Goal: Task Accomplishment & Management: Use online tool/utility

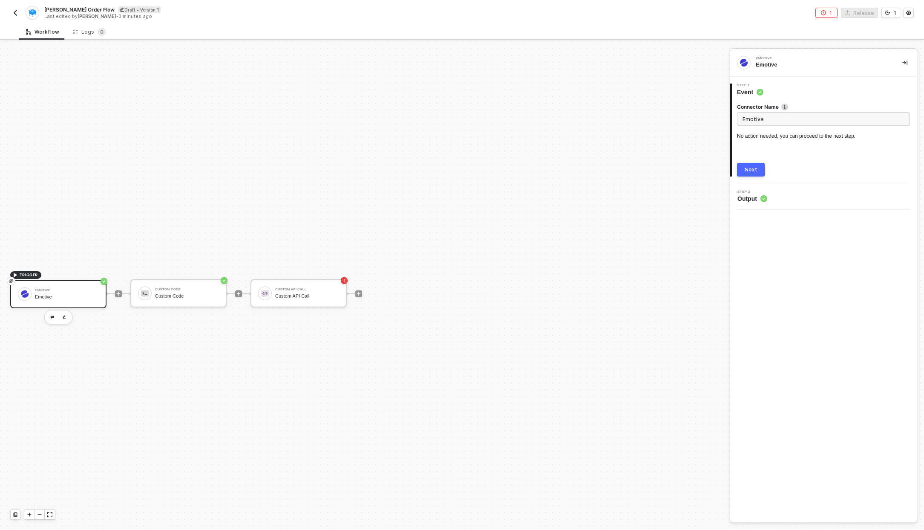
scroll to position [16, 0]
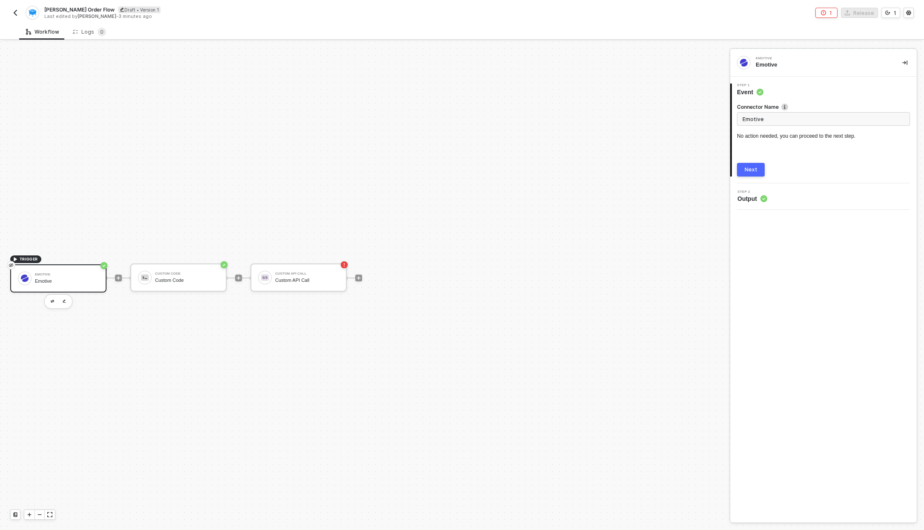
click at [745, 201] on span "Output" at bounding box center [753, 198] width 30 height 9
click at [754, 164] on button "Next" at bounding box center [751, 170] width 28 height 14
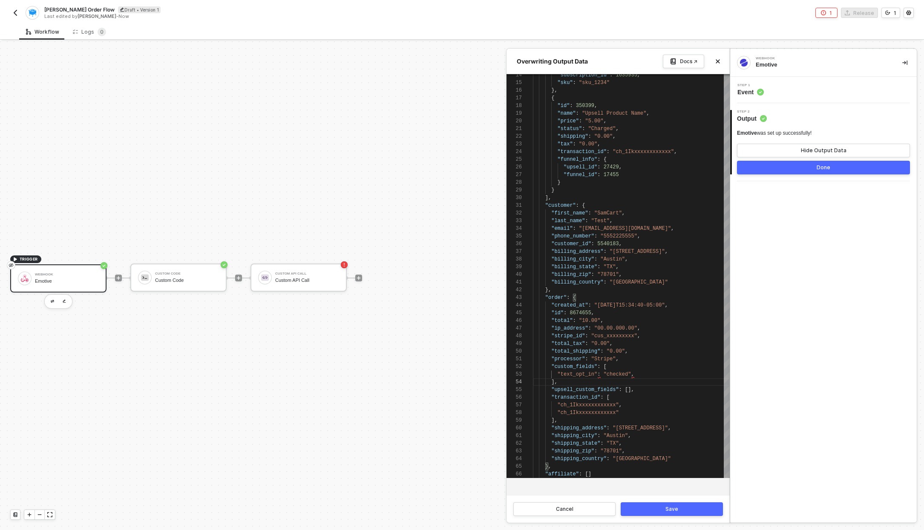
scroll to position [23, 25]
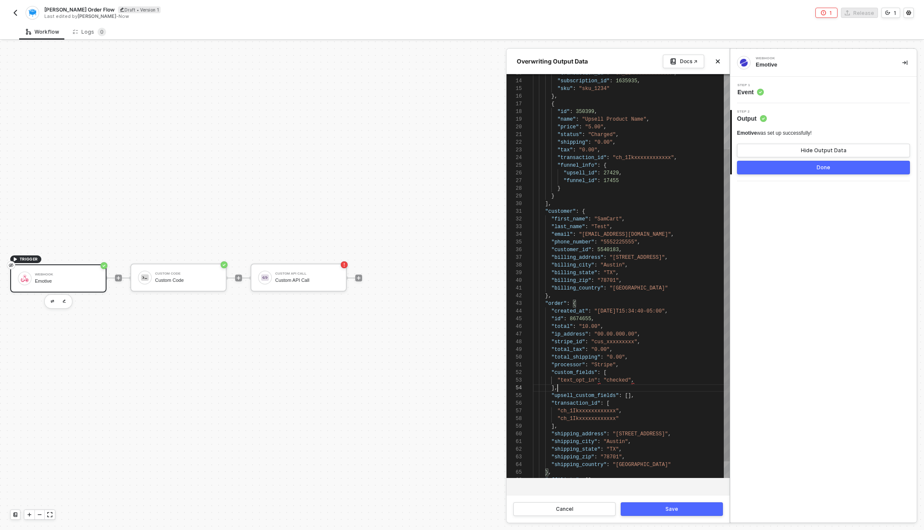
click at [612, 372] on div ""custom_fields" : [" at bounding box center [631, 373] width 197 height 8
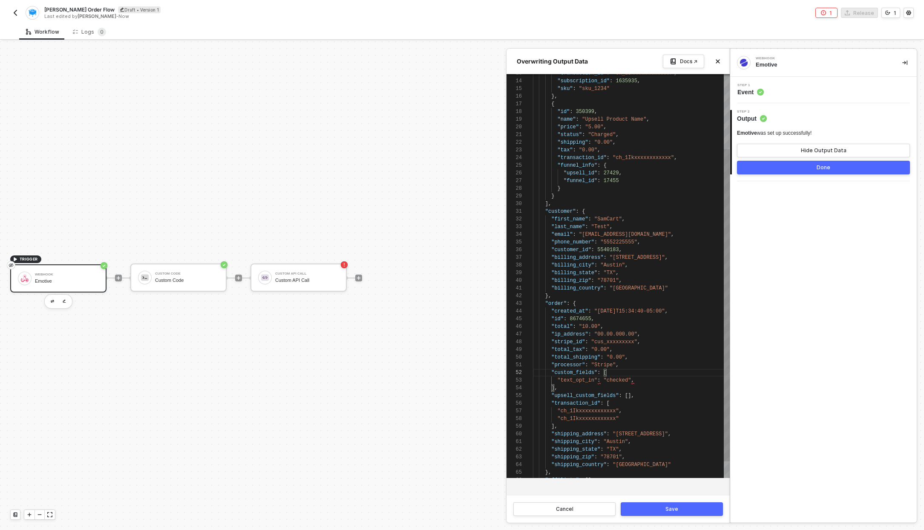
click at [611, 373] on div ""custom_fields" : [" at bounding box center [631, 373] width 197 height 8
paste textarea ""text_opt_in": "checked","
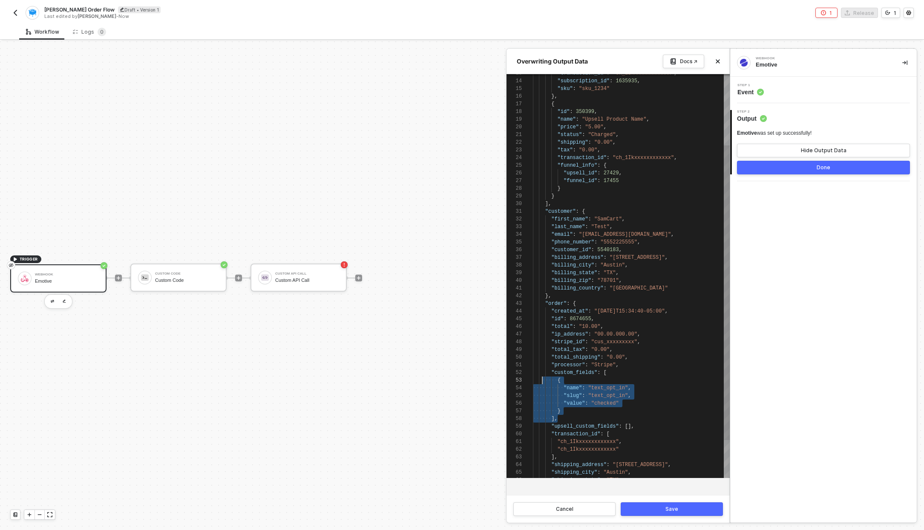
scroll to position [8, 0]
drag, startPoint x: 569, startPoint y: 415, endPoint x: 528, endPoint y: 369, distance: 61.5
type textarea ""processor": "Stripe", "custom_fields": [ { "name": "text_opt_in", "slug": "tex…"
click at [162, 271] on div at bounding box center [462, 285] width 924 height 488
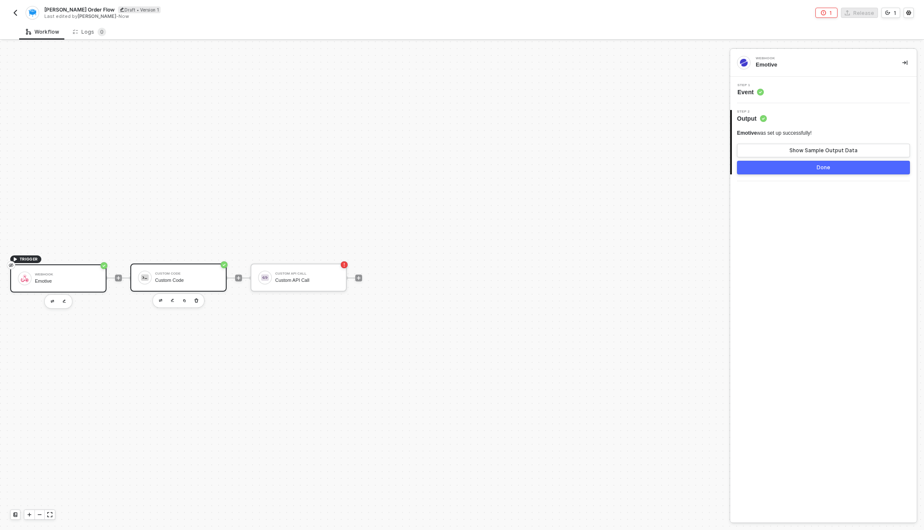
click at [181, 275] on div "Custom Code" at bounding box center [187, 273] width 64 height 3
click at [795, 93] on div "Step 1 Inputs" at bounding box center [825, 90] width 185 height 13
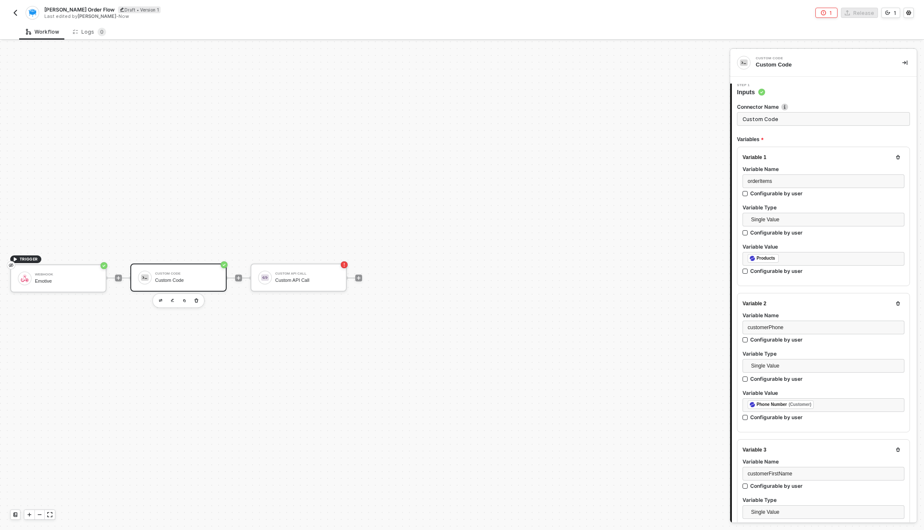
type textarea "/* You can access variables on the inputData object. ex: const myVariable = inp…"
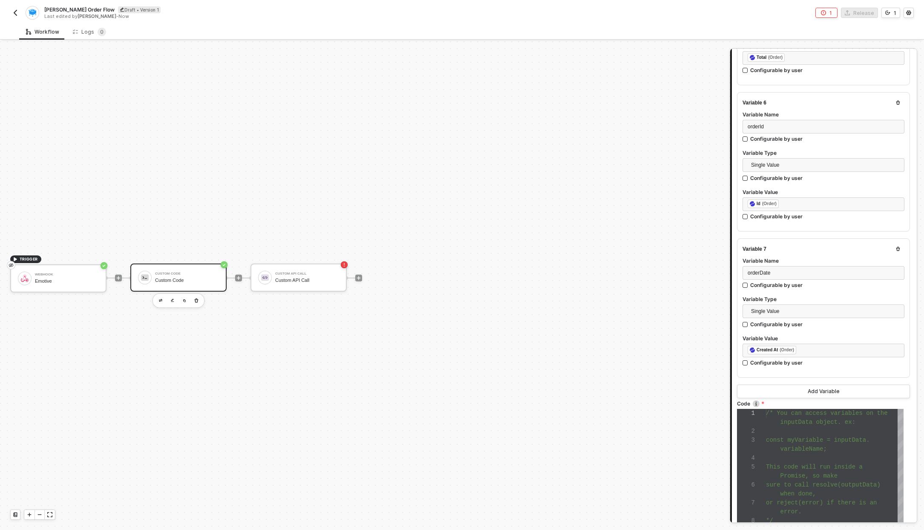
scroll to position [787, 0]
click at [800, 388] on button "Add Variable" at bounding box center [823, 390] width 173 height 14
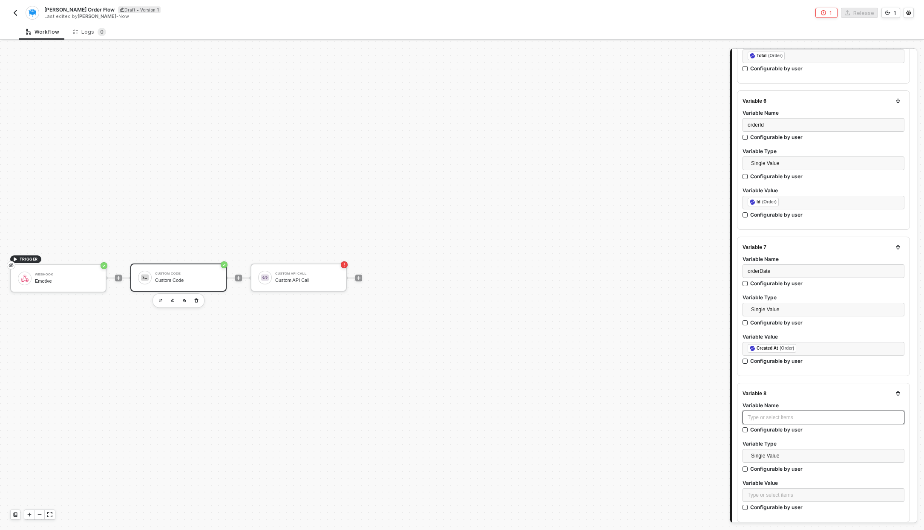
click at [768, 414] on div "Type or select items ﻿" at bounding box center [824, 417] width 152 height 8
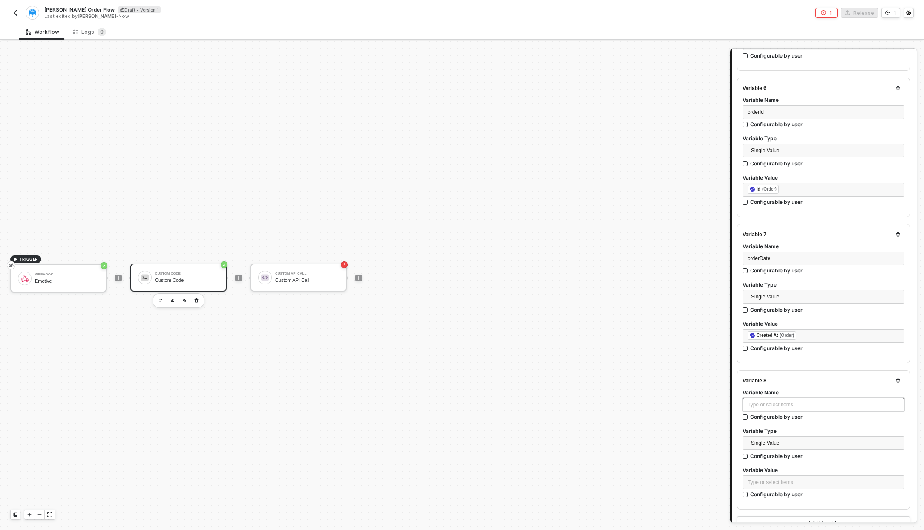
scroll to position [816, 0]
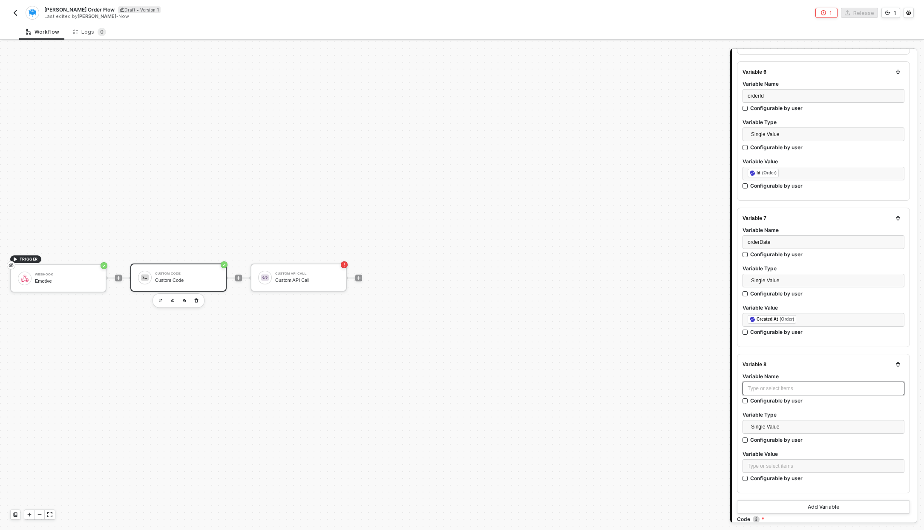
click at [779, 381] on div "Type or select items ﻿" at bounding box center [824, 388] width 162 height 14
click at [768, 386] on div "Type or select items ﻿" at bounding box center [824, 388] width 152 height 8
click at [770, 462] on div "Type or select items ﻿" at bounding box center [824, 466] width 152 height 8
click at [663, 139] on div "Emotive" at bounding box center [671, 141] width 106 height 7
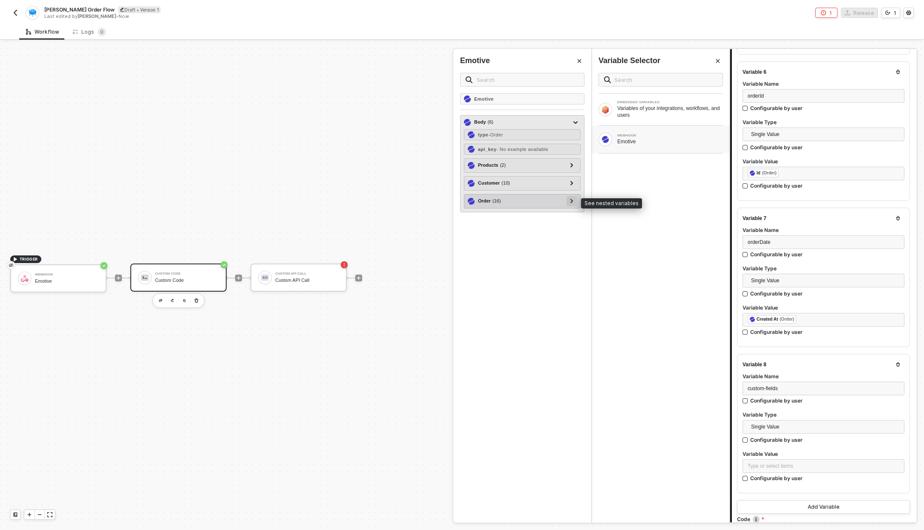
click at [573, 200] on icon at bounding box center [572, 201] width 3 height 4
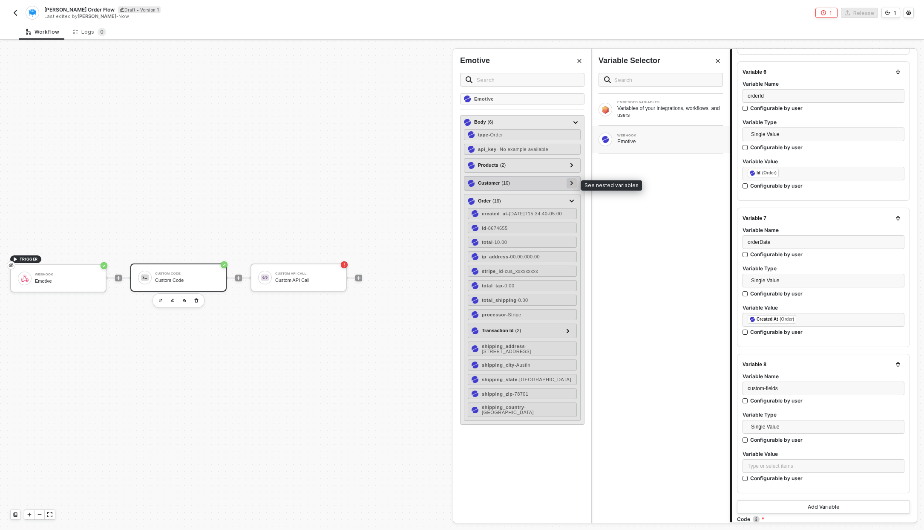
click at [574, 179] on div at bounding box center [572, 182] width 4 height 9
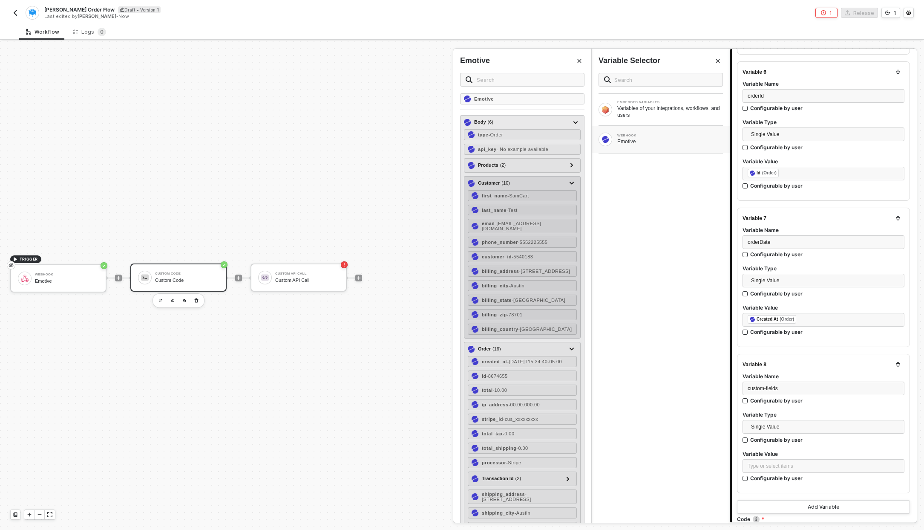
click at [571, 180] on div "Customer ( 10 ) first_name - SamCart last_name - Test email - example@samcart.c…" at bounding box center [522, 257] width 117 height 162
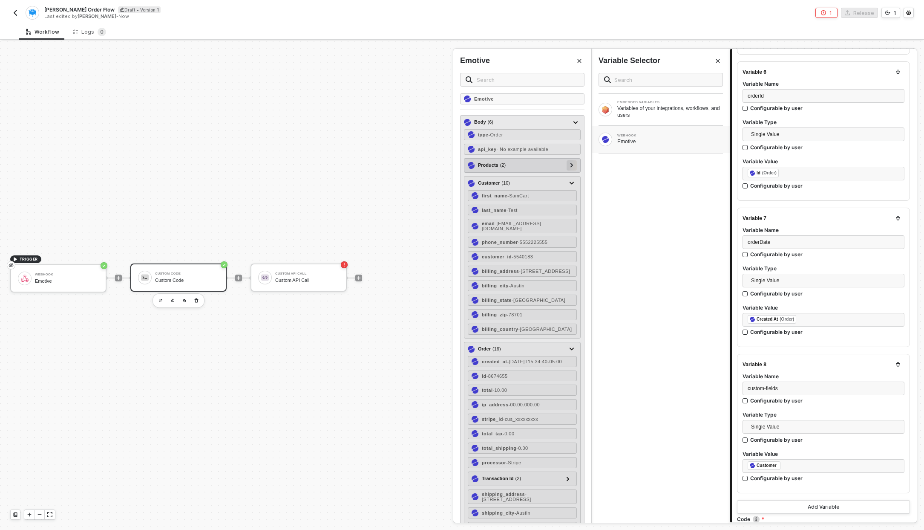
click at [570, 168] on div at bounding box center [572, 164] width 4 height 9
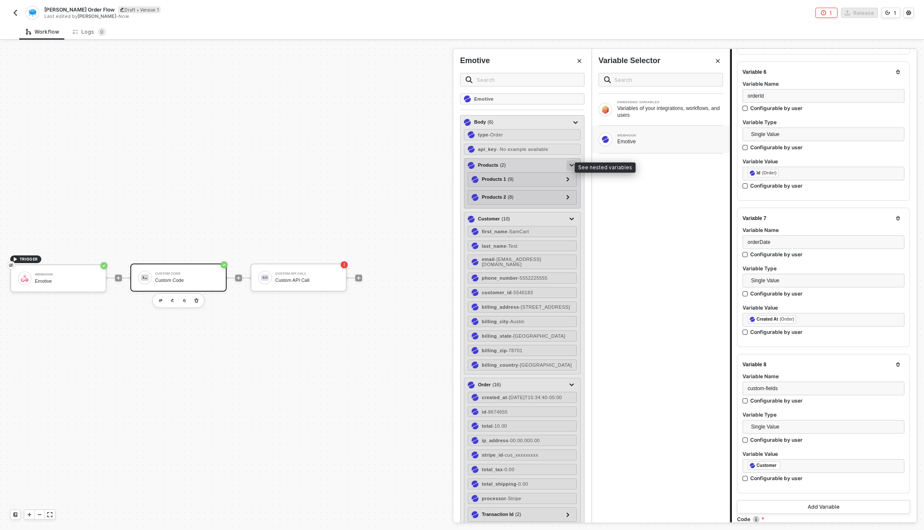
click at [570, 168] on div at bounding box center [572, 164] width 4 height 9
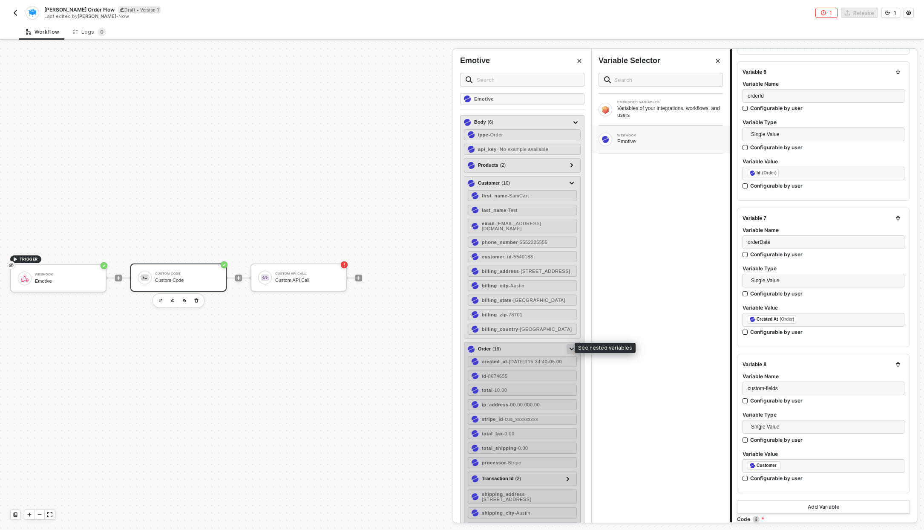
click at [570, 347] on icon at bounding box center [572, 348] width 4 height 3
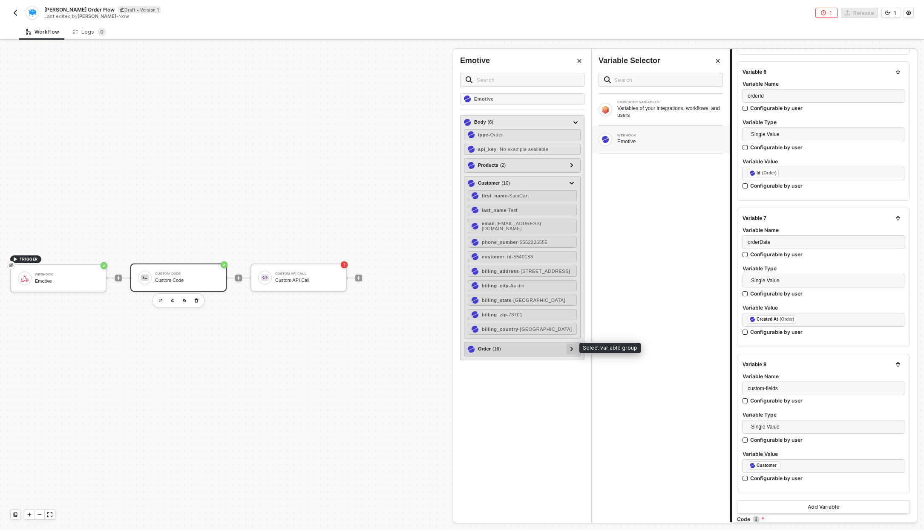
click at [566, 345] on div "Order ( 16 )" at bounding box center [517, 349] width 99 height 10
click at [573, 347] on icon at bounding box center [572, 349] width 3 height 4
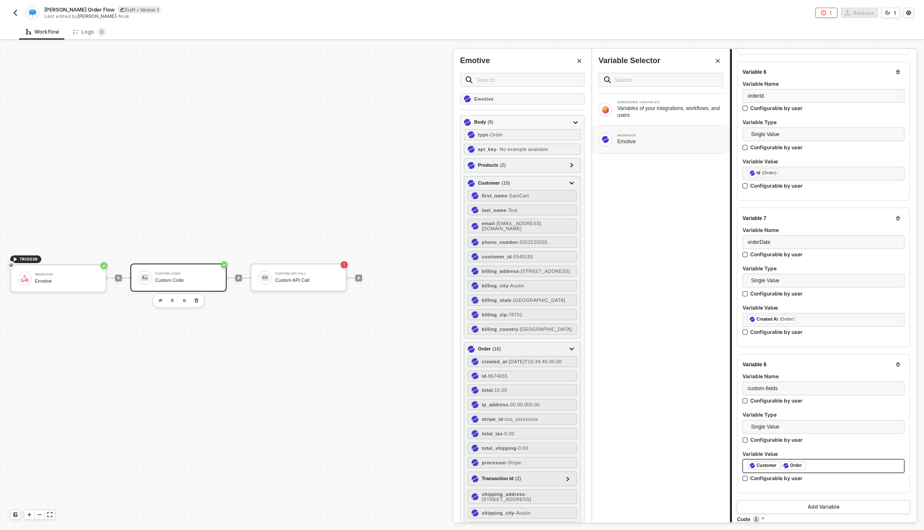
click at [821, 468] on div "﻿ ﻿ Customer ﻿ ﻿ Order ﻿" at bounding box center [824, 466] width 162 height 14
drag, startPoint x: 821, startPoint y: 468, endPoint x: 746, endPoint y: 466, distance: 75.0
click at [746, 466] on div "﻿ ﻿ Customer ﻿ ﻿ Order ﻿" at bounding box center [824, 466] width 162 height 14
click at [819, 464] on div "﻿ ﻿ Customer ﻿ ﻿ Order ﻿" at bounding box center [824, 465] width 152 height 9
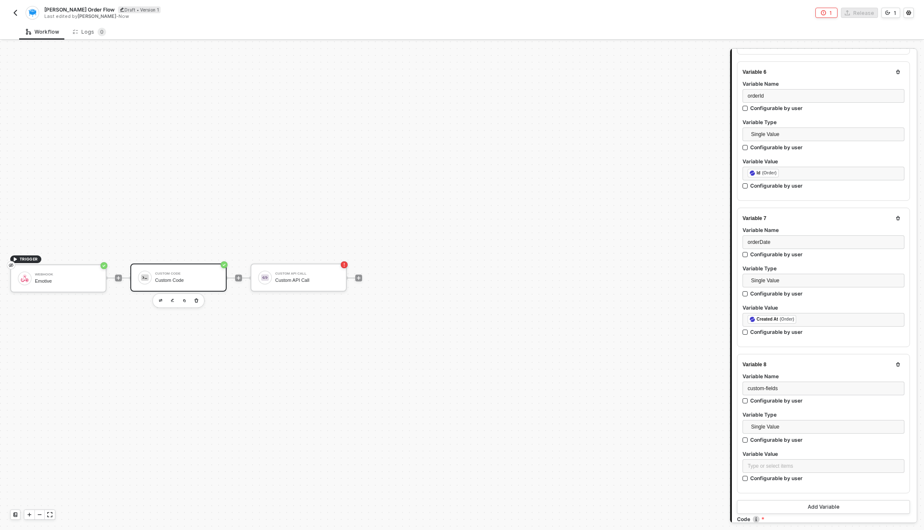
click at [44, 281] on div "Emotive" at bounding box center [67, 281] width 64 height 6
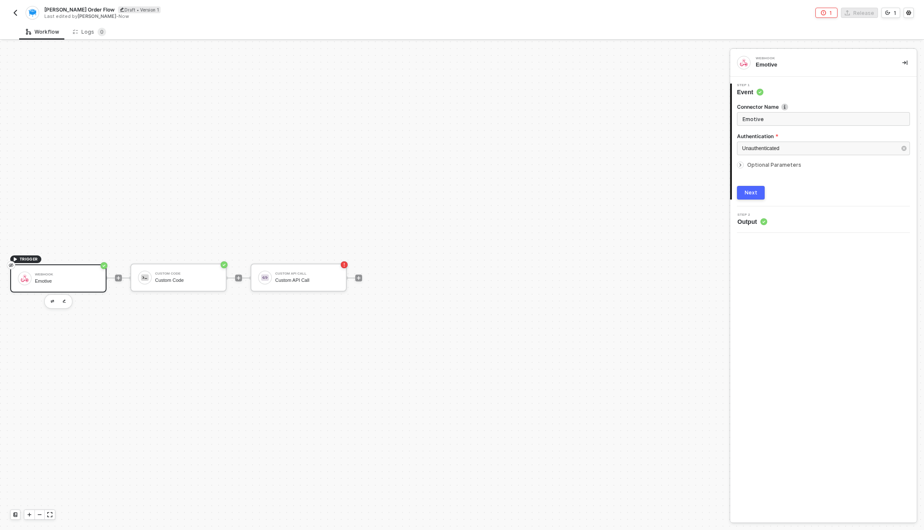
click at [750, 192] on div "Next" at bounding box center [751, 192] width 13 height 7
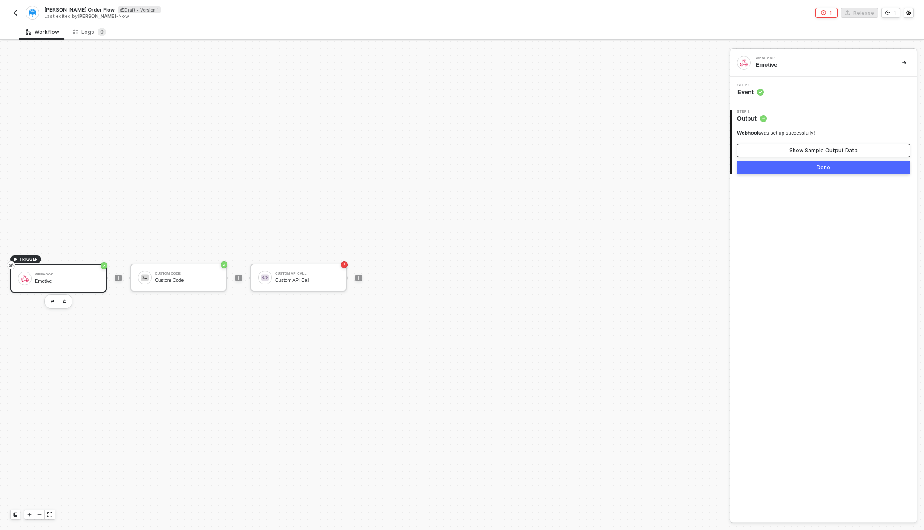
click at [789, 148] on button "Show Sample Output Data" at bounding box center [823, 151] width 173 height 14
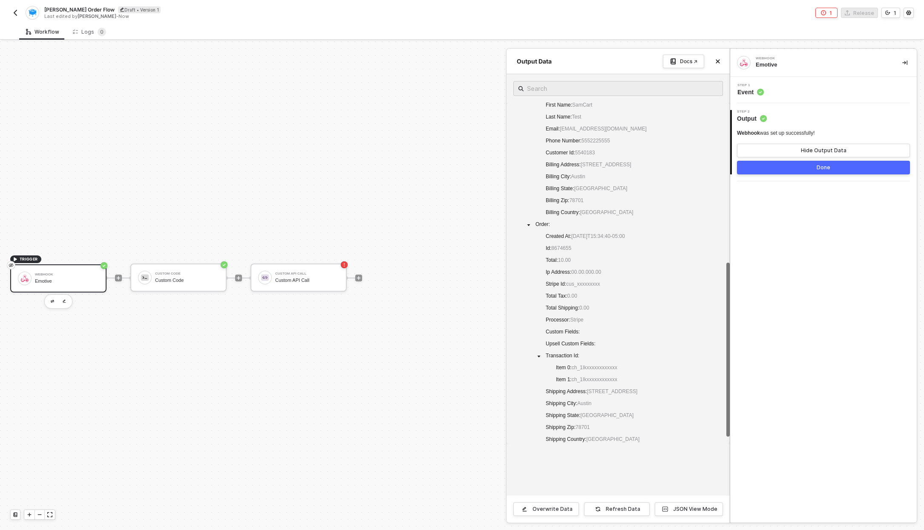
scroll to position [315, 0]
click at [716, 60] on icon "icon-close" at bounding box center [718, 61] width 5 height 5
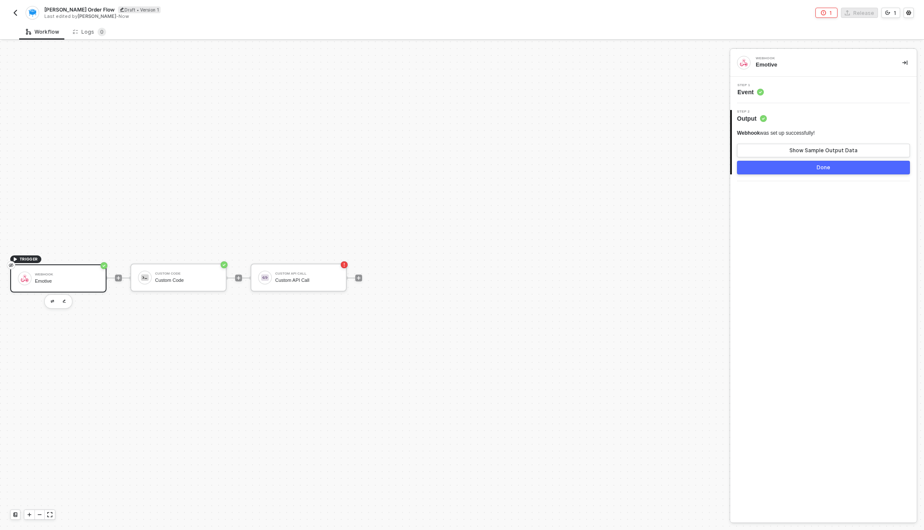
click at [756, 92] on span "Event" at bounding box center [751, 92] width 26 height 9
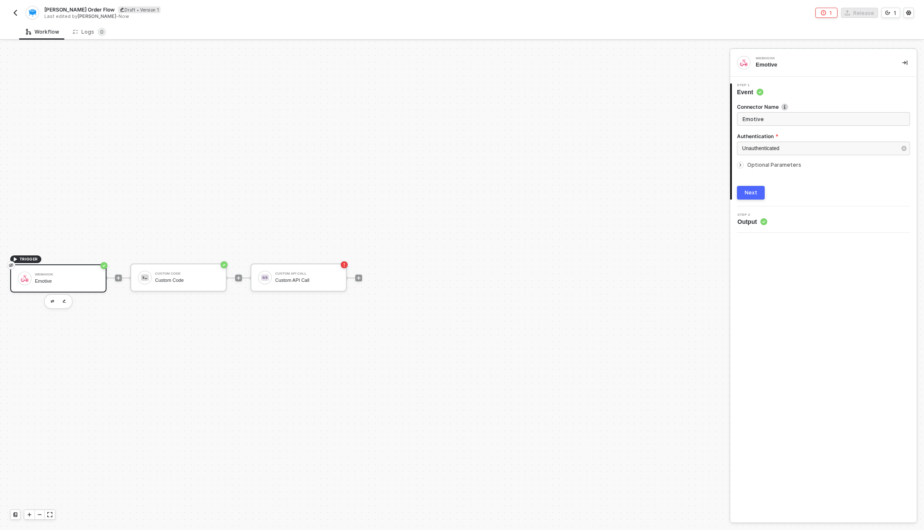
click at [760, 163] on span "Optional Parameters" at bounding box center [774, 165] width 54 height 6
type textarea "{ "type": "Order", "api_key": null, "products": [ { "id": 411191, "name": "Prod…"
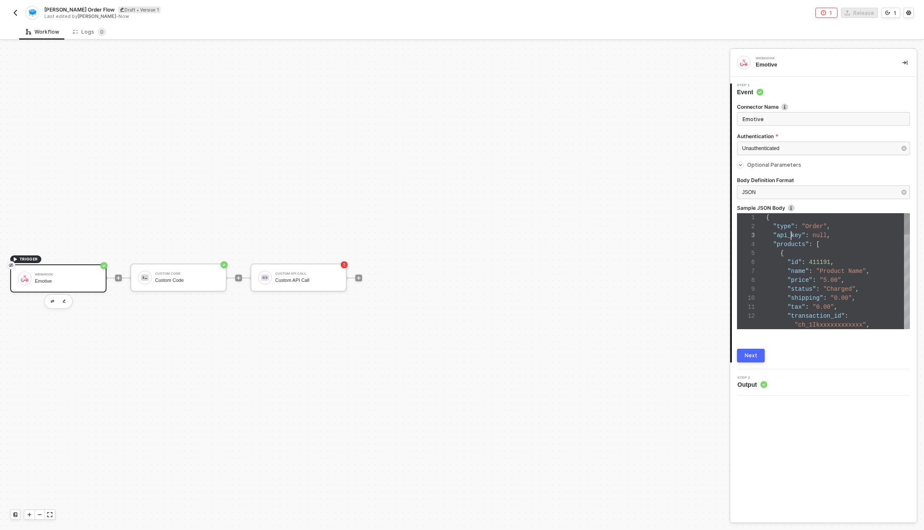
scroll to position [18, 25]
click at [790, 233] on span ""api_key"" at bounding box center [789, 235] width 32 height 7
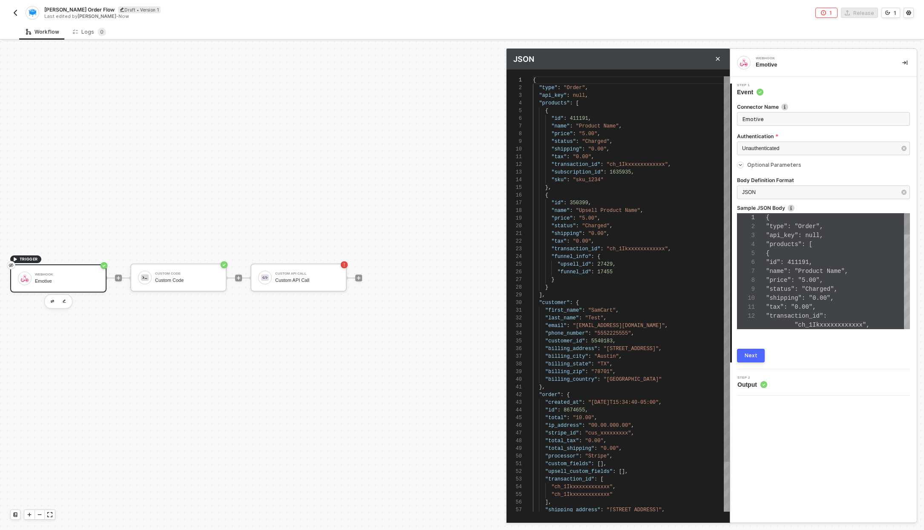
scroll to position [18, 0]
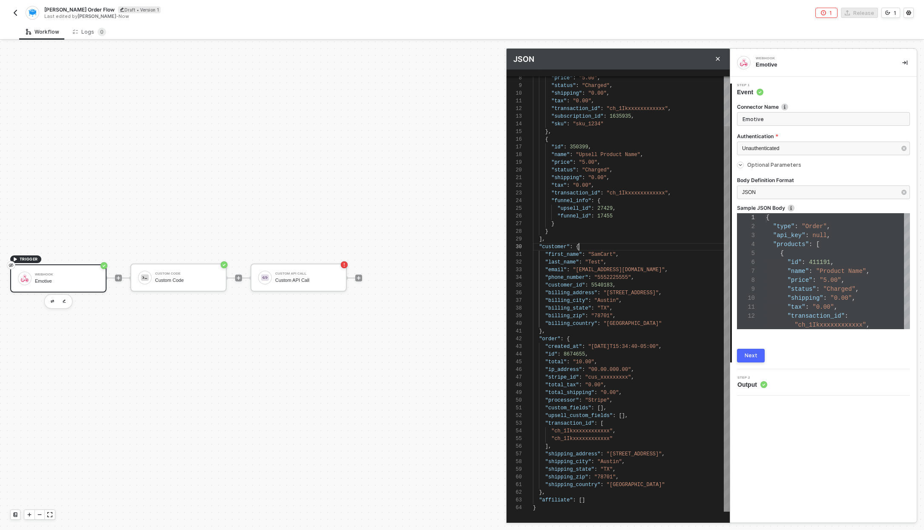
click at [623, 251] on div ""first_name" : "SamCart" ," at bounding box center [631, 255] width 197 height 8
click at [567, 407] on span ""custom_fields"" at bounding box center [568, 408] width 46 height 6
paste textarea ""custom_fields": [ { "name": "text_opt_in", "slug": "text_opt_in", "value": "ch…"
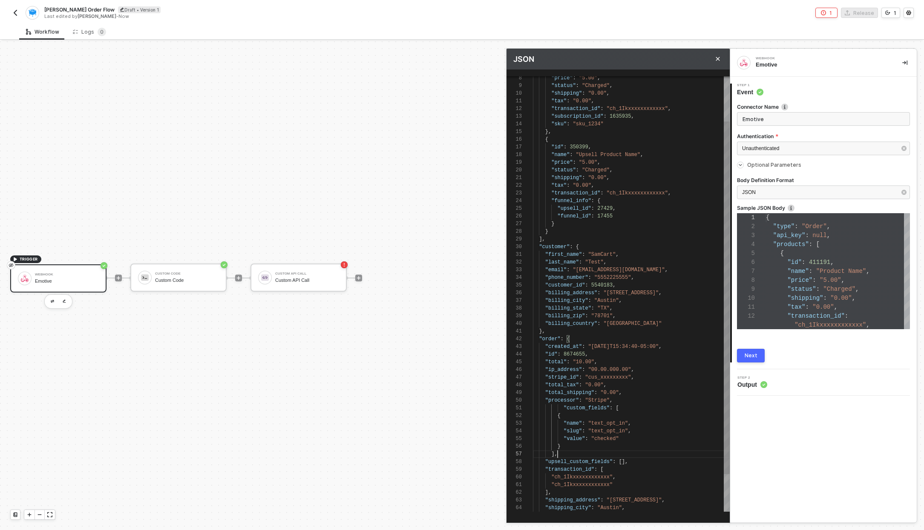
scroll to position [38, 25]
click at [560, 455] on div "]," at bounding box center [631, 454] width 197 height 8
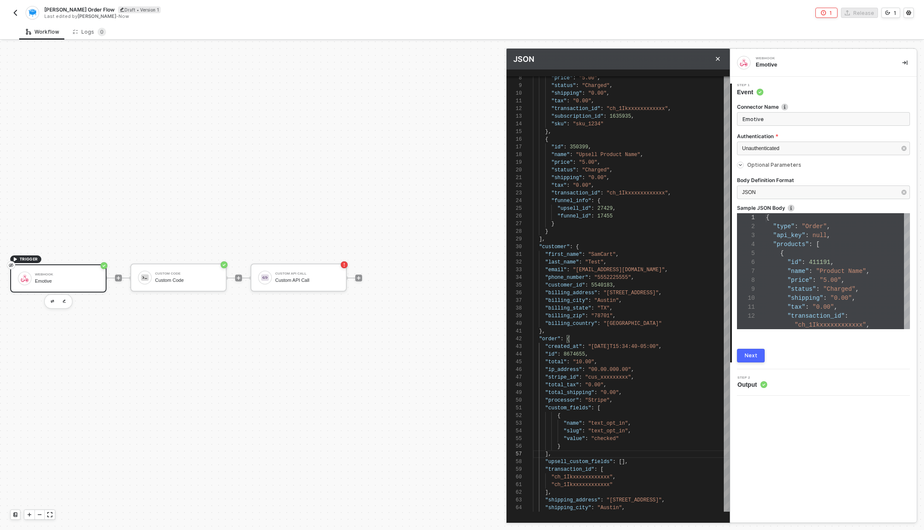
type textarea "}, "order": { "created_at": "2021-04-27T15:34:40-05:00", "id": 8674655, "total"…"
click at [652, 371] on div ""ip_address" : "00.00.000.00" ," at bounding box center [631, 370] width 197 height 8
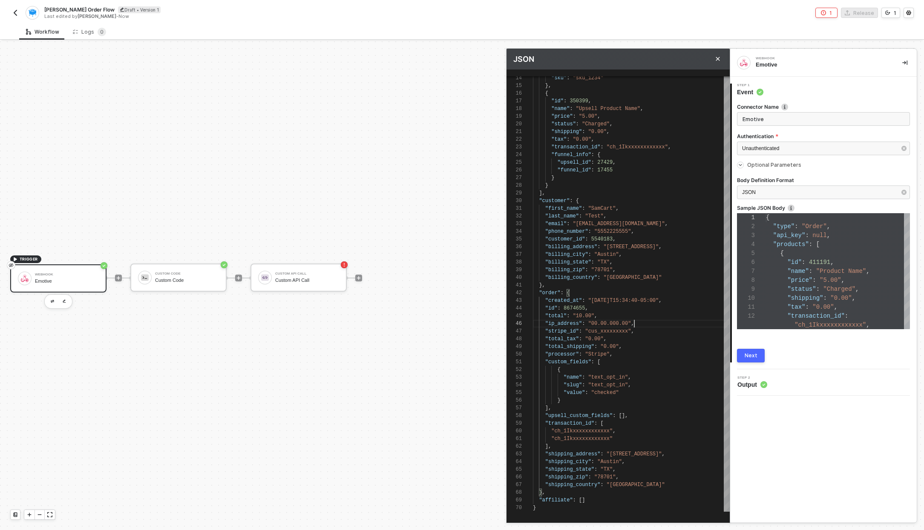
click at [750, 353] on div "Next" at bounding box center [751, 355] width 13 height 7
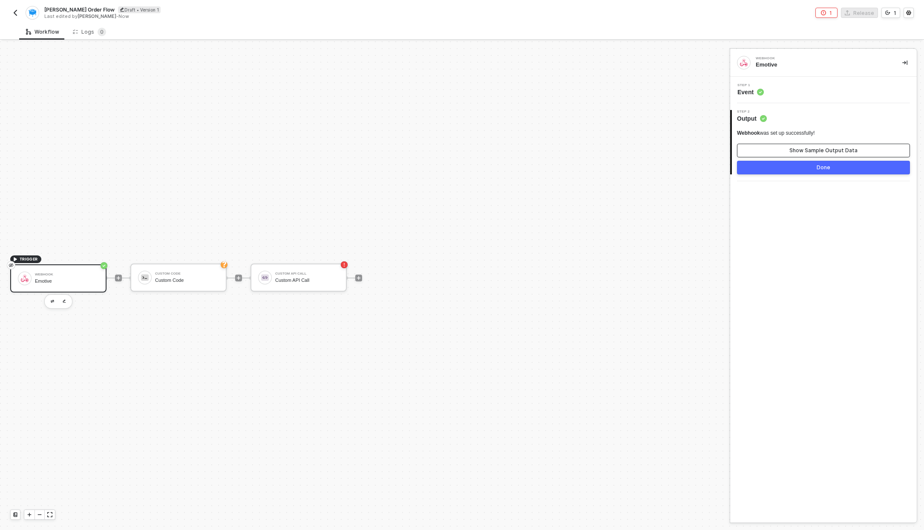
click at [825, 150] on div "Show Sample Output Data" at bounding box center [824, 150] width 68 height 7
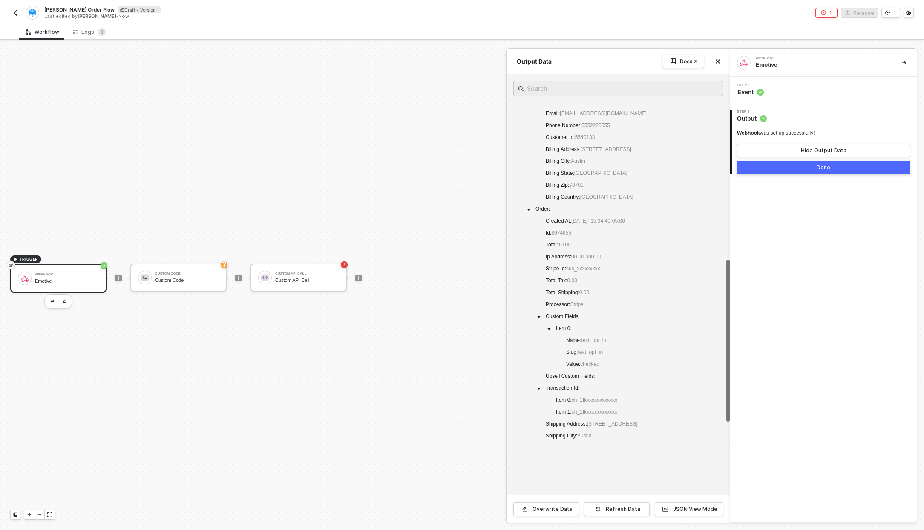
scroll to position [346, 0]
click at [205, 273] on div at bounding box center [462, 285] width 924 height 488
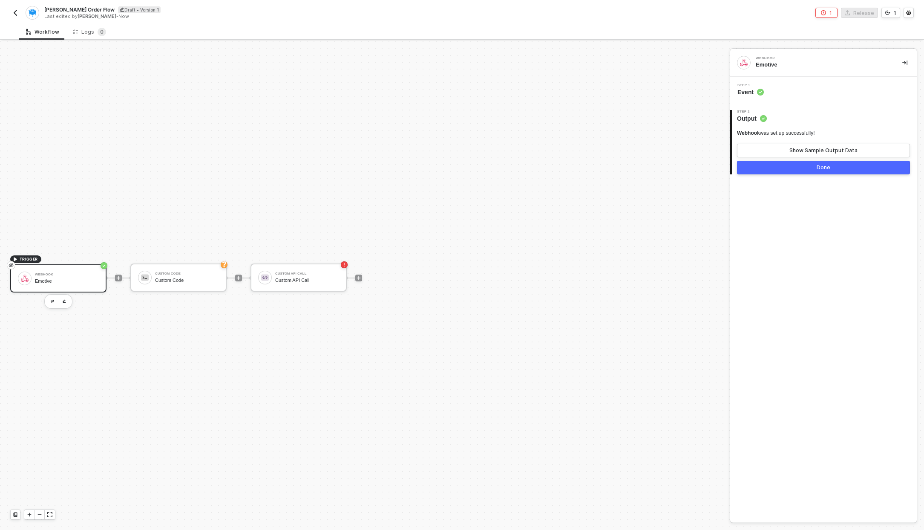
click at [205, 273] on div "Custom Code" at bounding box center [187, 273] width 64 height 3
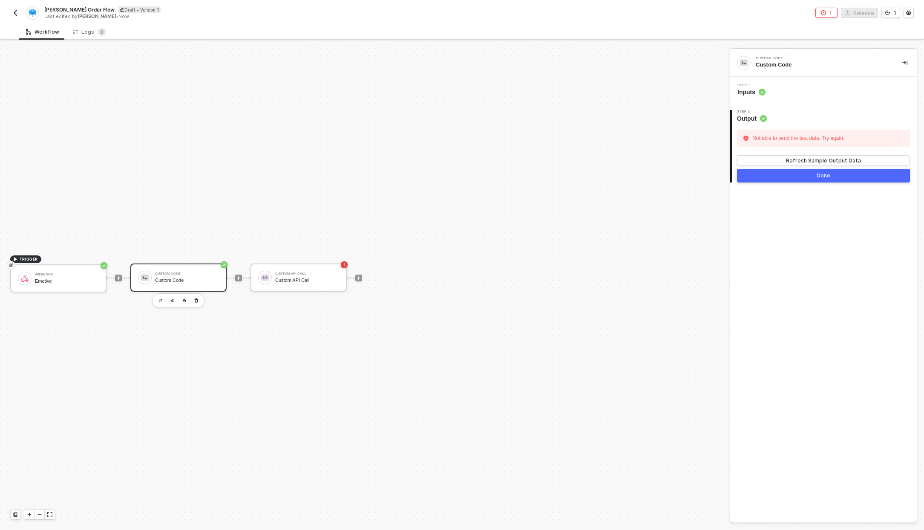
click at [789, 94] on div "Step 1 Inputs" at bounding box center [825, 90] width 185 height 13
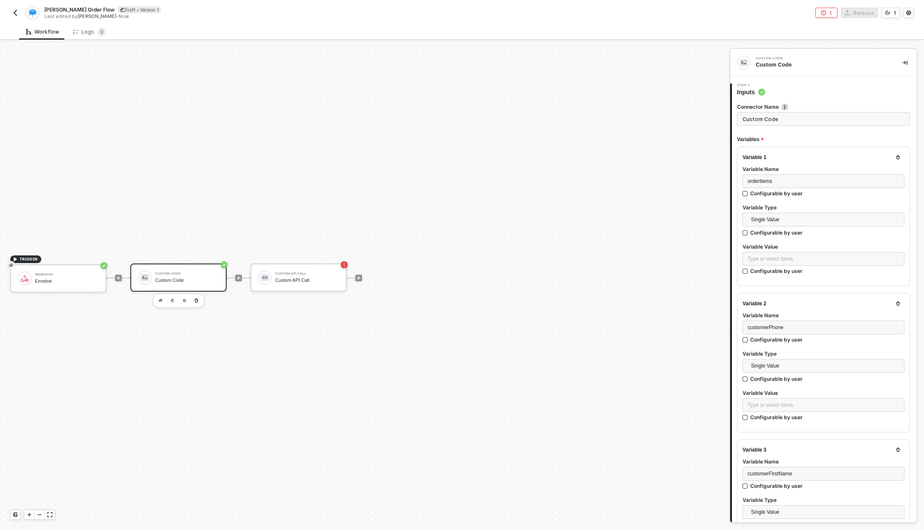
type textarea "/* You can access variables on the inputData object. ex: const myVariable = inp…"
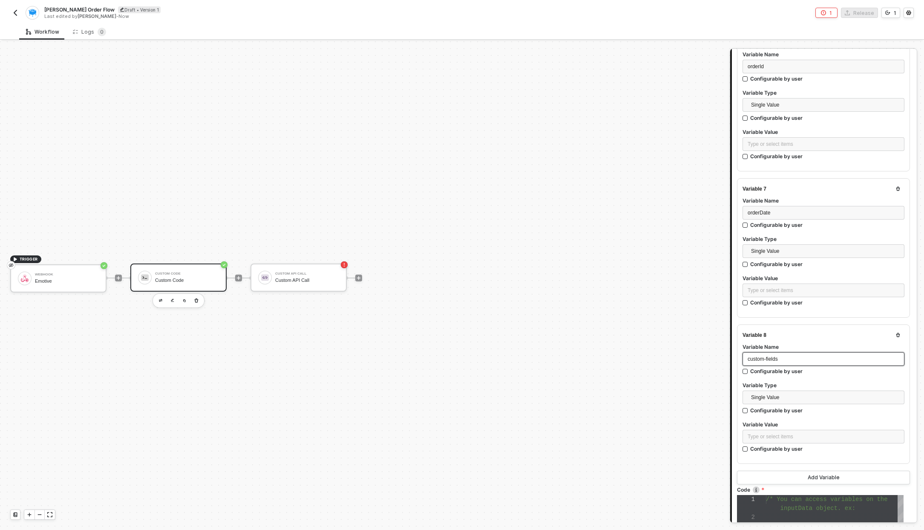
scroll to position [846, 0]
click at [769, 439] on div "Type or select items ﻿" at bounding box center [824, 436] width 162 height 14
click at [632, 133] on div "WEBHOOK Emotive" at bounding box center [661, 140] width 124 height 14
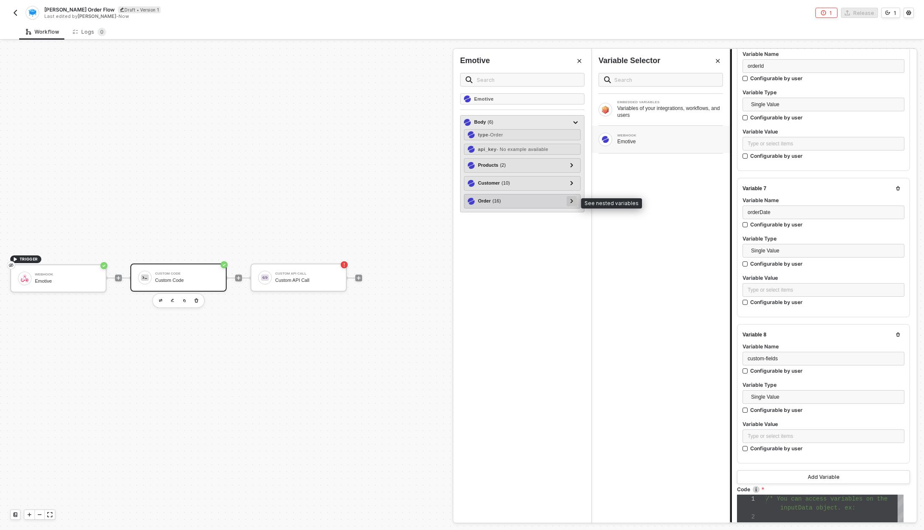
click at [571, 202] on icon at bounding box center [572, 201] width 3 height 4
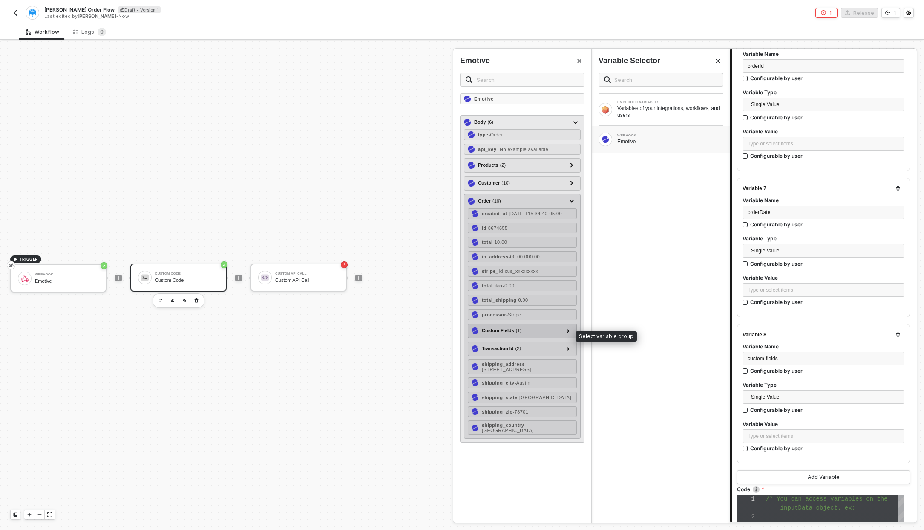
click at [542, 335] on div "Custom Fields ( 1 )" at bounding box center [517, 331] width 91 height 10
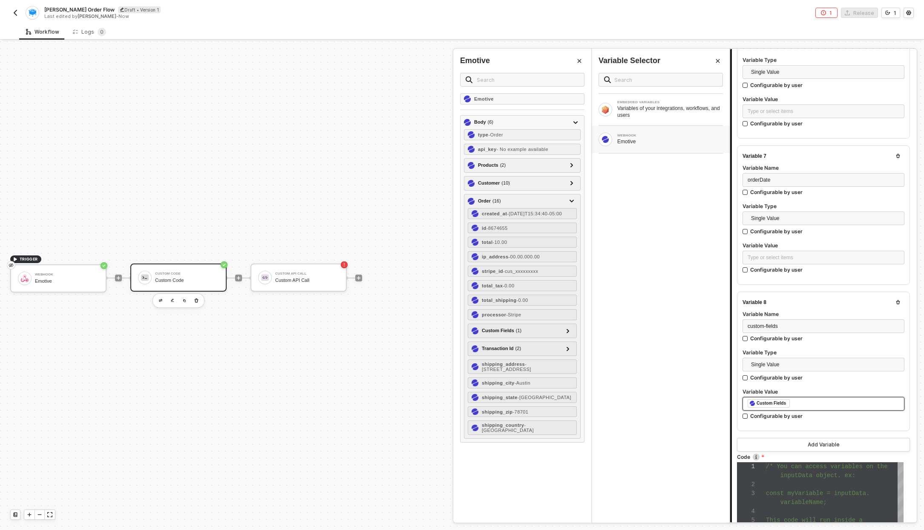
scroll to position [919, 0]
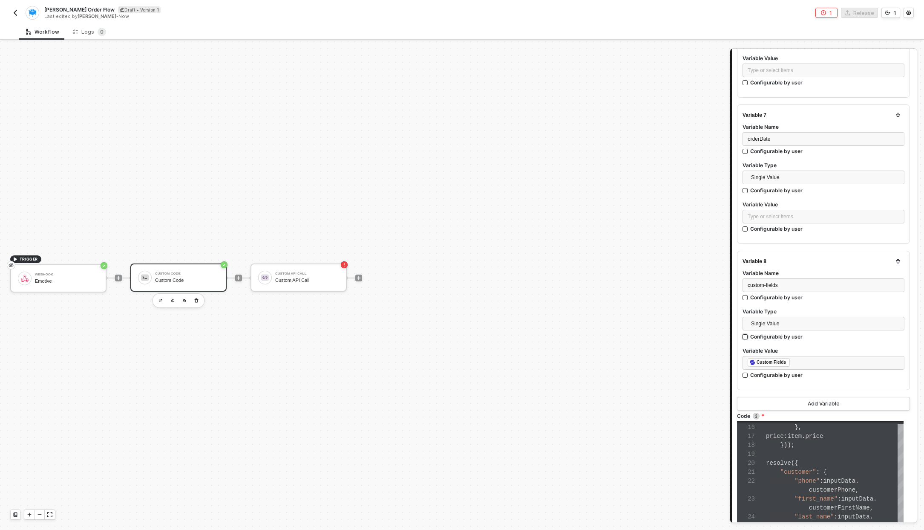
click at [841, 334] on label "Configurable by user" at bounding box center [824, 336] width 162 height 7
click at [749, 334] on input "Configurable by user" at bounding box center [746, 337] width 6 height 6
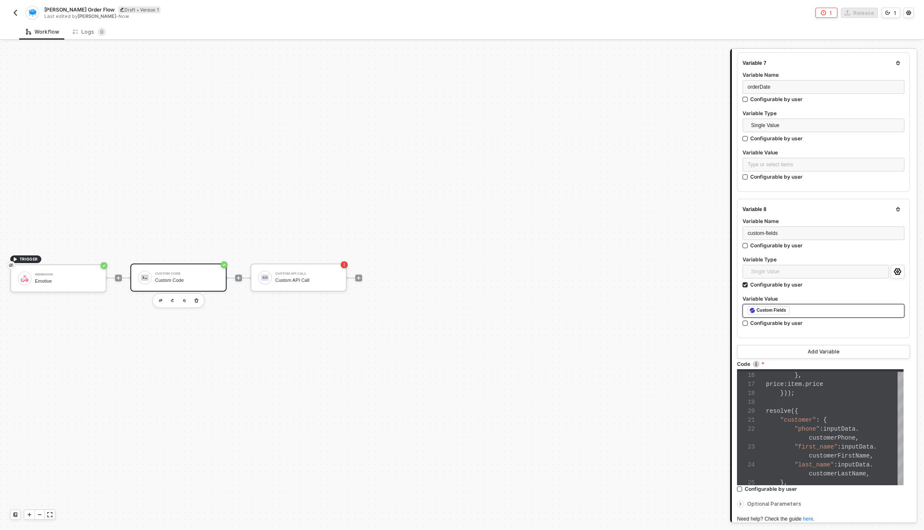
scroll to position [987, 0]
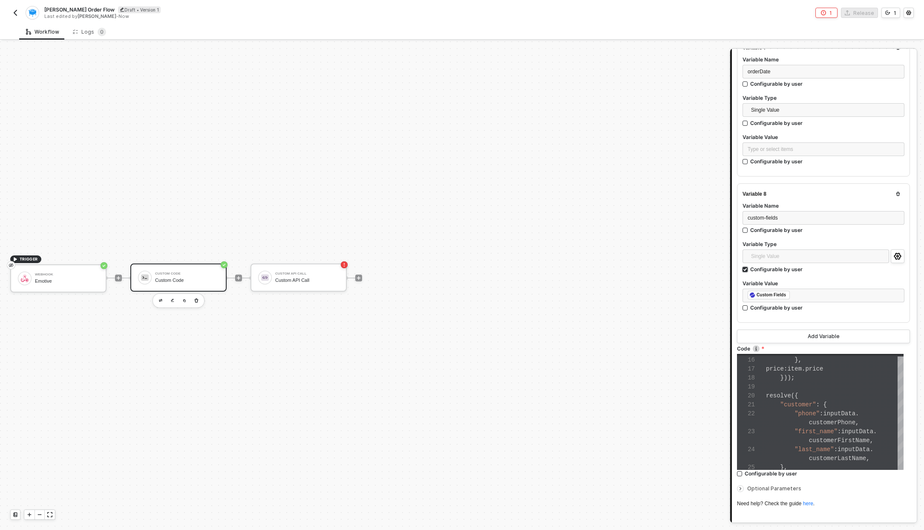
click at [785, 265] on div "Configurable by user" at bounding box center [776, 268] width 52 height 7
click at [749, 267] on input "Configurable by user" at bounding box center [746, 270] width 6 height 6
checkbox input "false"
type textarea "or reject(error) if there is an error. */ const lineItems = inputData.orderItem…"
click at [814, 385] on div at bounding box center [835, 389] width 138 height 9
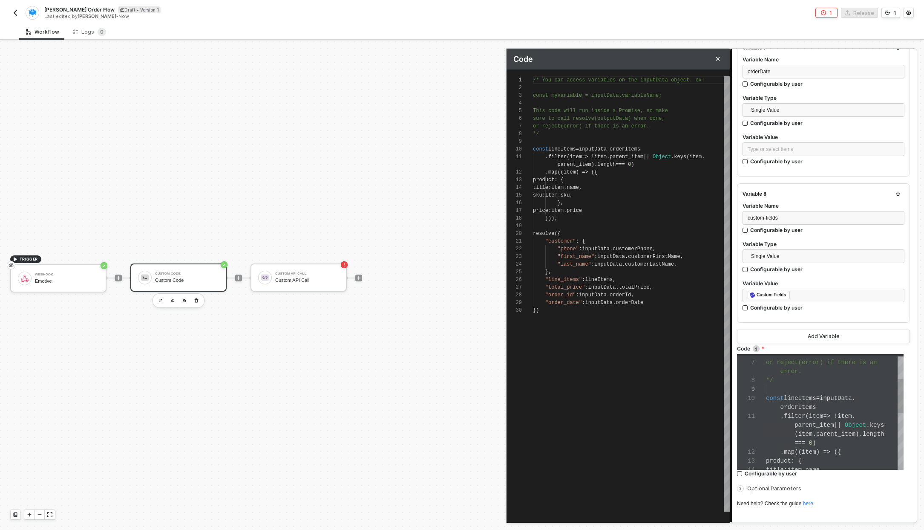
scroll to position [77, 0]
click at [620, 225] on div at bounding box center [631, 226] width 197 height 8
type textarea ".filter(item => !item.parent_item || Object.keys(item.parent_item).length === 0…"
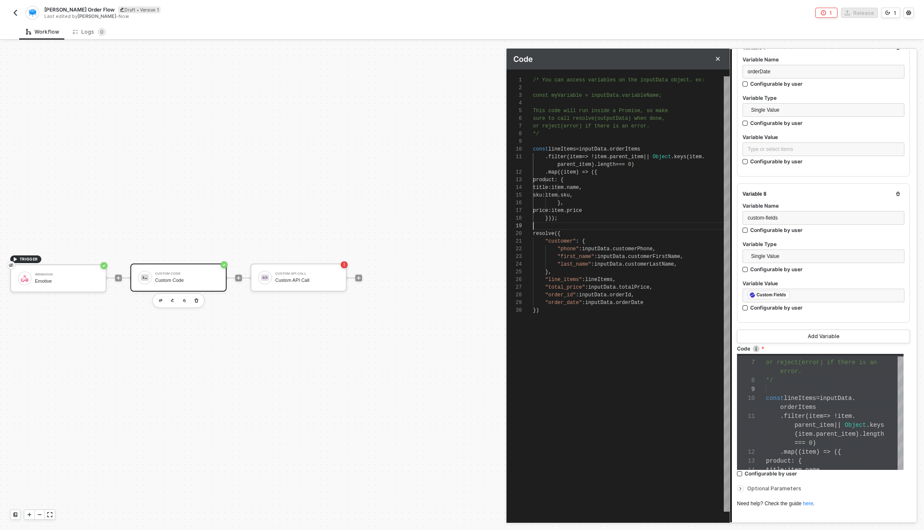
paste textarea "=== 'text_opt_in'); resolve({ "customer": { "phone": inputData.customerPhone, "…"
type textarea "/* You can access variables on the inputData object. ex: const myVariable = inp…"
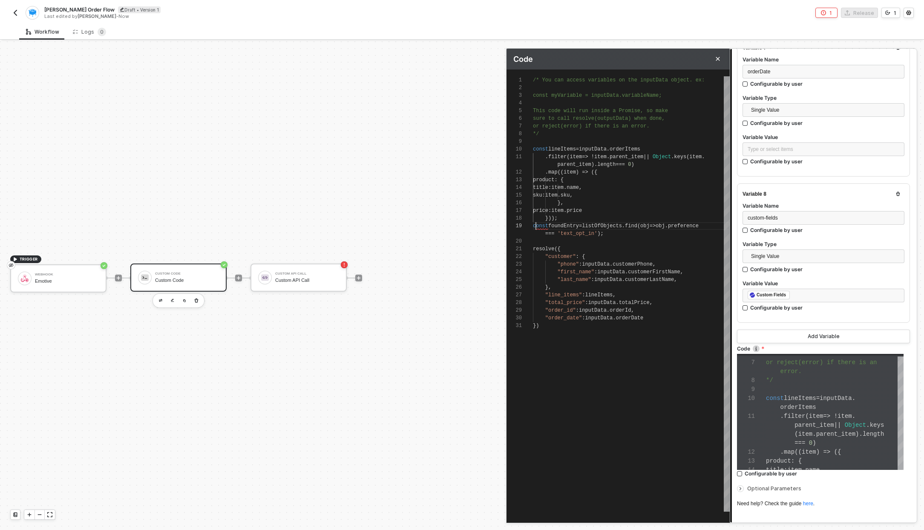
scroll to position [61, 3]
click at [565, 223] on span "foundEntry" at bounding box center [563, 226] width 31 height 6
click at [694, 226] on span "preference" at bounding box center [686, 226] width 31 height 6
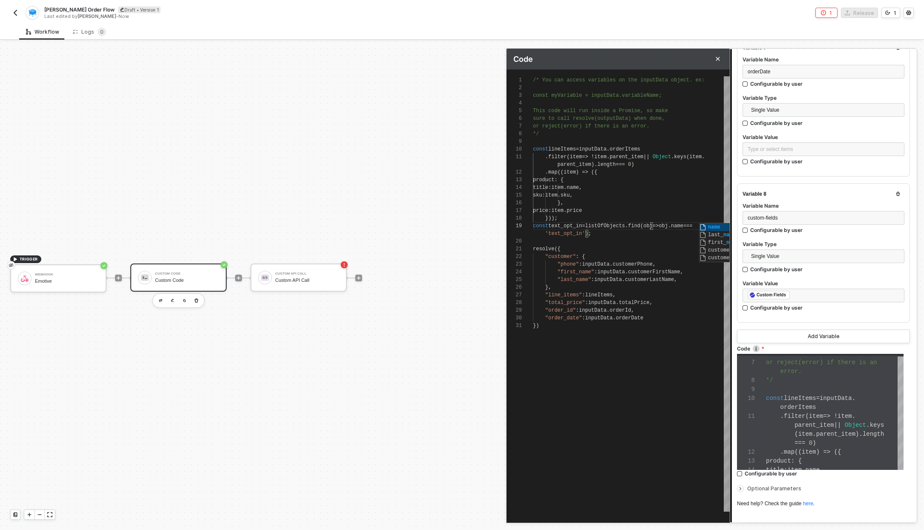
click at [574, 232] on span "'text_opt_in'" at bounding box center [565, 234] width 40 height 6
click at [618, 238] on div at bounding box center [631, 241] width 197 height 8
click at [674, 322] on div "})" at bounding box center [631, 326] width 197 height 8
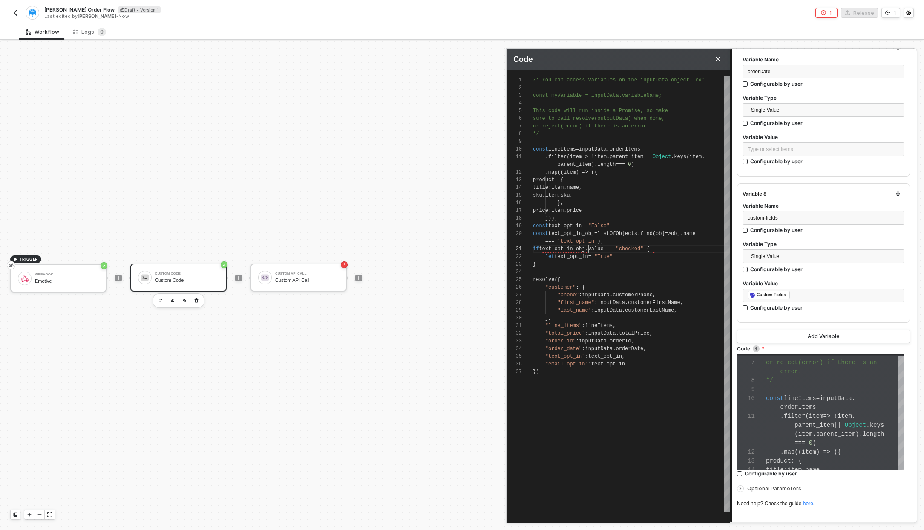
scroll to position [8, 55]
click at [599, 246] on span "value" at bounding box center [596, 249] width 15 height 6
click at [599, 248] on span "value" at bounding box center [596, 249] width 15 height 6
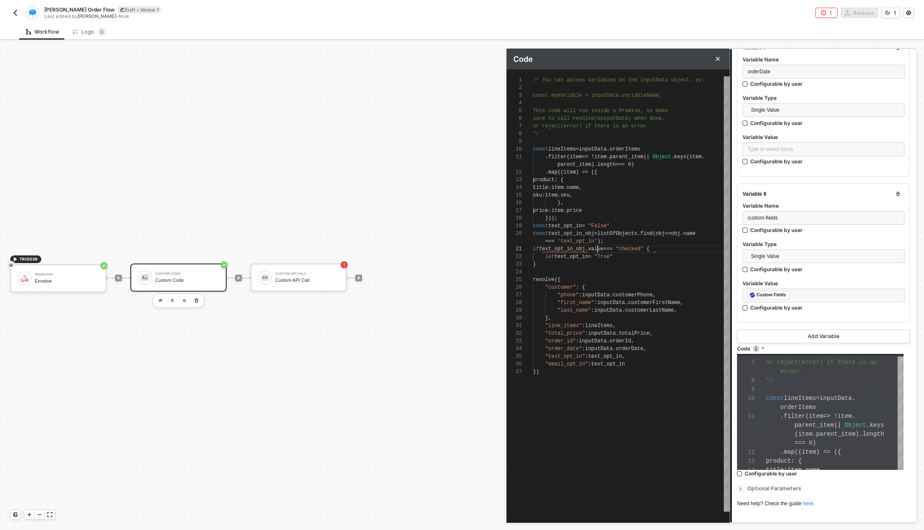
scroll to position [8, 74]
click at [596, 265] on div "}" at bounding box center [631, 264] width 197 height 8
click at [592, 242] on div "1 2 3 4 5 6 7 8 9 10 11 12 13 14 15 16 17 18 19 25 26 27 28 29 30 31 32 33 21 2…" at bounding box center [618, 293] width 223 height 435
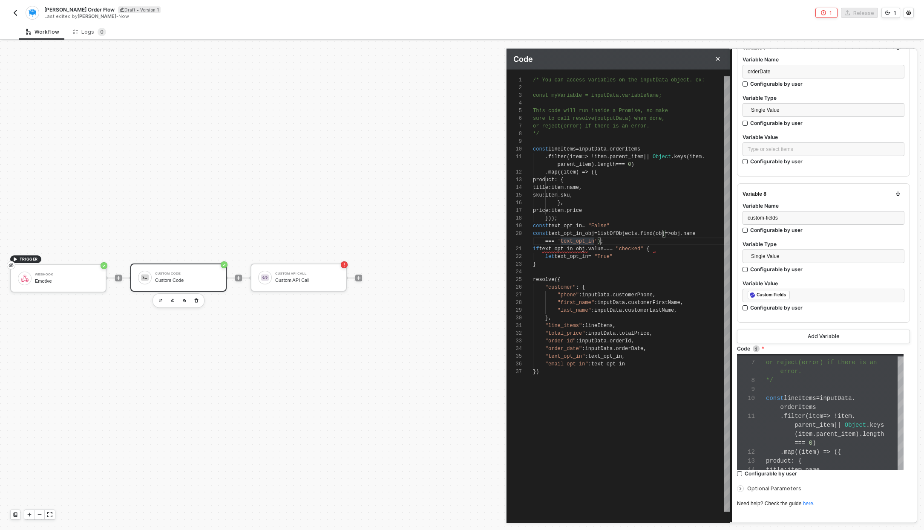
click at [592, 251] on div "if text_opt_in_obj . value === "checked" {" at bounding box center [631, 249] width 197 height 8
click at [601, 235] on div "1 2 3 4 5 6 7 8 9 10 11 12 13 14 15 16 17 18 19 25 26 27 28 29 30 31 32 33 21 2…" at bounding box center [618, 293] width 223 height 435
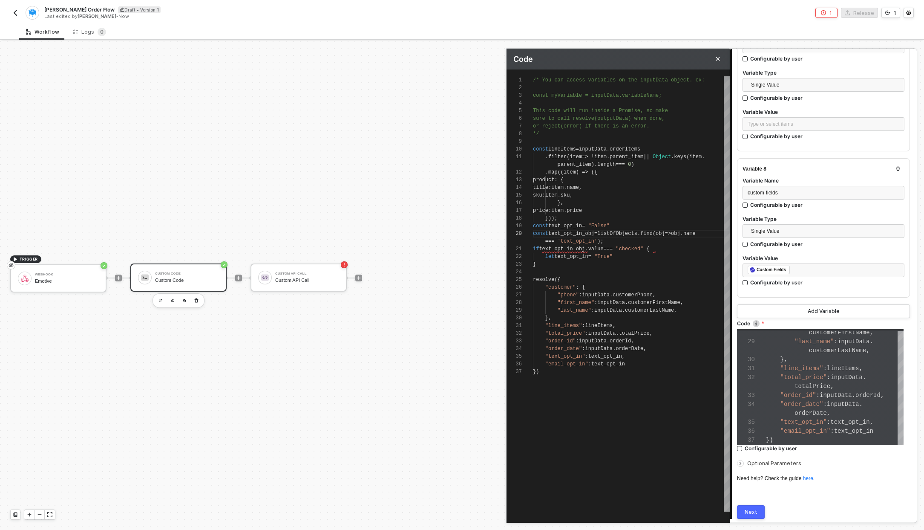
scroll to position [1038, 0]
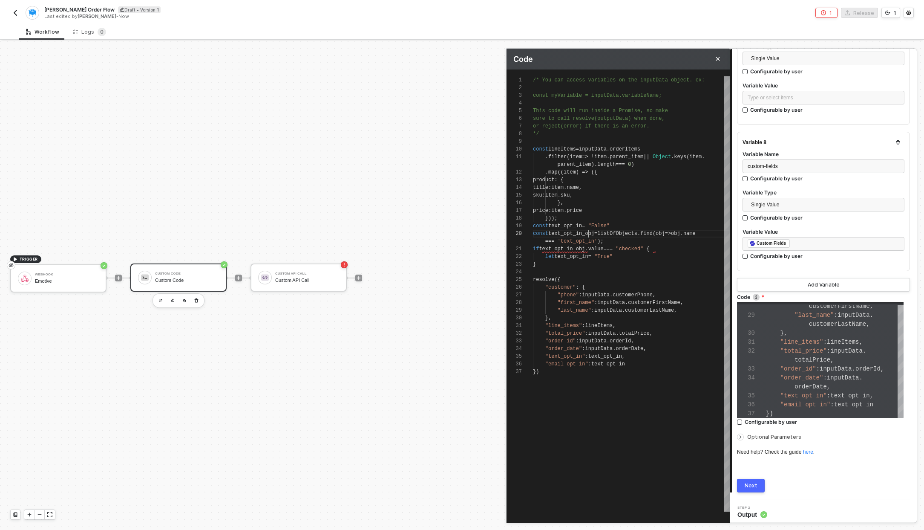
click at [588, 236] on div "1 2 3 4 5 6 7 8 9 10 11 12 13 14 15 16 17 18 19 25 26 27 28 29 30 31 32 33 21 2…" at bounding box center [618, 293] width 223 height 435
click at [579, 251] on div "1 2 3 4 5 6 7 8 9 10 11 12 13 14 15 16 17 18 19 25 26 27 28 29 30 31 32 33 21 2…" at bounding box center [618, 293] width 223 height 435
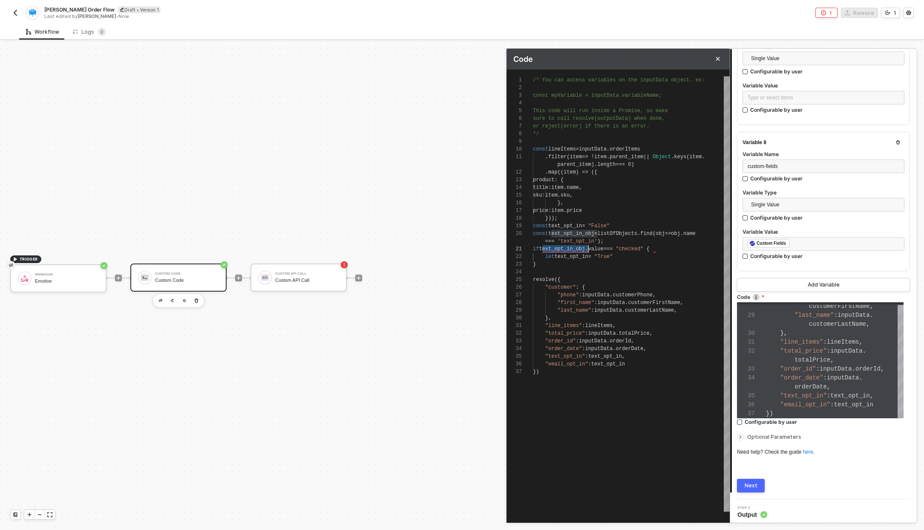
scroll to position [8, 55]
click at [646, 248] on span at bounding box center [644, 249] width 3 height 6
type textarea "const text_opt_in_obj = listOfObjects.find(obj => obj.name === 'text_opt_in'); …"
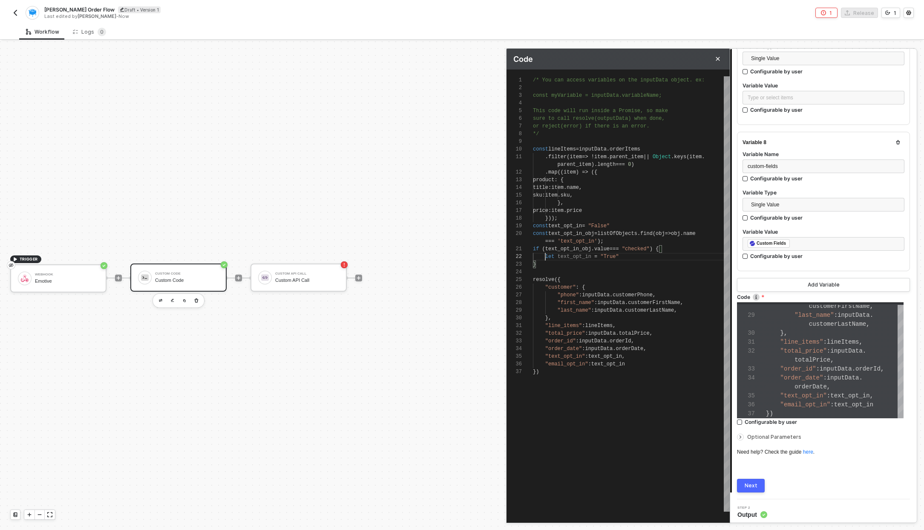
click at [760, 480] on button "Next" at bounding box center [751, 486] width 28 height 14
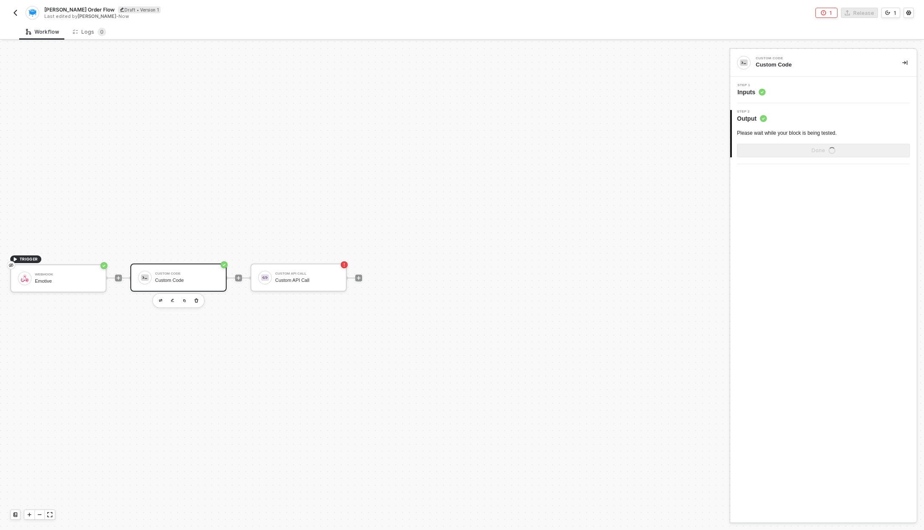
scroll to position [0, 0]
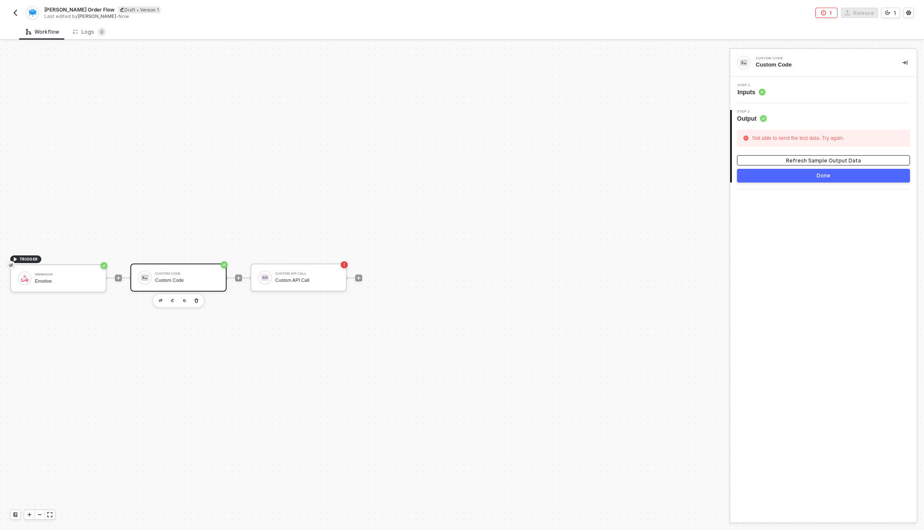
click at [827, 157] on div "Refresh Sample Output Data" at bounding box center [823, 160] width 75 height 7
click at [813, 137] on div "Not able to send the test data. Try again." at bounding box center [798, 138] width 96 height 13
click at [757, 95] on span "Inputs" at bounding box center [752, 92] width 28 height 9
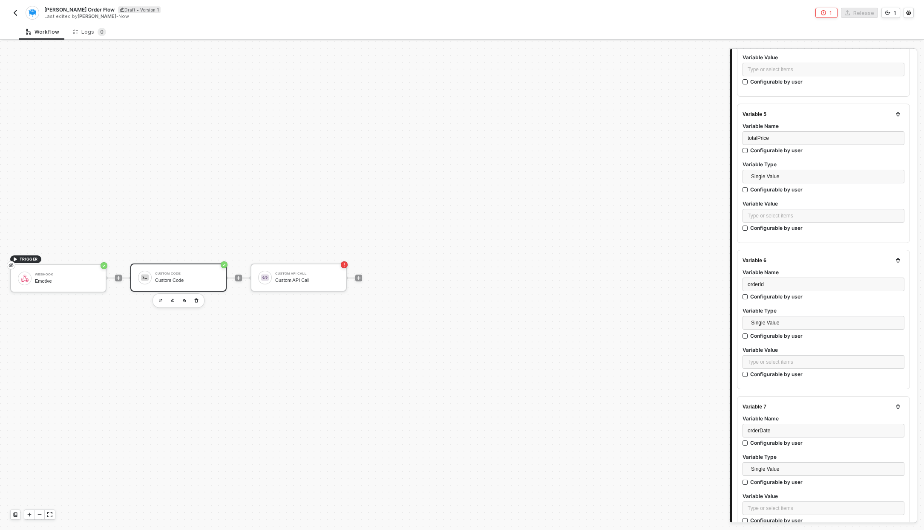
scroll to position [1038, 0]
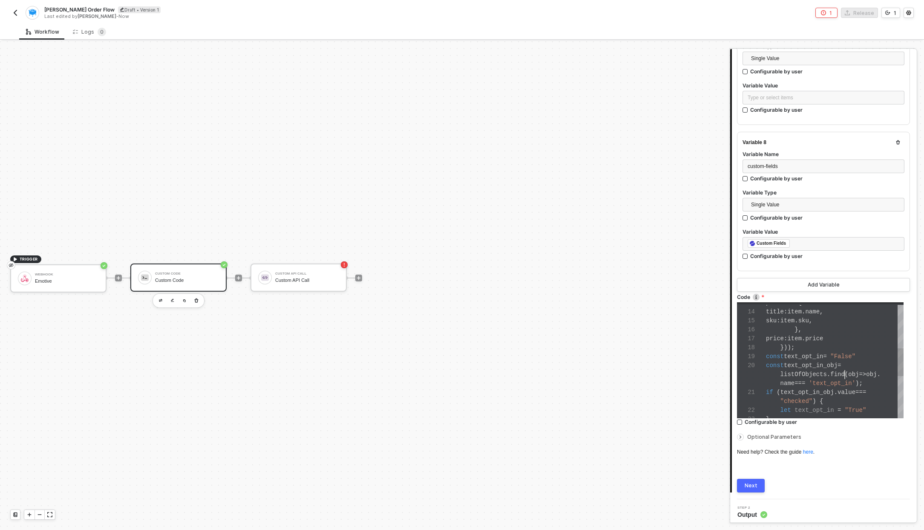
click at [845, 369] on div "13 14 15 16 17 18 19 20 21 22 23 product : { title : item . name , sku : item .…" at bounding box center [820, 360] width 167 height 116
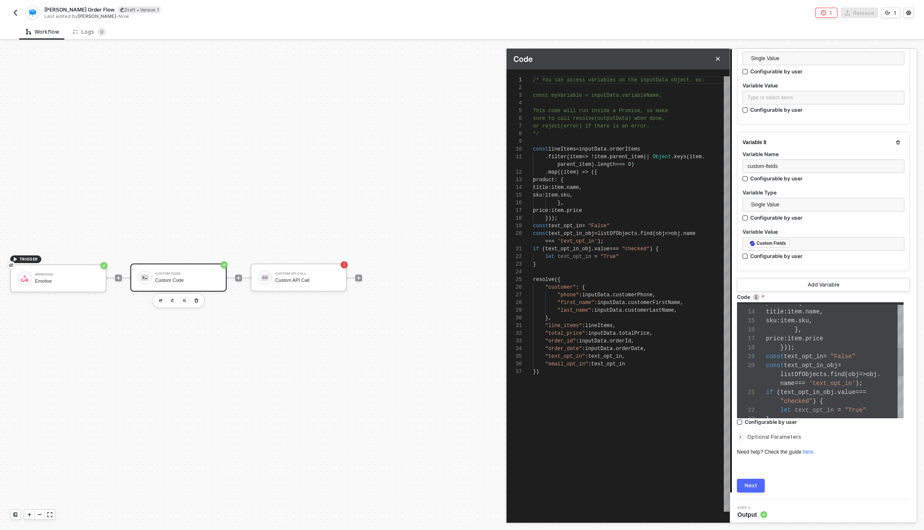
scroll to position [77, 0]
type textarea "/* You can access variables on the inputData object. ex: const myVariable = inp…"
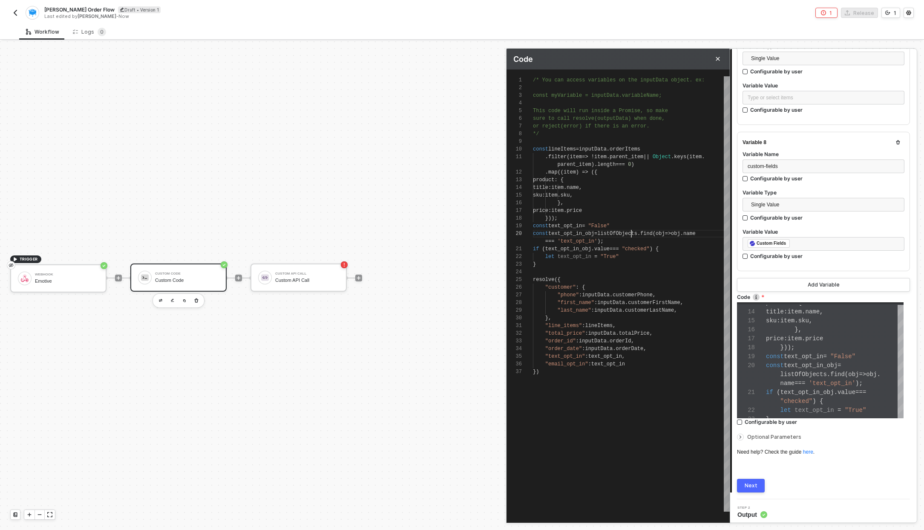
scroll to position [0, 114]
drag, startPoint x: 631, startPoint y: 232, endPoint x: 606, endPoint y: 150, distance: 85.4
click at [606, 150] on span "orderId" at bounding box center [602, 152] width 21 height 6
click at [576, 150] on span "lineItems" at bounding box center [562, 149] width 28 height 6
click at [601, 149] on span "inputData" at bounding box center [593, 149] width 28 height 6
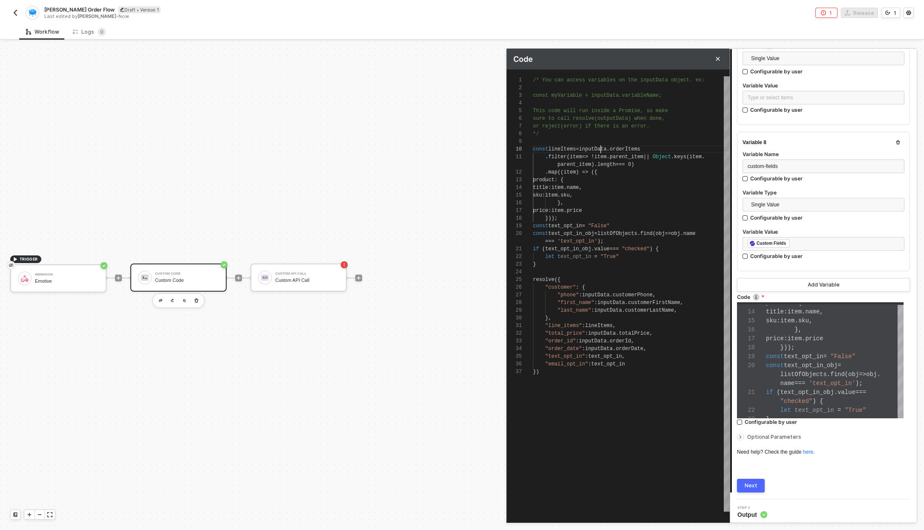
scroll to position [69, 83]
click at [627, 231] on span "listOfObjects" at bounding box center [617, 234] width 40 height 6
paste textarea "inputData"
type textarea "const text_opt_in_obj = inputData.custom-f.find(obj => obj.name === 'text_opt_i…"
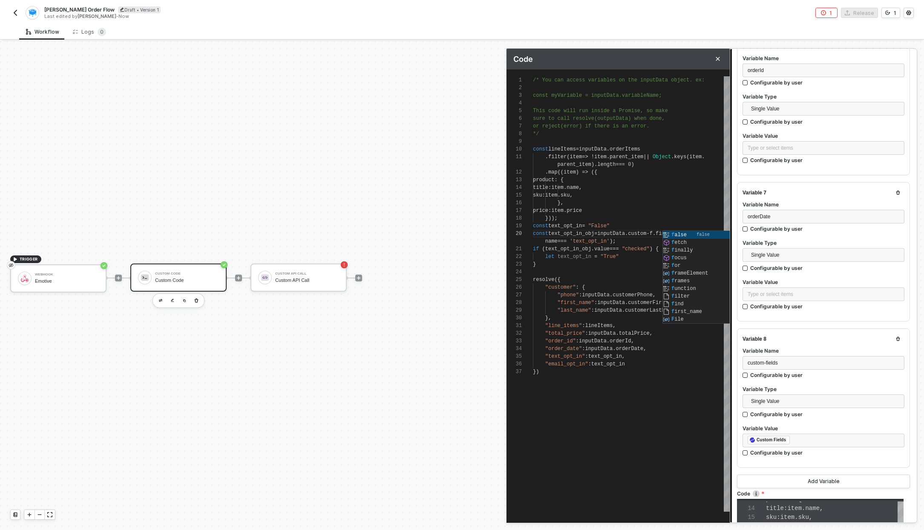
scroll to position [840, 0]
click at [768, 361] on span "custom-fields" at bounding box center [763, 364] width 30 height 6
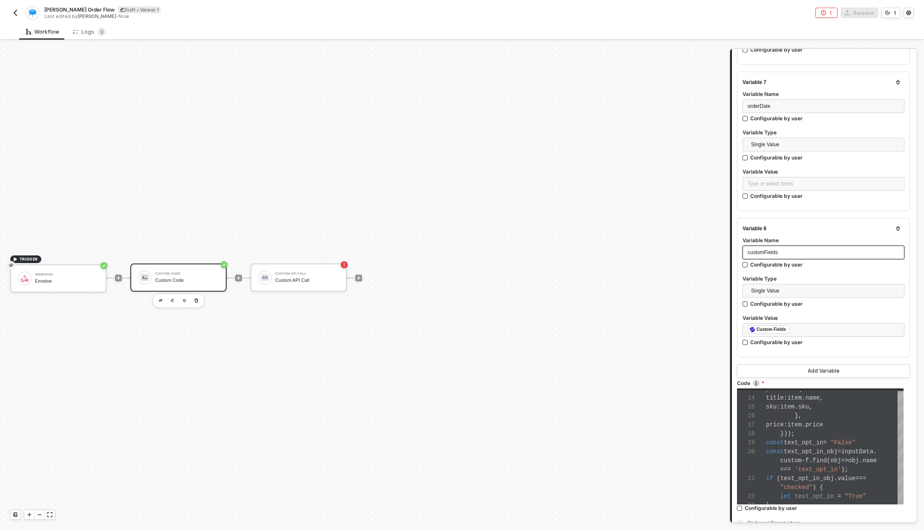
scroll to position [1038, 0]
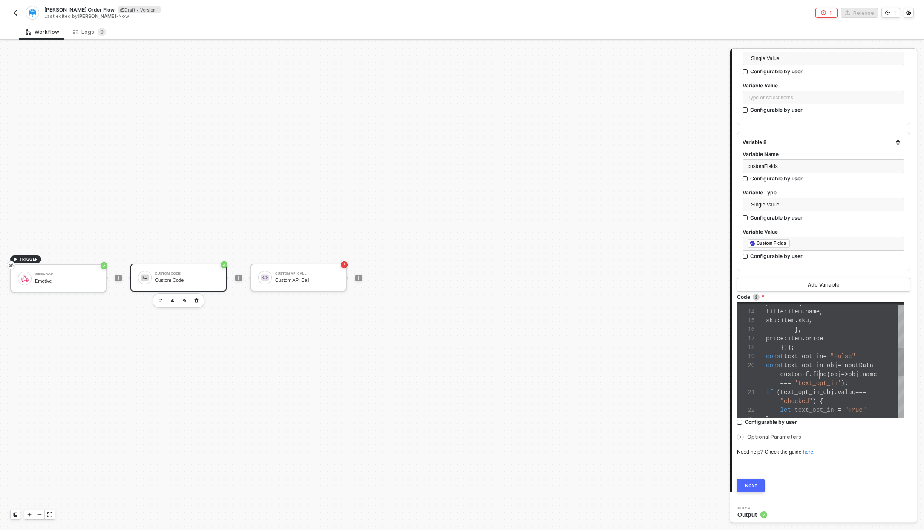
click at [821, 371] on span "find" at bounding box center [820, 374] width 14 height 7
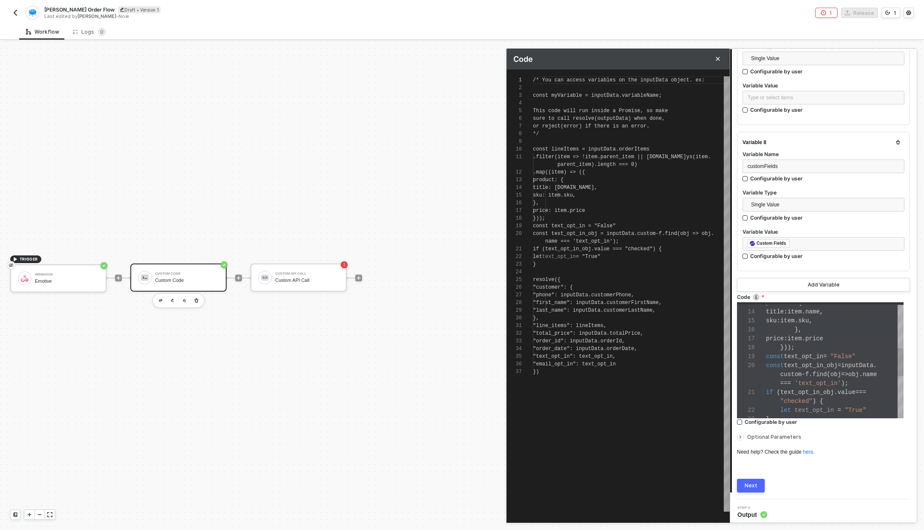
scroll to position [77, 0]
type textarea "/* You can access variables on the inputData object. ex: const myVariable = inp…"
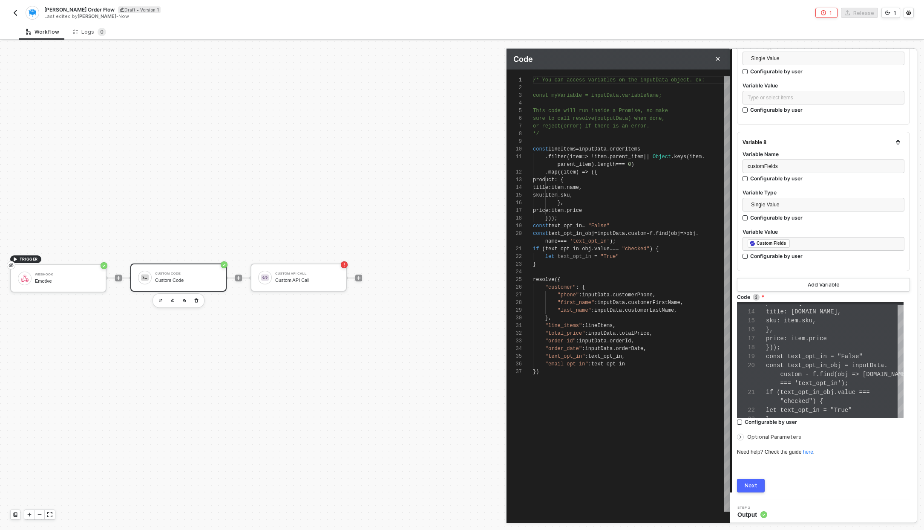
scroll to position [54, 54]
drag, startPoint x: 657, startPoint y: 234, endPoint x: 668, endPoint y: 233, distance: 10.7
click at [646, 234] on span "custom" at bounding box center [637, 234] width 18 height 6
type textarea "const text_opt_in_obj = inputData.customFields.find(obj => obj.name === 'text_o…"
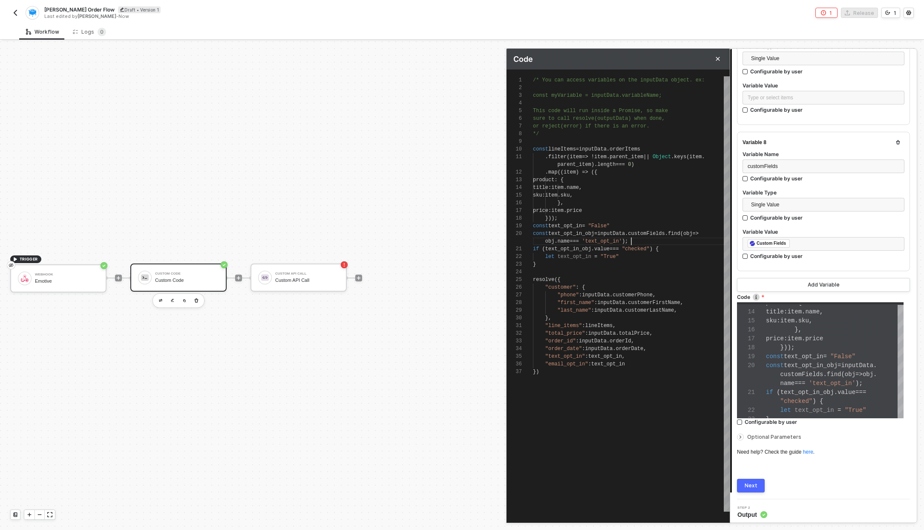
scroll to position [0, 98]
click at [756, 485] on button "Next" at bounding box center [751, 486] width 28 height 14
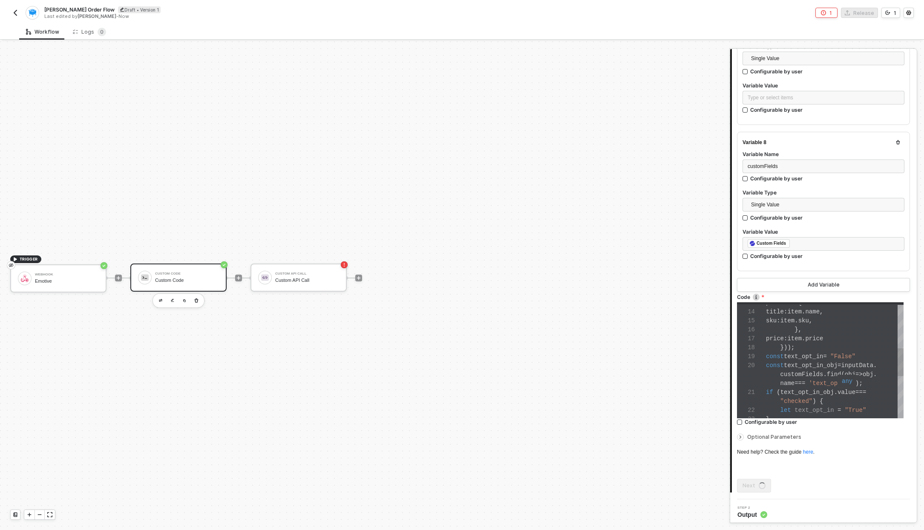
scroll to position [0, 0]
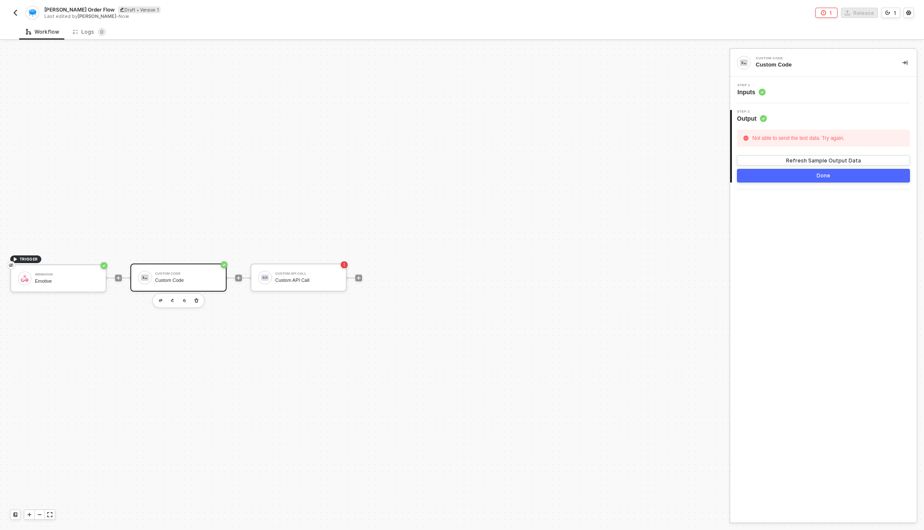
click at [810, 133] on div "Not able to send the test data. Try again." at bounding box center [798, 138] width 96 height 13
click at [765, 92] on circle at bounding box center [762, 92] width 7 height 7
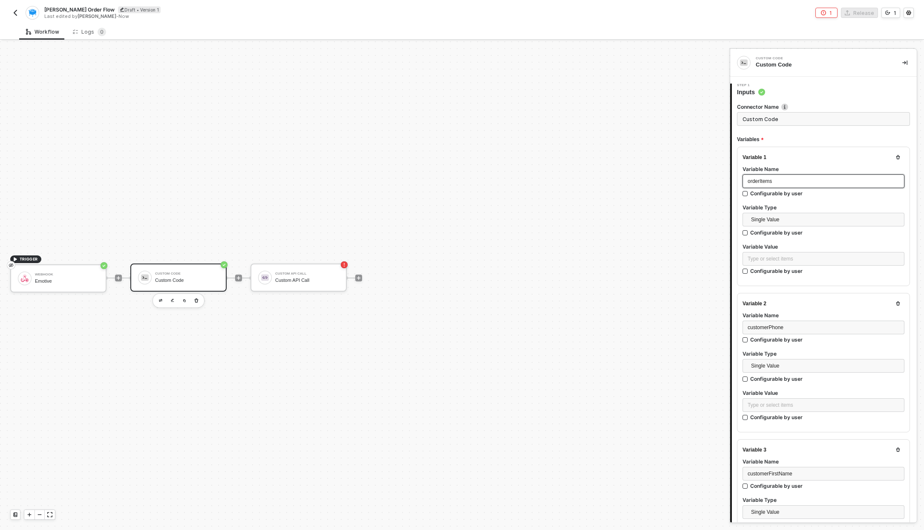
type textarea "/* You can access variables on the inputData object. ex: const myVariable = inp…"
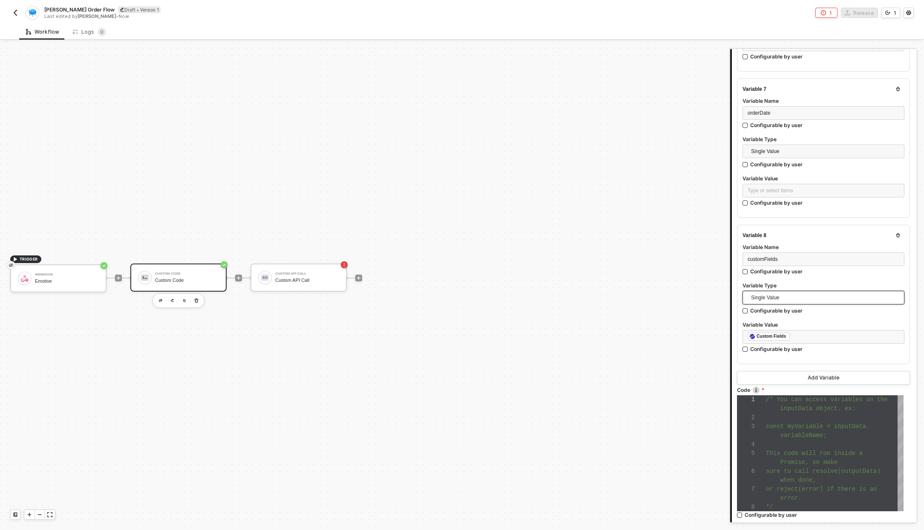
scroll to position [1038, 0]
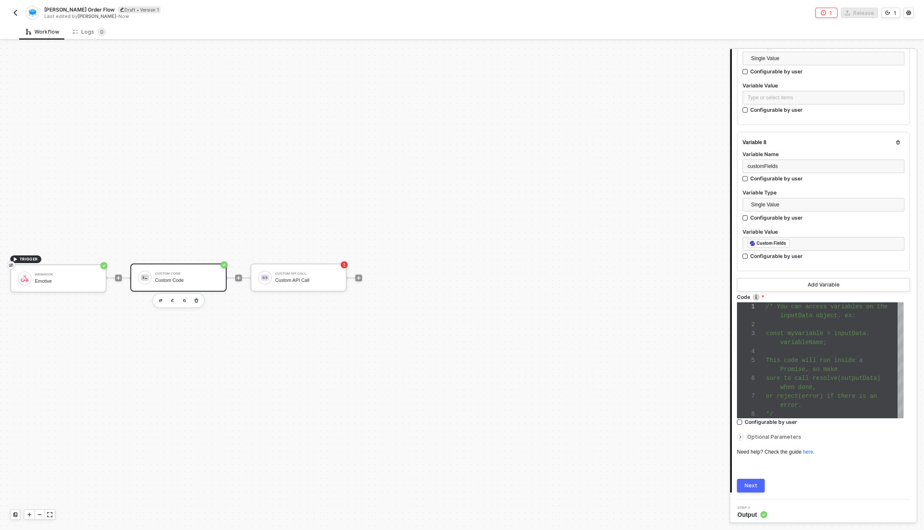
click at [817, 366] on span "Promise, so make" at bounding box center [809, 369] width 57 height 7
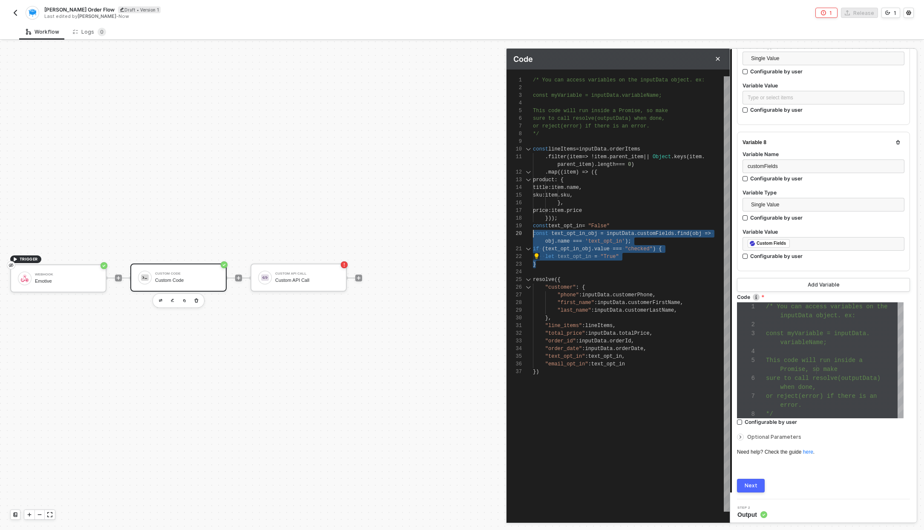
scroll to position [0, 0]
drag, startPoint x: 548, startPoint y: 263, endPoint x: 524, endPoint y: 229, distance: 41.5
type textarea "resolve({ "customer": { "phone": inputData.customerPhone, "first_name": inputDa…"
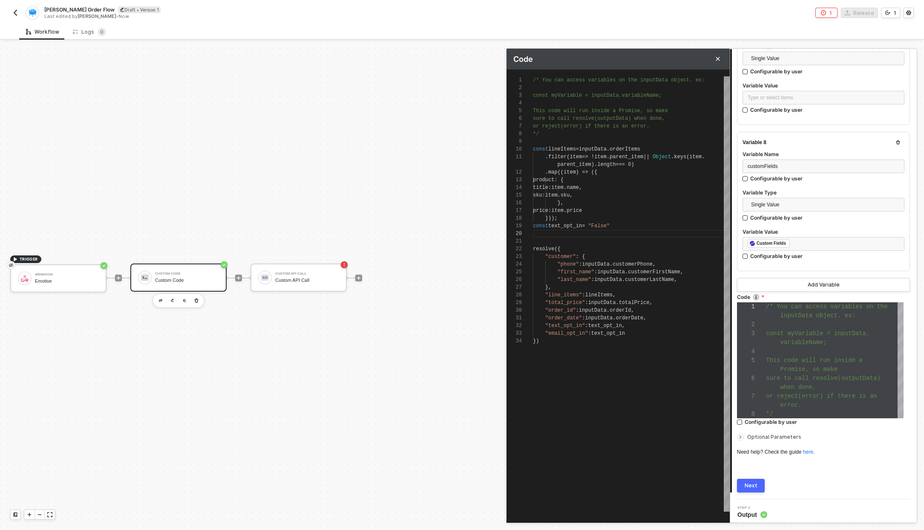
click at [757, 485] on button "Next" at bounding box center [751, 486] width 28 height 14
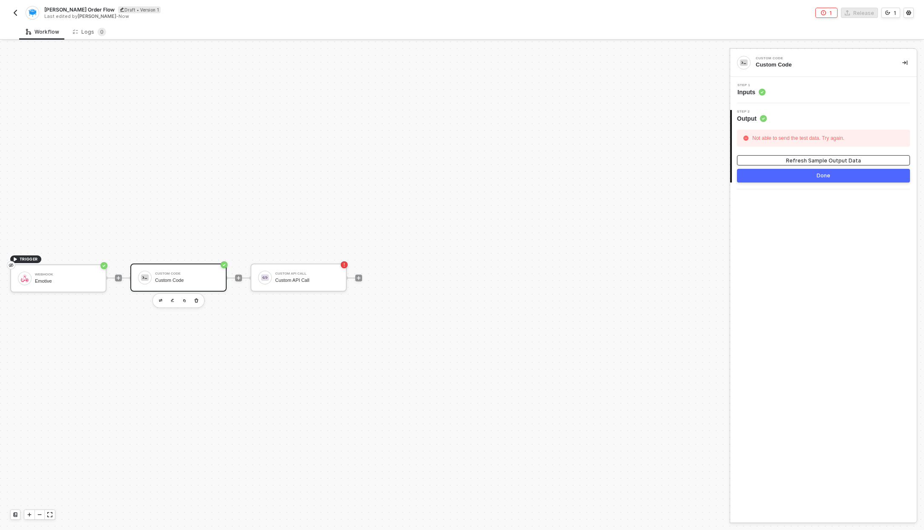
click at [828, 161] on div "Refresh Sample Output Data" at bounding box center [823, 160] width 75 height 7
click at [804, 138] on div "Not able to send the test data. Try again." at bounding box center [798, 138] width 96 height 13
click at [757, 98] on div "Step 1 Inputs" at bounding box center [823, 90] width 187 height 26
click at [751, 92] on span "Inputs" at bounding box center [752, 92] width 28 height 9
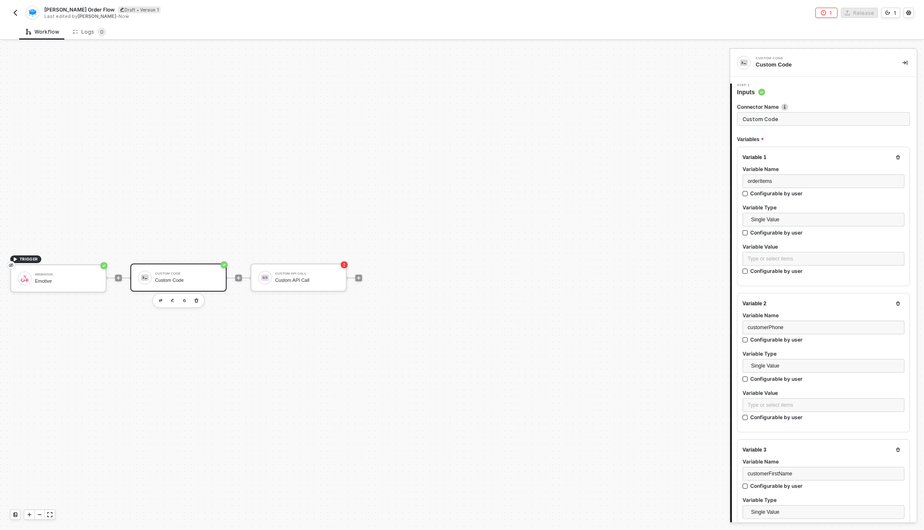
type textarea "/* You can access variables on the inputData object. ex: const myVariable = inp…"
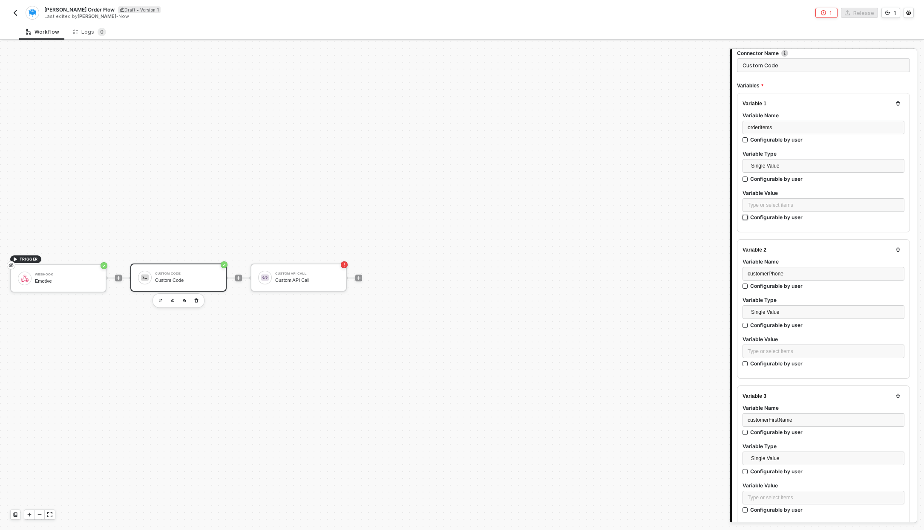
scroll to position [34, 0]
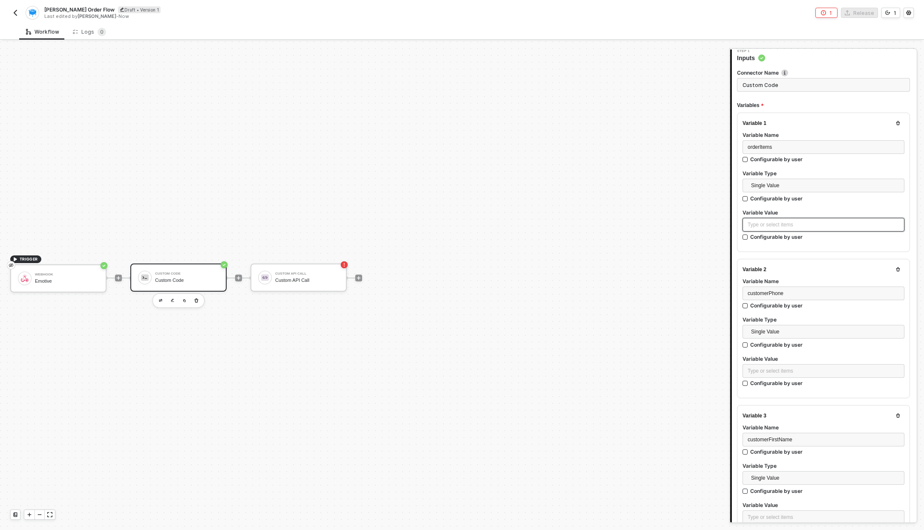
click at [773, 229] on div "Type or select items ﻿" at bounding box center [824, 225] width 162 height 14
click at [629, 146] on div "WEBHOOK Emotive" at bounding box center [661, 140] width 124 height 14
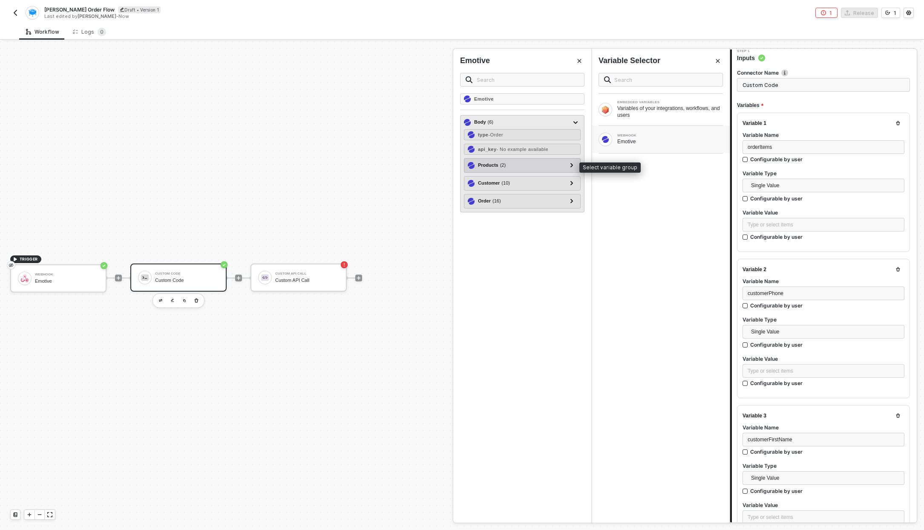
click at [561, 163] on div "Products ( 2 )" at bounding box center [517, 165] width 99 height 10
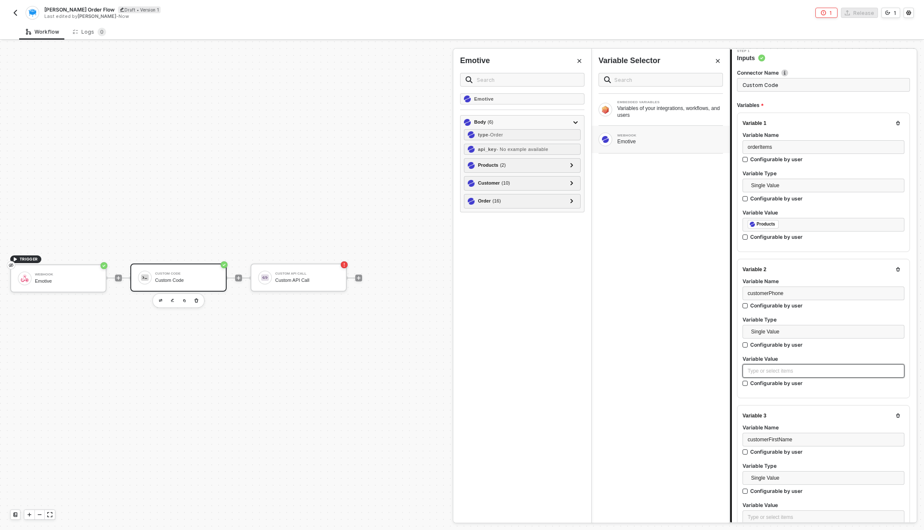
click at [787, 367] on div "Type or select items ﻿" at bounding box center [824, 371] width 152 height 8
click at [642, 139] on div "Emotive" at bounding box center [671, 141] width 106 height 7
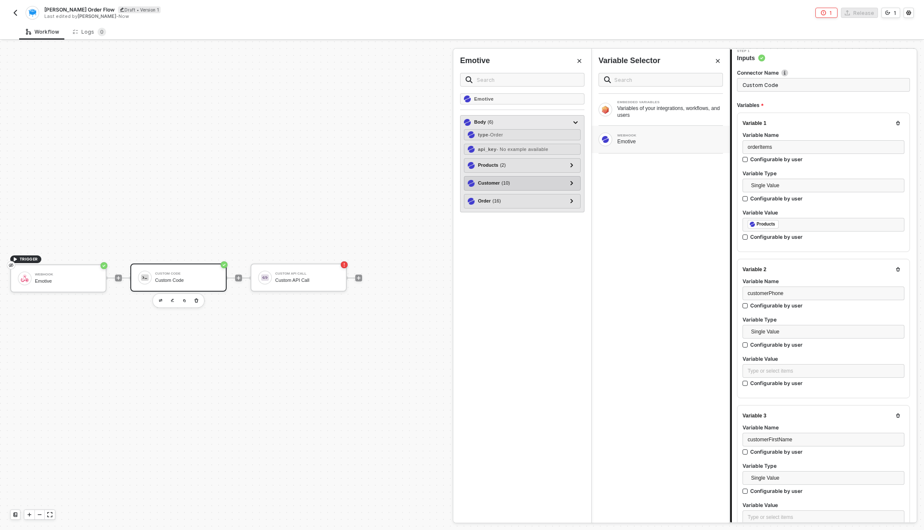
click at [539, 177] on div "Customer ( 10 ) first_name - SamCart last_name - Test email - example@samcart.c…" at bounding box center [522, 183] width 117 height 14
click at [564, 181] on div "Customer ( 10 )" at bounding box center [517, 183] width 99 height 10
click at [568, 181] on div at bounding box center [572, 183] width 10 height 10
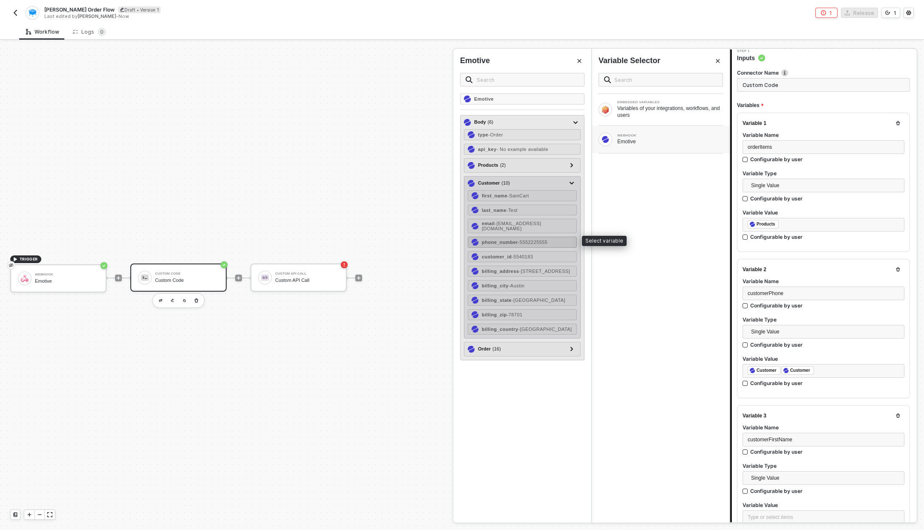
click at [537, 240] on span "- 5552225555" at bounding box center [533, 242] width 30 height 5
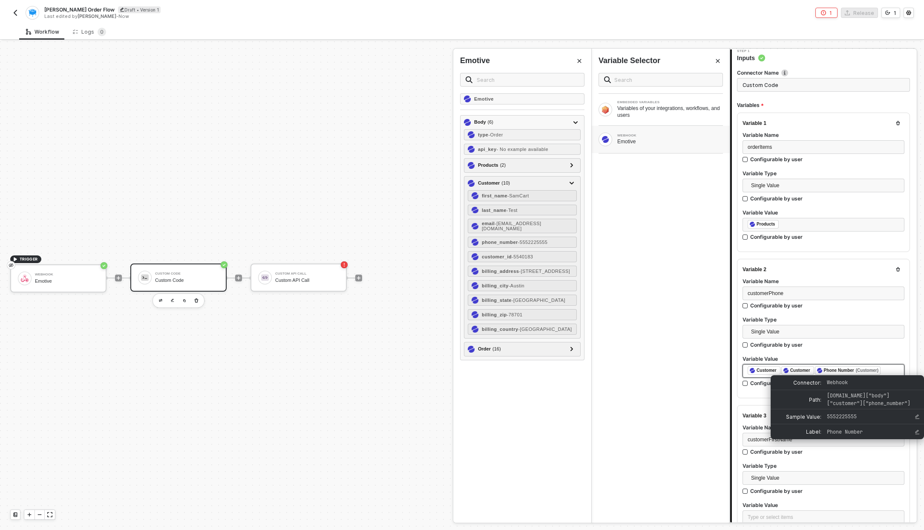
click at [819, 372] on div "Phone Number (Customer)" at bounding box center [848, 370] width 66 height 9
click at [806, 370] on div "Customer" at bounding box center [801, 370] width 20 height 8
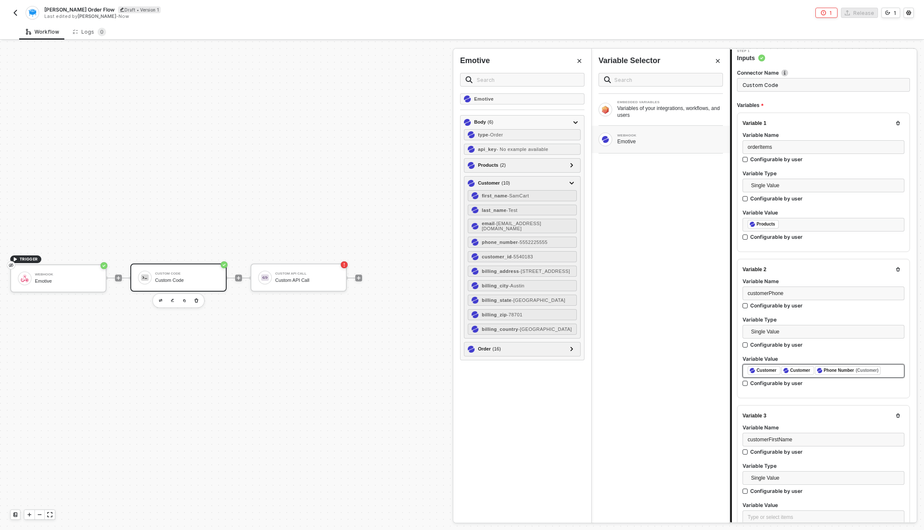
click at [893, 365] on div "﻿ ﻿ Customer ﻿ ﻿ Customer ﻿ ﻿ Phone Number (Customer) ﻿" at bounding box center [824, 371] width 162 height 14
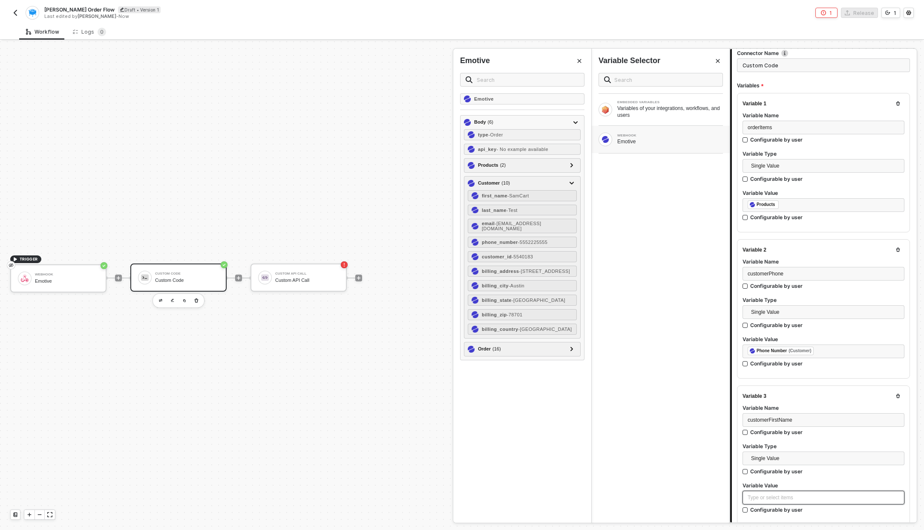
click at [782, 501] on div "Type or select items ﻿" at bounding box center [824, 498] width 162 height 14
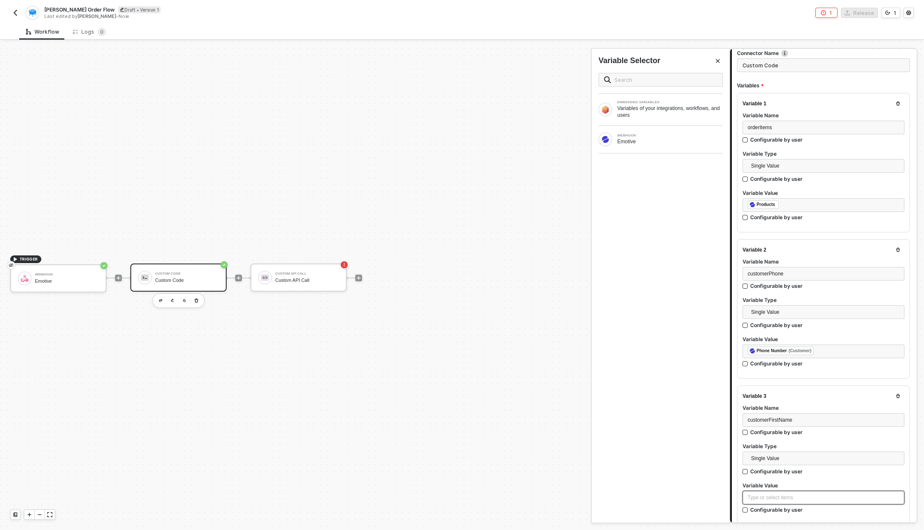
click at [767, 493] on div "Type or select items ﻿" at bounding box center [824, 497] width 152 height 8
click at [658, 137] on div "WEBHOOK" at bounding box center [671, 135] width 106 height 3
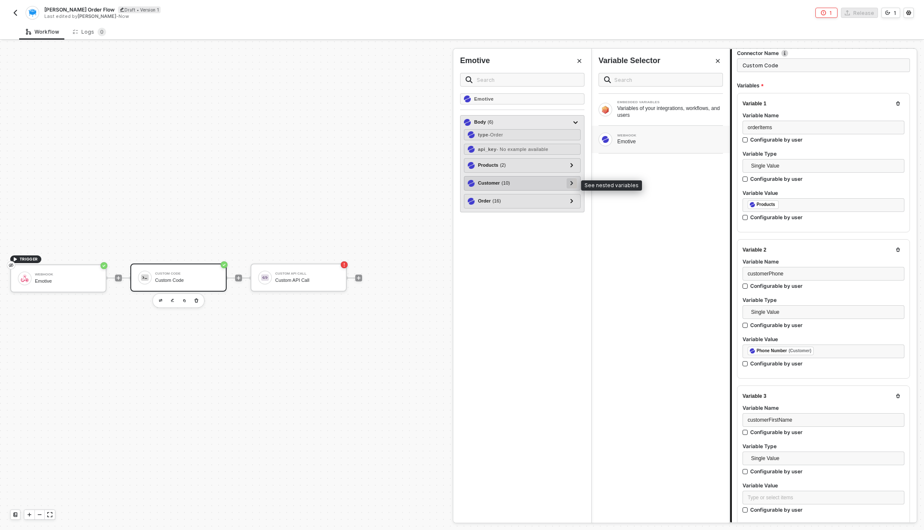
click at [572, 183] on icon at bounding box center [572, 183] width 3 height 4
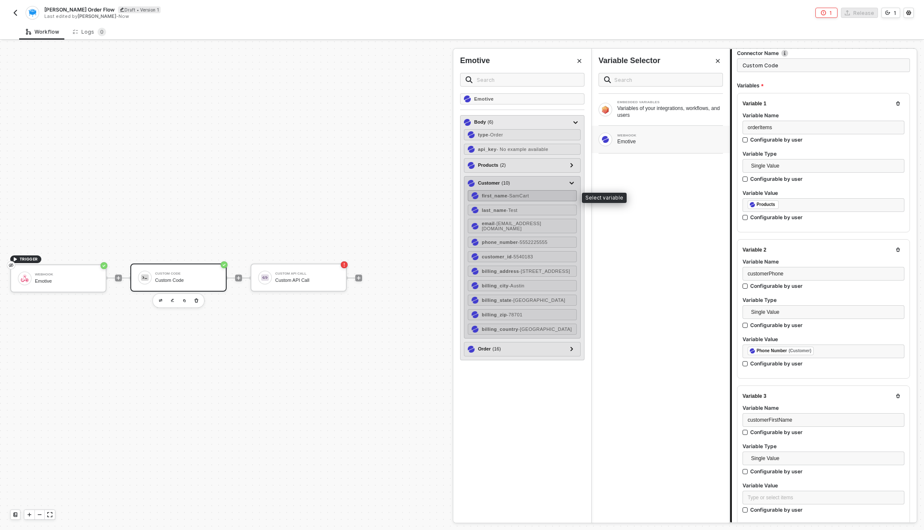
click at [540, 196] on div "first_name - SamCart" at bounding box center [522, 195] width 109 height 11
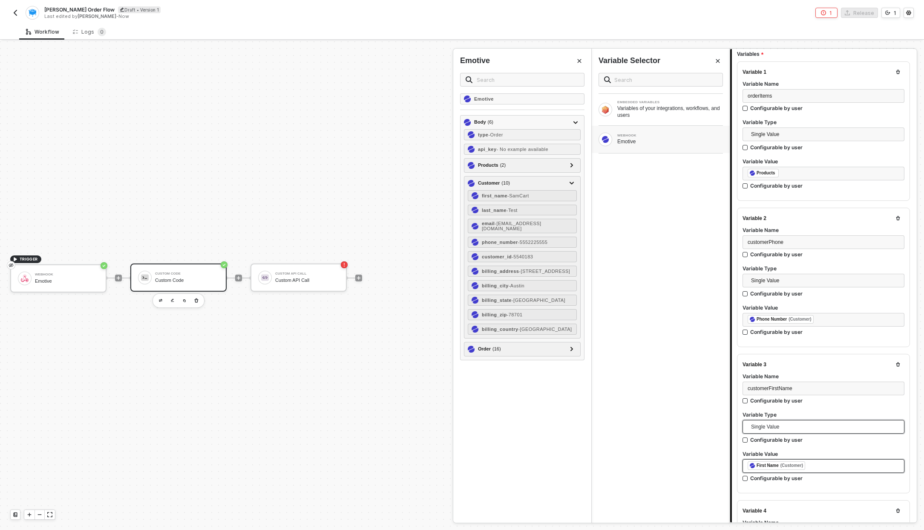
scroll to position [215, 0]
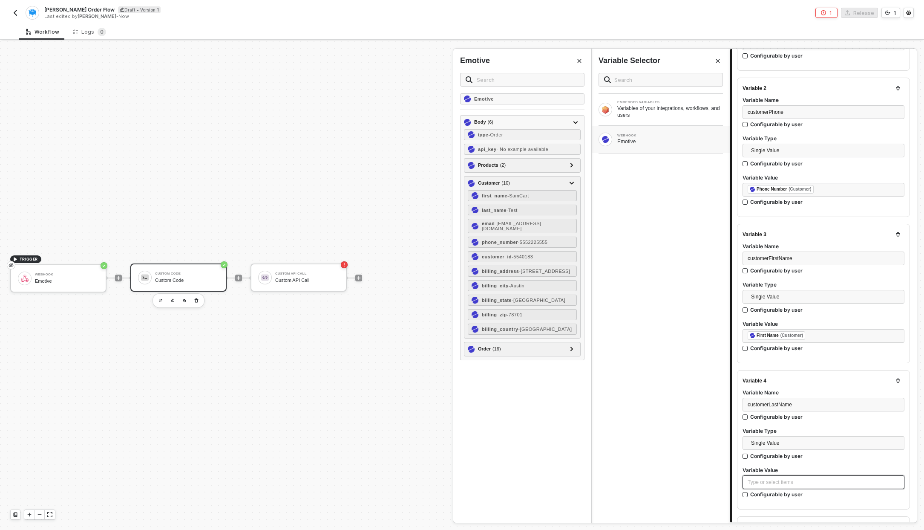
click at [787, 479] on div "Type or select items ﻿" at bounding box center [824, 482] width 152 height 8
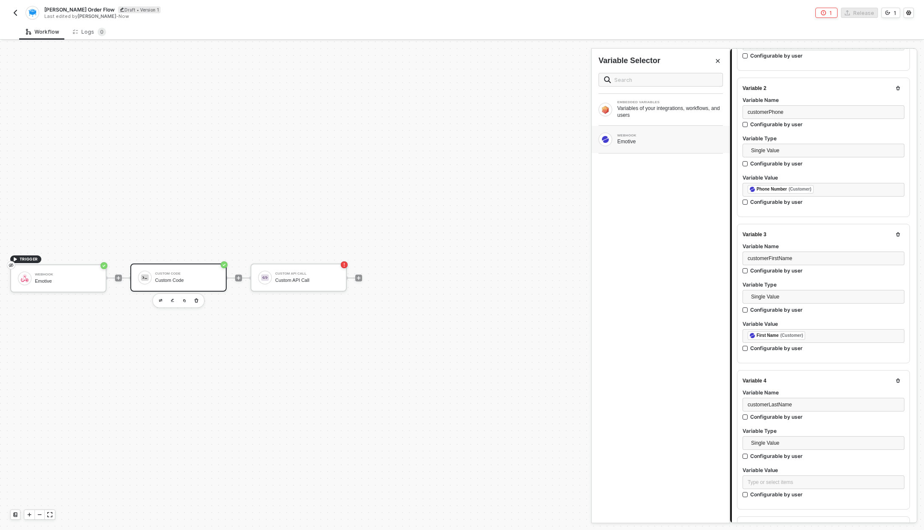
click at [645, 134] on div "WEBHOOK" at bounding box center [671, 135] width 106 height 3
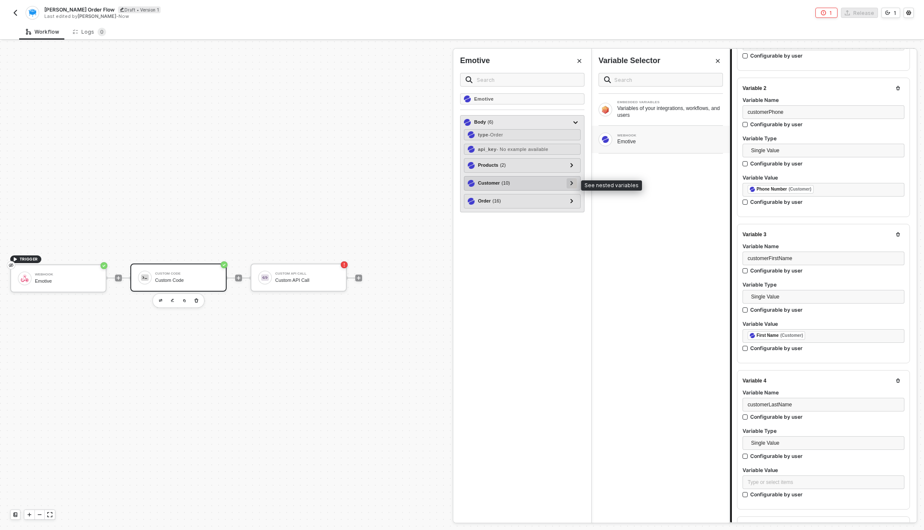
click at [573, 182] on icon at bounding box center [572, 183] width 3 height 4
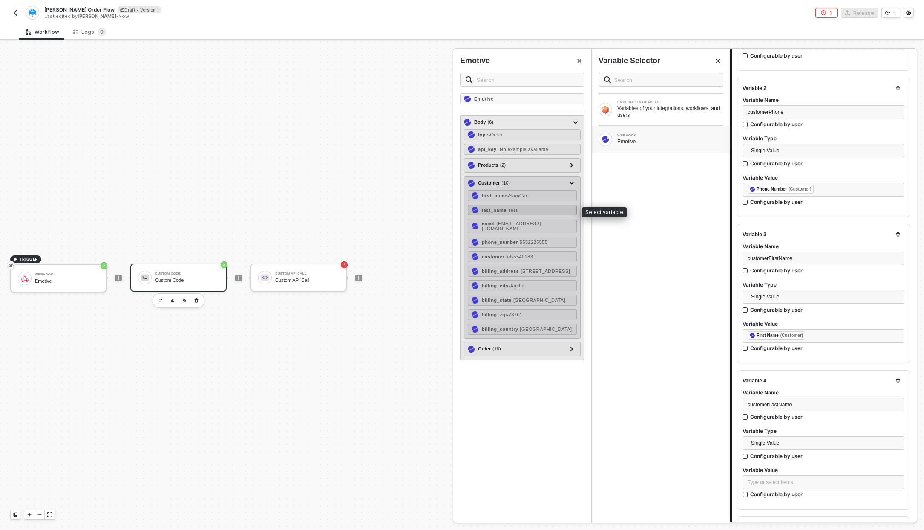
click at [517, 211] on span "- Test" at bounding box center [512, 210] width 11 height 5
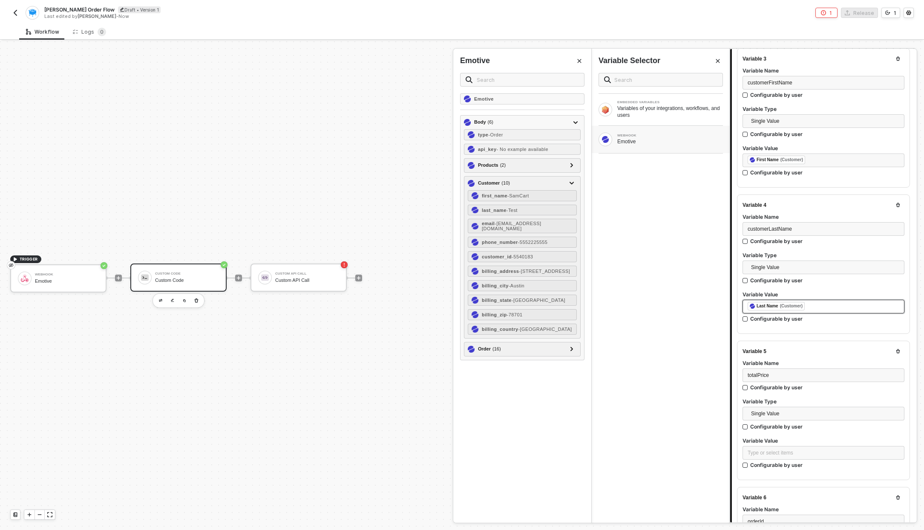
scroll to position [391, 0]
click at [782, 448] on div "Type or select items ﻿" at bounding box center [824, 452] width 152 height 8
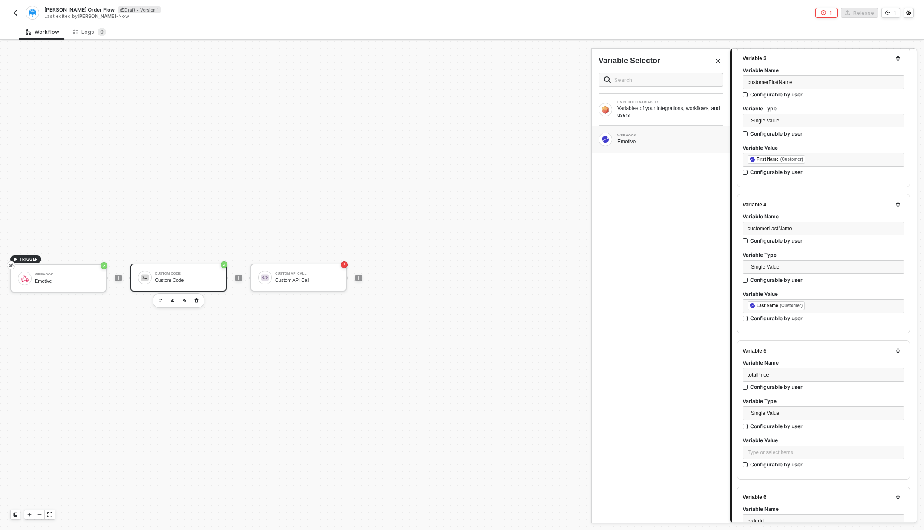
click at [639, 146] on div "WEBHOOK Emotive" at bounding box center [661, 139] width 138 height 27
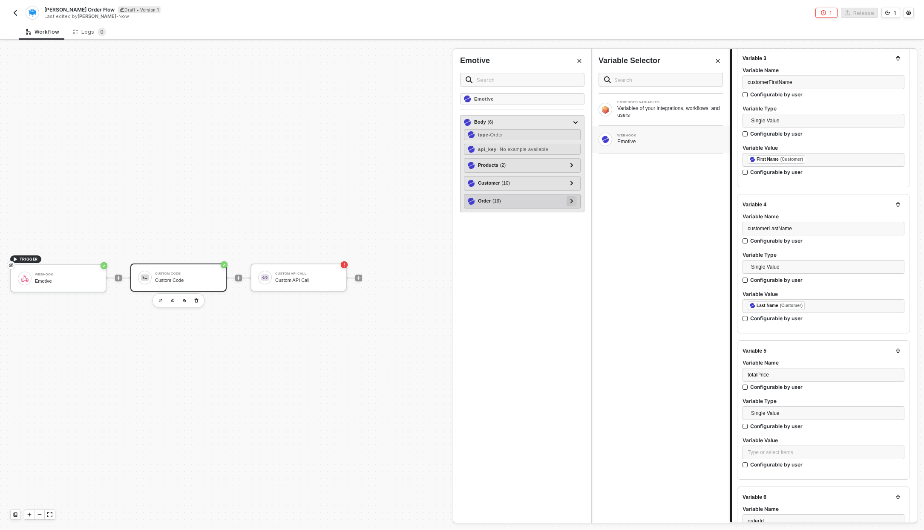
click at [571, 197] on div at bounding box center [572, 200] width 4 height 9
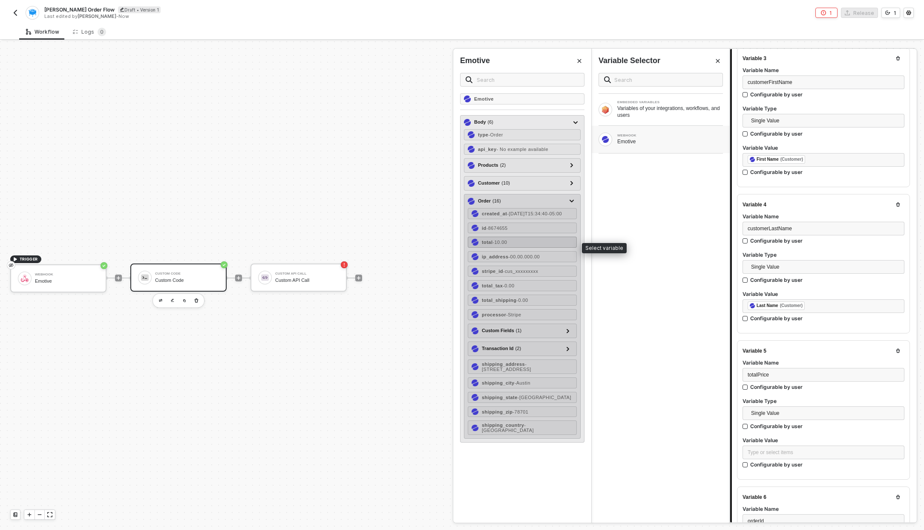
click at [522, 246] on div "total - 10.00" at bounding box center [522, 242] width 109 height 11
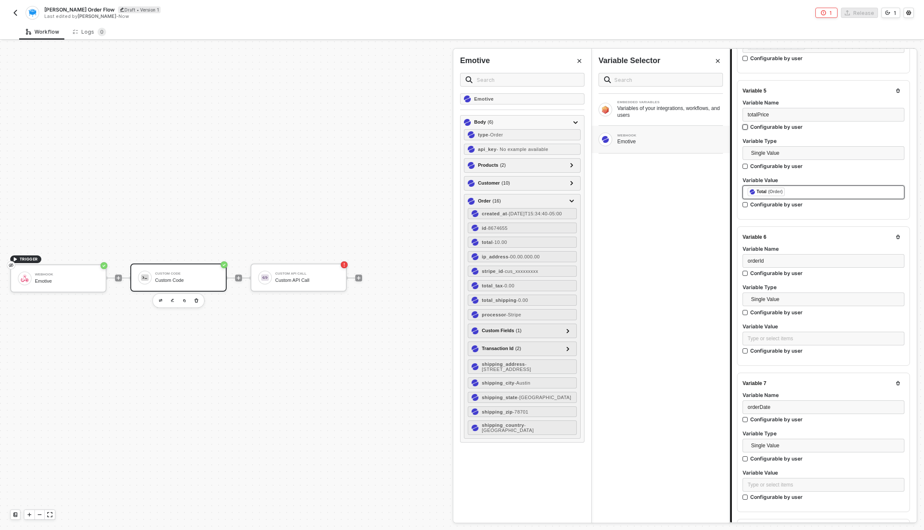
scroll to position [653, 0]
click at [789, 336] on div "Type or select items ﻿" at bounding box center [824, 336] width 152 height 8
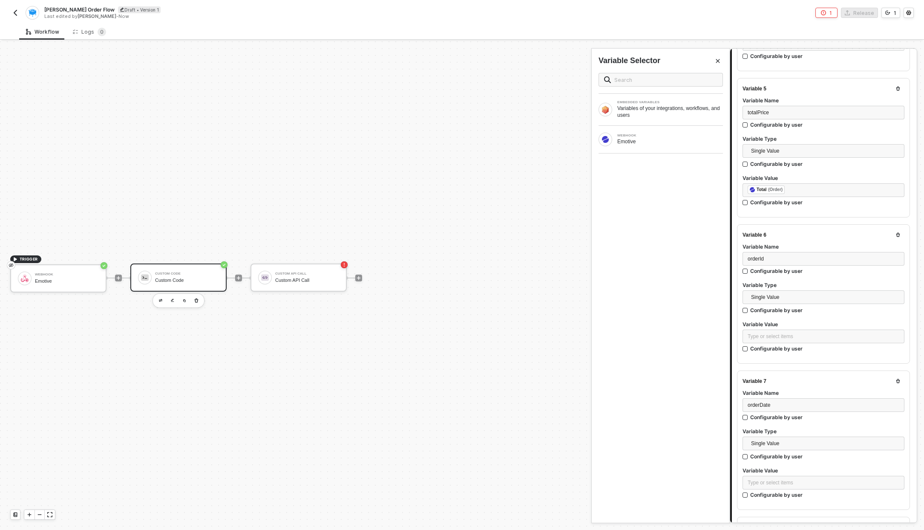
click at [669, 153] on div at bounding box center [661, 153] width 124 height 0
click at [665, 144] on div "Emotive" at bounding box center [671, 141] width 106 height 7
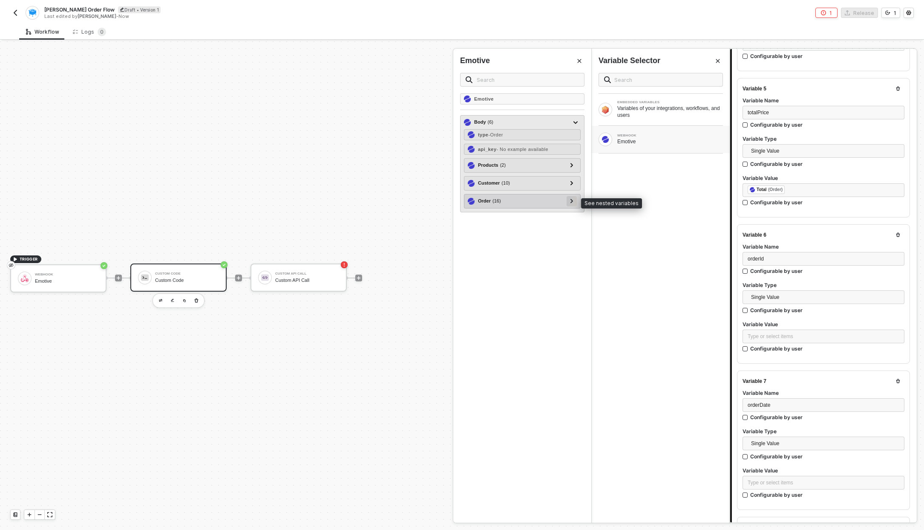
click at [571, 201] on icon at bounding box center [572, 201] width 3 height 4
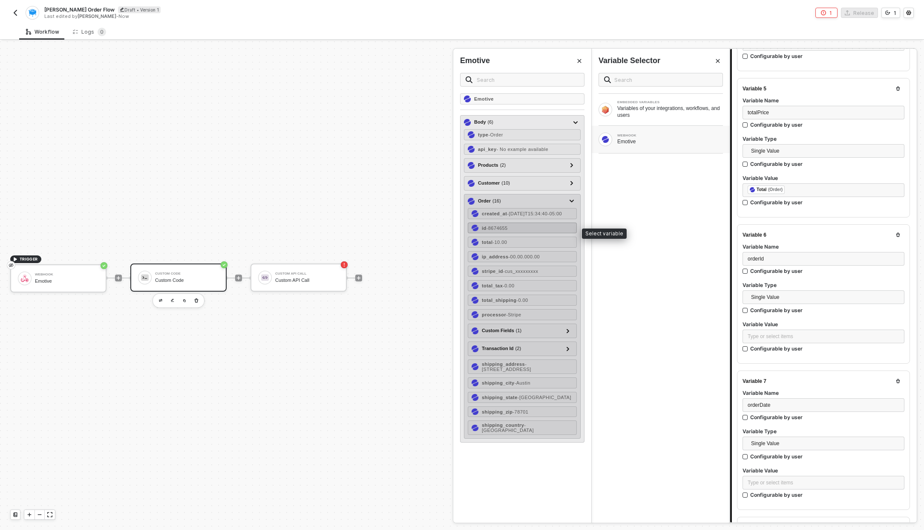
click at [498, 231] on span "- 8674655" at bounding box center [497, 227] width 21 height 5
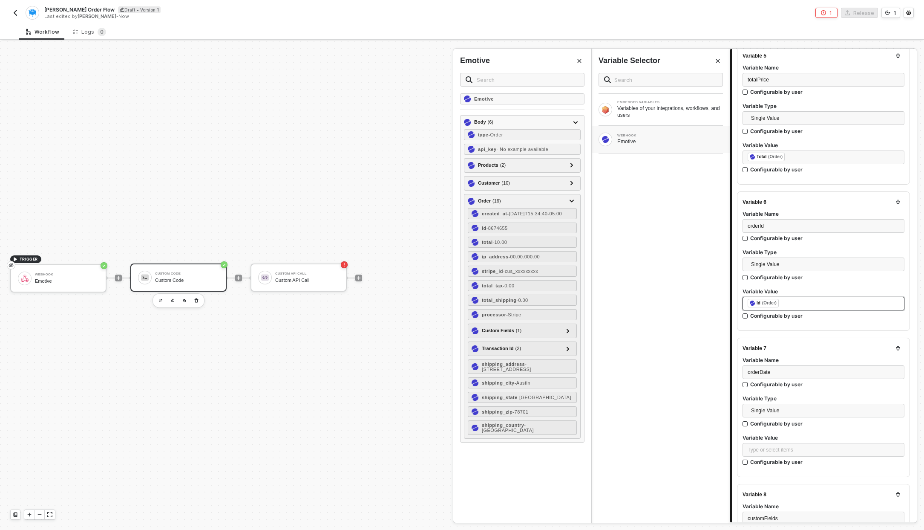
scroll to position [826, 0]
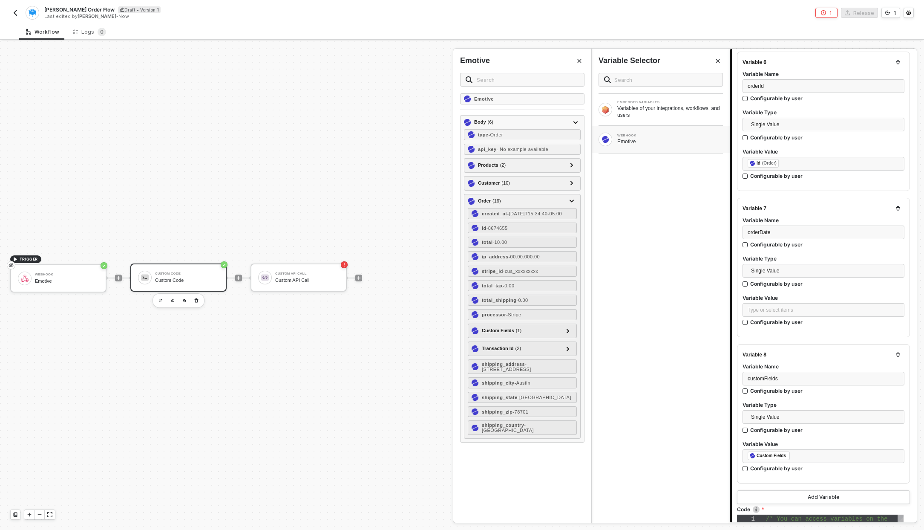
click at [785, 299] on div "Variable Value" at bounding box center [824, 298] width 162 height 9
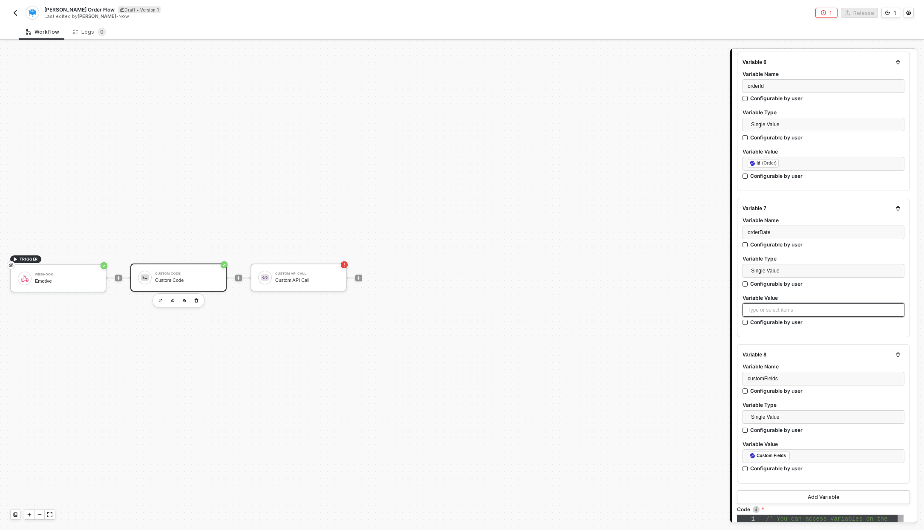
click at [784, 306] on div "Type or select items ﻿" at bounding box center [824, 310] width 152 height 8
click at [662, 143] on div "Emotive" at bounding box center [671, 141] width 106 height 7
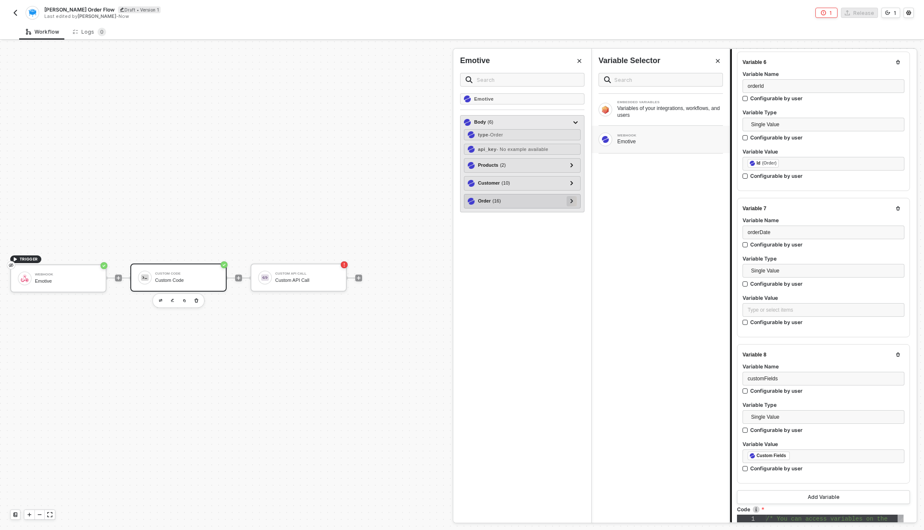
click at [575, 203] on div at bounding box center [572, 201] width 10 height 10
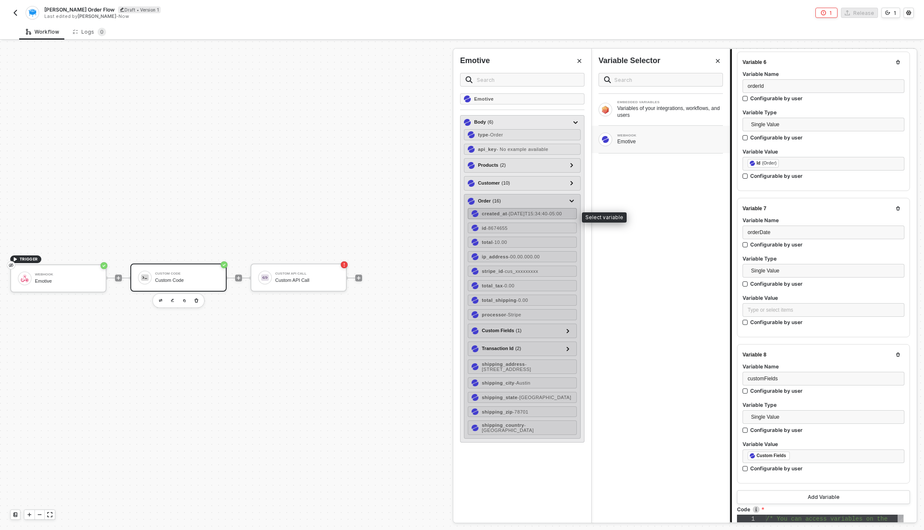
click at [518, 219] on div "created_at - 2021-04-27T15:34:40-05:00" at bounding box center [522, 213] width 109 height 11
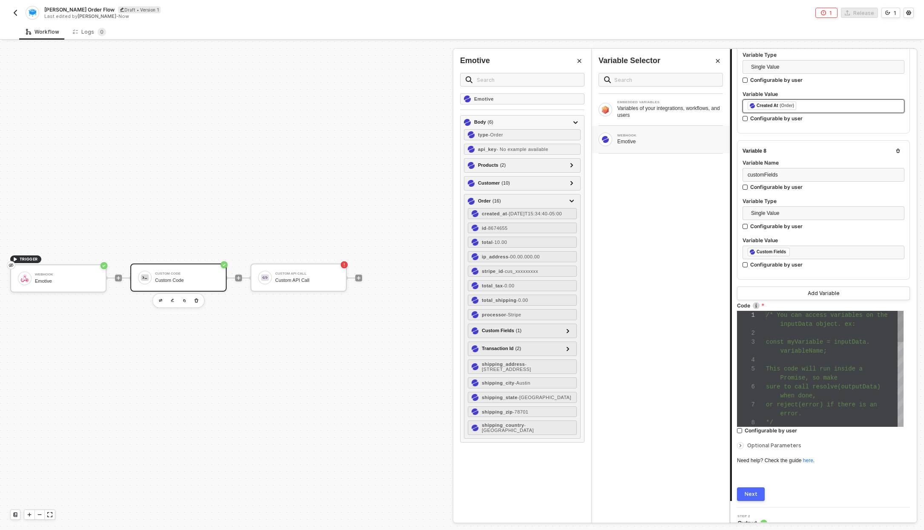
scroll to position [1038, 0]
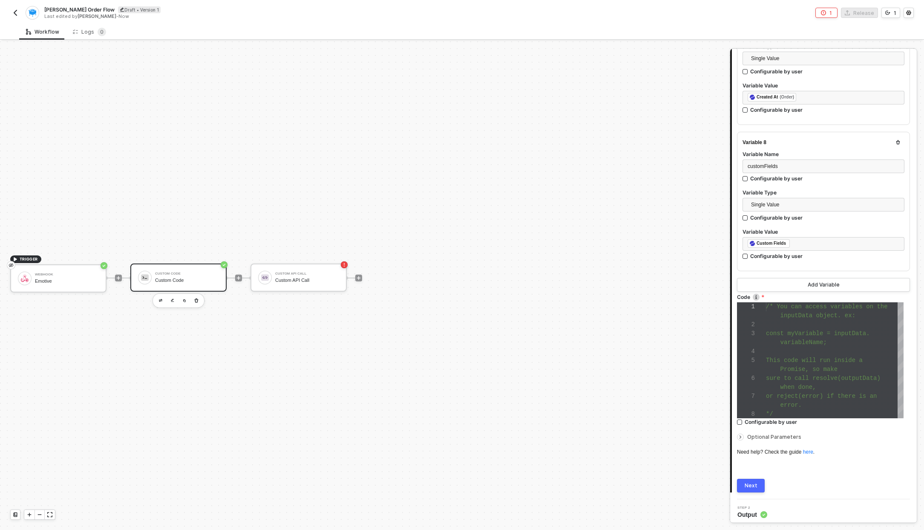
drag, startPoint x: 764, startPoint y: 484, endPoint x: 756, endPoint y: 484, distance: 7.7
click at [764, 484] on button "Next" at bounding box center [751, 486] width 28 height 14
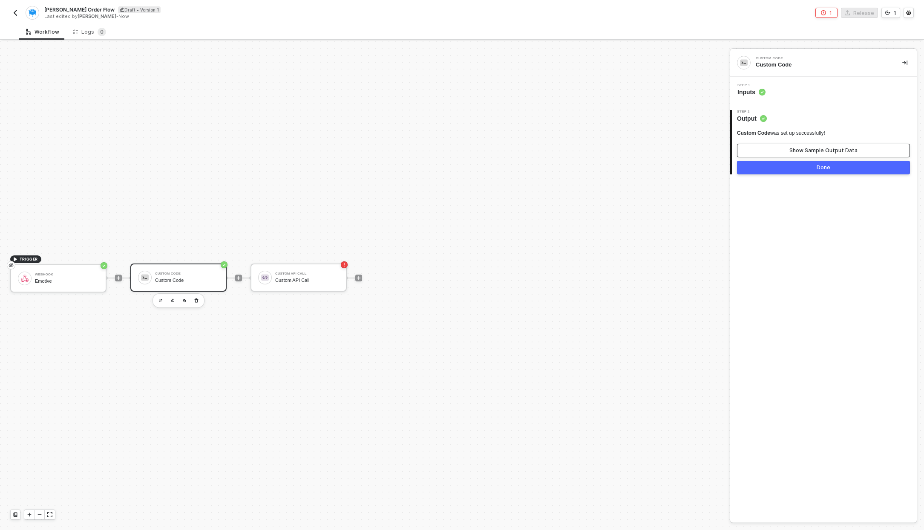
click at [818, 148] on div "Show Sample Output Data" at bounding box center [824, 150] width 68 height 7
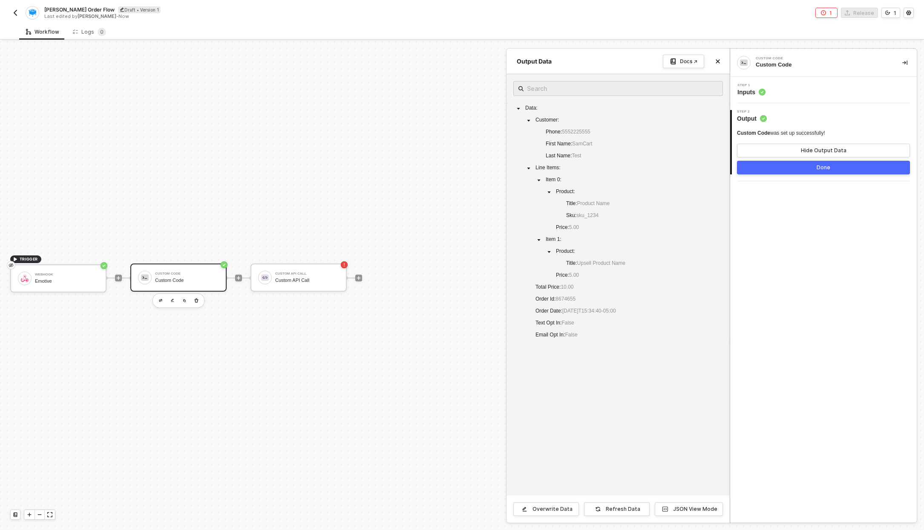
click at [795, 91] on div "Step 1 Inputs" at bounding box center [825, 90] width 185 height 13
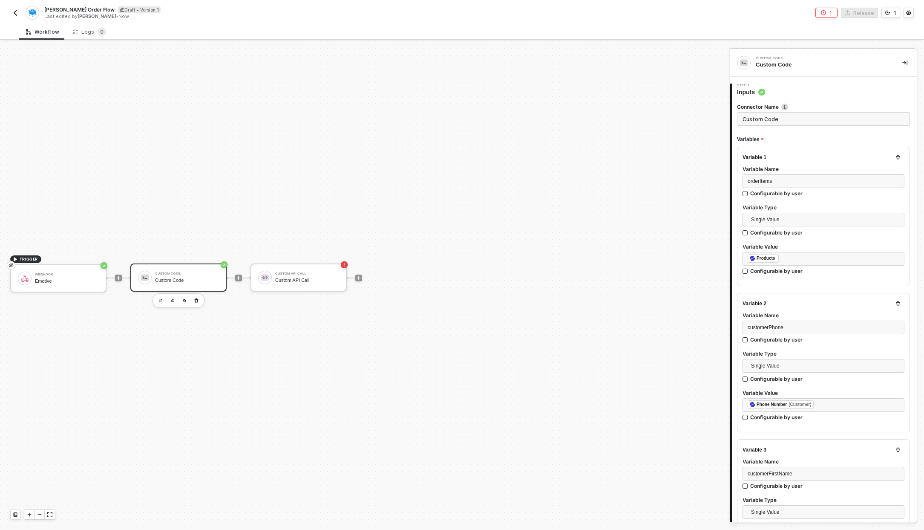
type textarea "/* You can access variables on the inputData object. ex: const myVariable = inp…"
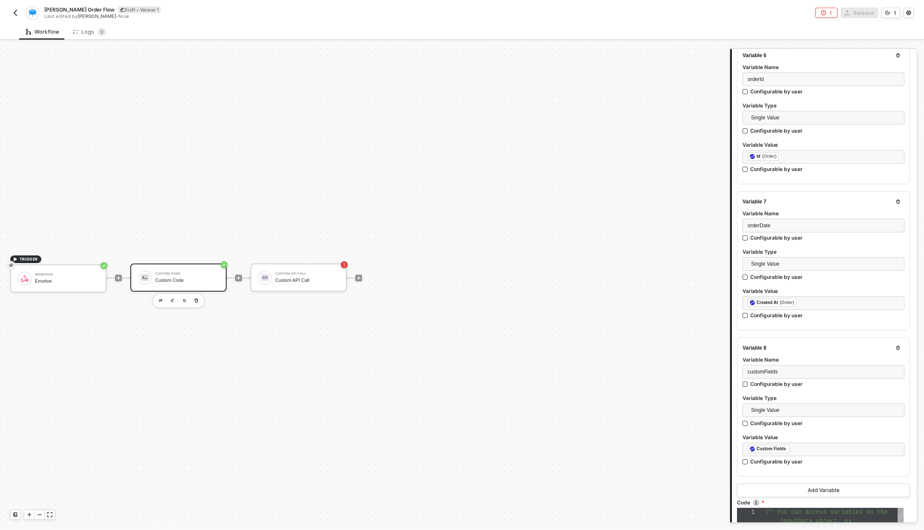
scroll to position [897, 0]
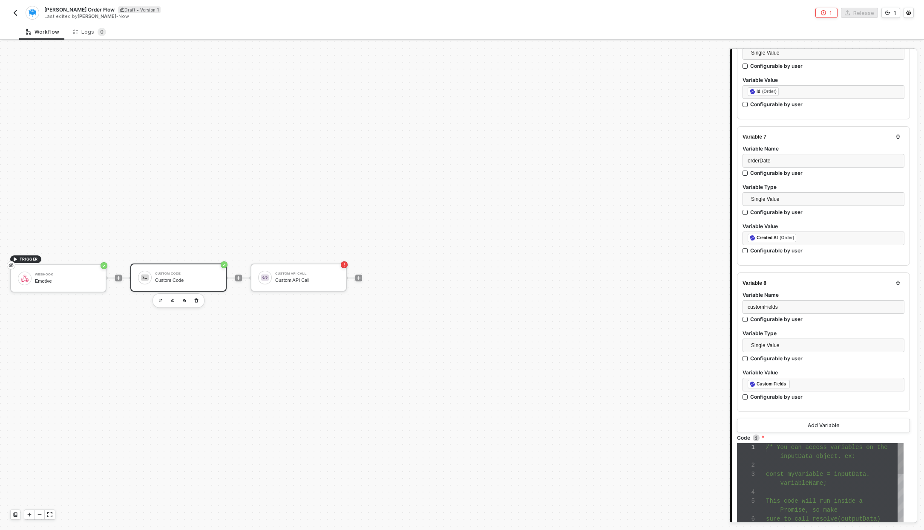
click at [809, 480] on div "1 2 3 4 5 6 7 8 /* You can access variables on the inputData object. ex: const …" at bounding box center [820, 501] width 167 height 116
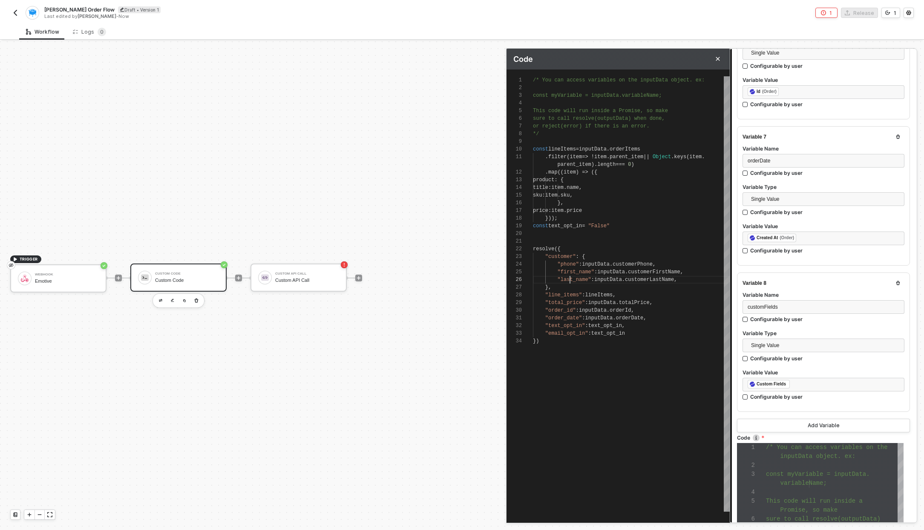
scroll to position [46, 37]
click at [570, 282] on div "1 2 3 4 5 6 7 8 9 10 11 12 13 14 15 16 17 18 19 20 21 22 23 24 25 26 27 28 29 3…" at bounding box center [618, 293] width 223 height 435
click at [566, 234] on div at bounding box center [631, 234] width 197 height 8
paste textarea "const text_opt_in_obj = inputData.customFields.find(obj => obj.name === 'text_o…"
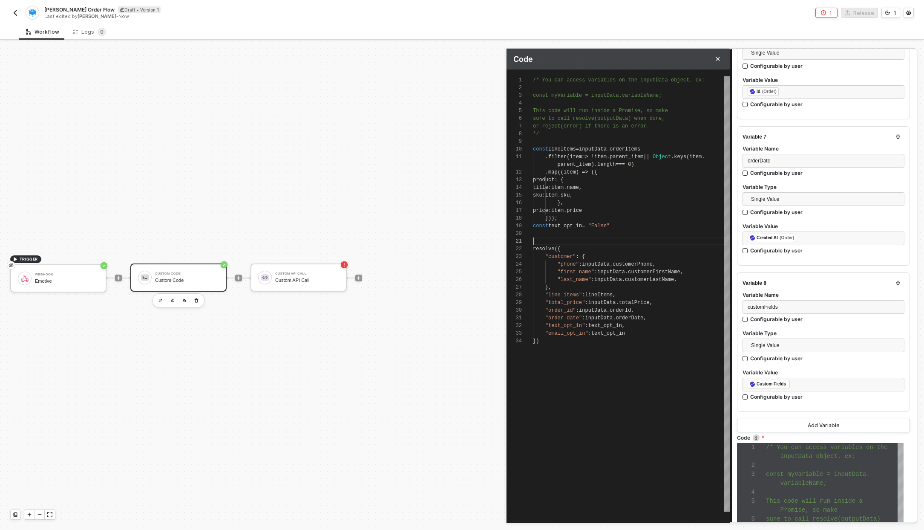
scroll to position [18, 0]
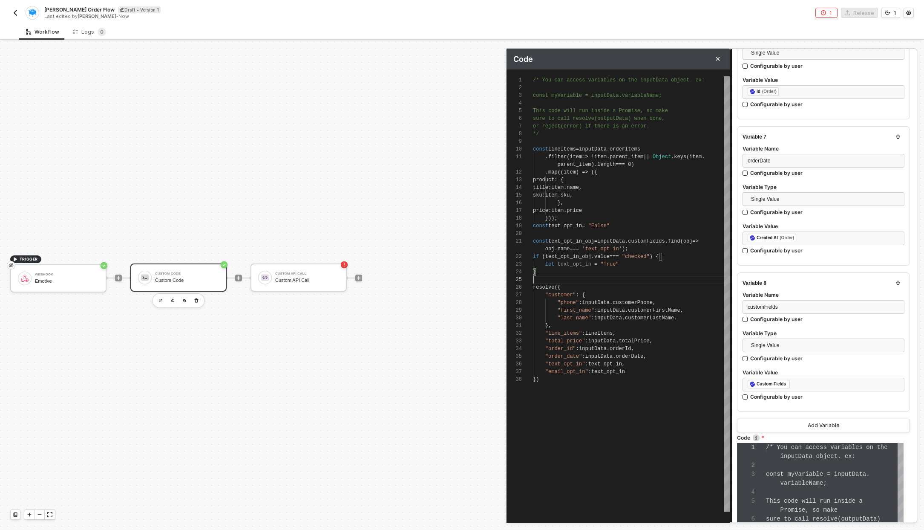
type textarea "const text_opt_in_obj = inputData.customFields.find(obj => obj.name === 'text_o…"
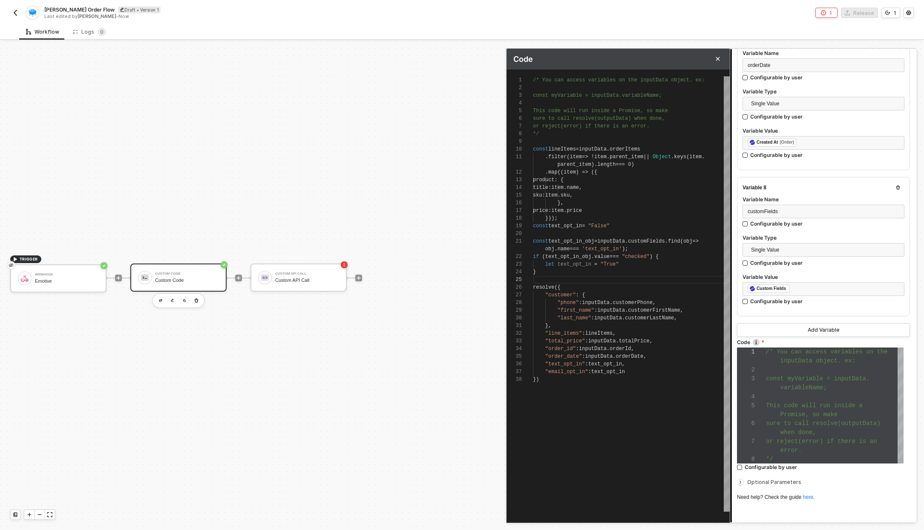
scroll to position [1000, 0]
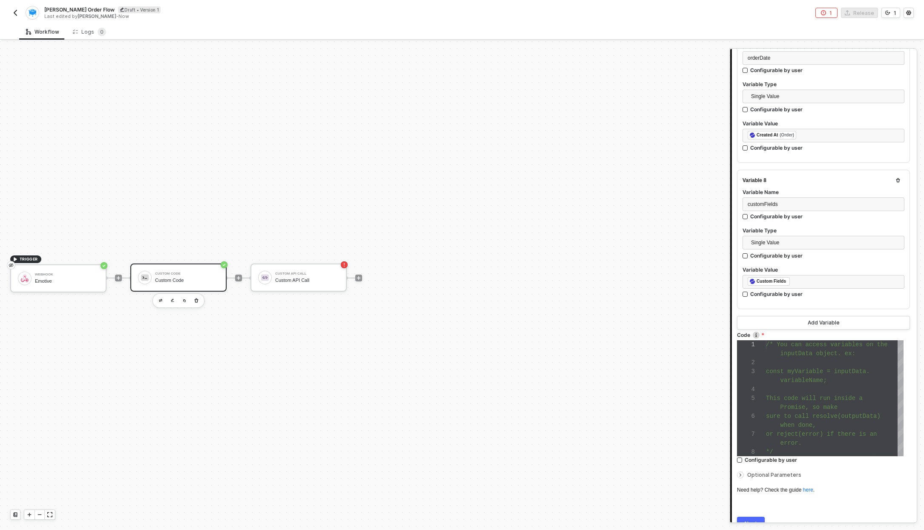
click at [758, 517] on button "Next" at bounding box center [751, 524] width 28 height 14
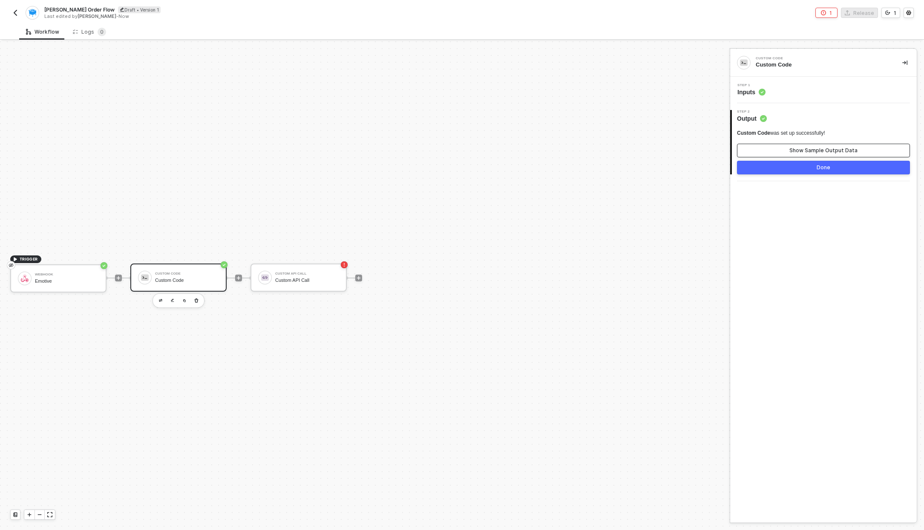
click at [784, 150] on button "Show Sample Output Data" at bounding box center [823, 151] width 173 height 14
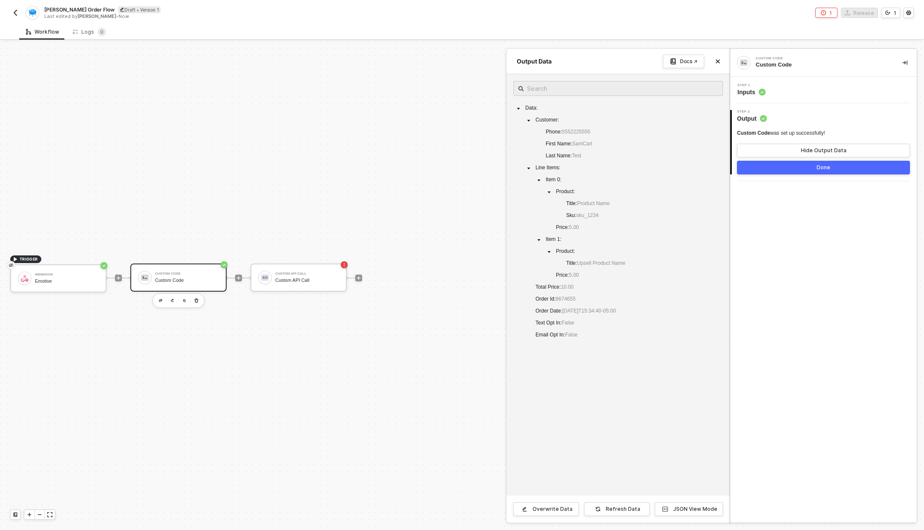
click at [53, 271] on div at bounding box center [462, 285] width 924 height 488
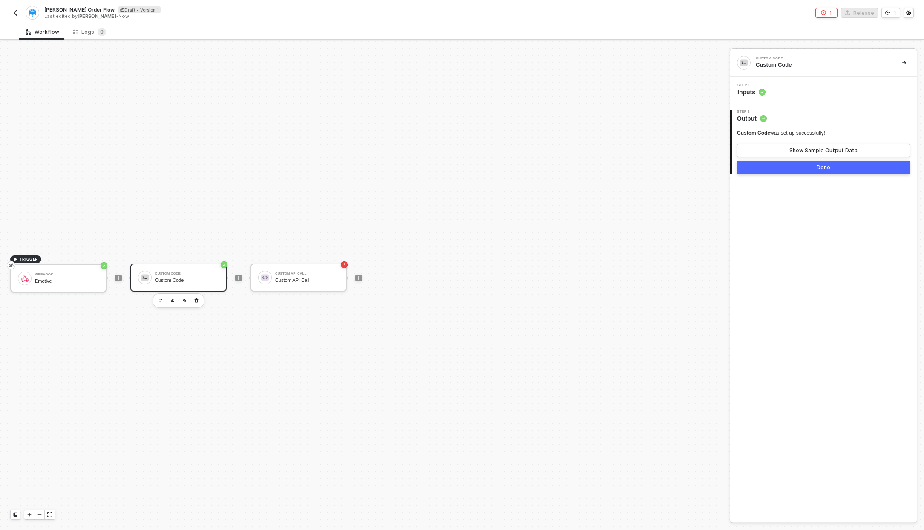
click at [779, 96] on div "Step 1 Inputs" at bounding box center [823, 90] width 187 height 26
click at [771, 91] on div "Step 1 Inputs" at bounding box center [825, 90] width 185 height 13
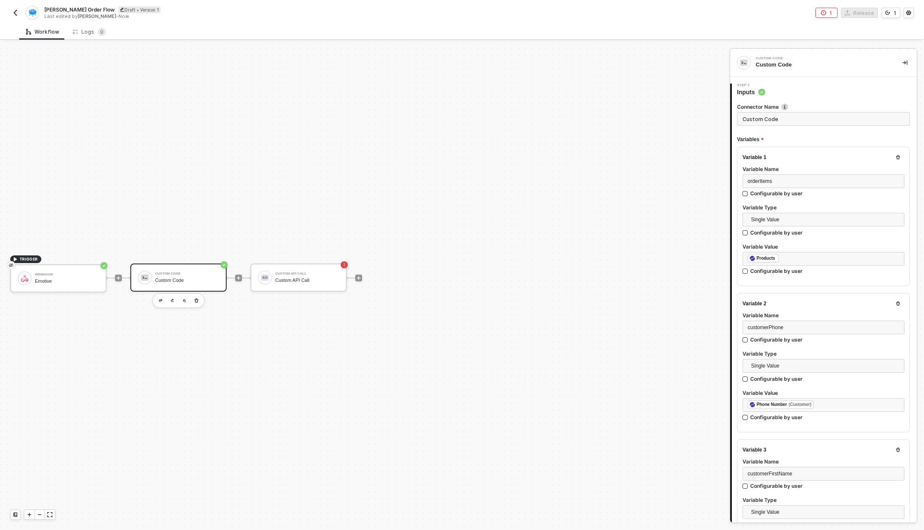
type textarea "/* You can access variables on the inputData object. ex: const myVariable = inp…"
click at [38, 278] on div "Emotive" at bounding box center [67, 281] width 64 height 6
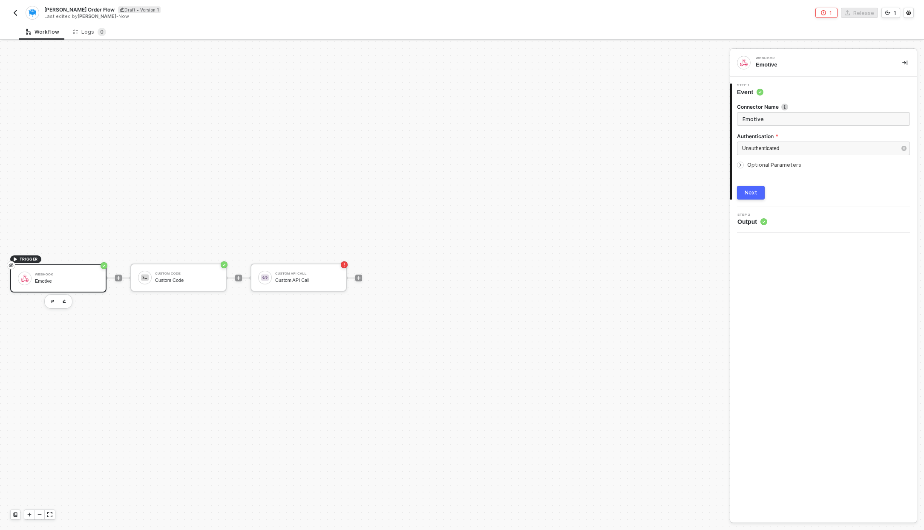
click at [748, 225] on span "Output" at bounding box center [753, 221] width 30 height 9
click at [754, 187] on button "Next" at bounding box center [751, 193] width 28 height 14
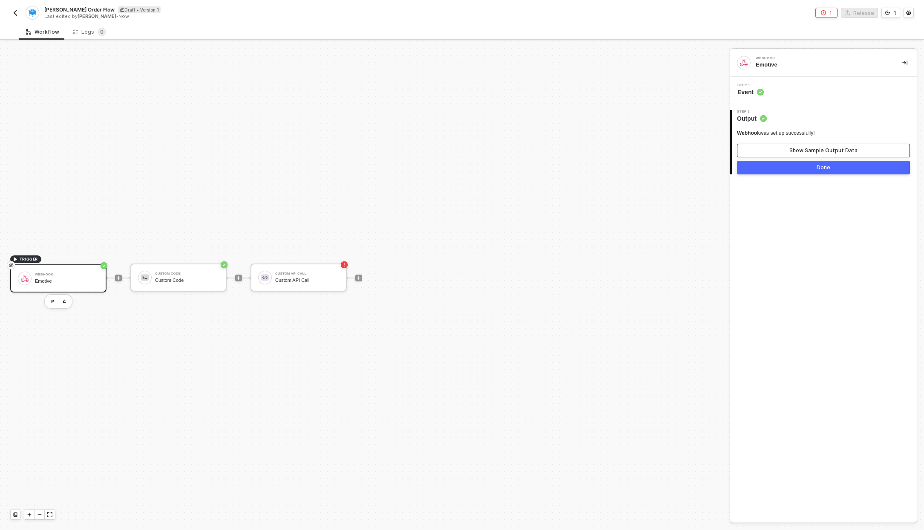
click at [820, 150] on div "Show Sample Output Data" at bounding box center [824, 150] width 68 height 7
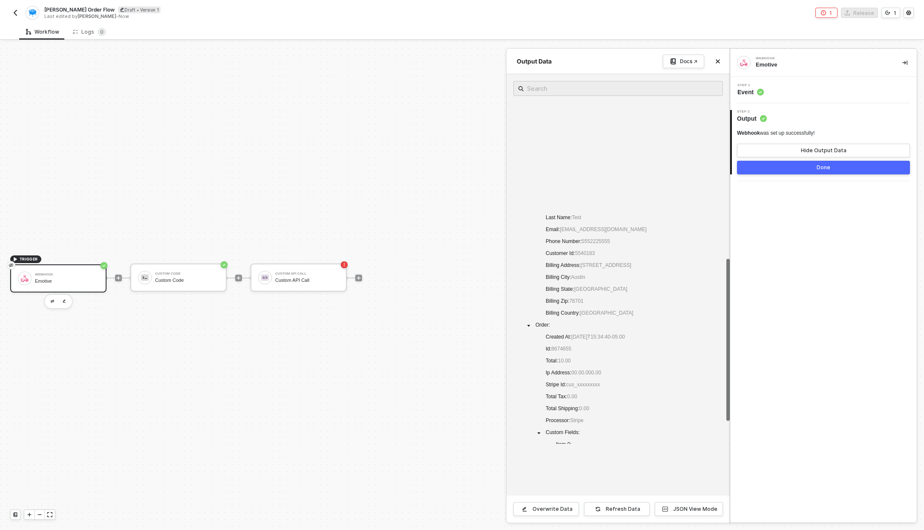
scroll to position [327, 0]
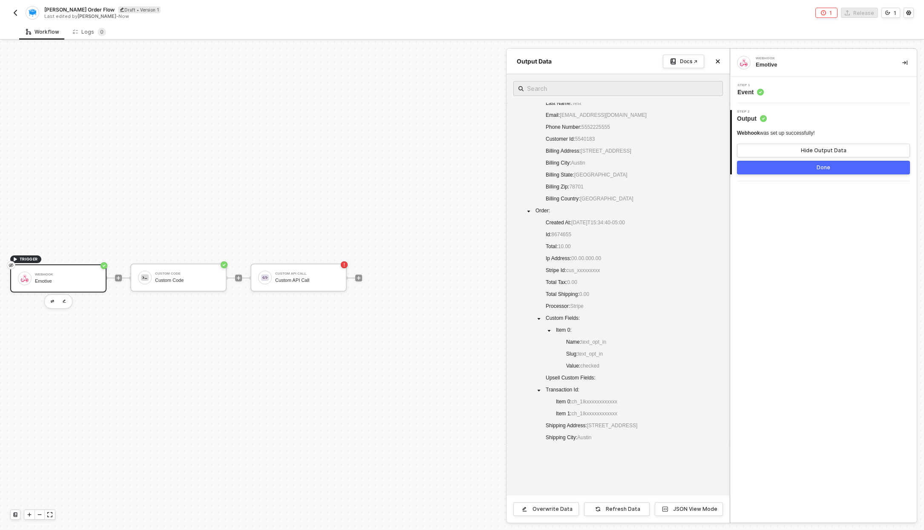
drag, startPoint x: 601, startPoint y: 365, endPoint x: 673, endPoint y: 485, distance: 139.2
click at [674, 477] on div "Last Name : Test Email : example@samcart.com Phone Number : 5552225555 Customer…" at bounding box center [618, 284] width 223 height 421
click at [672, 502] on button "JSON View Mode" at bounding box center [689, 509] width 68 height 14
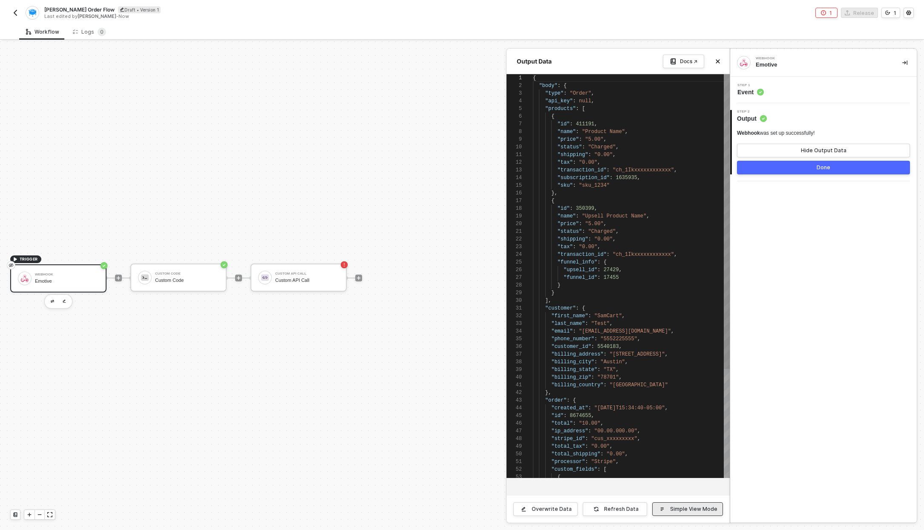
scroll to position [77, 0]
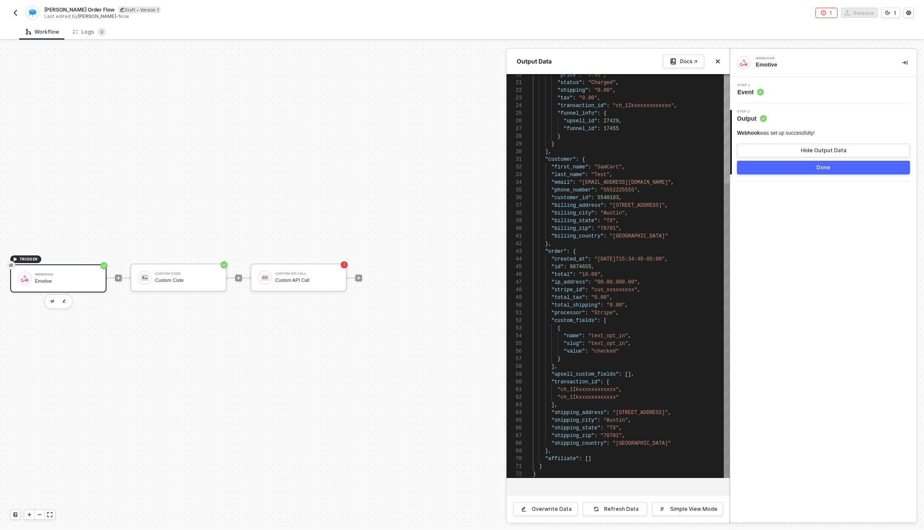
type textarea ""processor": "Stripe", "custom_fields": [ { "name": "text_opt_in", "slug": "tex…"
drag, startPoint x: 628, startPoint y: 354, endPoint x: 594, endPoint y: 352, distance: 34.2
click at [178, 259] on div at bounding box center [462, 285] width 924 height 488
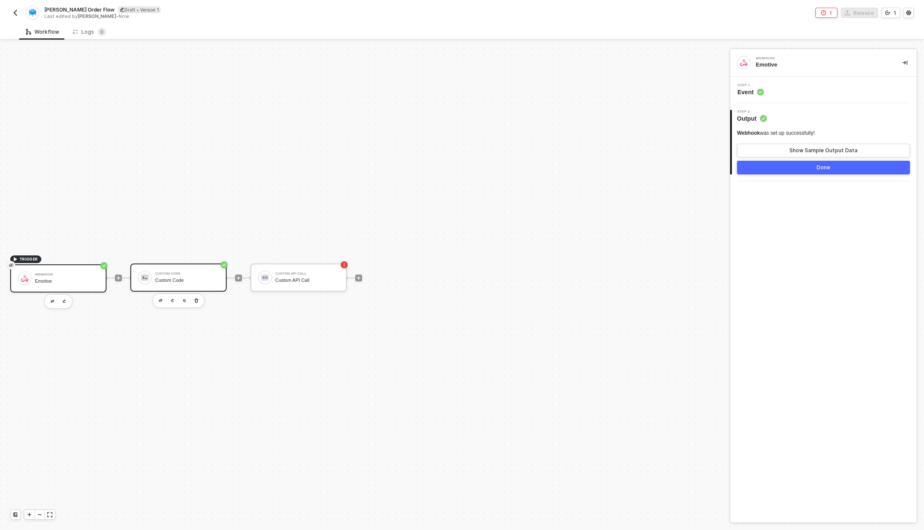
click at [177, 276] on div "Custom Code Custom Code" at bounding box center [187, 277] width 64 height 16
click at [770, 78] on div "Step 1 Inputs" at bounding box center [823, 90] width 187 height 26
click at [755, 89] on span "Inputs" at bounding box center [752, 92] width 28 height 9
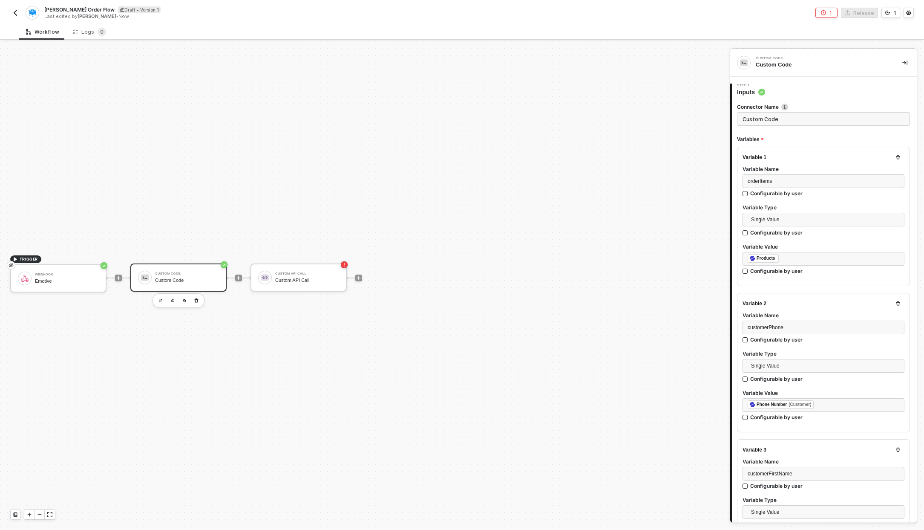
type textarea "/* You can access variables on the inputData object. ex: const myVariable = inp…"
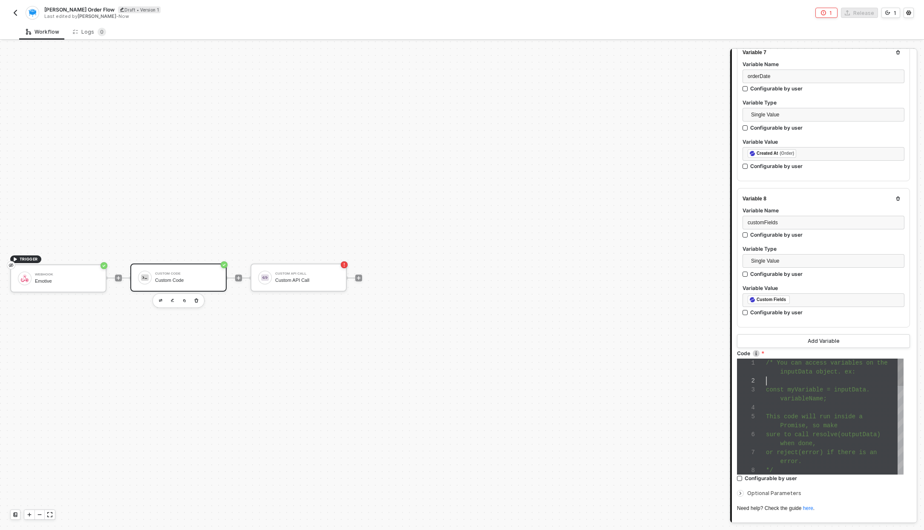
click at [825, 376] on div at bounding box center [835, 380] width 138 height 9
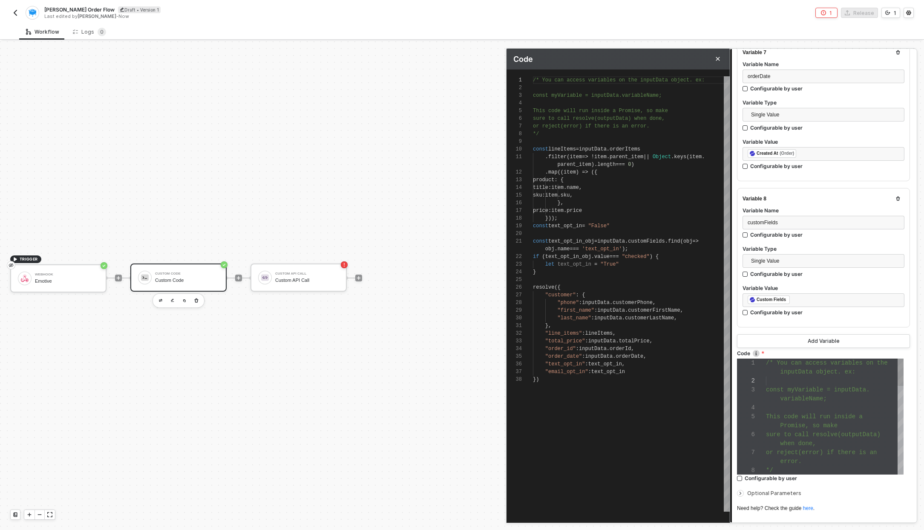
scroll to position [77, 0]
type textarea "const text_opt_in_obj = inputData.customFields.find(obj => obj.name === 'text_o…"
click at [614, 264] on span ""True"" at bounding box center [609, 264] width 18 height 6
click at [643, 258] on span ""checked"" at bounding box center [636, 257] width 28 height 6
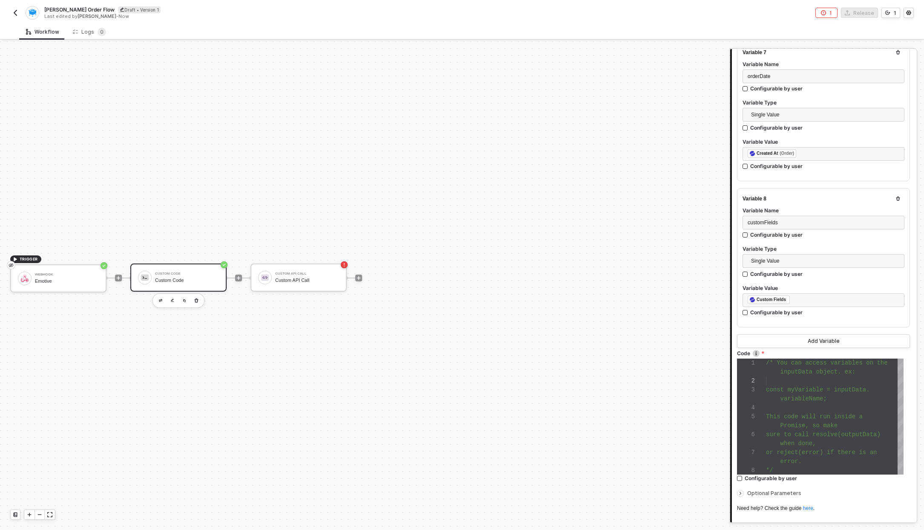
click at [82, 276] on div "Webhook" at bounding box center [67, 274] width 64 height 3
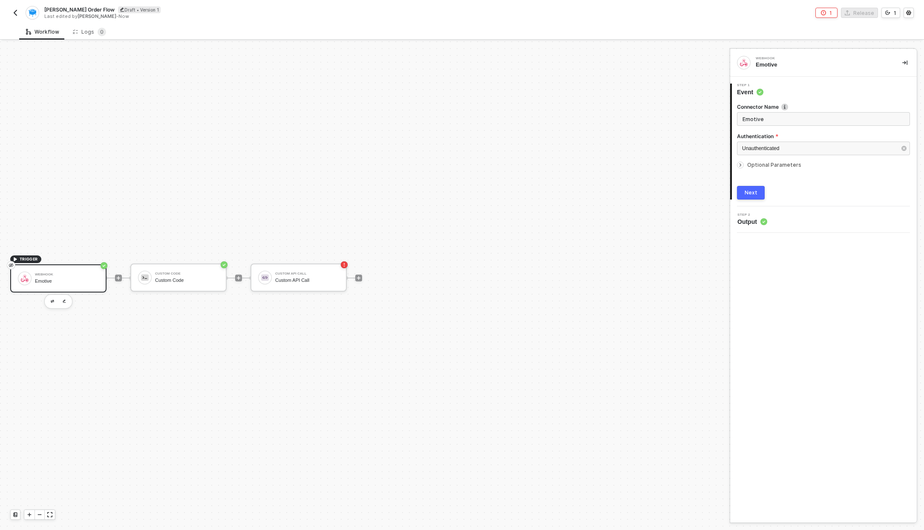
click at [750, 223] on span "Output" at bounding box center [753, 221] width 30 height 9
click at [749, 196] on button "Next" at bounding box center [751, 193] width 28 height 14
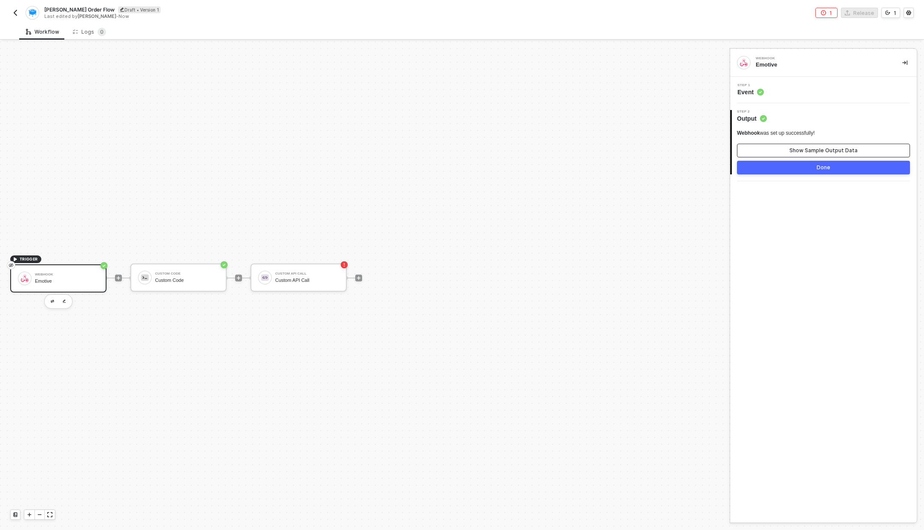
click at [791, 151] on div "Show Sample Output Data" at bounding box center [824, 150] width 68 height 7
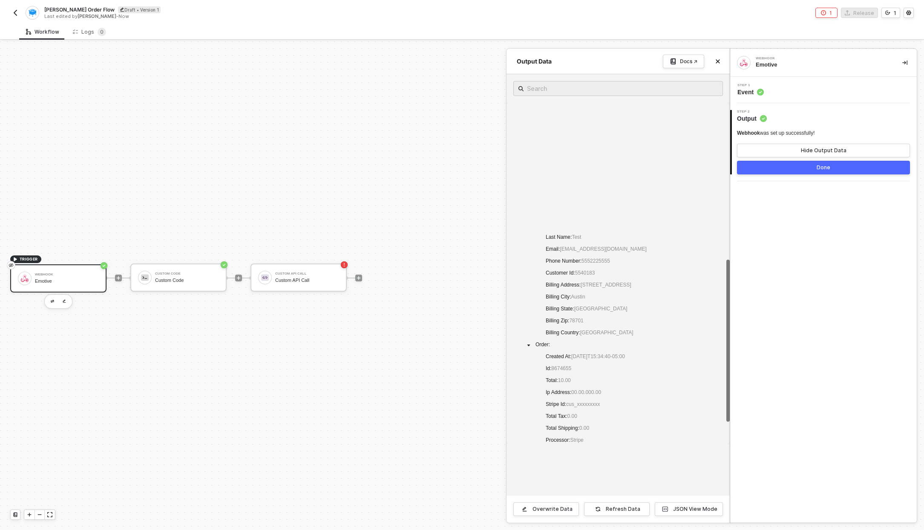
scroll to position [375, 0]
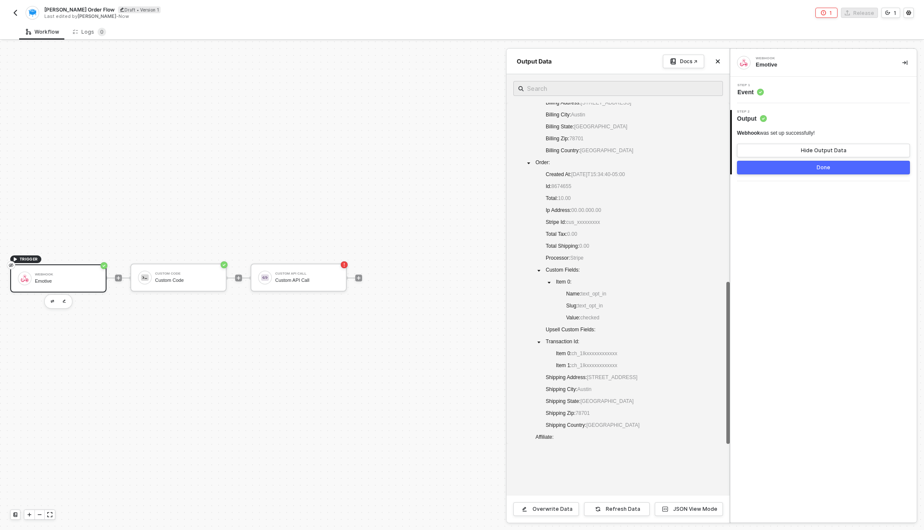
click at [203, 282] on div at bounding box center [462, 285] width 924 height 488
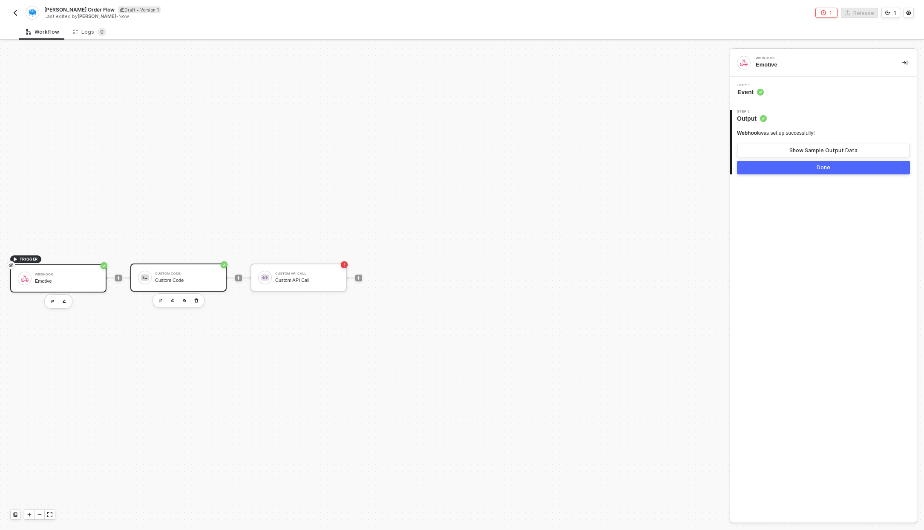
click at [164, 281] on div "Custom Code" at bounding box center [187, 280] width 64 height 6
click at [750, 90] on span "Inputs" at bounding box center [752, 92] width 28 height 9
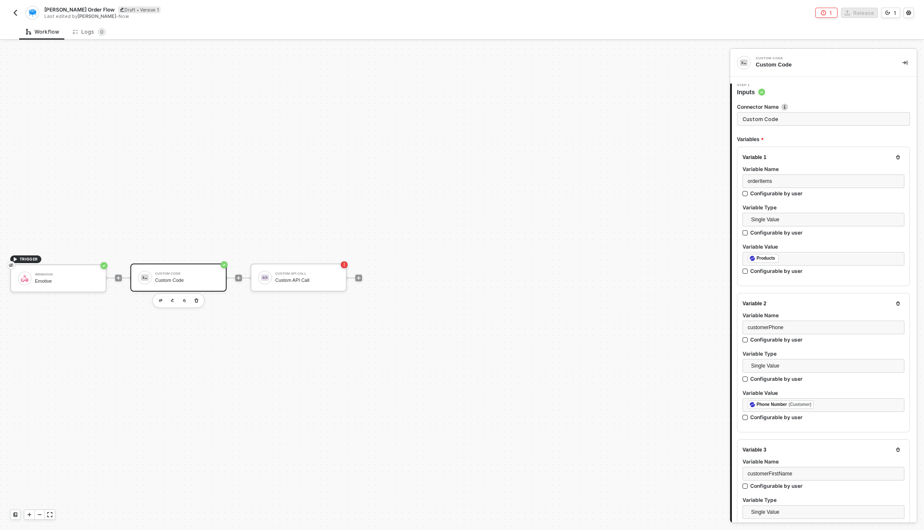
type textarea "/* You can access variables on the inputData object. ex: const myVariable = inp…"
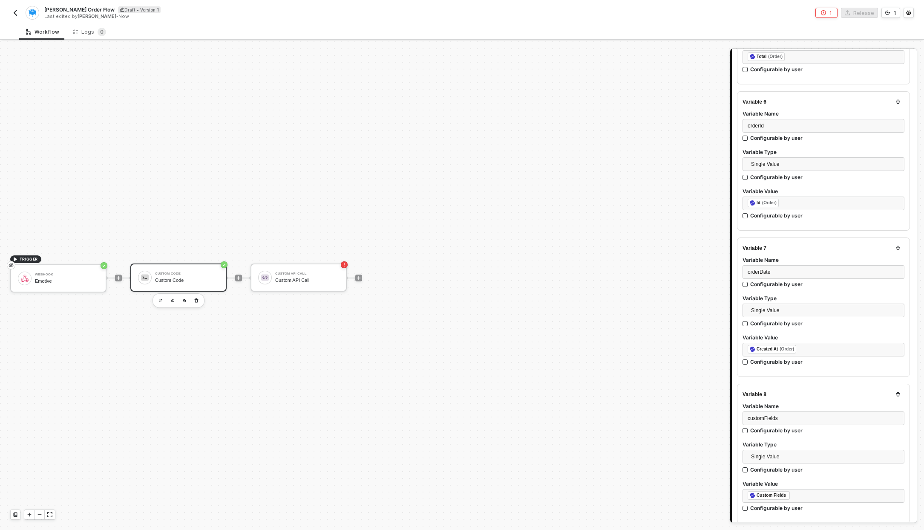
scroll to position [1038, 0]
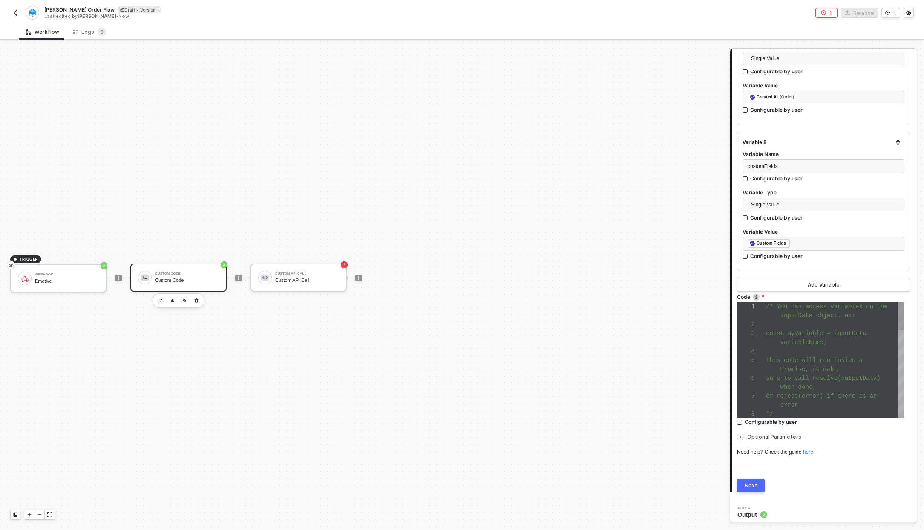
click at [826, 378] on span "sure to call resolve(outputData)" at bounding box center [823, 378] width 115 height 7
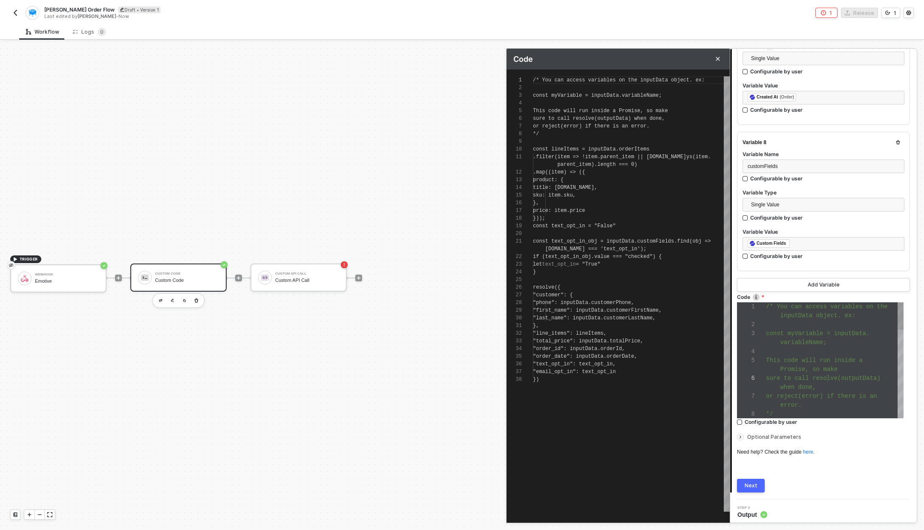
scroll to position [77, 0]
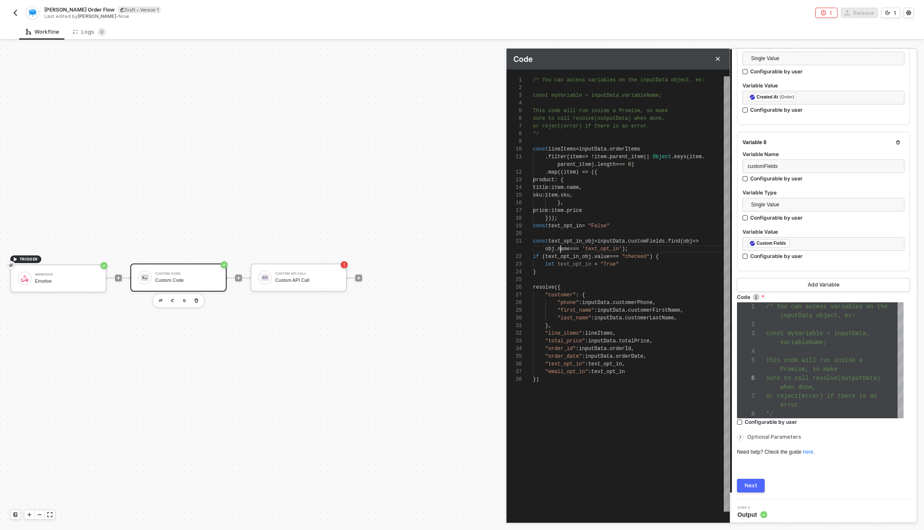
click at [561, 250] on div "1 2 3 4 5 6 7 8 9 10 11 12 13 14 15 16 17 18 19 20 21 22 23 24 25 26 27 28 29 3…" at bounding box center [618, 293] width 223 height 435
type textarea "const text_opt_in_obj = inputData.customFields.find(obj => obj.Name === 'text_o…"
click at [751, 488] on button "Next" at bounding box center [751, 486] width 28 height 14
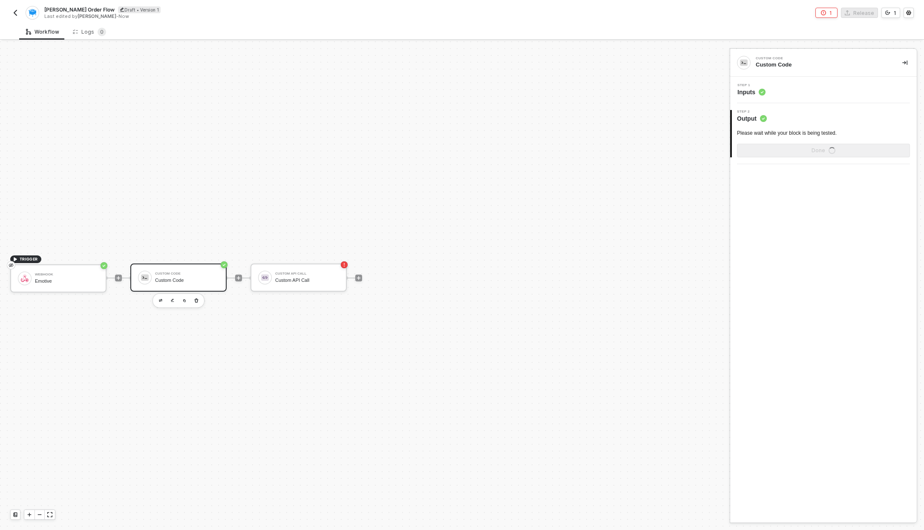
scroll to position [0, 0]
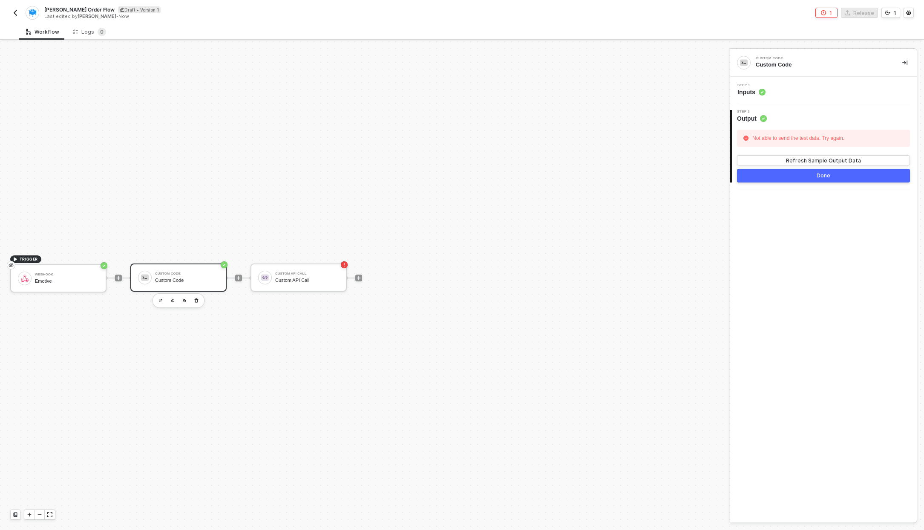
click at [791, 134] on div "Not able to send the test data. Try again." at bounding box center [798, 138] width 96 height 13
click at [779, 95] on div "Step 1 Inputs" at bounding box center [825, 90] width 185 height 13
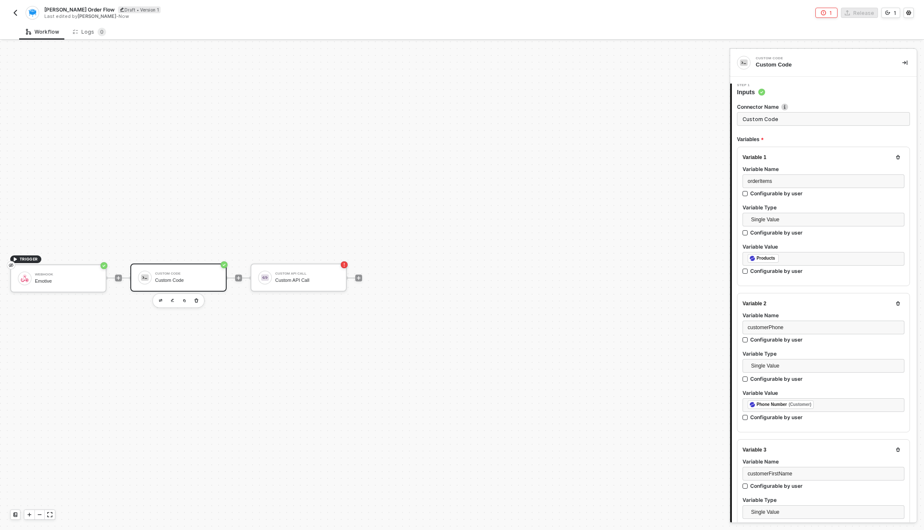
type textarea "/* You can access variables on the inputData object. ex: const myVariable = inp…"
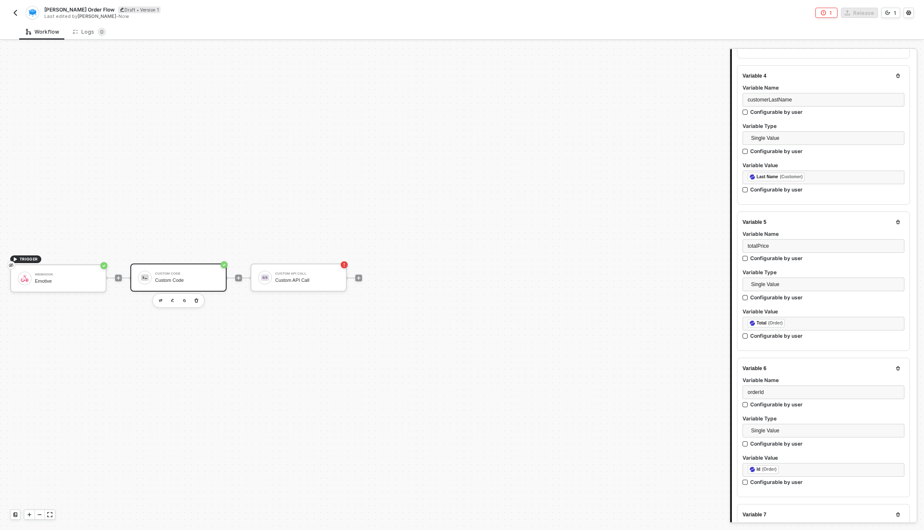
scroll to position [1038, 0]
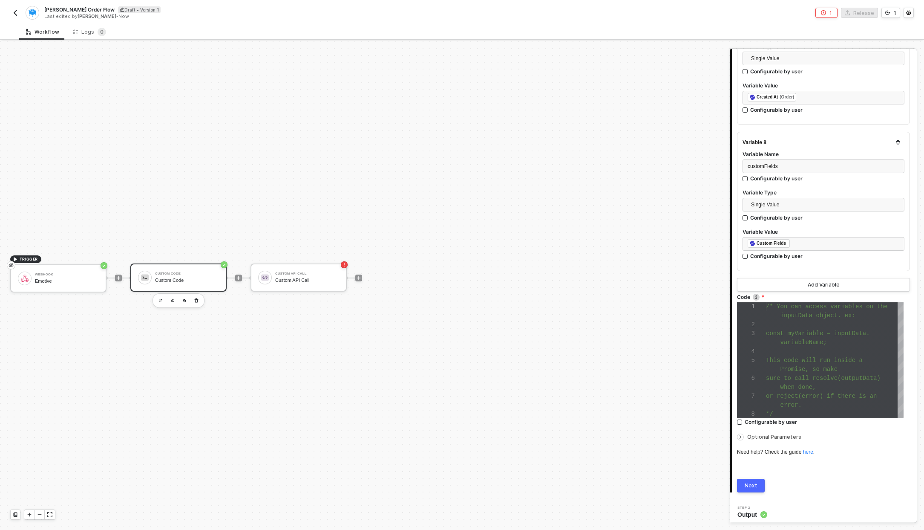
click at [811, 386] on span "when done," at bounding box center [799, 387] width 36 height 7
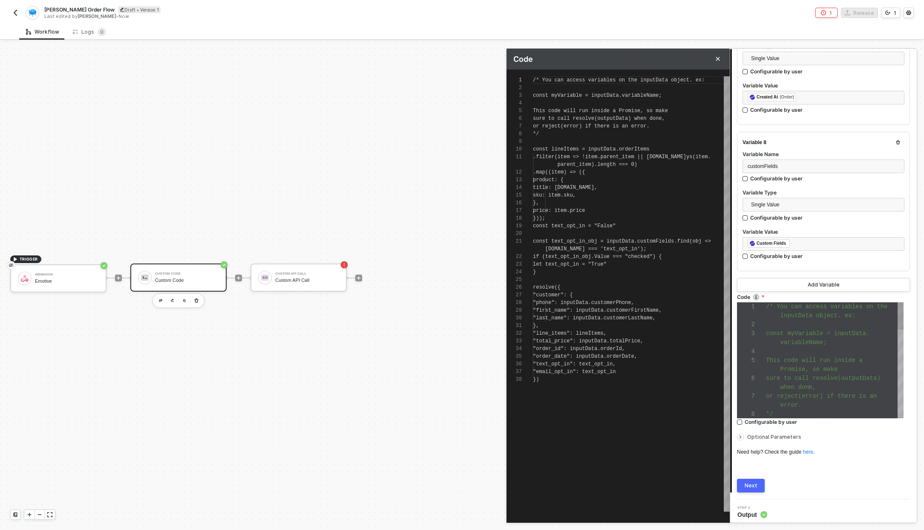
scroll to position [77, 0]
click at [606, 272] on div "}" at bounding box center [631, 272] width 197 height 8
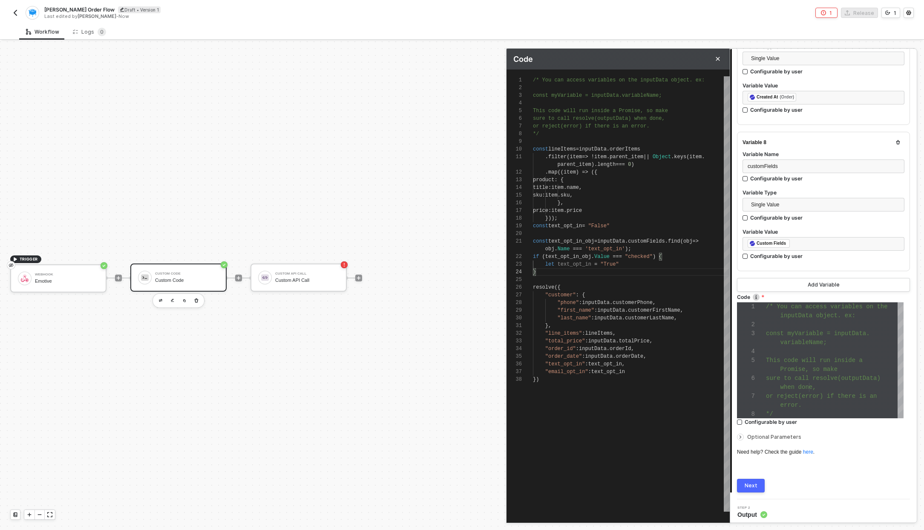
click at [596, 255] on span "Value" at bounding box center [601, 257] width 15 height 6
click at [557, 248] on span "." at bounding box center [555, 249] width 3 height 6
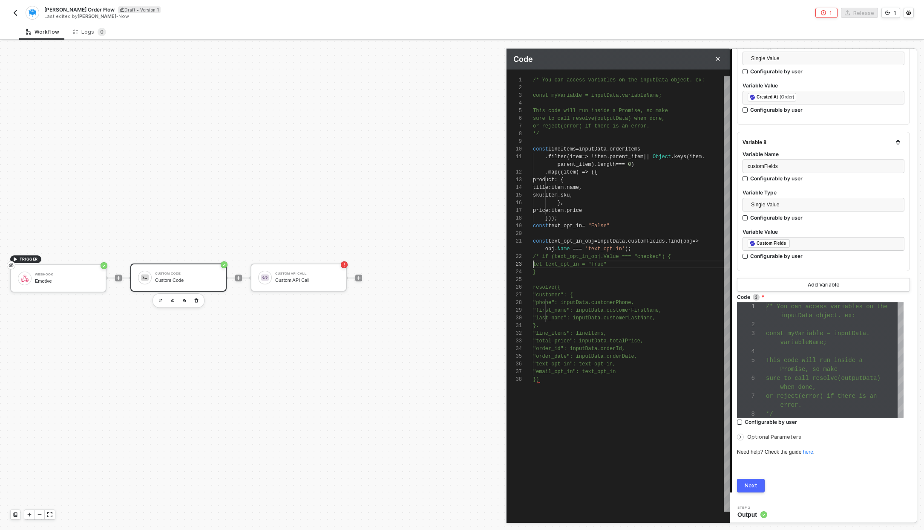
scroll to position [23, 0]
type textarea "const text_opt_in_obj = inputData.customFields.find(obj => obj.Name === 'text_o…"
click at [747, 488] on button "Next" at bounding box center [751, 486] width 28 height 14
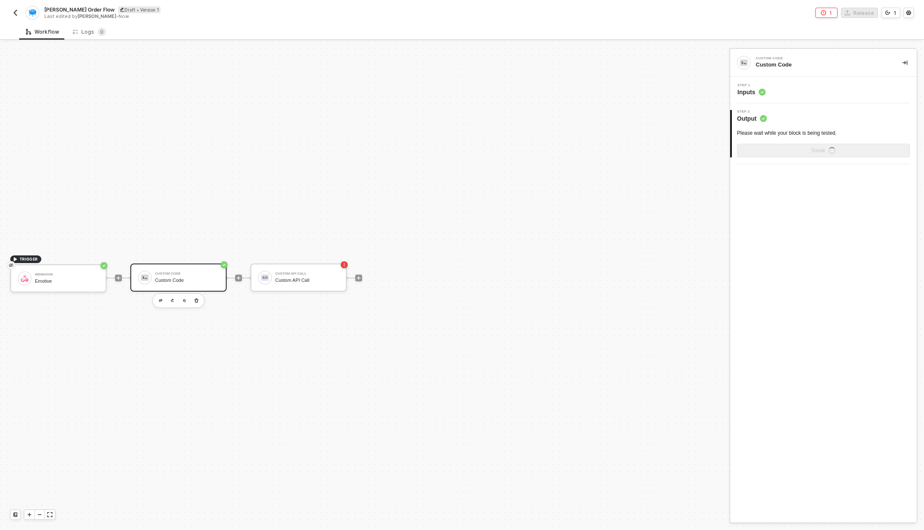
scroll to position [0, 0]
click at [829, 149] on div "Show Sample Output Data" at bounding box center [824, 150] width 68 height 7
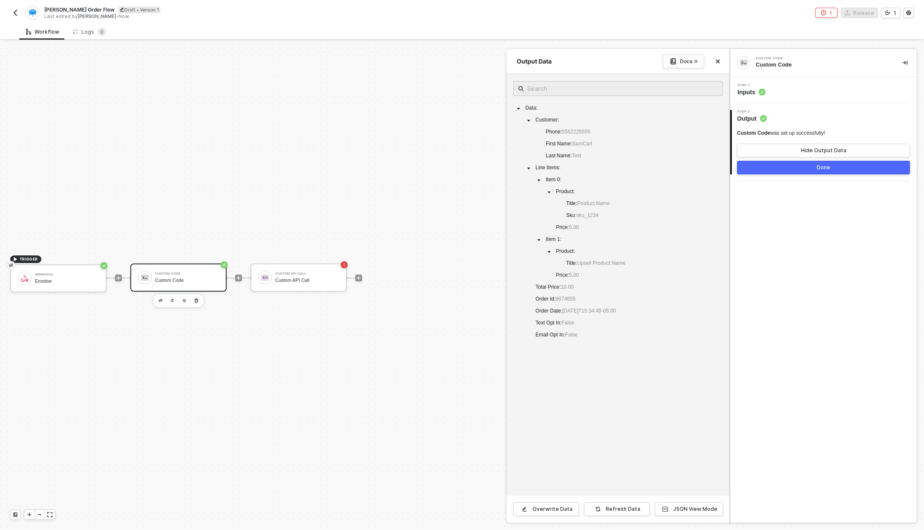
click at [752, 90] on span "Inputs" at bounding box center [752, 92] width 28 height 9
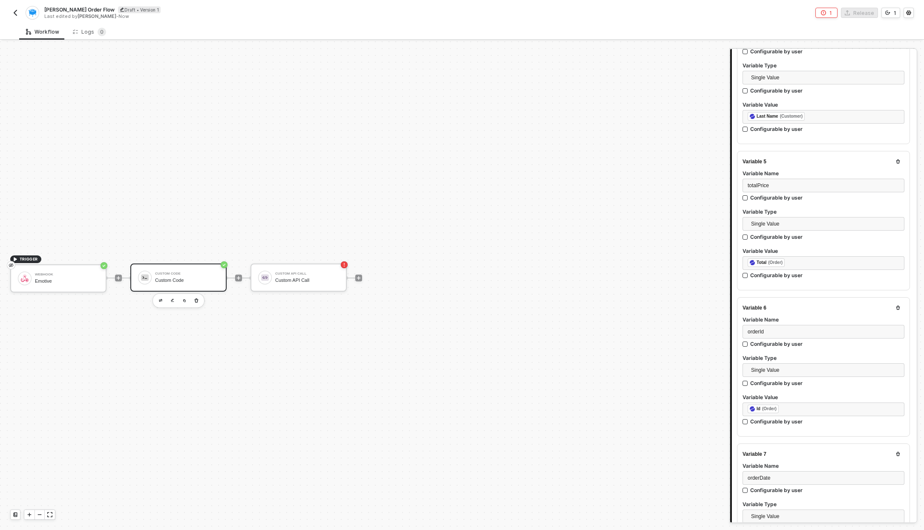
scroll to position [1038, 0]
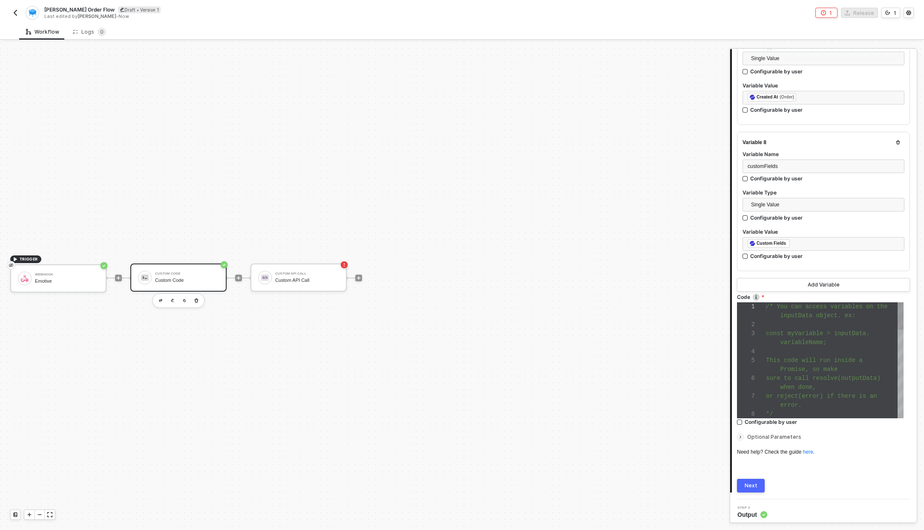
type textarea "or reject(error) if there is an error. */ const lineItems = inputData.orderItem…"
click at [781, 410] on div "*/" at bounding box center [835, 414] width 138 height 9
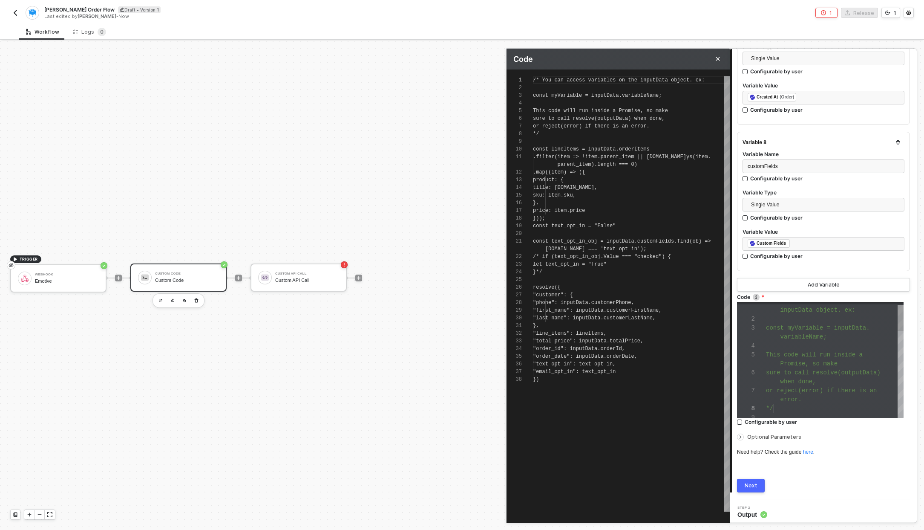
scroll to position [77, 0]
type textarea "const text_opt_in_obj = inputData.customFields.find(obj => obj.Name === 'text_o…"
click at [590, 254] on span "/* if (text_opt_in_obj.Value === "checked") {" at bounding box center [602, 257] width 138 height 6
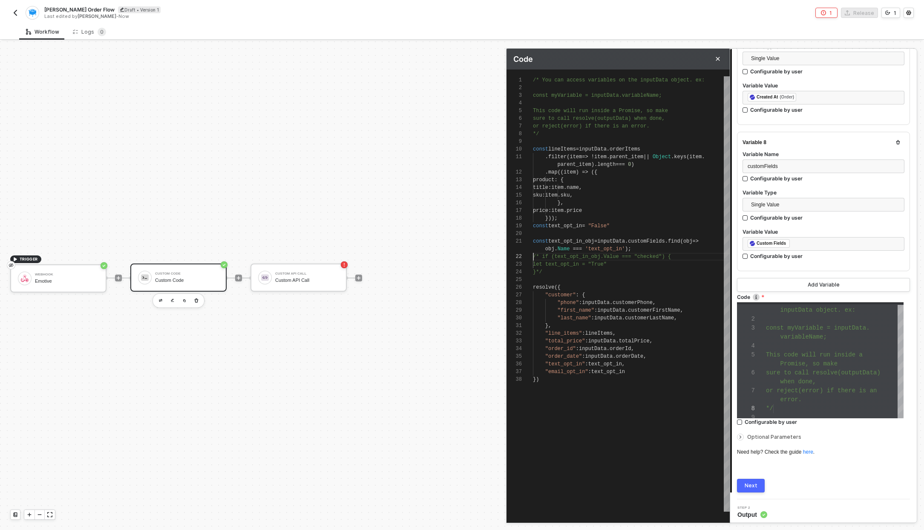
scroll to position [15, 0]
type textarea "/* You can access variables on the inputData object. ex: const myVariable = inp…"
click at [599, 254] on span "Value" at bounding box center [601, 257] width 15 height 6
type textarea "const text_opt_in_obj = inputData.customFields.find(obj => obj.Name === 'text_o…"
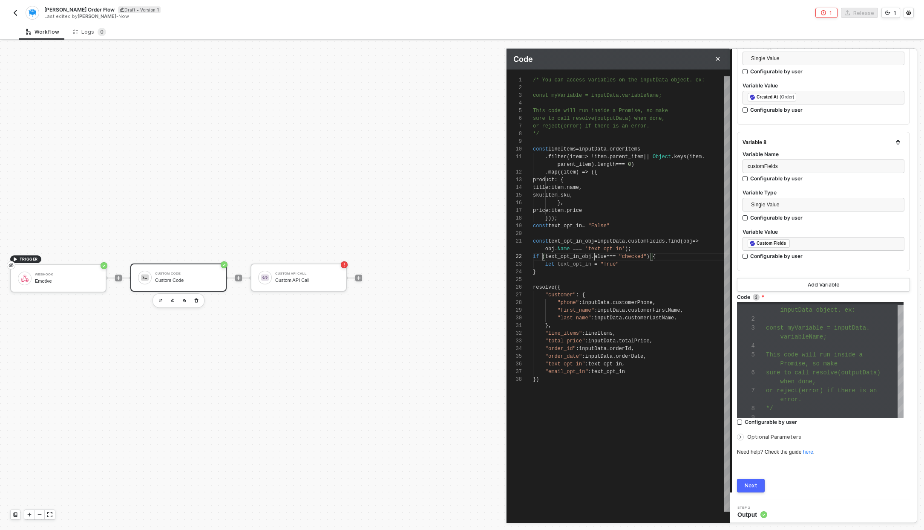
scroll to position [15, 65]
click at [759, 479] on button "Next" at bounding box center [751, 486] width 28 height 14
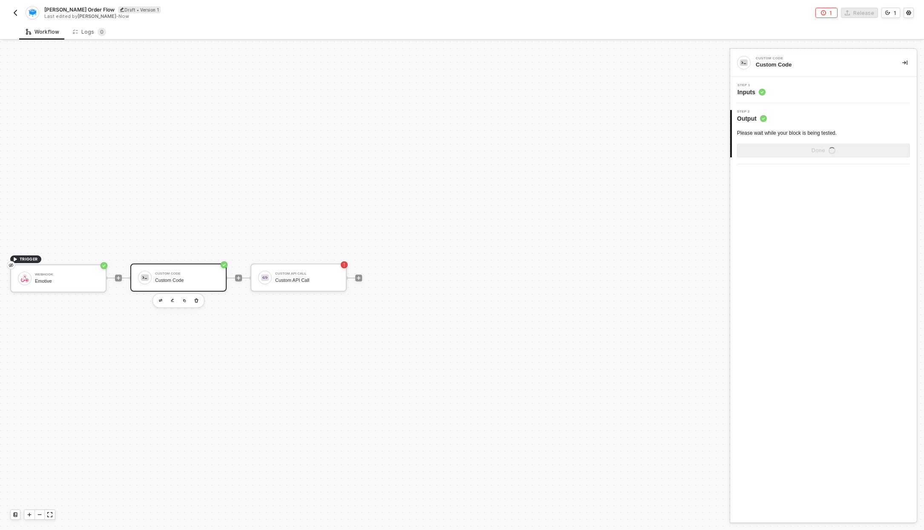
scroll to position [0, 0]
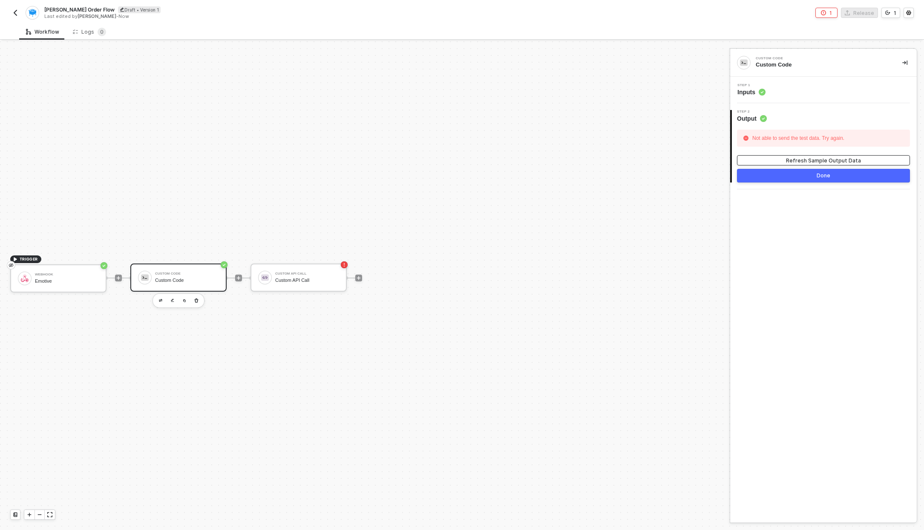
click at [797, 161] on div "Refresh Sample Output Data" at bounding box center [823, 160] width 75 height 7
click at [768, 91] on div "Step 1 Inputs" at bounding box center [825, 90] width 185 height 13
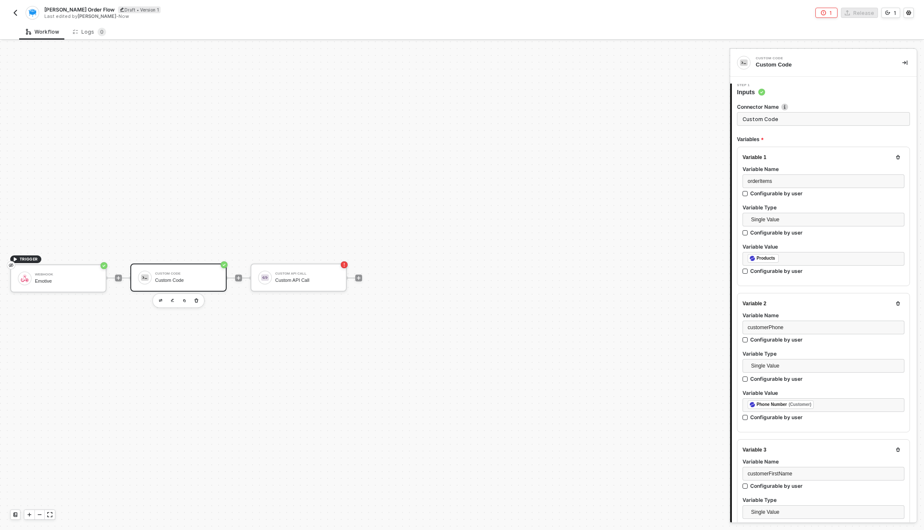
type textarea "/* You can access variables on the inputData object. ex: const myVariable = inp…"
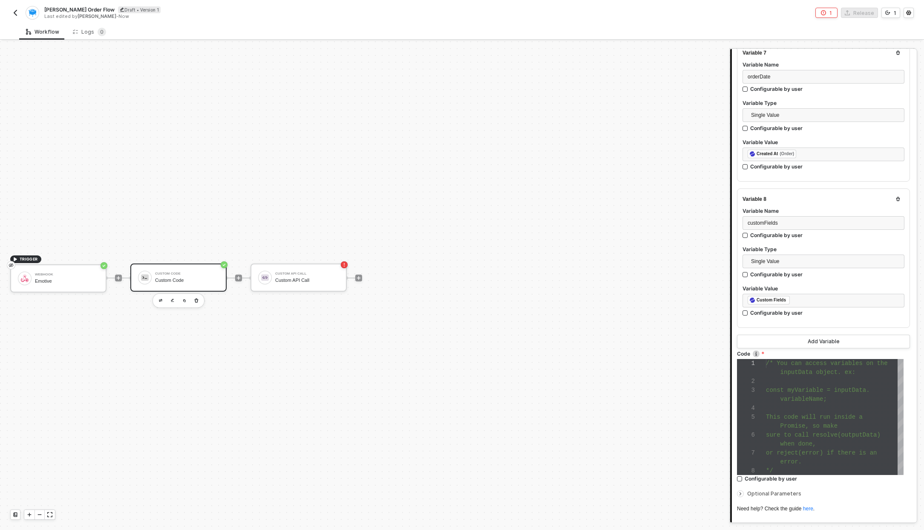
click at [790, 422] on span "Promise, so make" at bounding box center [809, 425] width 57 height 7
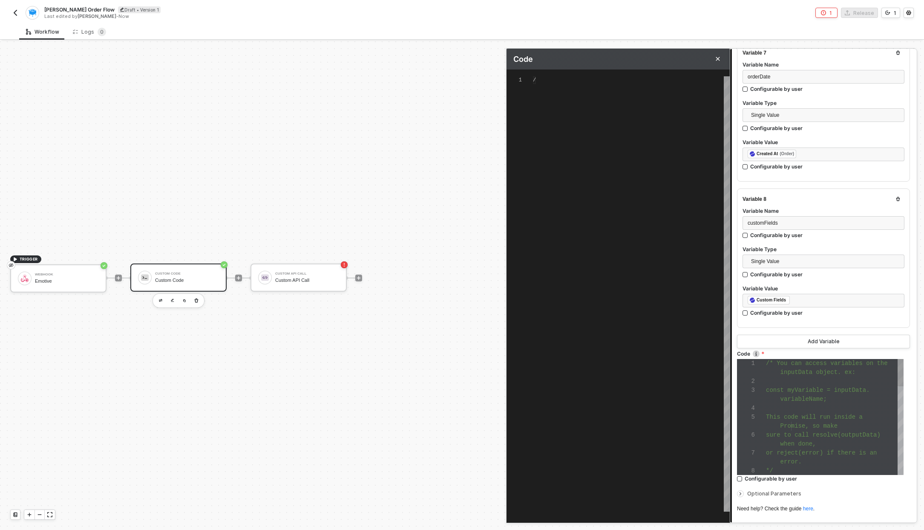
scroll to position [77, 0]
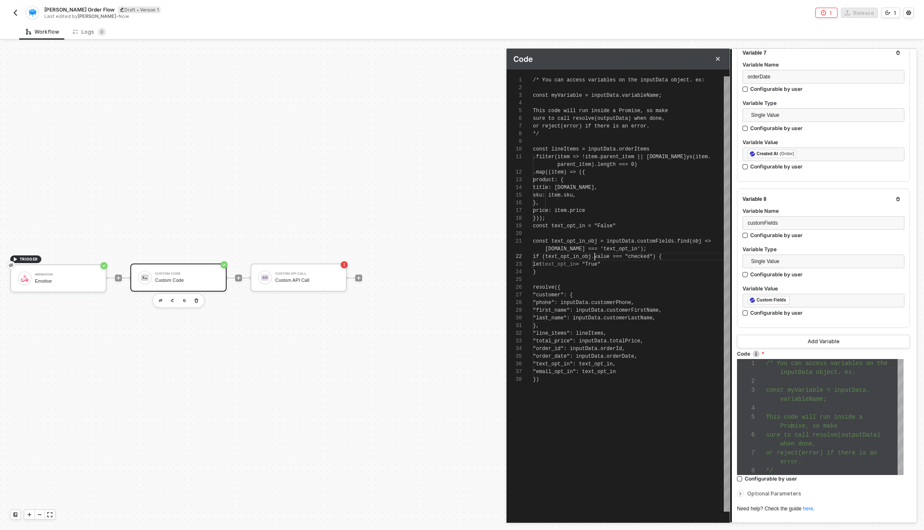
click at [594, 257] on div "1 2 3 4 5 6 7 8 9 10 11 12 13 14 15 16 17 18 19 20 21 22 23 24 25 26 27 28 29 3…" at bounding box center [618, 293] width 223 height 435
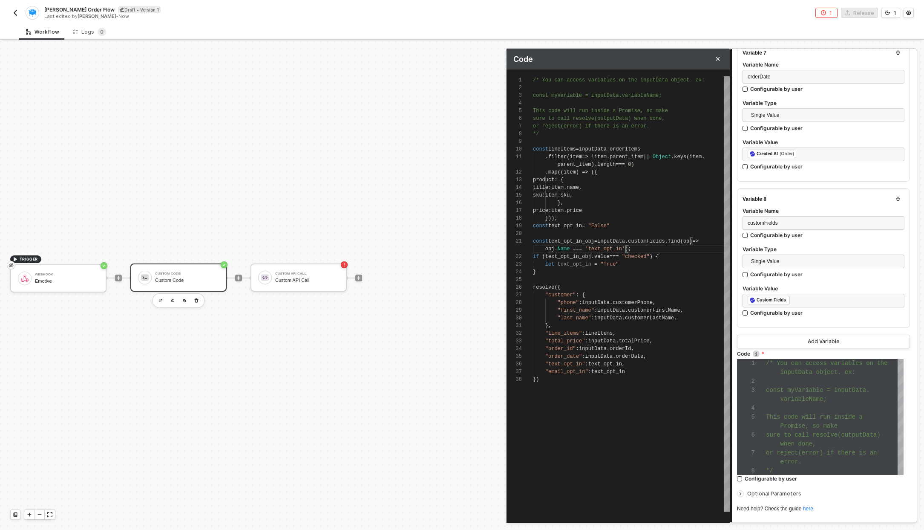
scroll to position [36, 0]
click at [568, 249] on span "name" at bounding box center [564, 249] width 12 height 6
click at [684, 240] on span "/* const text_opt_in_obj = inputData.customFields." at bounding box center [609, 241] width 153 height 6
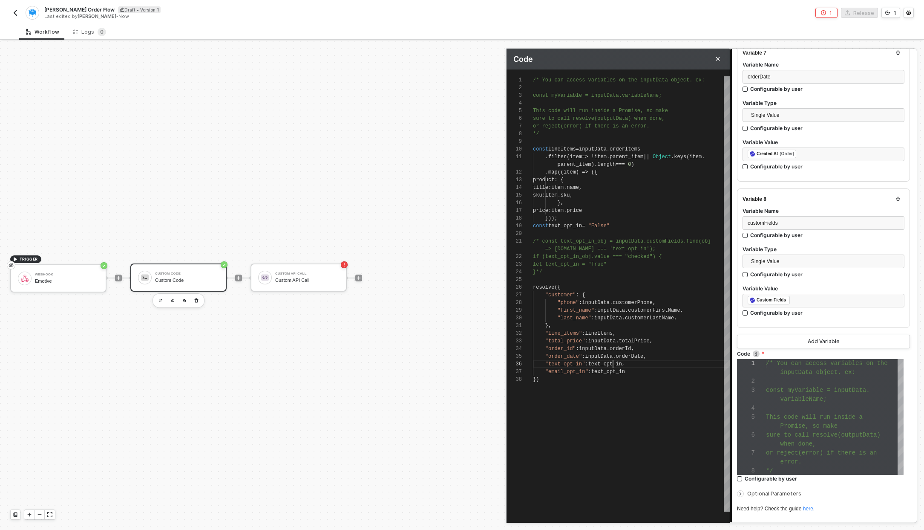
click at [613, 366] on div "1 2 3 4 5 6 7 8 9 10 11 12 13 14 15 16 17 18 19 20 21 22 23 24 25 26 27 28 29 3…" at bounding box center [618, 293] width 223 height 435
paste textarea "inputData.customFields"
type textarea ""first_name": inputData.customerFirstName, "last_name": inputData.customerLastN…"
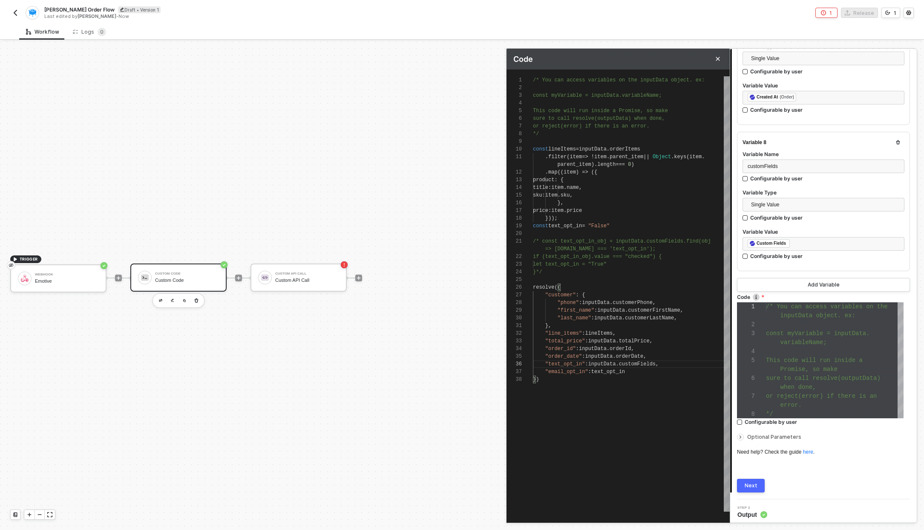
click at [760, 479] on button "Next" at bounding box center [751, 486] width 28 height 14
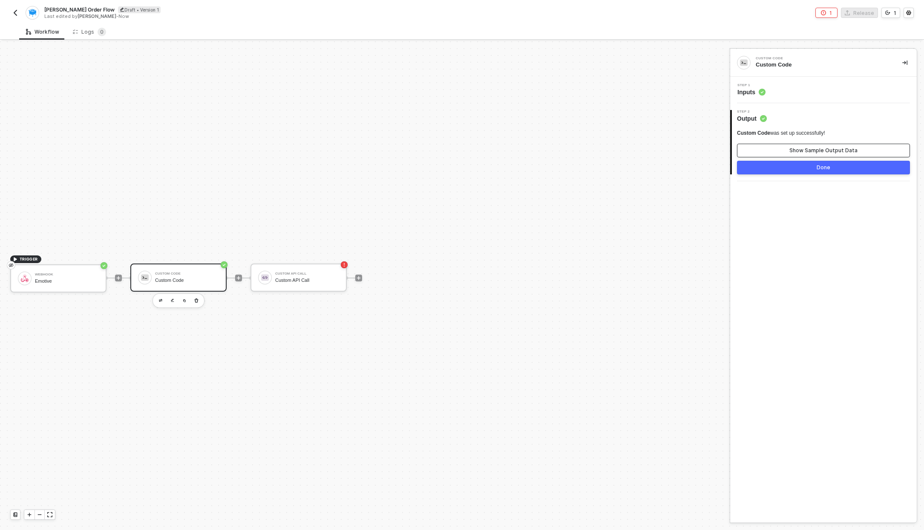
click at [803, 153] on div "Show Sample Output Data" at bounding box center [824, 150] width 68 height 7
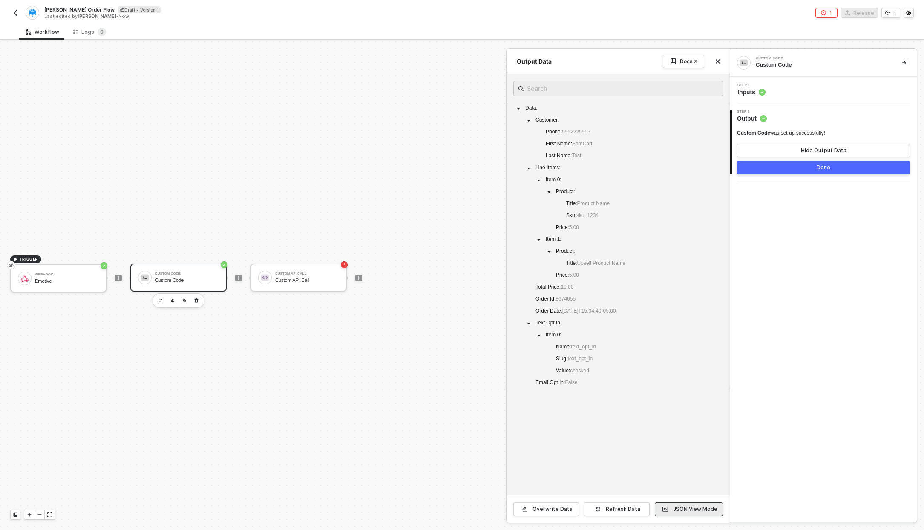
click at [682, 508] on div "JSON View Mode" at bounding box center [695, 508] width 44 height 7
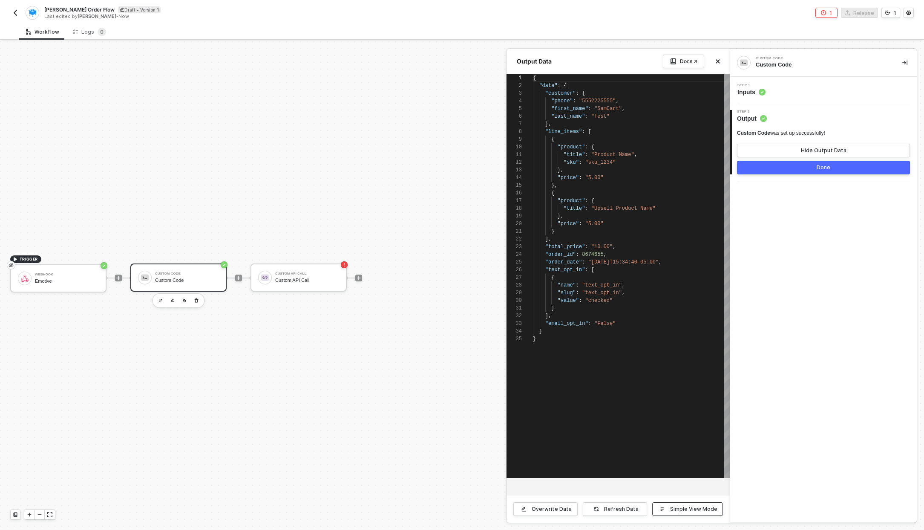
scroll to position [77, 0]
click at [567, 289] on div ""slug" : "text_opt_in" ," at bounding box center [631, 293] width 197 height 8
type textarea "} ], "total_price": "10.00", "order_id": 8674655, "order_date": "2021-04-27T15:…"
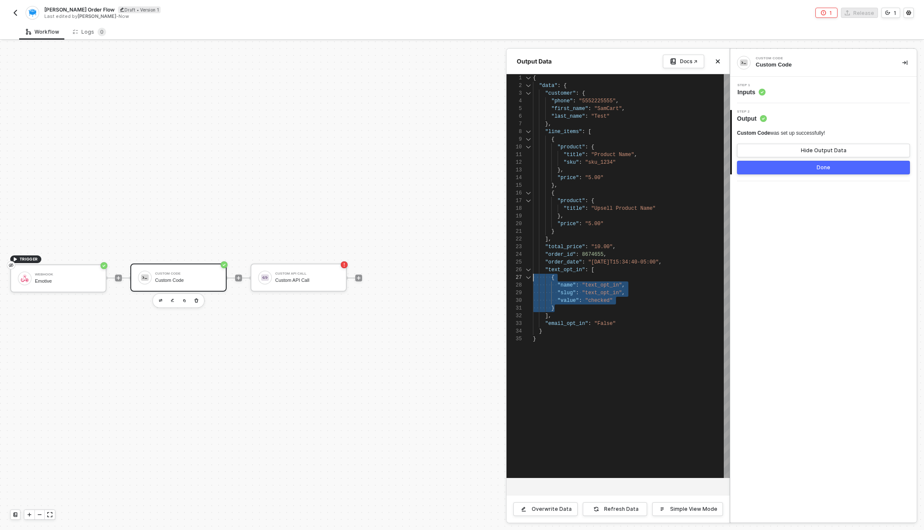
drag, startPoint x: 559, startPoint y: 308, endPoint x: 511, endPoint y: 274, distance: 58.7
click at [753, 96] on div "Step 1 Inputs" at bounding box center [823, 90] width 187 height 26
click at [750, 91] on span "Inputs" at bounding box center [752, 92] width 28 height 9
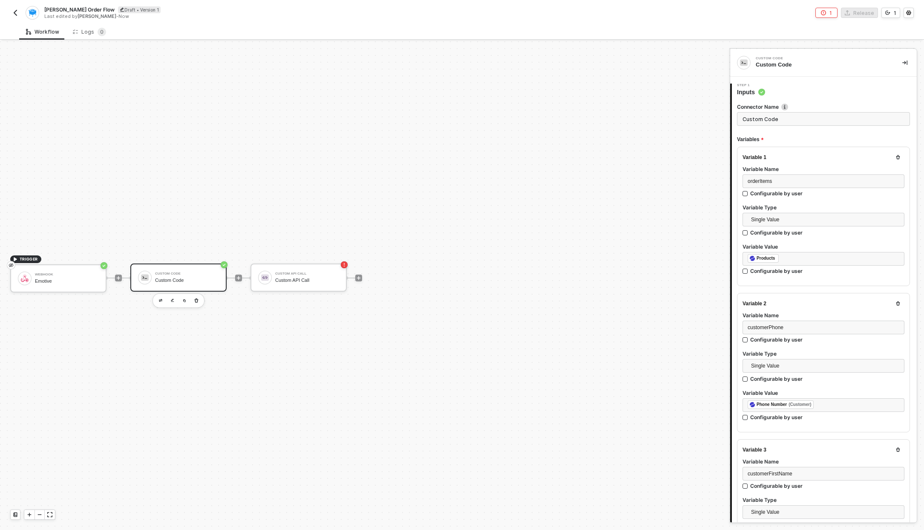
type textarea "/* You can access variables on the inputData object. ex: const myVariable = inp…"
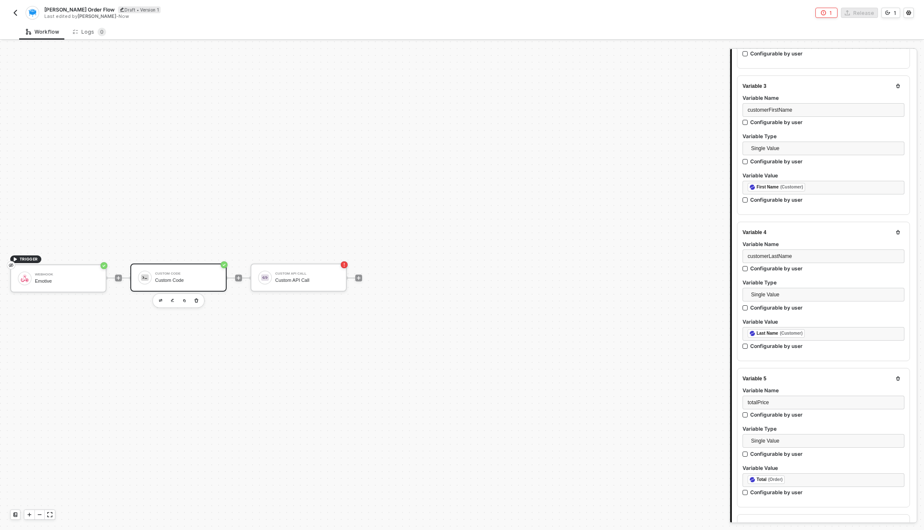
scroll to position [1038, 0]
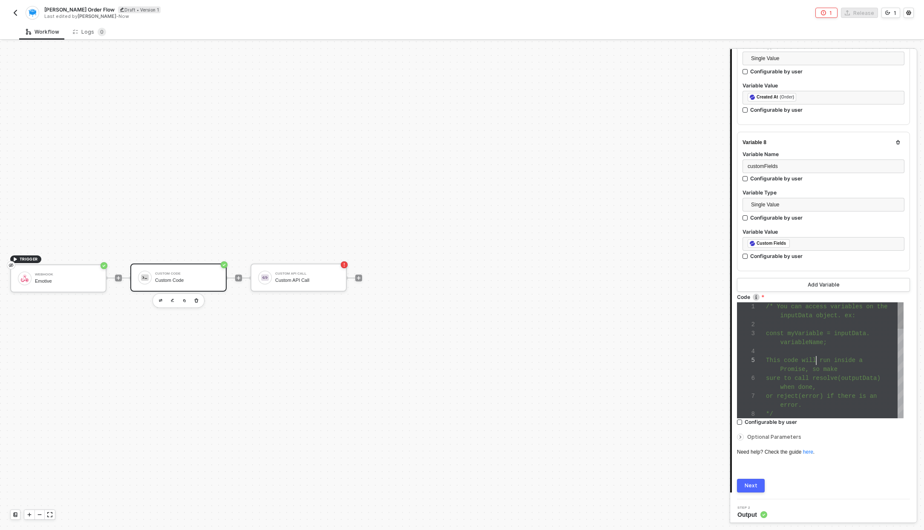
click at [818, 357] on span "This code will run inside a" at bounding box center [814, 360] width 97 height 7
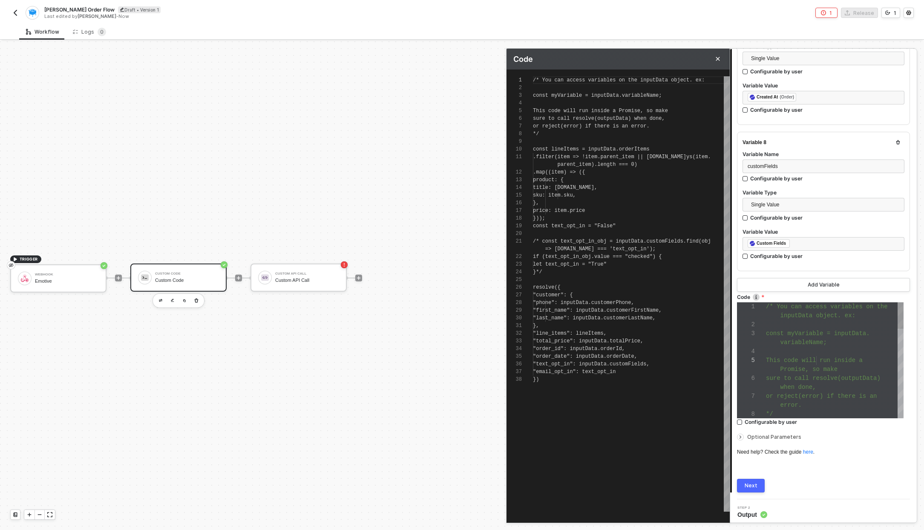
scroll to position [77, 0]
click at [599, 261] on span "let text_opt_in = "True"" at bounding box center [570, 264] width 74 height 6
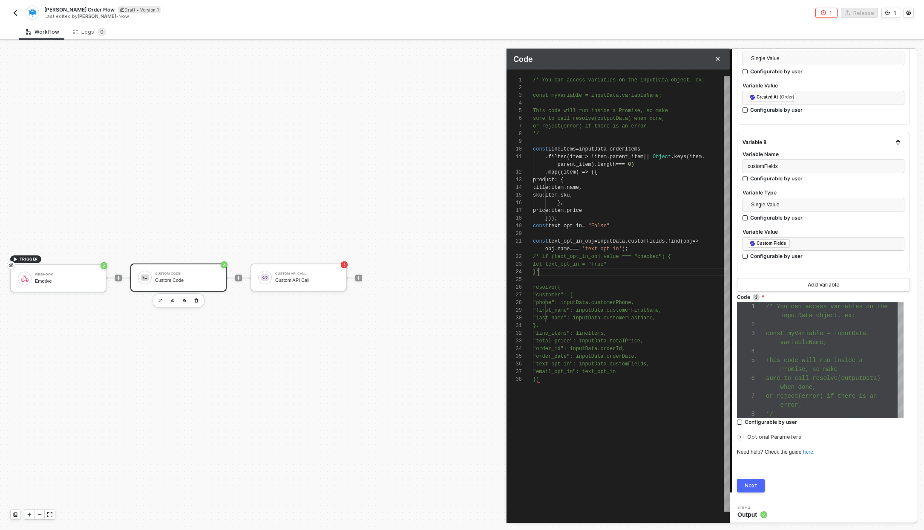
scroll to position [31, 9]
click at [583, 240] on span "text_opt_in_obj" at bounding box center [571, 241] width 46 height 6
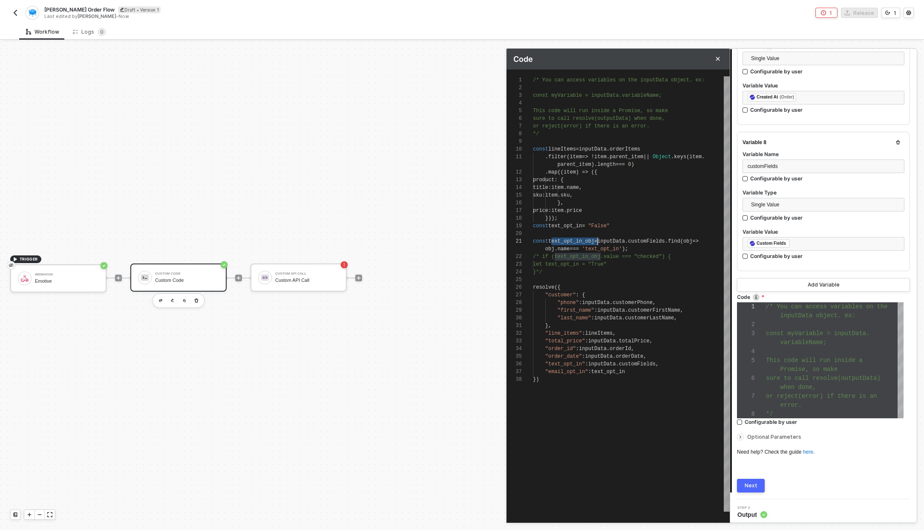
scroll to position [8, 65]
paste textarea "text_opt_in_obj"
type textarea ""first_name": inputData.customerFirstName, "last_name": inputData.customerLastN…"
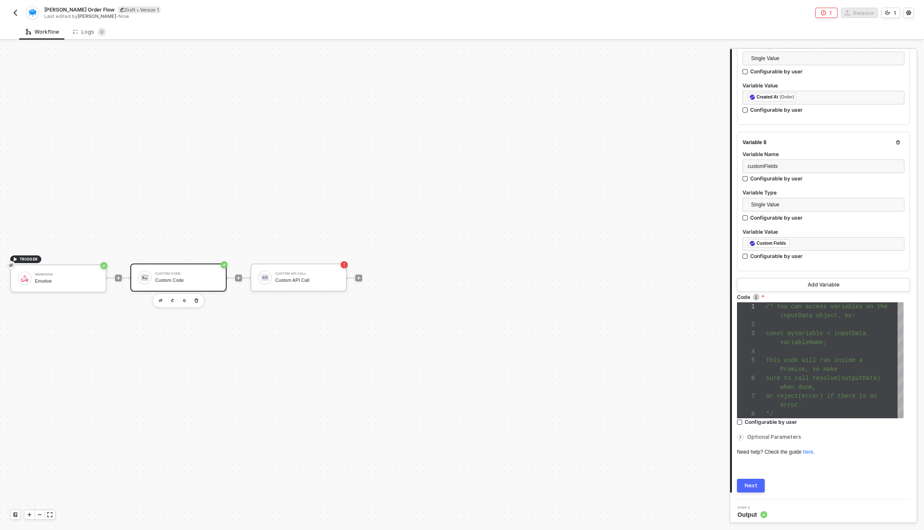
click at [750, 479] on button "Next" at bounding box center [751, 486] width 28 height 14
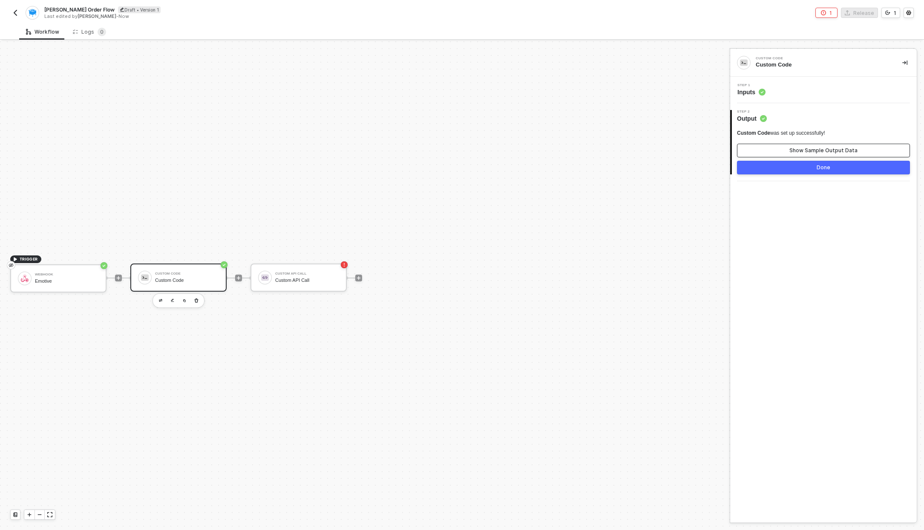
click at [806, 151] on div "Show Sample Output Data" at bounding box center [824, 150] width 68 height 7
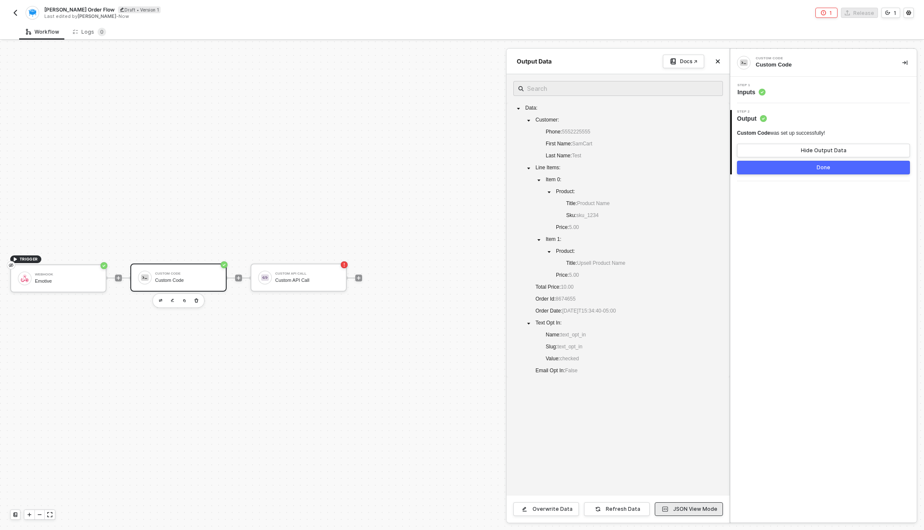
click at [682, 510] on div "JSON View Mode" at bounding box center [695, 508] width 44 height 7
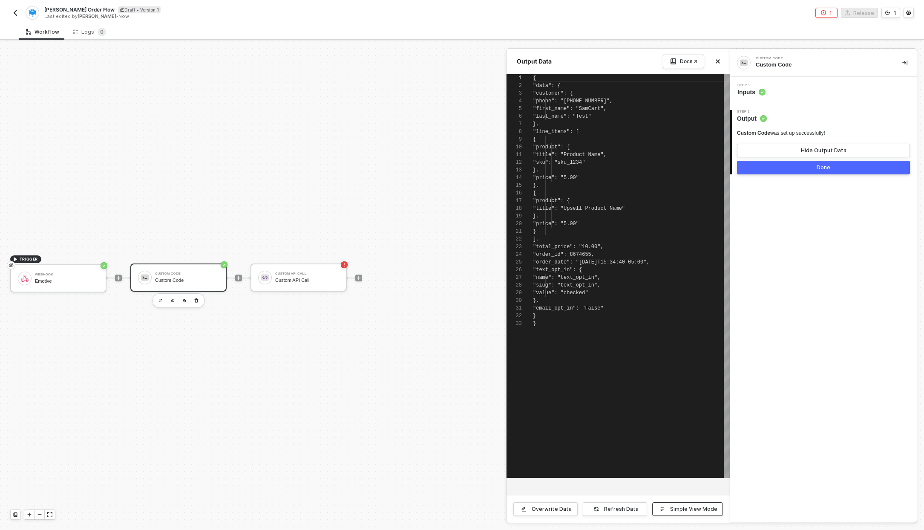
scroll to position [77, 0]
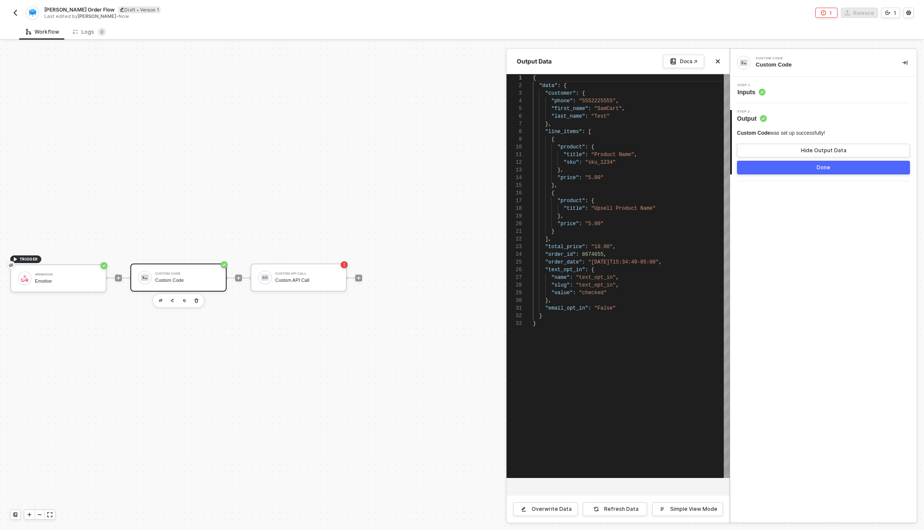
click at [753, 88] on span "Inputs" at bounding box center [752, 92] width 28 height 9
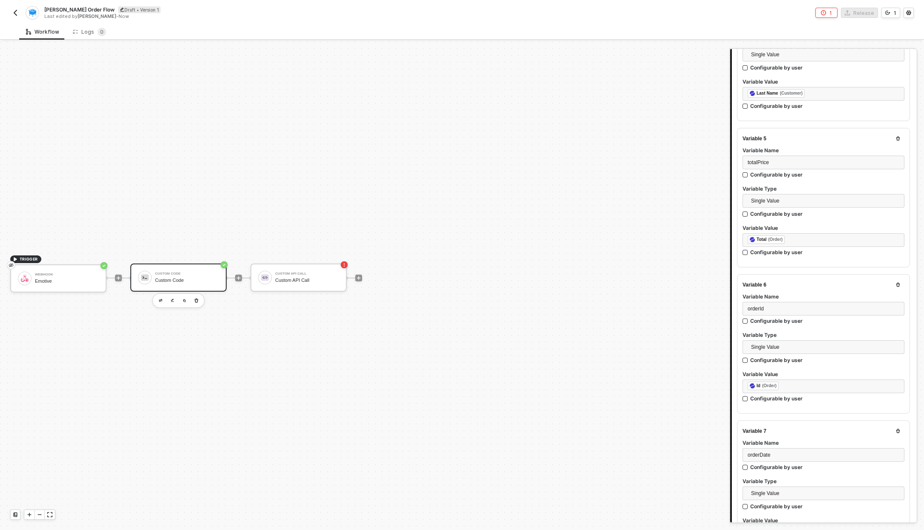
scroll to position [1038, 0]
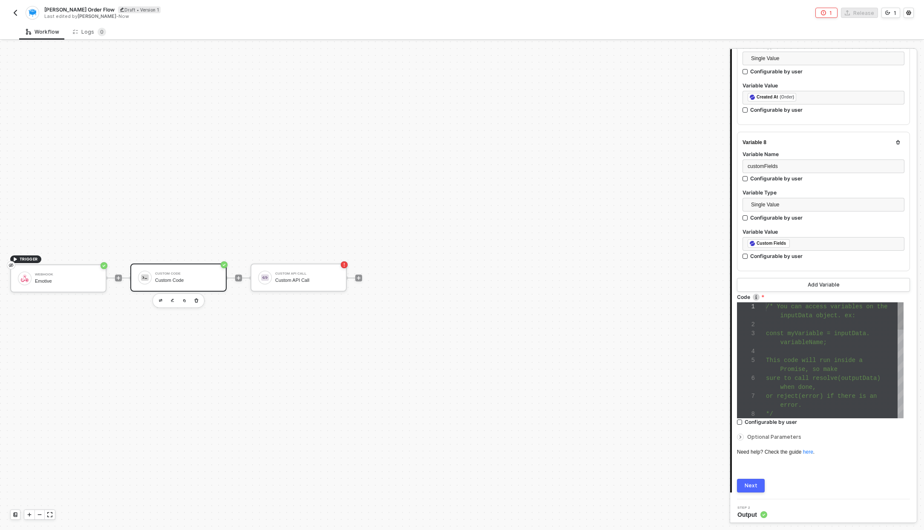
type textarea "or reject(error) if there is an error. */ const lineItems = inputData.orderItem…"
click at [786, 392] on span "or reject(error) if there is an" at bounding box center [821, 395] width 111 height 7
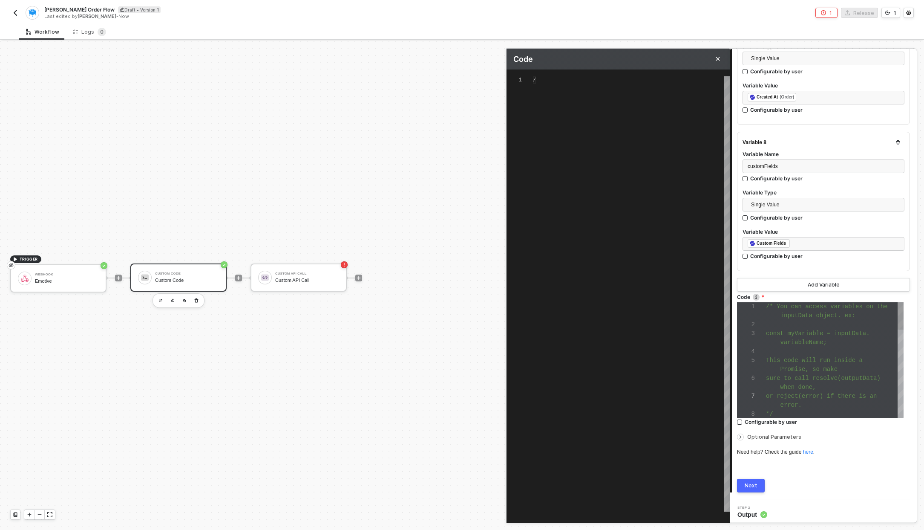
scroll to position [77, 0]
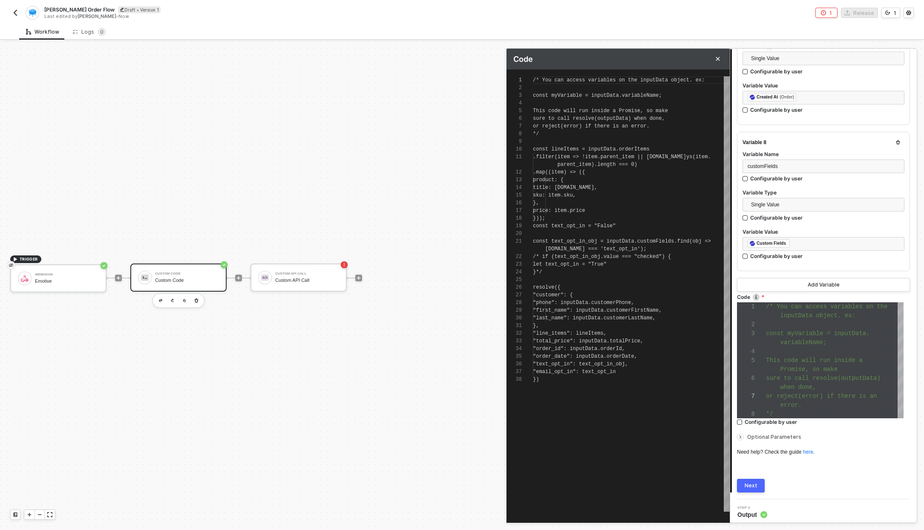
click at [574, 253] on div "/* if (text_opt_in_obj.value === "checked") {" at bounding box center [631, 257] width 197 height 8
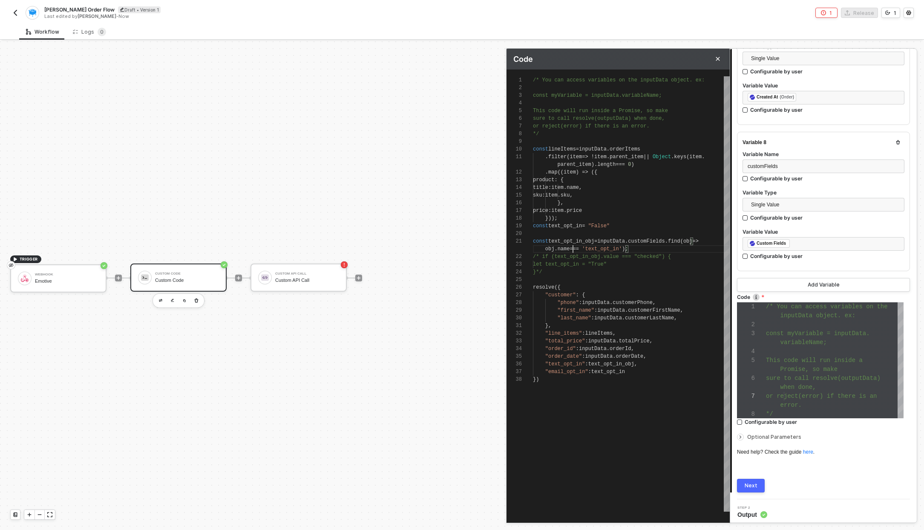
type textarea ""first_name": inputData.customerFirstName, "last_name": inputData.customerLastN…"
type textarea "/* You can access variables on the inputData object. ex: const myVariable = inp…"
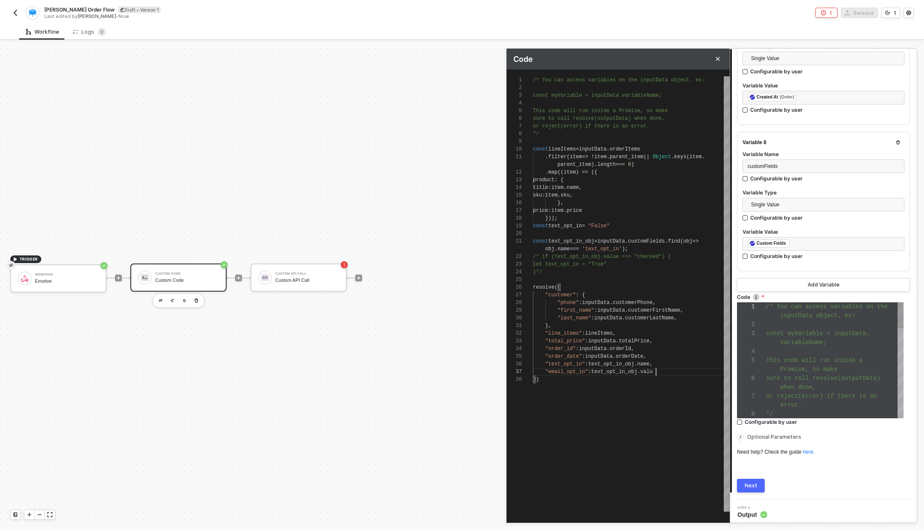
type textarea ""first_name": inputData.customerFirstName, "last_name": inputData.customerLastN…"
click at [759, 485] on button "Next" at bounding box center [751, 486] width 28 height 14
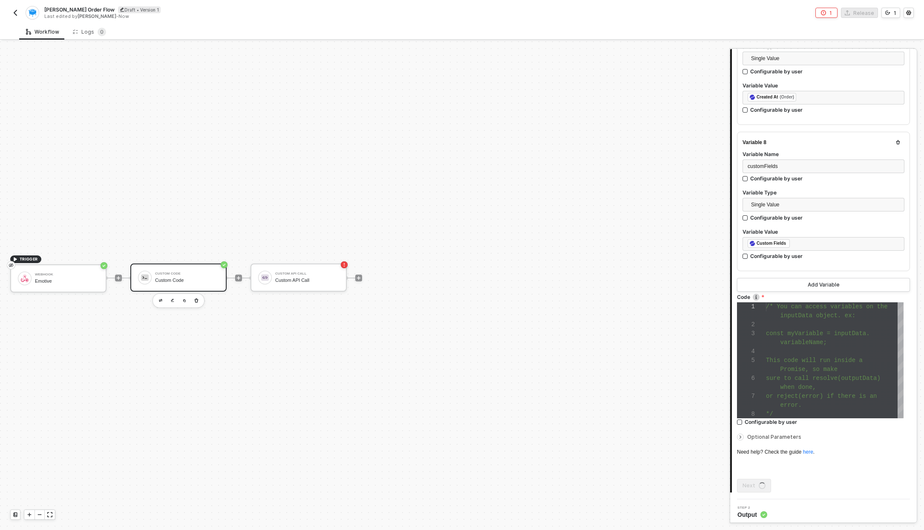
scroll to position [0, 0]
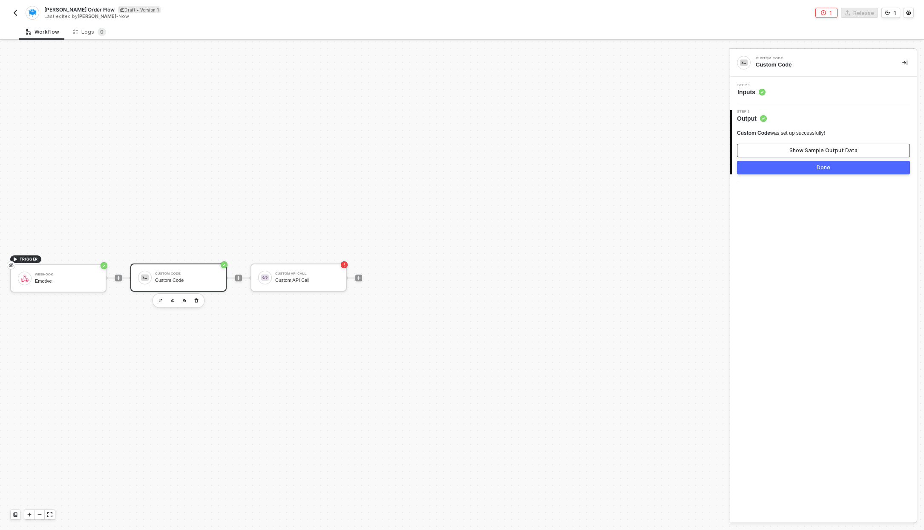
click at [782, 150] on button "Show Sample Output Data" at bounding box center [823, 151] width 173 height 14
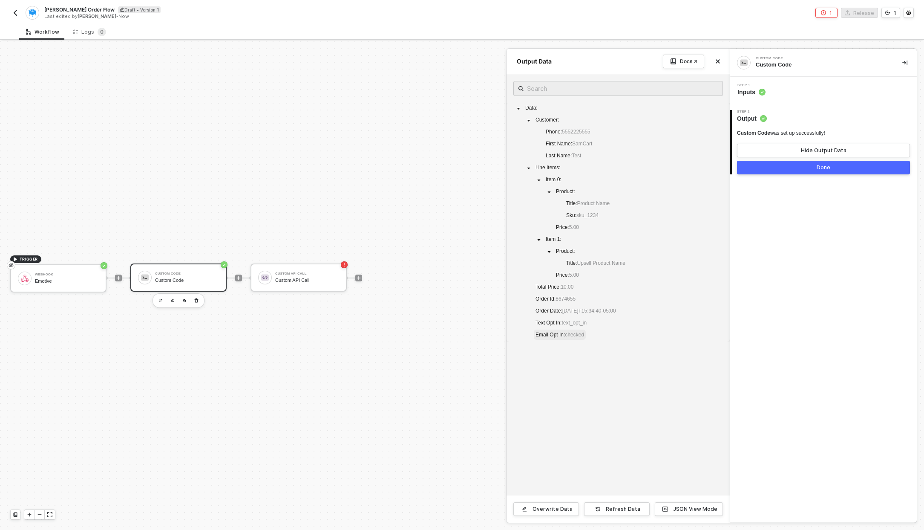
click at [577, 336] on span "checked" at bounding box center [574, 335] width 19 height 6
drag, startPoint x: 596, startPoint y: 332, endPoint x: 572, endPoint y: 334, distance: 24.4
click at [572, 334] on div "Data : Customer : Phone : 5552225555 First Name : SamCart Last Name : Test Line…" at bounding box center [619, 222] width 210 height 239
click at [572, 334] on span "checked" at bounding box center [574, 335] width 19 height 6
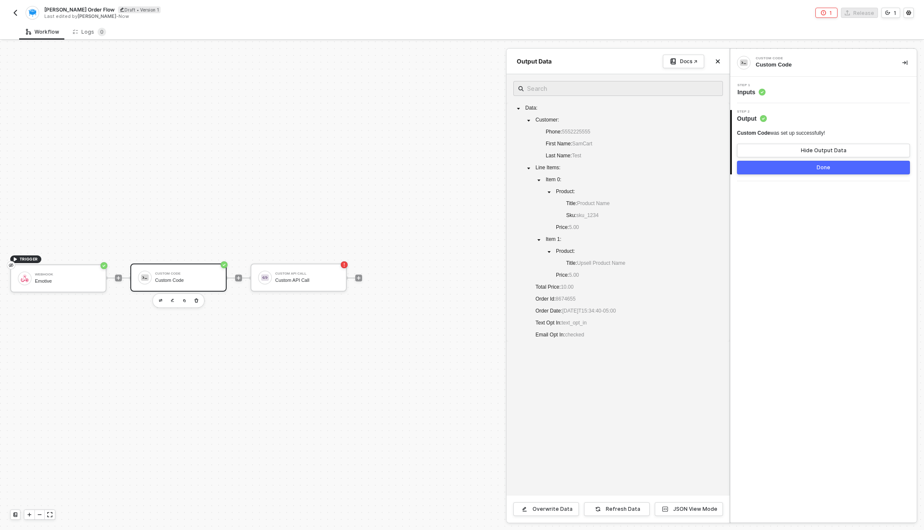
click at [746, 90] on span "Inputs" at bounding box center [752, 92] width 28 height 9
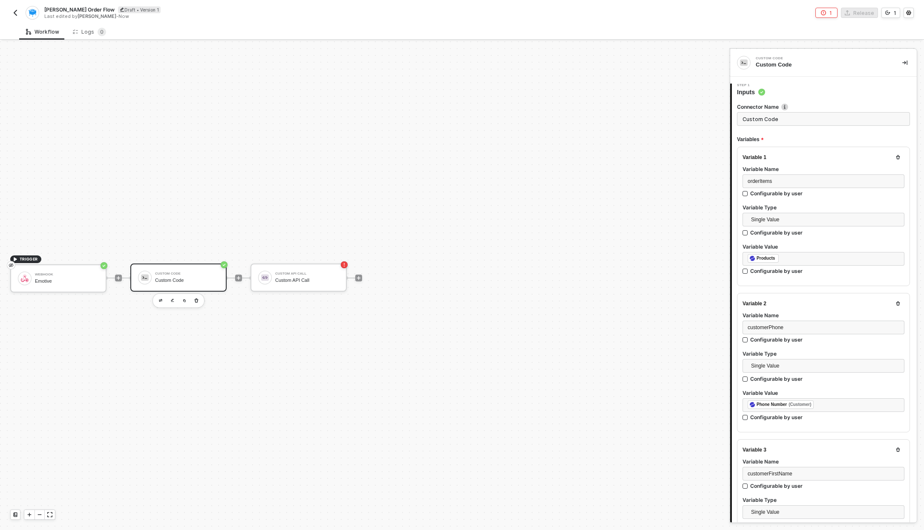
type textarea "/* You can access variables on the inputData object. ex: const myVariable = inp…"
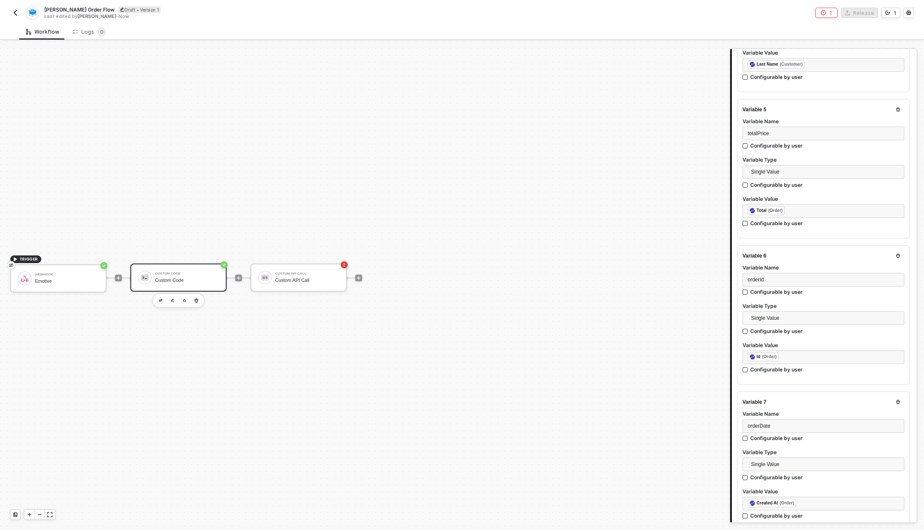
scroll to position [1038, 0]
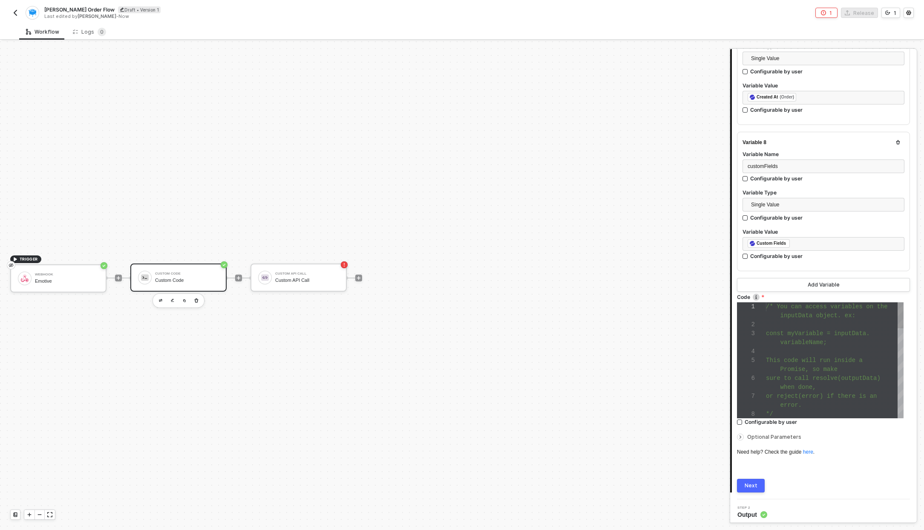
click at [759, 356] on div "5" at bounding box center [751, 360] width 29 height 9
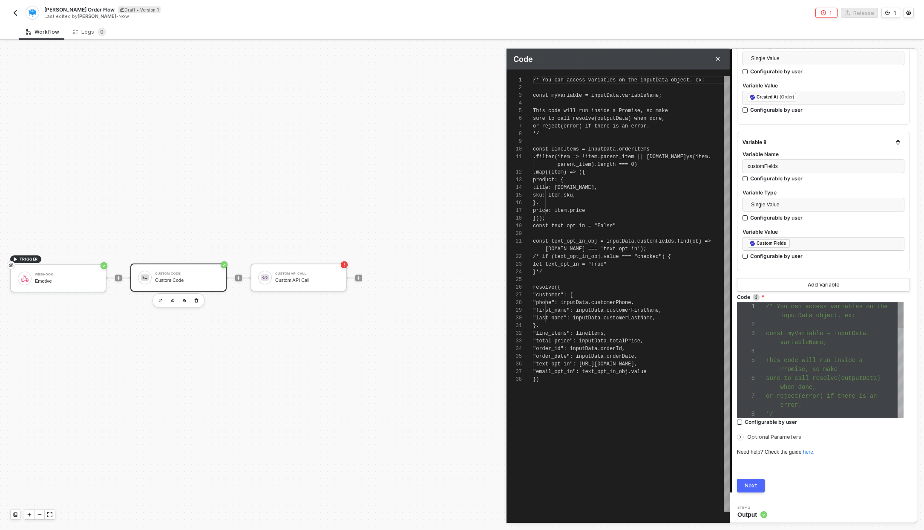
scroll to position [77, 0]
click at [582, 236] on div at bounding box center [631, 234] width 197 height 8
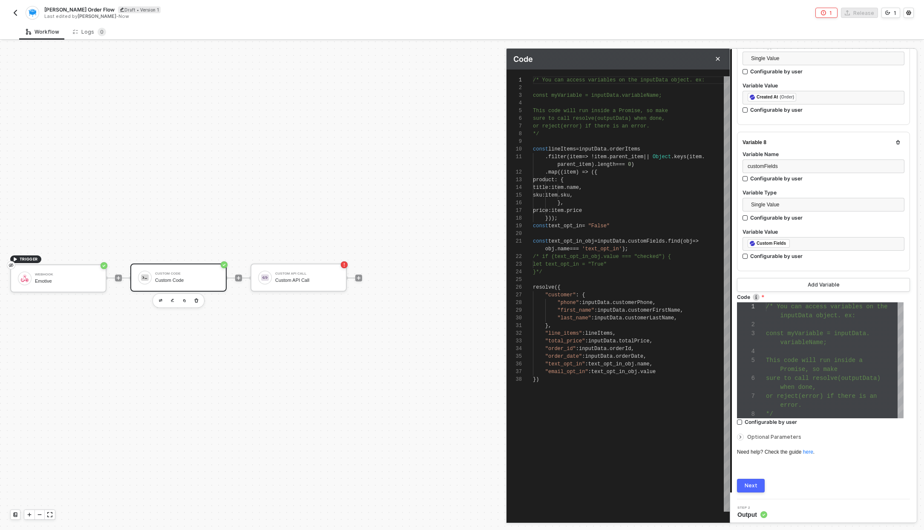
click at [554, 260] on div "let text_opt_in = "True"" at bounding box center [631, 264] width 197 height 8
click at [568, 246] on span "name" at bounding box center [564, 249] width 12 height 6
paste textarea "let text_opt_in = "False" /* if (text_opt_in_obj.value === "checked") { let tex…"
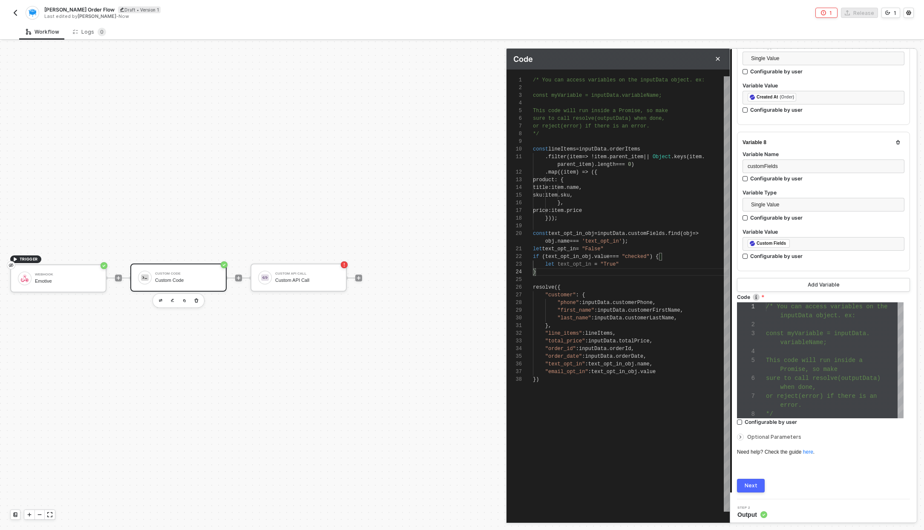
click at [557, 251] on div "1 2 3 4 5 6 7 8 9 10 11 12 13 14 15 16 17 18 19 20 21 23 24 25 26 27 28 29 30 3…" at bounding box center [618, 293] width 223 height 435
click at [586, 362] on span ":" at bounding box center [586, 364] width 3 height 6
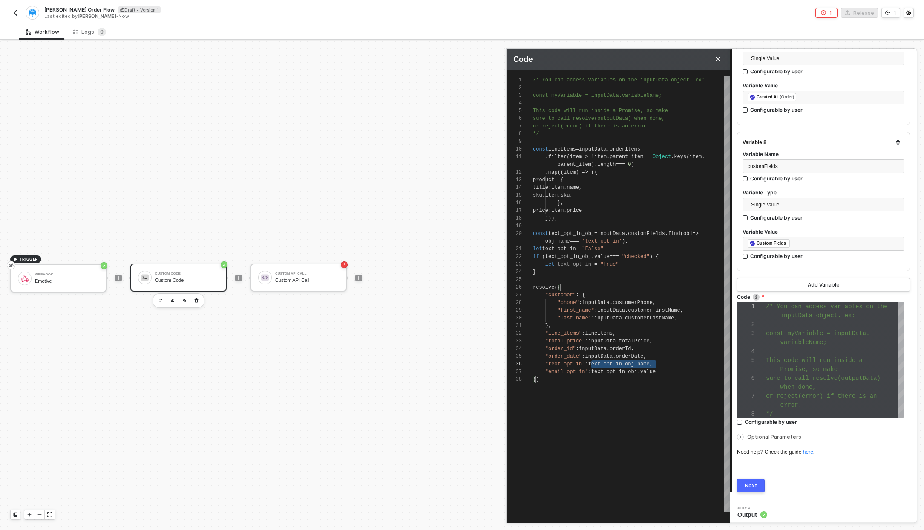
paste textarea "Editor content;Press Alt+F1 for Accessibility Options."
paste textarea "text_opt_in"
type textarea ""first_name": inputData.customerFirstName, "last_name": inputData.customerLastN…"
click at [749, 482] on div "Next" at bounding box center [751, 485] width 13 height 7
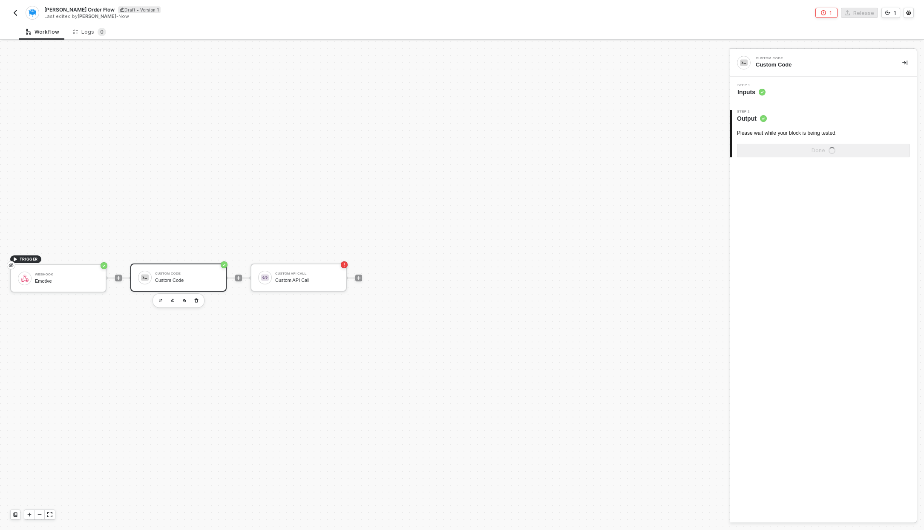
scroll to position [0, 0]
click at [834, 147] on div "Show Sample Output Data" at bounding box center [824, 150] width 68 height 7
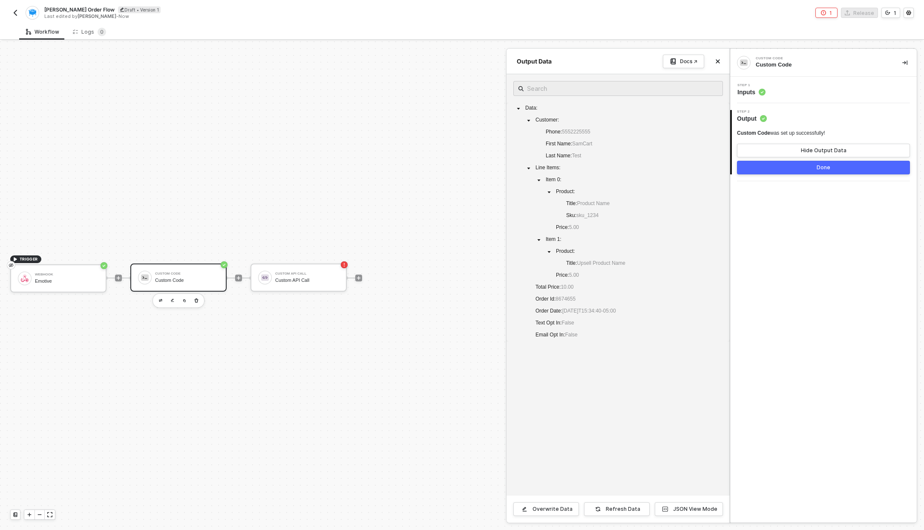
click at [755, 87] on div "Step 1 Inputs" at bounding box center [752, 90] width 28 height 13
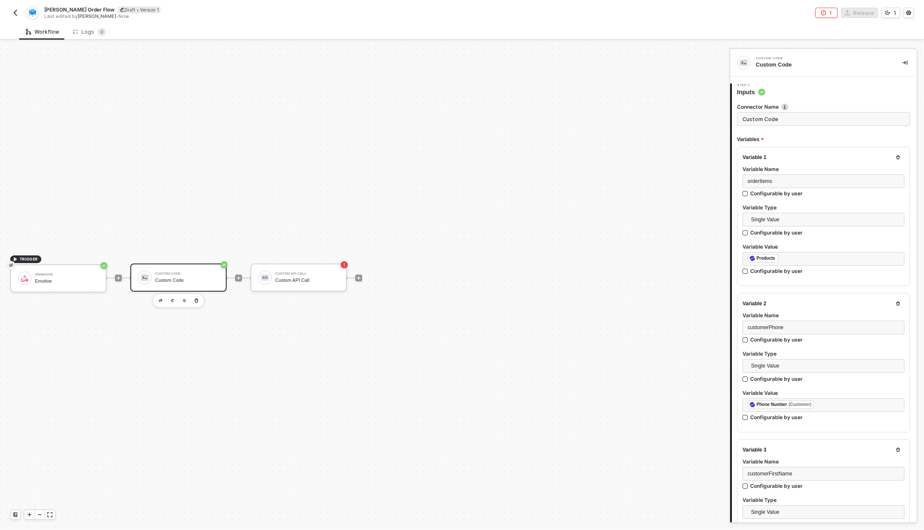
type textarea "/* You can access variables on the inputData object. ex: const myVariable = inp…"
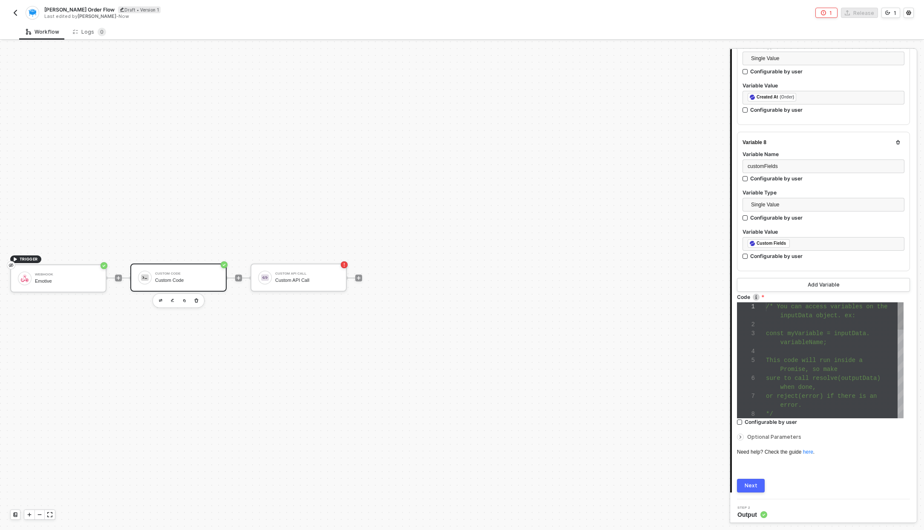
click at [806, 374] on div "1 2 3 4 5 6 7 8 /* You can access variables on the inputData object. ex: const …" at bounding box center [820, 360] width 167 height 116
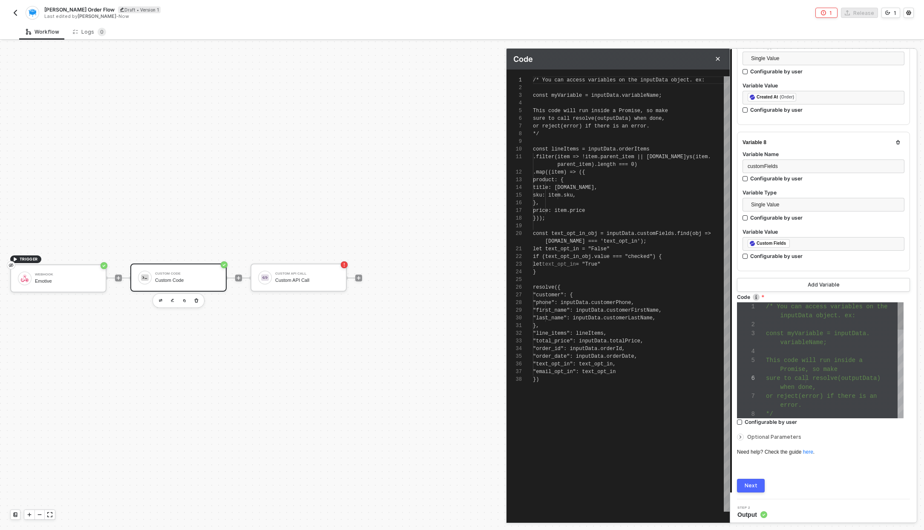
scroll to position [77, 0]
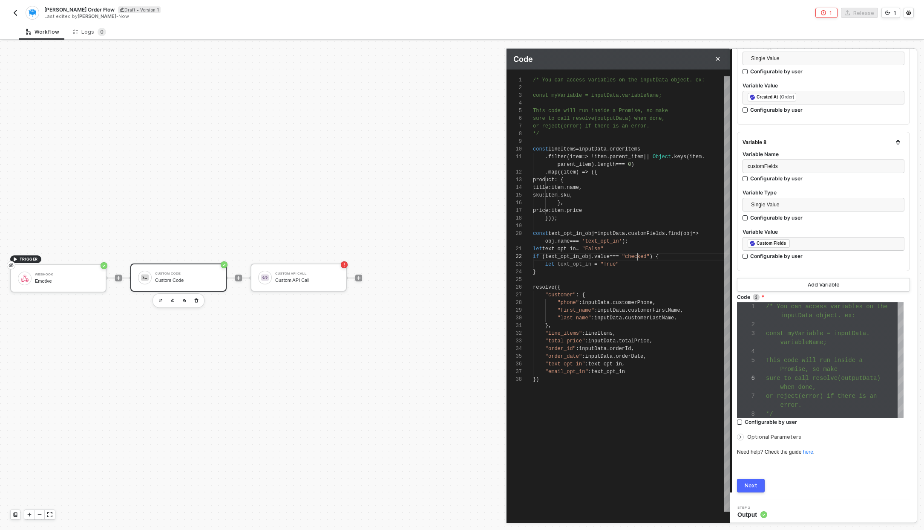
click at [637, 260] on div "let text_opt_in = "True"" at bounding box center [631, 264] width 197 height 8
click at [610, 258] on span "value" at bounding box center [601, 257] width 15 height 6
type textarea "const text_opt_in_obj = inputData.customFields.find(obj => obj.name === 'text_o…"
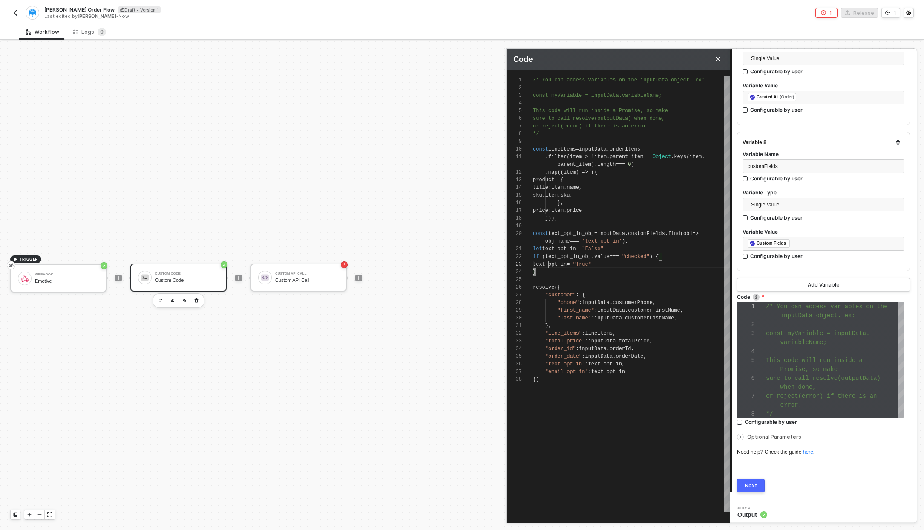
click at [747, 482] on div "Next" at bounding box center [751, 485] width 13 height 7
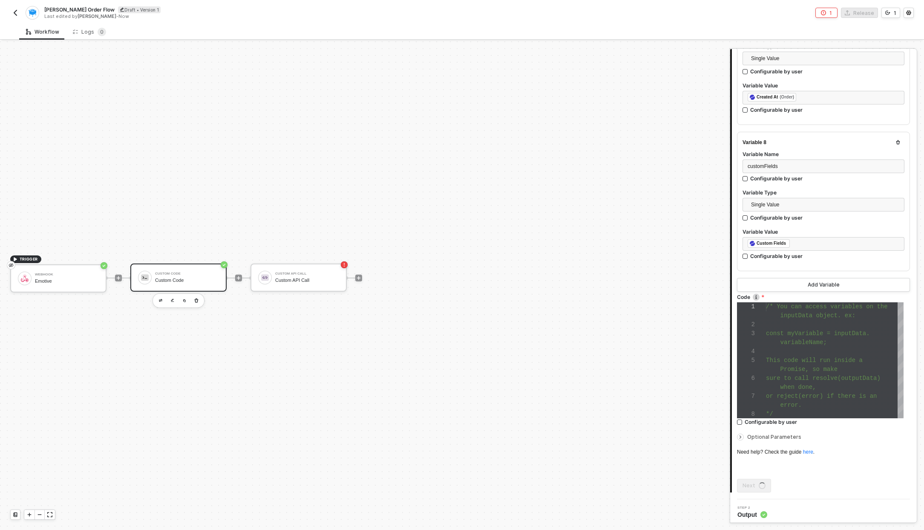
scroll to position [0, 0]
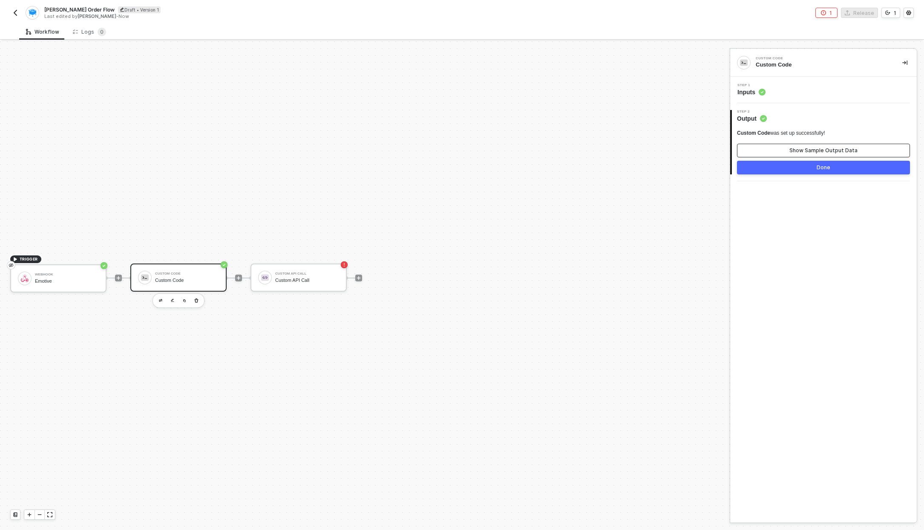
click at [809, 149] on div "Show Sample Output Data" at bounding box center [824, 150] width 68 height 7
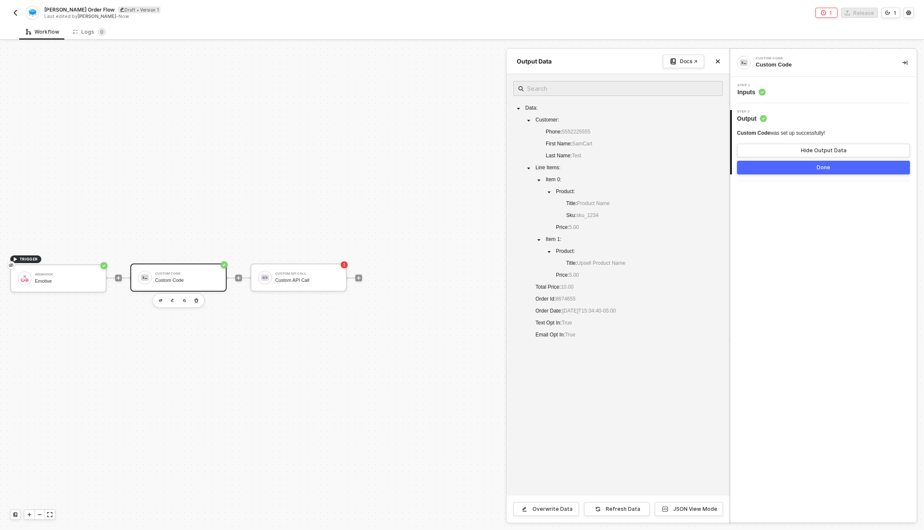
click at [308, 289] on div at bounding box center [462, 285] width 924 height 488
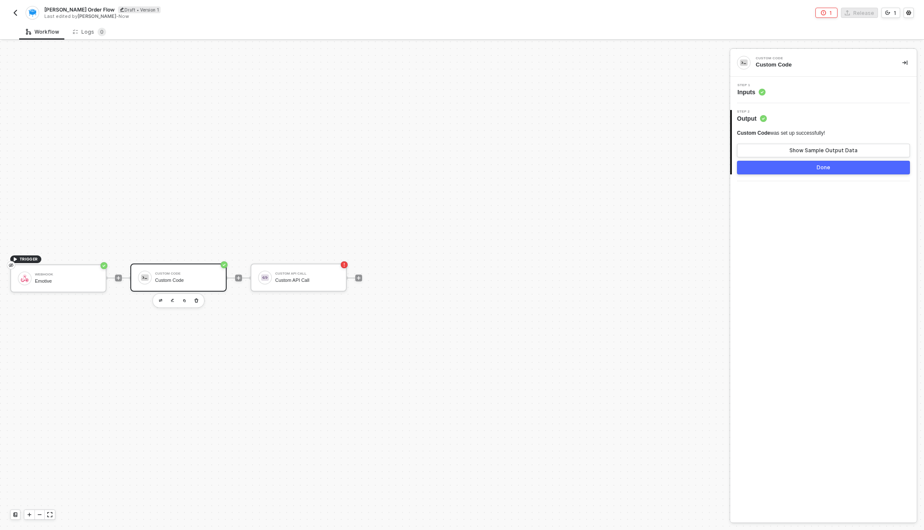
click at [788, 169] on button "Done" at bounding box center [823, 168] width 173 height 14
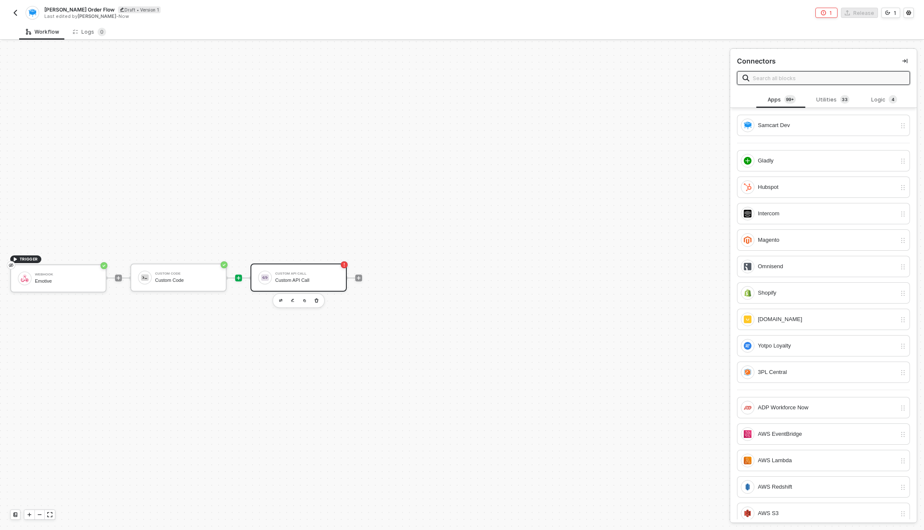
click at [328, 272] on div "Custom API Call" at bounding box center [307, 273] width 64 height 3
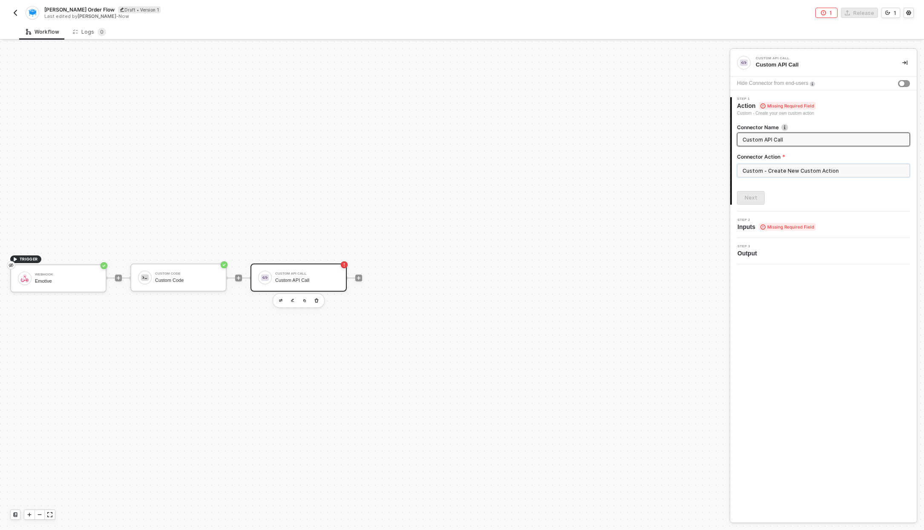
click at [808, 173] on input "Custom - Create New Custom Action" at bounding box center [823, 171] width 173 height 14
click at [748, 227] on span "Inputs Missing Required Field" at bounding box center [777, 226] width 78 height 9
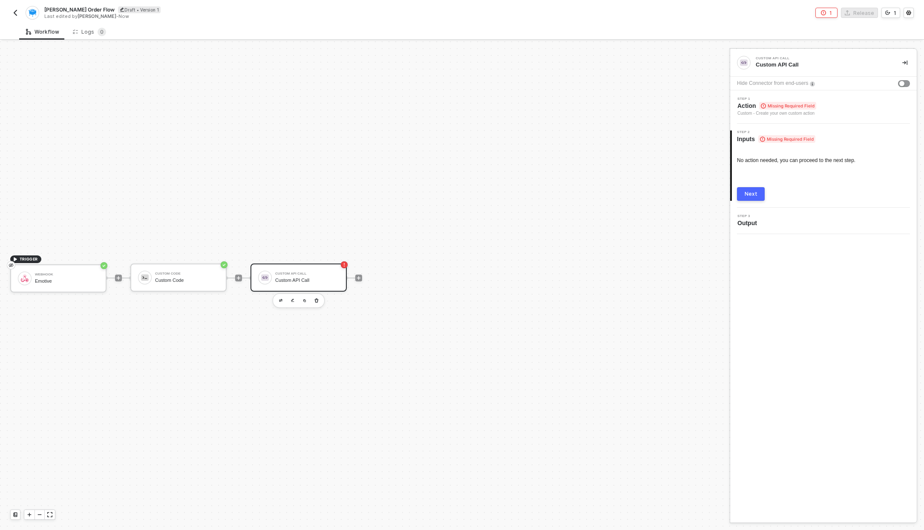
click at [779, 94] on div "Step 1 Action Missing Required Field Custom - Create your own custom action" at bounding box center [823, 106] width 187 height 33
click at [777, 105] on span "Missing Required Field" at bounding box center [787, 106] width 57 height 8
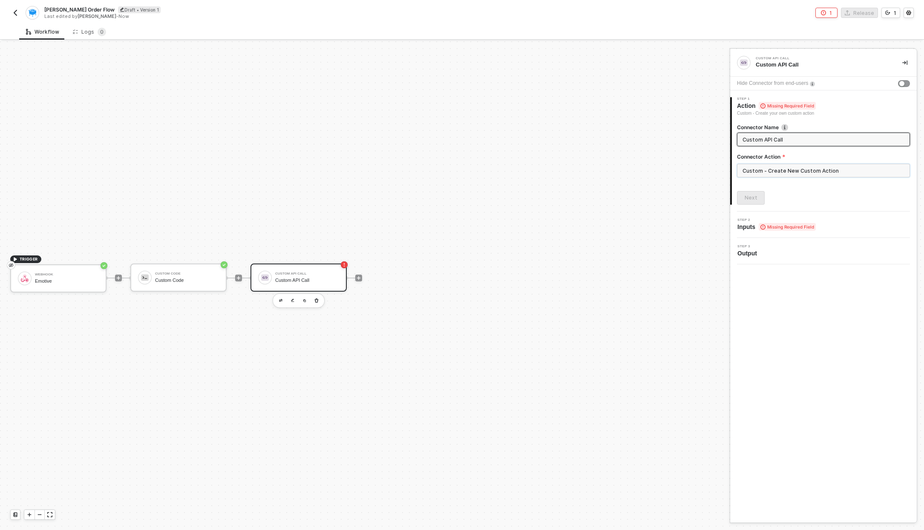
click at [771, 174] on input "Custom - Create New Custom Action" at bounding box center [823, 171] width 173 height 14
click at [686, 511] on button "Create Custom Action" at bounding box center [652, 512] width 107 height 14
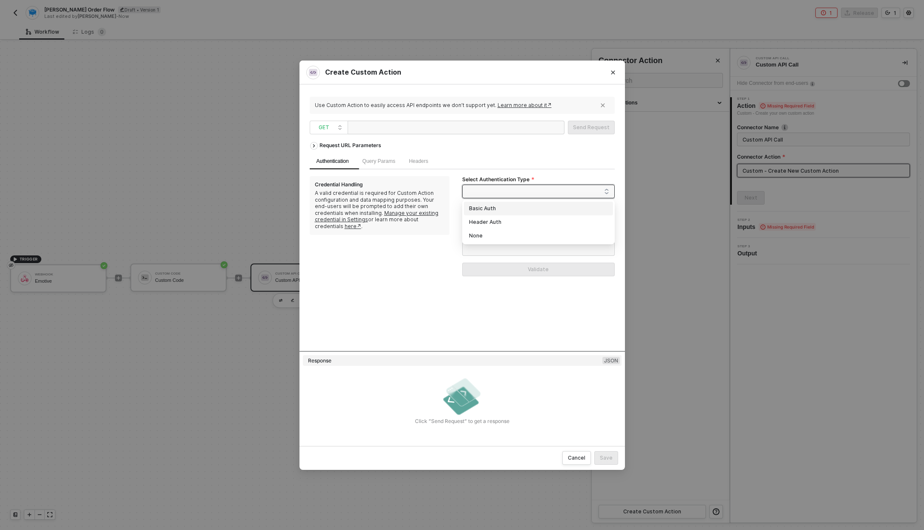
click at [503, 192] on span at bounding box center [540, 191] width 138 height 13
click at [499, 224] on div "Header Auth" at bounding box center [538, 221] width 139 height 9
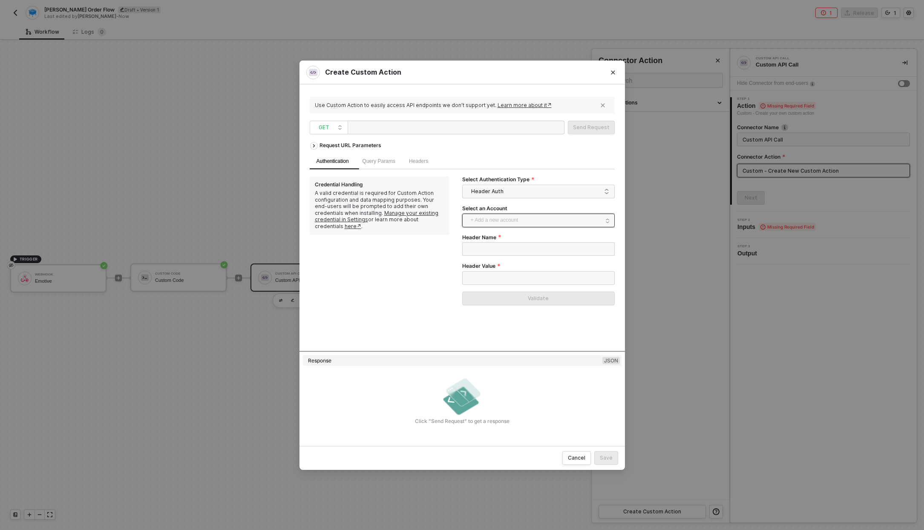
click at [491, 217] on span "+ Add a new account" at bounding box center [540, 221] width 139 height 14
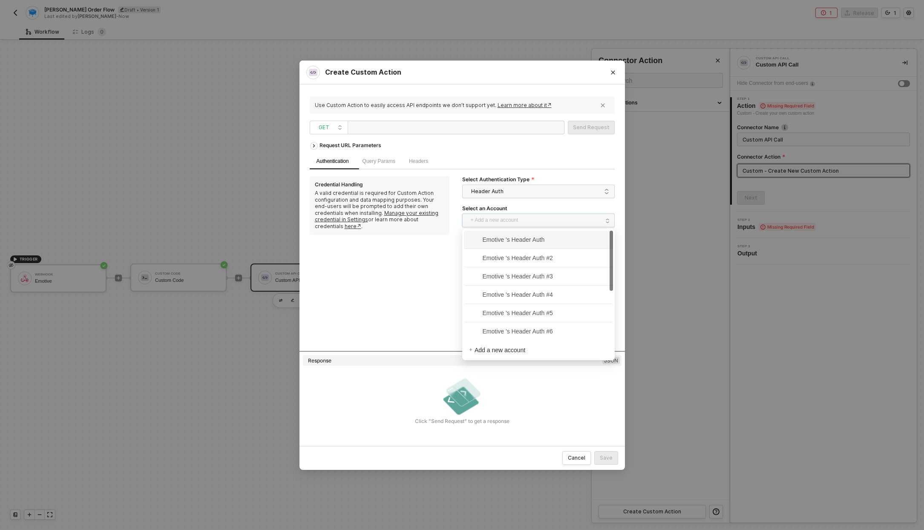
click at [519, 232] on div "Emotive 's Header Auth" at bounding box center [538, 240] width 149 height 18
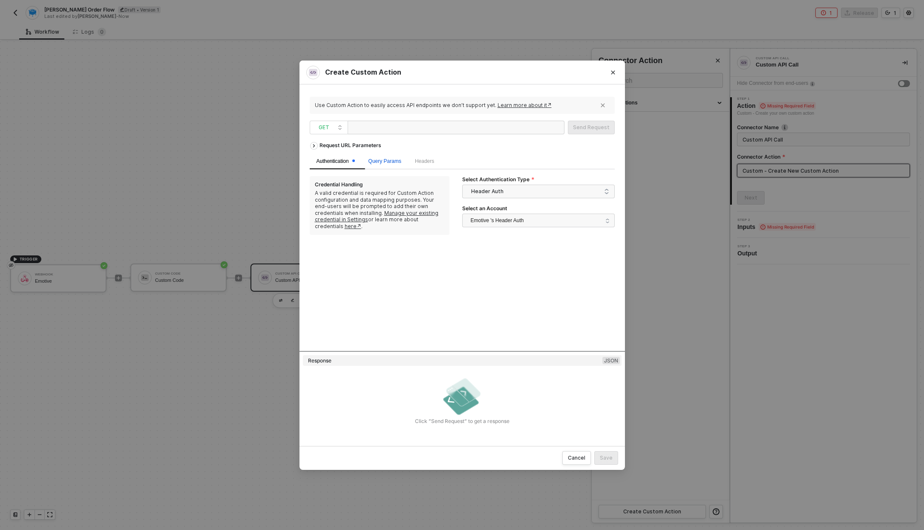
click at [379, 163] on span "Query Params" at bounding box center [385, 161] width 33 height 6
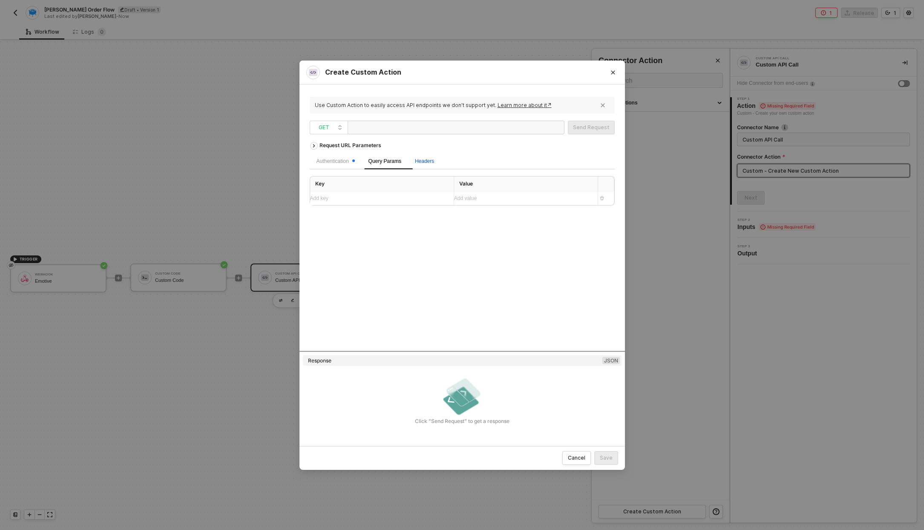
click at [434, 163] on span "Headers" at bounding box center [424, 161] width 19 height 6
click at [381, 165] on div "Query Params" at bounding box center [385, 161] width 46 height 17
click at [332, 161] on div "Authentication" at bounding box center [336, 161] width 38 height 8
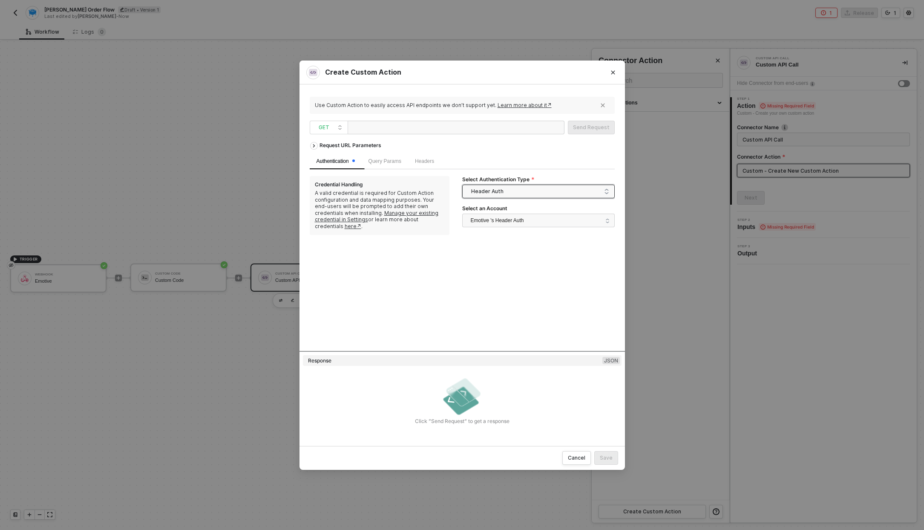
click at [485, 194] on span "Header Auth" at bounding box center [540, 191] width 138 height 13
click at [482, 237] on div "None" at bounding box center [538, 235] width 139 height 9
click at [424, 158] on span "Headers" at bounding box center [424, 161] width 19 height 6
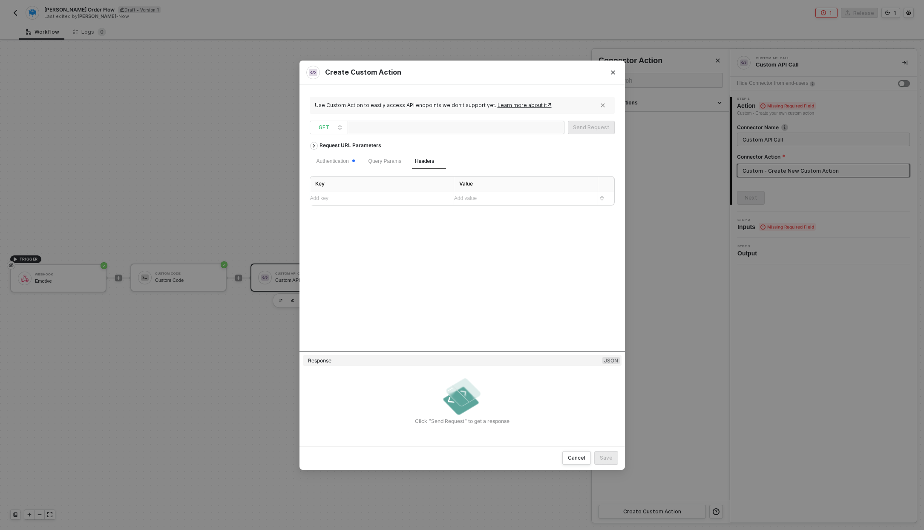
click at [400, 195] on div "Add key ﻿" at bounding box center [378, 198] width 137 height 8
click at [480, 213] on div "Embedded Variables" at bounding box center [484, 215] width 43 height 6
click at [479, 228] on div "Webhook" at bounding box center [472, 229] width 19 height 6
click at [467, 242] on div "Custom Code" at bounding box center [477, 244] width 28 height 6
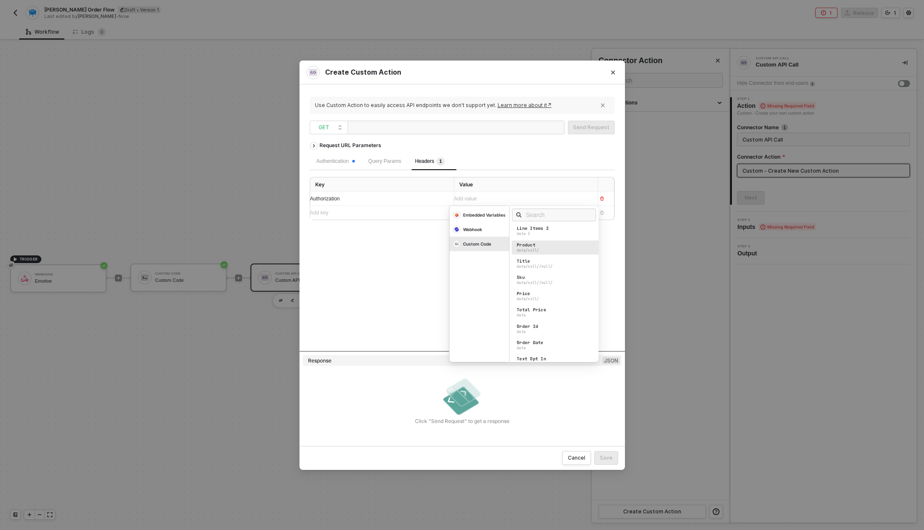
scroll to position [199, 0]
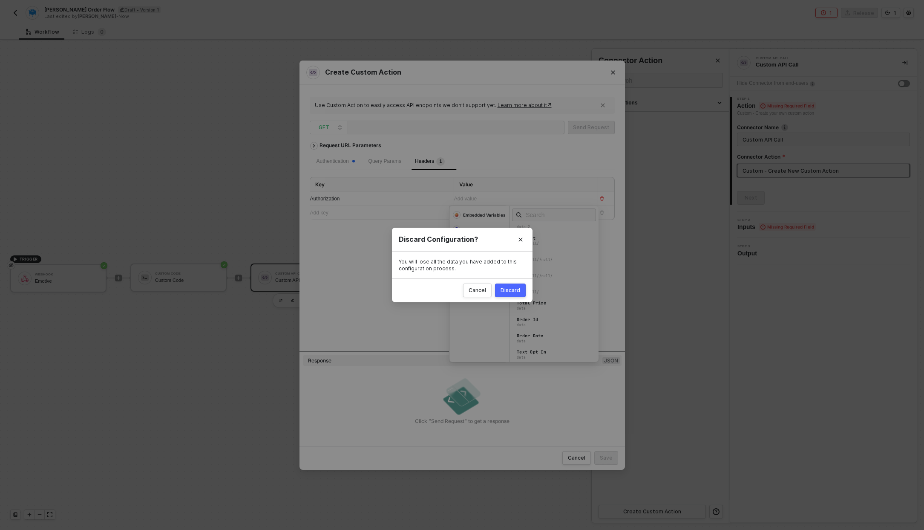
click at [512, 287] on div "Discard" at bounding box center [511, 290] width 20 height 7
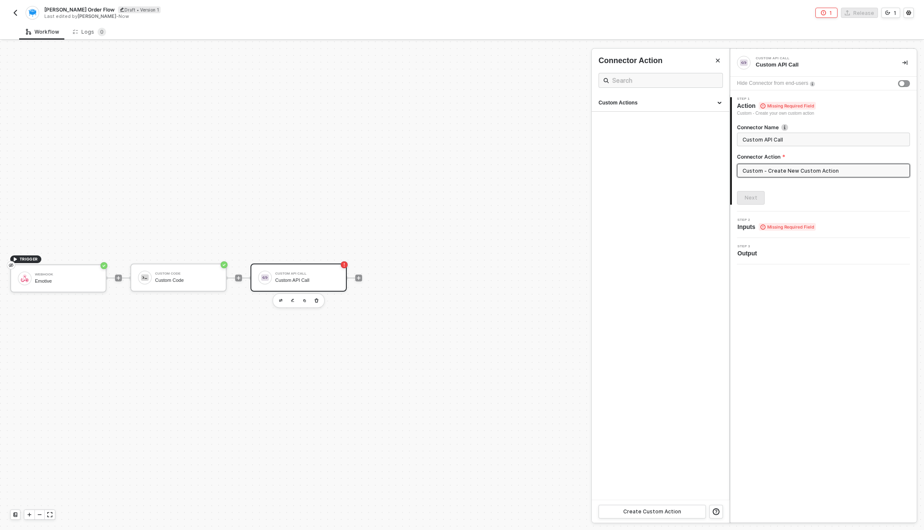
click at [293, 300] on div at bounding box center [462, 285] width 924 height 488
click at [291, 300] on img "button" at bounding box center [292, 300] width 3 height 4
drag, startPoint x: 776, startPoint y: 161, endPoint x: 776, endPoint y: 170, distance: 9.0
click at [776, 161] on div "Connector Action" at bounding box center [823, 158] width 173 height 11
click at [775, 174] on input "Custom - Create New Custom Action" at bounding box center [823, 171] width 173 height 14
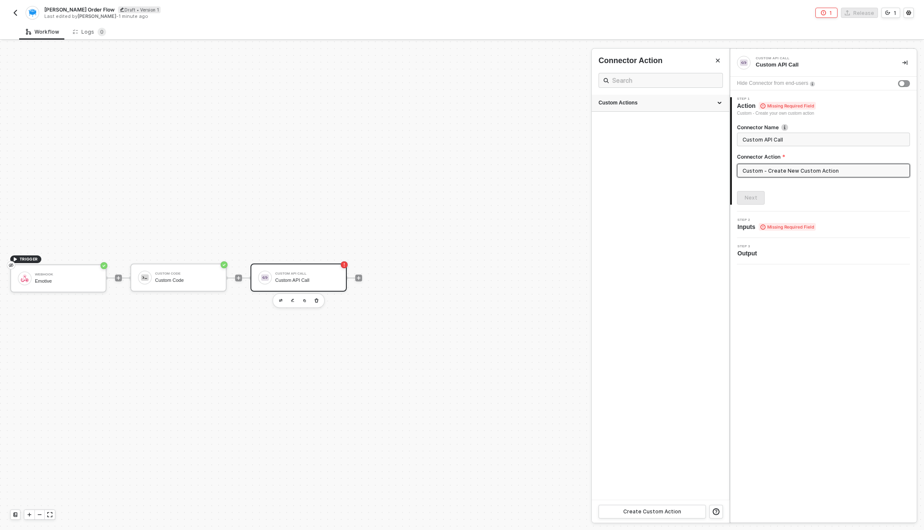
click at [724, 101] on div "Custom Actions" at bounding box center [661, 103] width 138 height 17
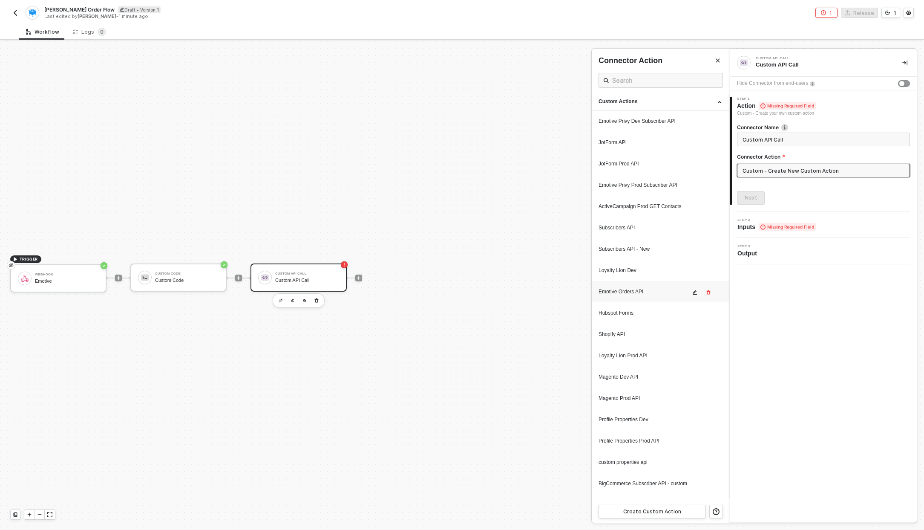
scroll to position [2, 0]
click at [634, 382] on div "Magento Dev API" at bounding box center [661, 376] width 124 height 12
type input "Custom - Magento Dev API"
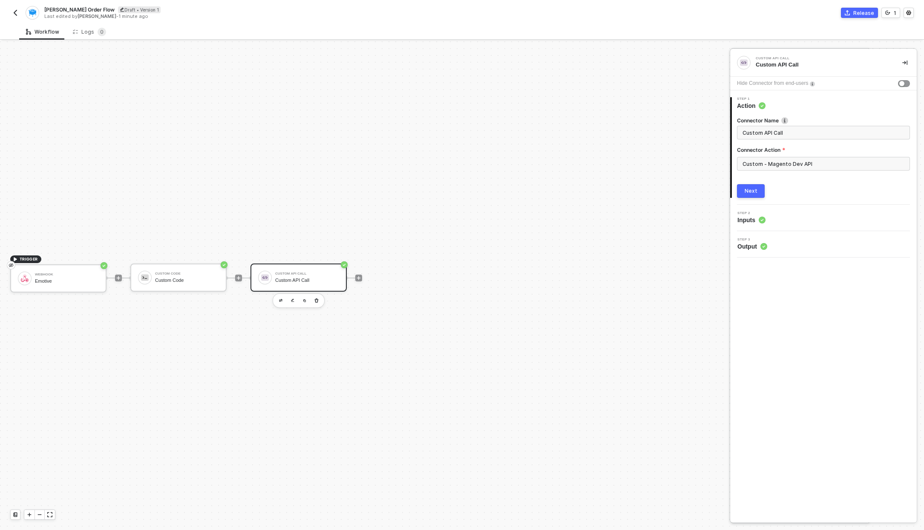
scroll to position [0, 0]
click at [751, 222] on span "Inputs" at bounding box center [752, 220] width 28 height 9
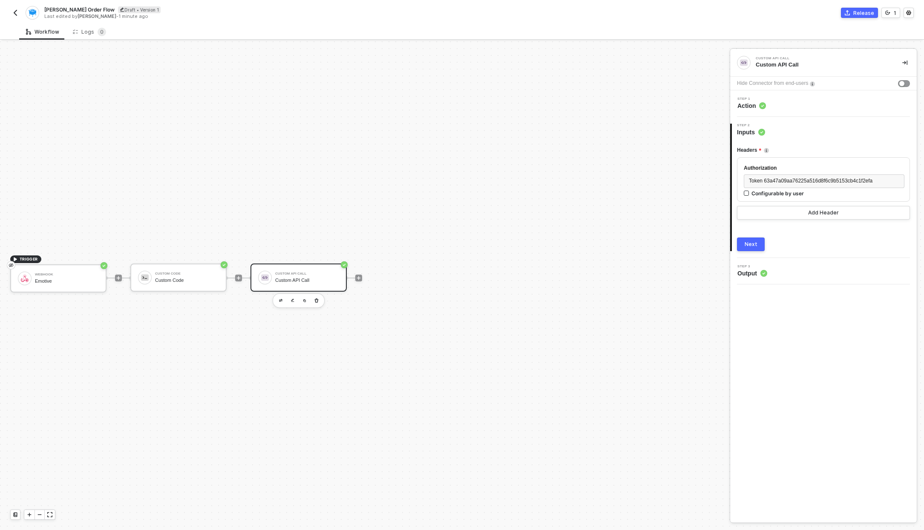
click at [753, 267] on span "Step 3" at bounding box center [753, 266] width 30 height 3
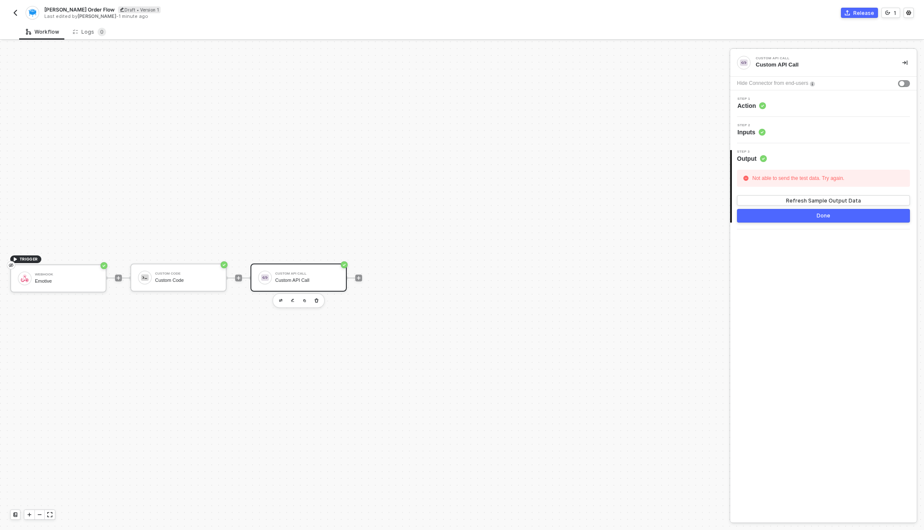
click at [753, 155] on span "Output" at bounding box center [752, 158] width 30 height 9
click at [746, 122] on div "Step 2 Inputs" at bounding box center [823, 130] width 187 height 26
click at [746, 106] on span "Action" at bounding box center [752, 105] width 29 height 9
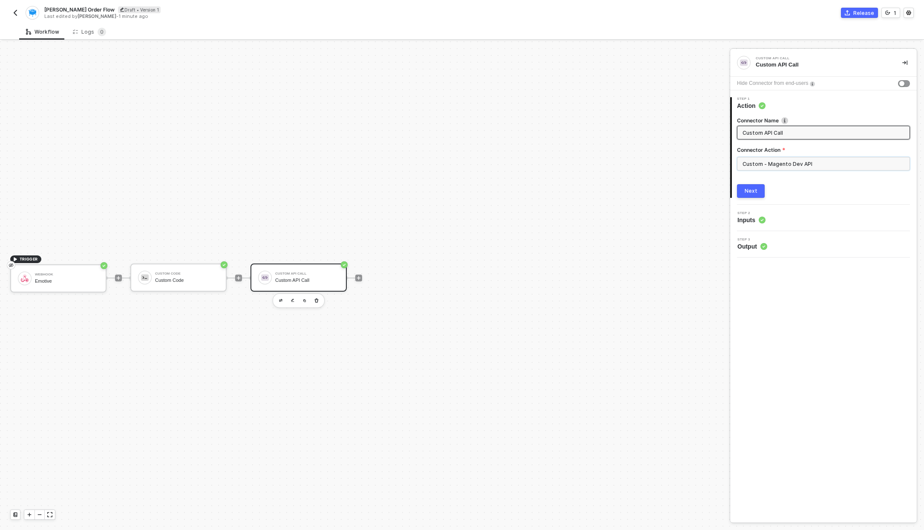
click at [766, 167] on input "Custom - Magento Dev API" at bounding box center [823, 164] width 173 height 14
click at [723, 102] on div "Custom Actions" at bounding box center [661, 103] width 138 height 17
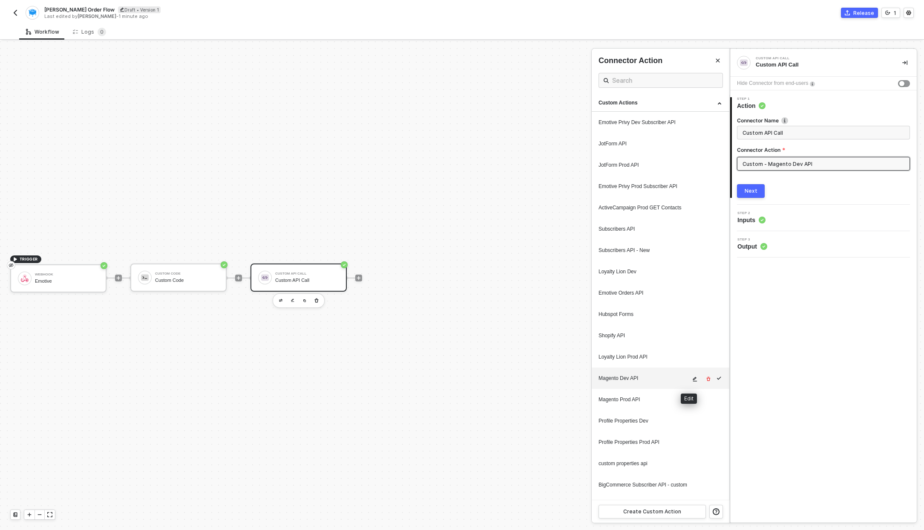
click at [693, 379] on button "button" at bounding box center [695, 379] width 10 height 10
type textarea "HTTP/1.1 400 Bad Request { "message": "Error: Error : {\"message\":\"Request fa…"
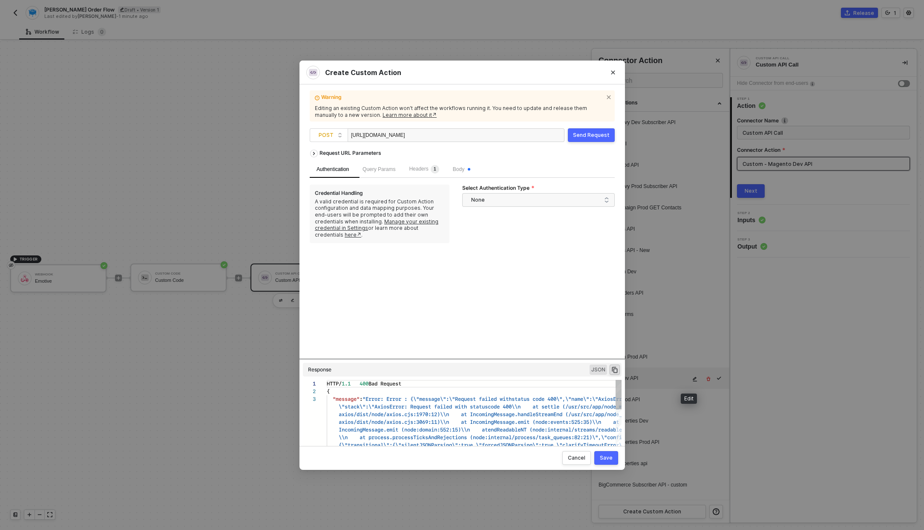
scroll to position [15, 0]
drag, startPoint x: 415, startPoint y: 134, endPoint x: 369, endPoint y: 136, distance: 45.6
click at [369, 136] on div "https://uswe2-dev-sensus.emotiveapp.dev/ecommerce/v1/orders/" at bounding box center [393, 136] width 85 height 14
click at [612, 463] on button "Save" at bounding box center [606, 458] width 24 height 14
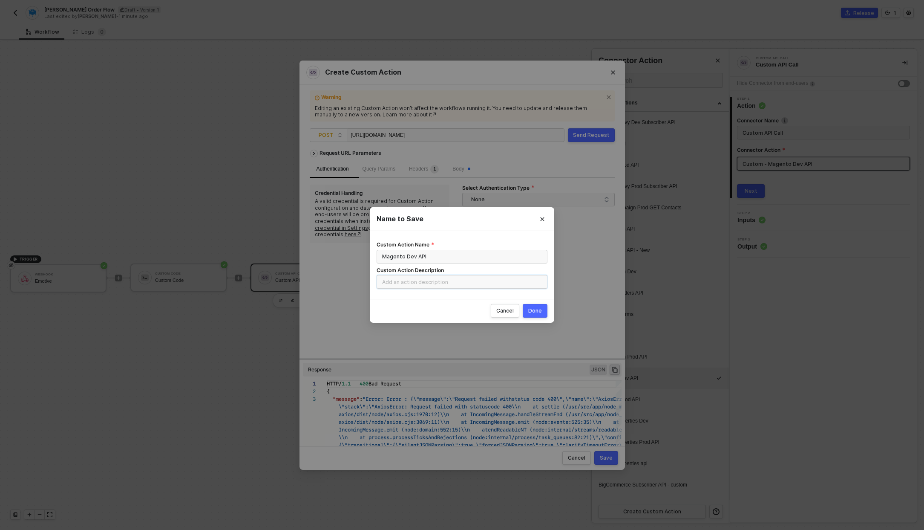
click at [448, 281] on input "Custom Action Description" at bounding box center [462, 282] width 171 height 14
click at [441, 255] on input "Magento Dev API" at bounding box center [462, 257] width 171 height 14
type input "Magento Dev API - dev-emotive"
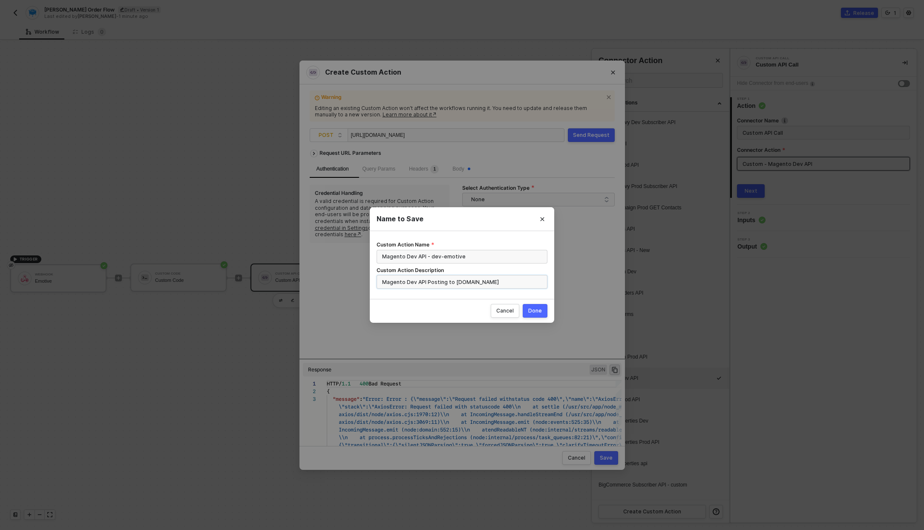
type input "Magento Dev API Posting to Dev-emotive.com"
click at [542, 312] on div "Done" at bounding box center [535, 310] width 14 height 7
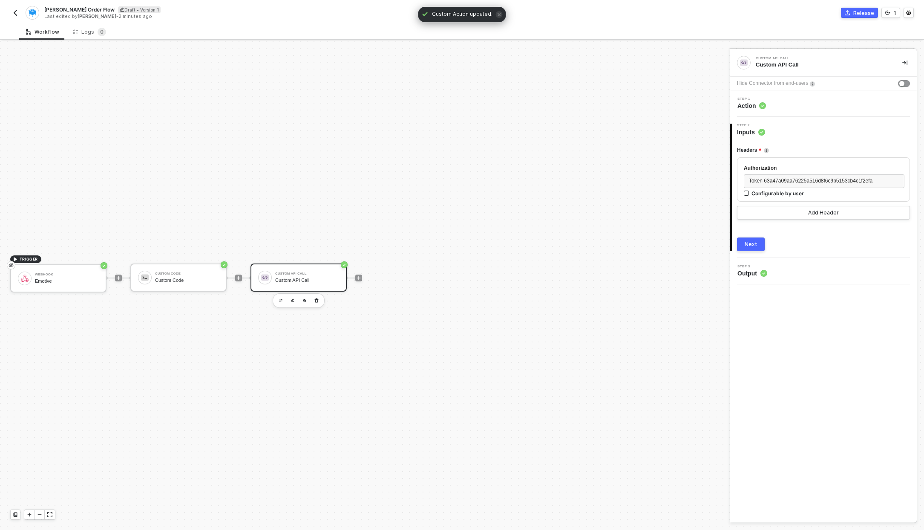
click at [756, 250] on button "Next" at bounding box center [751, 244] width 28 height 14
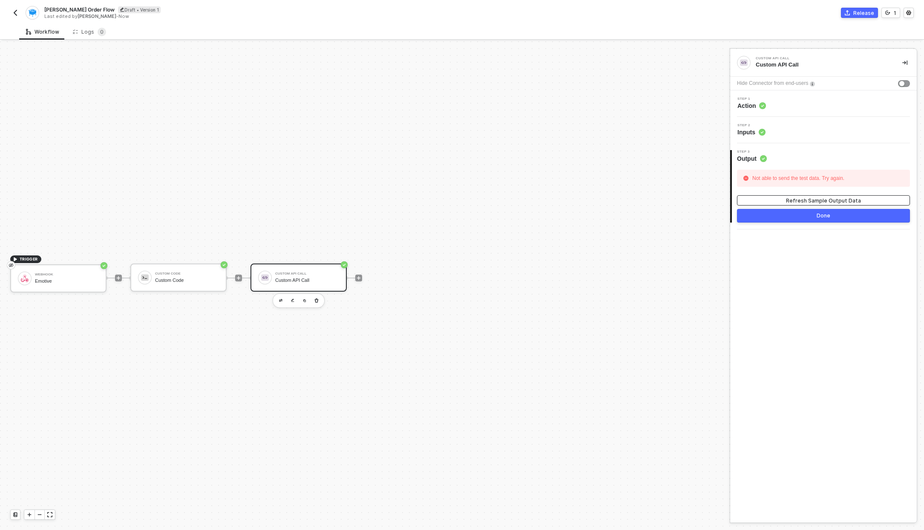
click at [836, 202] on div "Refresh Sample Output Data" at bounding box center [823, 200] width 75 height 7
click at [809, 177] on div "Not able to send the test data. Try again." at bounding box center [798, 178] width 96 height 13
click at [763, 135] on circle at bounding box center [762, 132] width 6 height 6
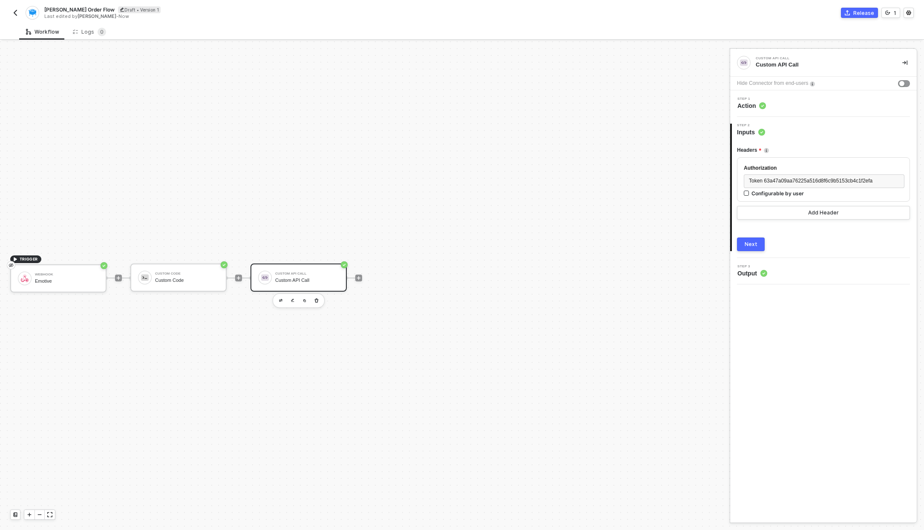
click at [750, 98] on span "Step 1" at bounding box center [752, 98] width 29 height 3
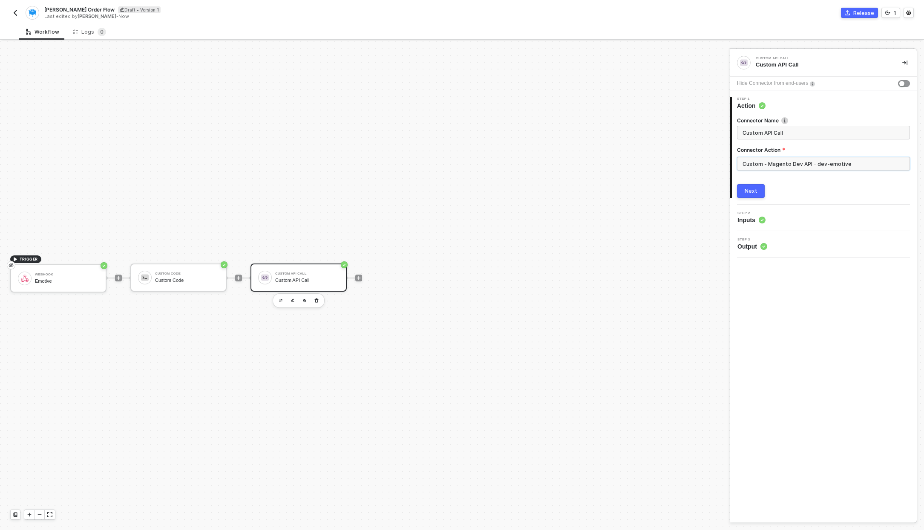
click at [804, 163] on input "Custom - Magento Dev API - dev-emotive" at bounding box center [823, 164] width 173 height 14
click at [720, 107] on div "Custom Actions" at bounding box center [661, 103] width 138 height 17
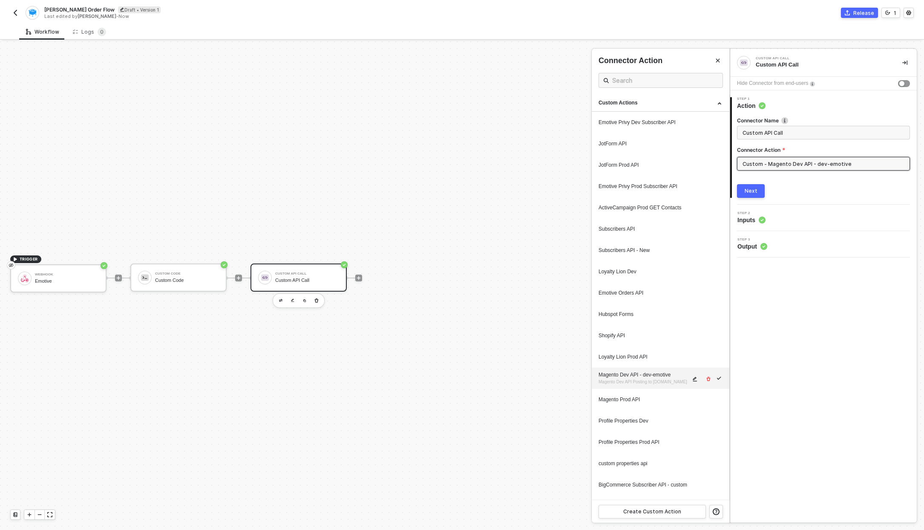
click at [693, 381] on icon "icon-edit" at bounding box center [695, 378] width 5 height 5
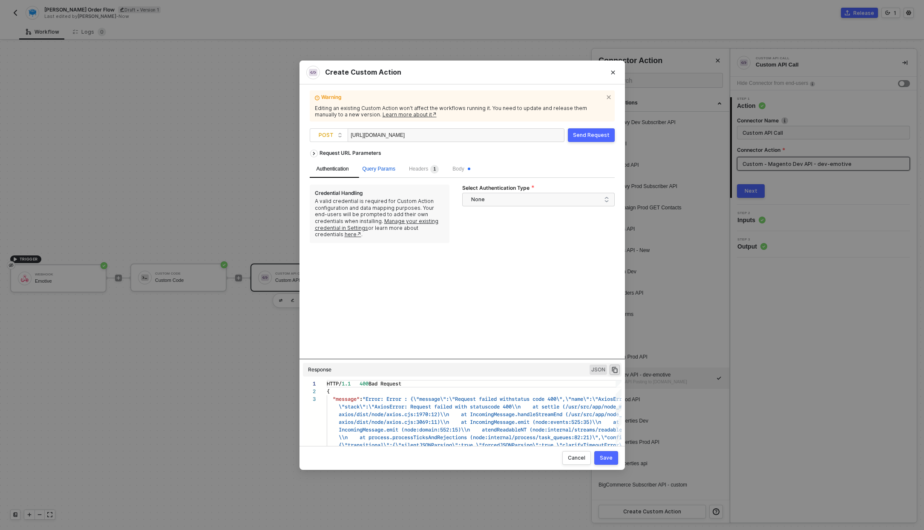
click at [376, 168] on span "Query Params" at bounding box center [379, 169] width 33 height 6
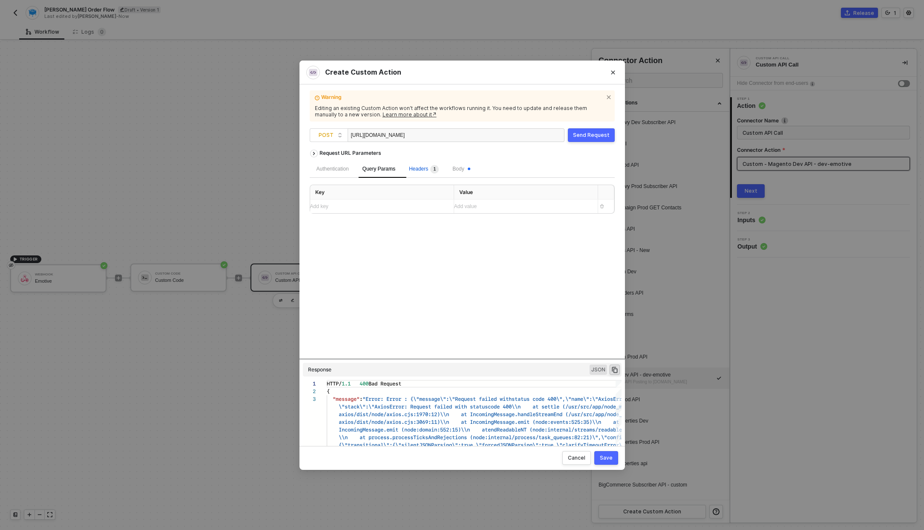
click at [422, 166] on span "Headers 1" at bounding box center [424, 169] width 30 height 6
click at [462, 163] on div "Body" at bounding box center [461, 169] width 31 height 17
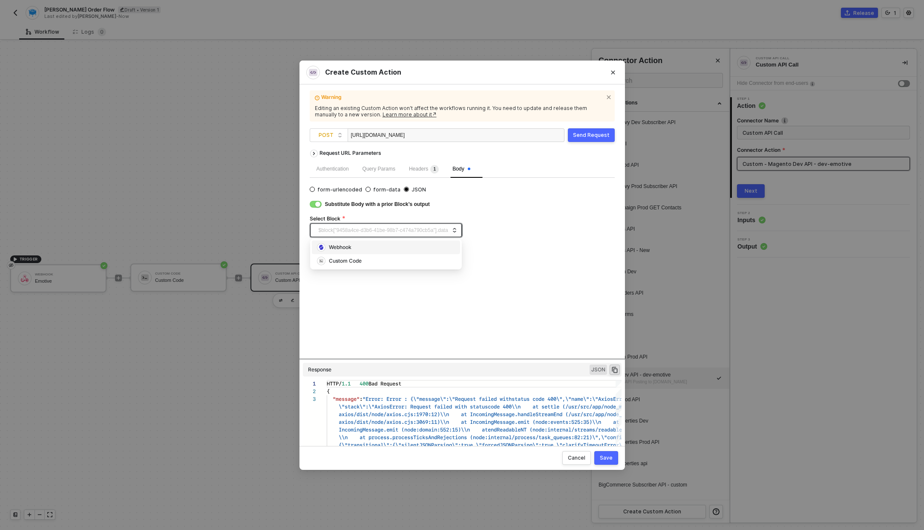
click at [399, 230] on span "$block["9458a4ce-d3b6-41be-98b7-c474a790cb5a"].data" at bounding box center [388, 230] width 138 height 13
click at [353, 263] on div "Custom Code" at bounding box center [345, 261] width 33 height 8
click at [351, 228] on div "Custom Code" at bounding box center [347, 230] width 33 height 13
click at [355, 231] on div "Custom Code" at bounding box center [347, 230] width 33 height 13
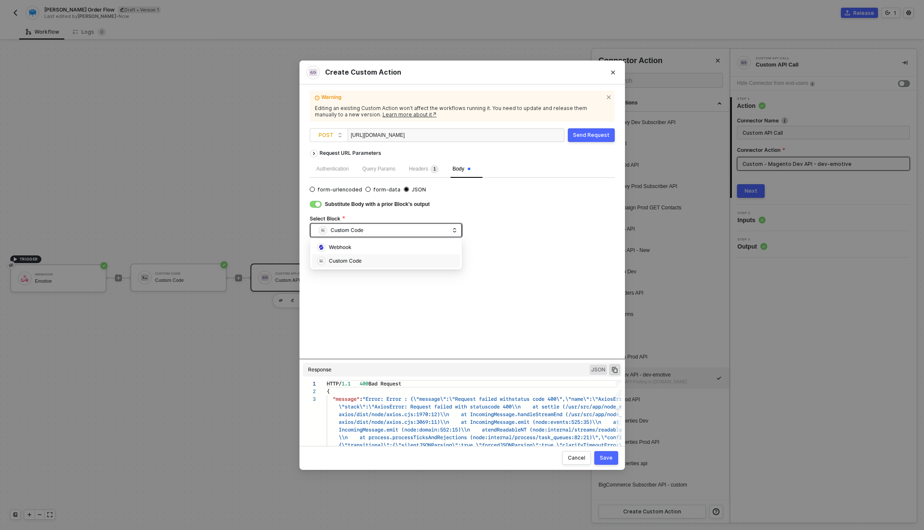
click at [355, 231] on div "Custom Code" at bounding box center [347, 230] width 33 height 13
click at [519, 222] on div "Select Block" at bounding box center [462, 219] width 305 height 9
click at [602, 459] on div "Save" at bounding box center [606, 457] width 13 height 7
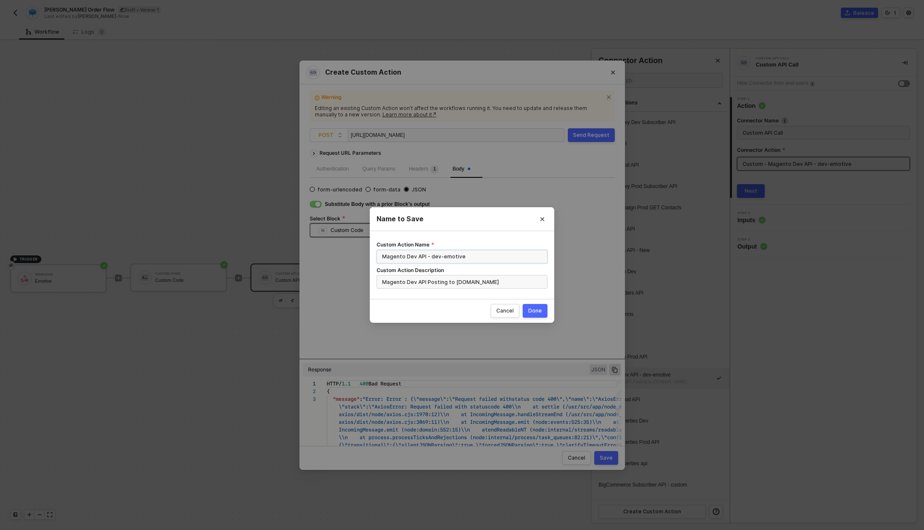
click at [415, 254] on input "Magento Dev API - dev-emotive" at bounding box center [462, 257] width 171 height 14
type input "Samcart Dev API - dev-emotive"
type input "Samcart Dev API Posting to Dev-emotive.com"
click at [536, 306] on button "Done" at bounding box center [535, 311] width 25 height 14
radio input "true"
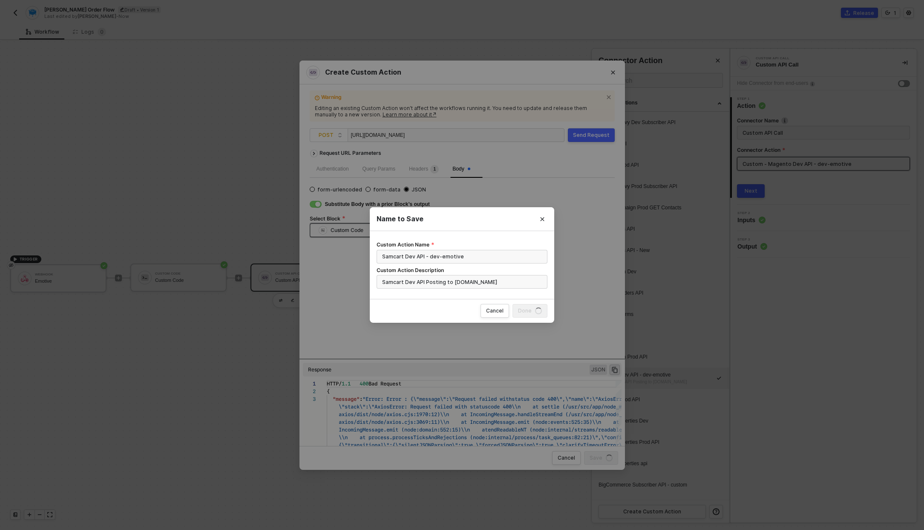
radio input "false"
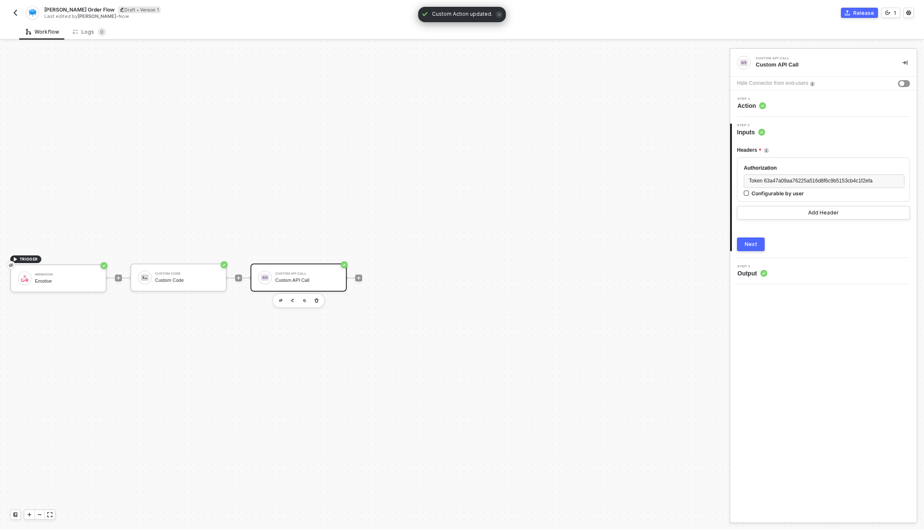
click at [756, 239] on button "Next" at bounding box center [751, 244] width 28 height 14
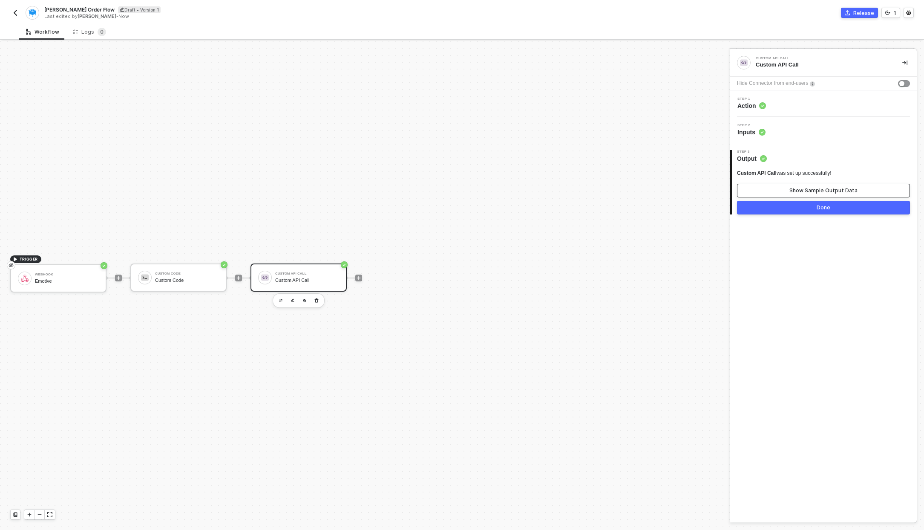
click at [855, 195] on button "Show Sample Output Data" at bounding box center [823, 191] width 173 height 14
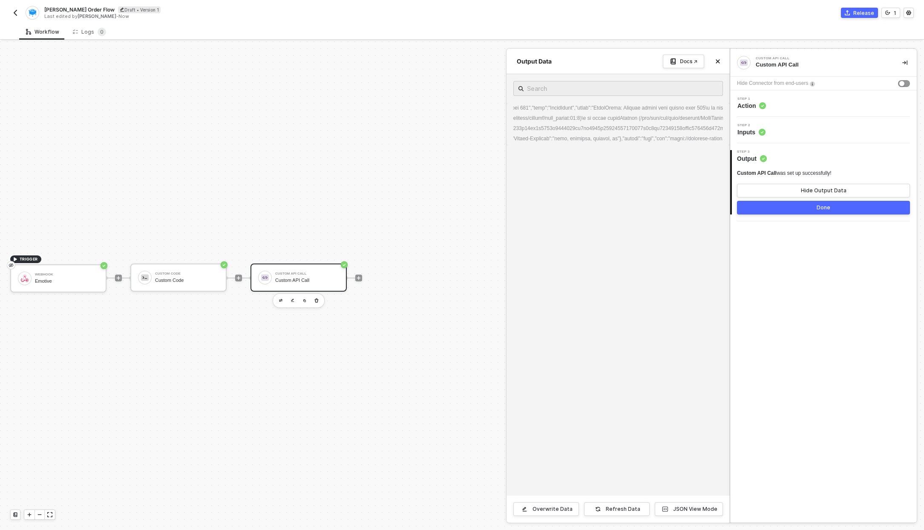
scroll to position [0, 120]
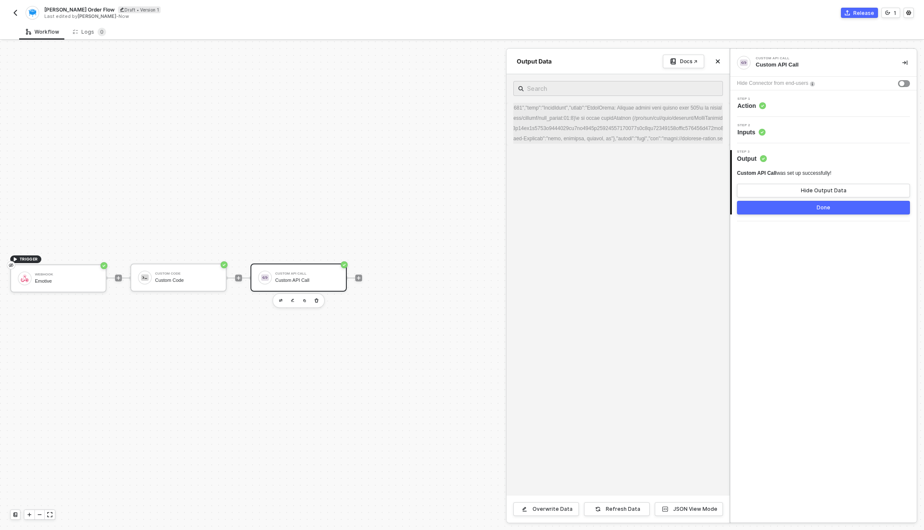
click at [677, 505] on div "JSON View Mode" at bounding box center [695, 508] width 44 height 7
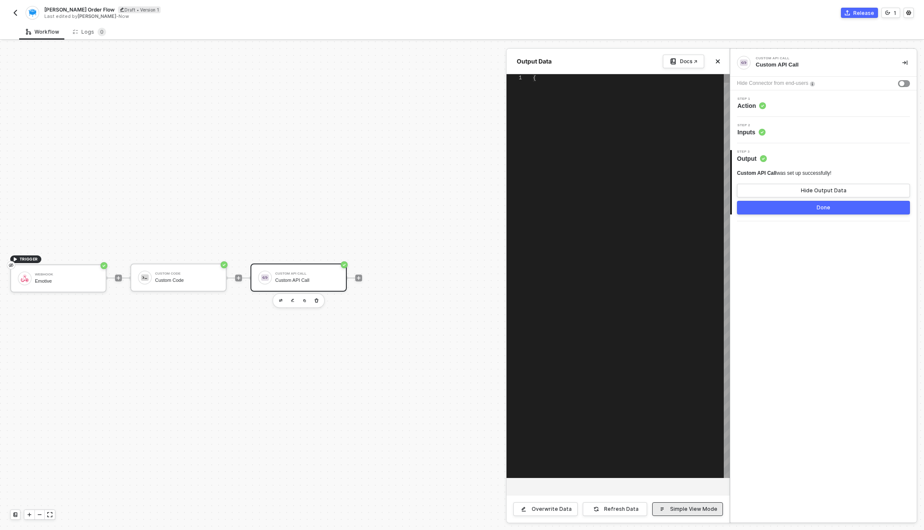
scroll to position [8, 0]
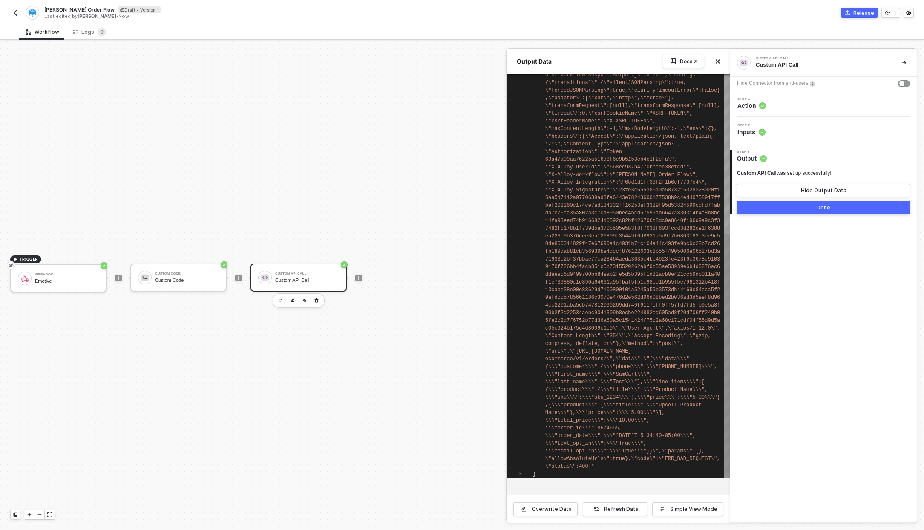
type textarea "\"url\":\"https://webhooks-public.dev-emotive.com/ecommerce/v1/orders/\",\"data…"
drag, startPoint x: 599, startPoint y: 352, endPoint x: 699, endPoint y: 353, distance: 100.1
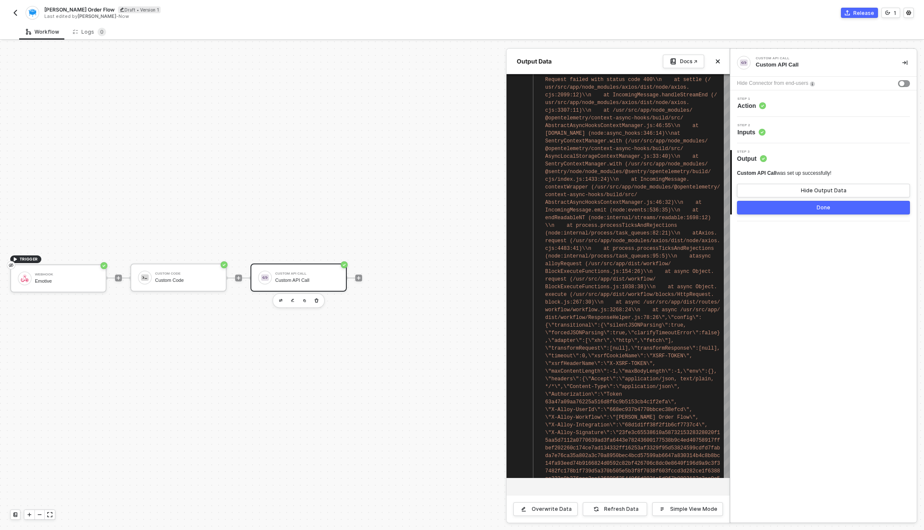
click at [747, 109] on span "Action" at bounding box center [752, 105] width 29 height 9
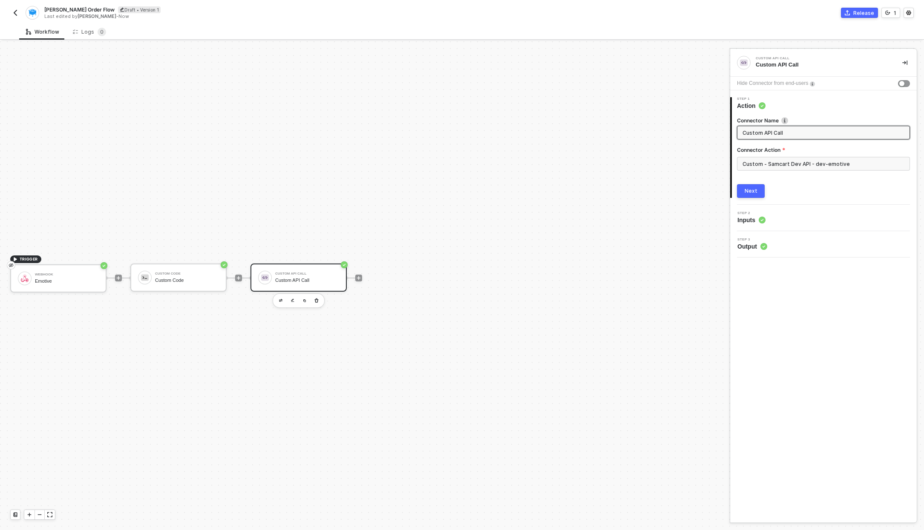
click at [741, 224] on span "Inputs" at bounding box center [752, 220] width 28 height 9
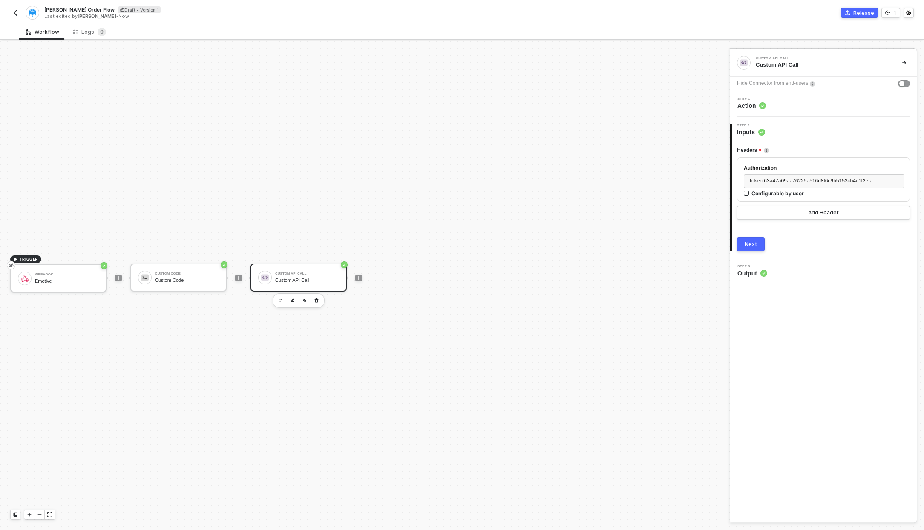
click at [753, 104] on span "Action" at bounding box center [752, 105] width 29 height 9
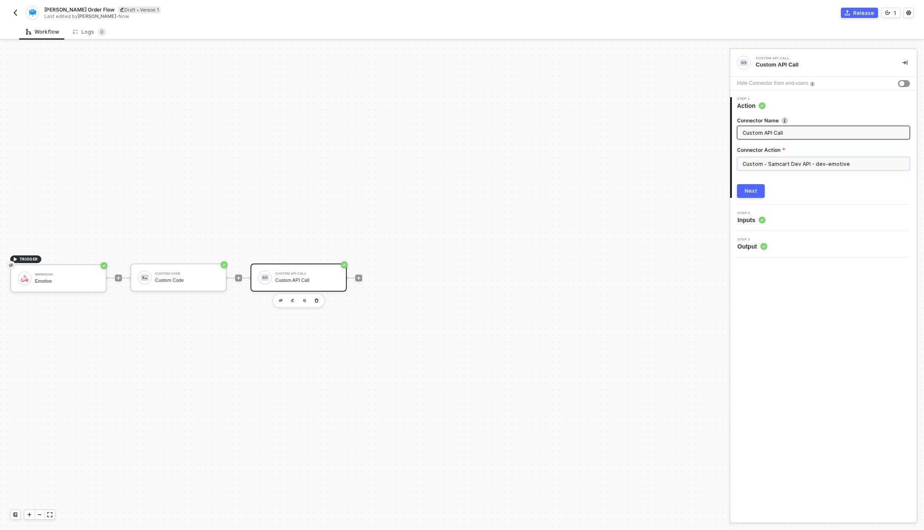
click at [779, 166] on input "Custom - Samcart Dev API - dev-emotive" at bounding box center [823, 164] width 173 height 14
click at [718, 103] on div "Custom Actions" at bounding box center [661, 102] width 124 height 7
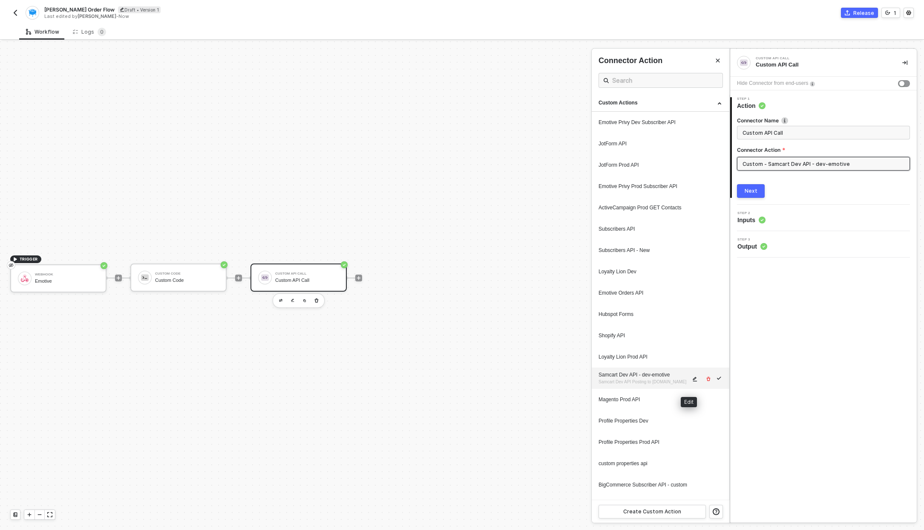
click at [693, 381] on icon "icon-edit" at bounding box center [695, 379] width 4 height 5
type textarea "HTTP/1.1 400 Bad Request { "message": "Error: Error : {\"message\":\"Request fa…"
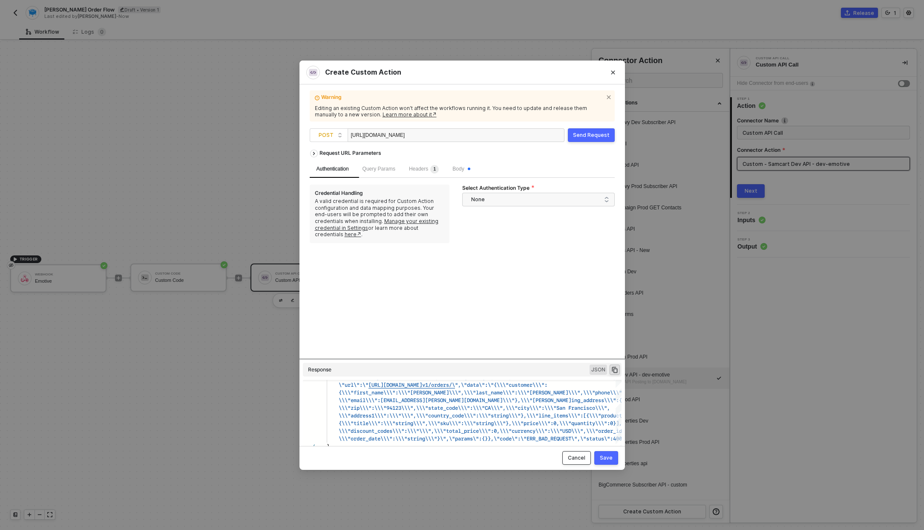
click at [569, 452] on button "Cancel" at bounding box center [577, 458] width 29 height 14
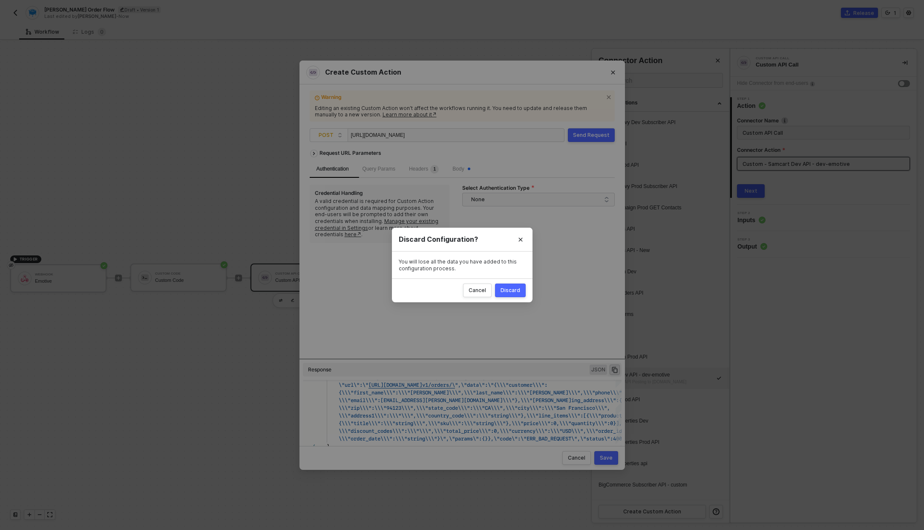
click at [511, 288] on div "Discard" at bounding box center [511, 290] width 20 height 7
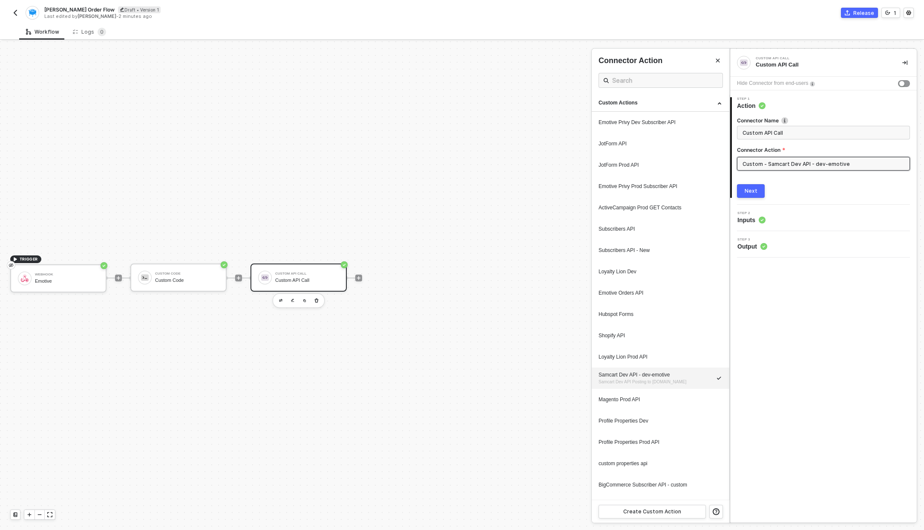
click at [8, 14] on div "Sam Cart Order Flow Draft • Version 1 Last edited by Scott Alexander - 2 minute…" at bounding box center [462, 12] width 924 height 24
click at [9, 14] on div "Sam Cart Order Flow Draft • Version 1 Last edited by Scott Alexander - 2 minute…" at bounding box center [462, 12] width 924 height 24
click at [18, 13] on img "button" at bounding box center [15, 12] width 7 height 7
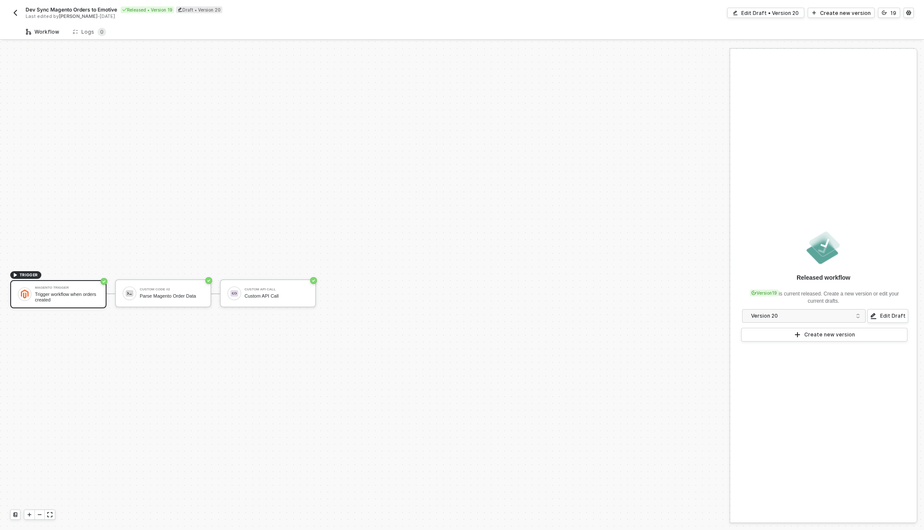
scroll to position [16, 0]
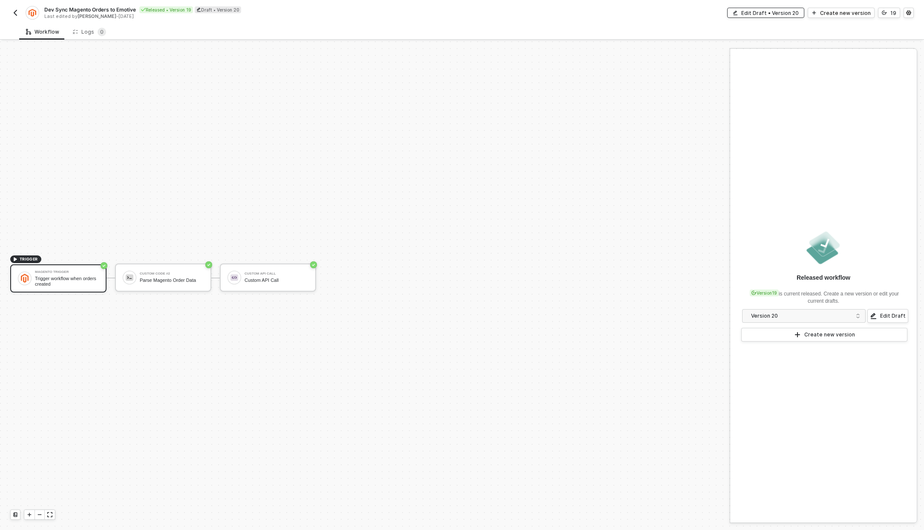
click at [758, 12] on div "Edit Draft • Version 20" at bounding box center [771, 12] width 58 height 7
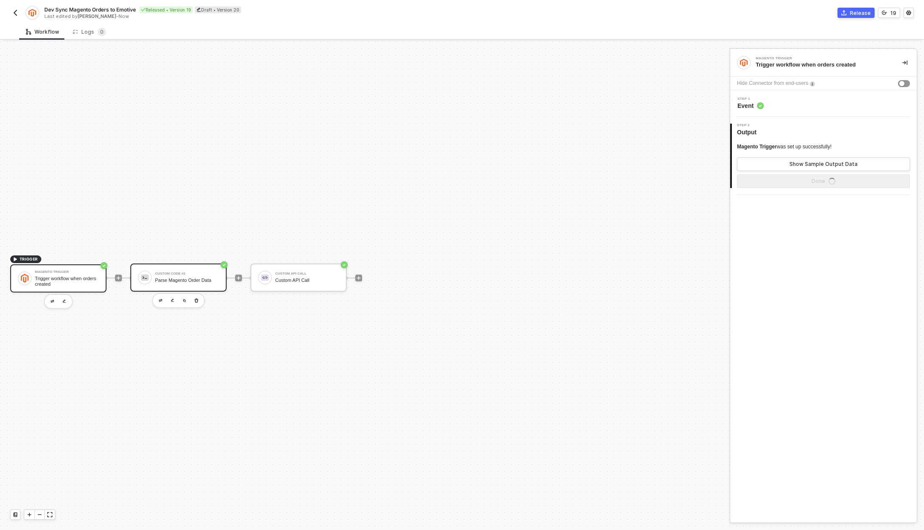
click at [205, 281] on div "Parse Magento Order Data" at bounding box center [187, 280] width 64 height 6
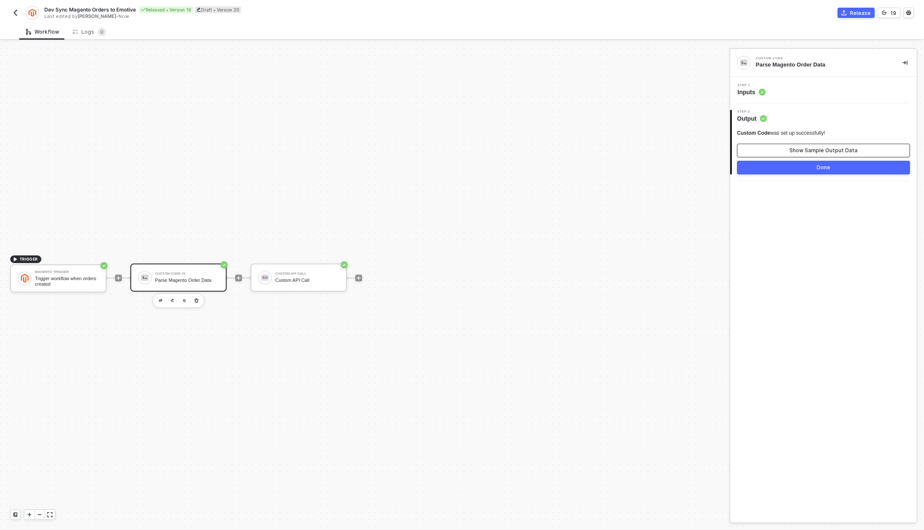
click at [781, 147] on button "Show Sample Output Data" at bounding box center [823, 151] width 173 height 14
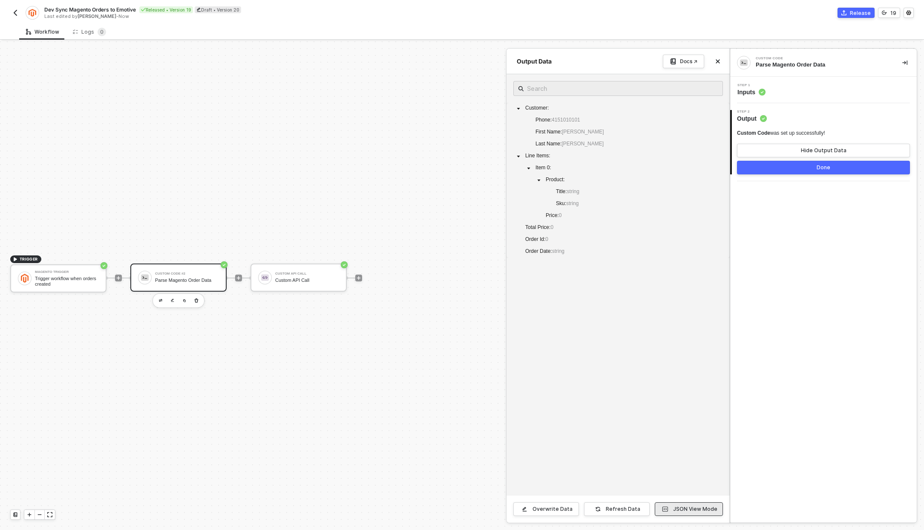
click at [682, 506] on div "JSON View Mode" at bounding box center [695, 508] width 44 height 7
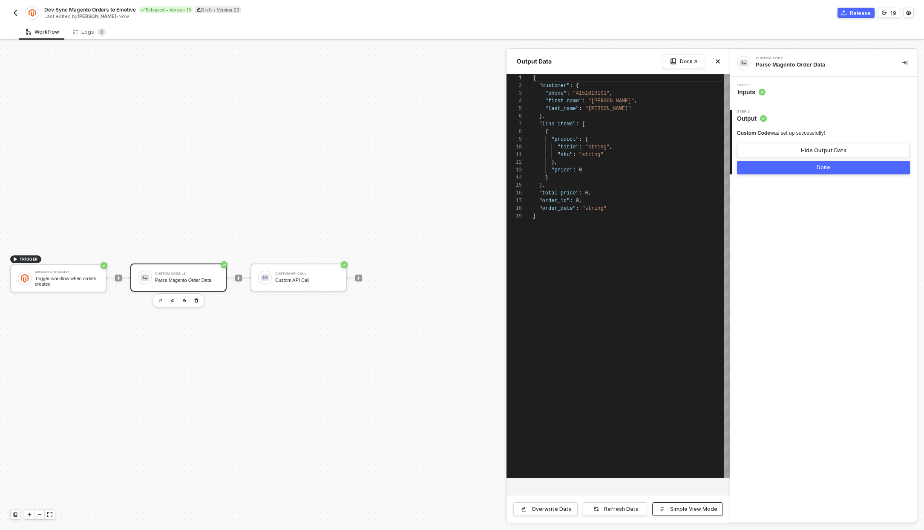
scroll to position [77, 0]
click at [312, 277] on div at bounding box center [462, 285] width 924 height 488
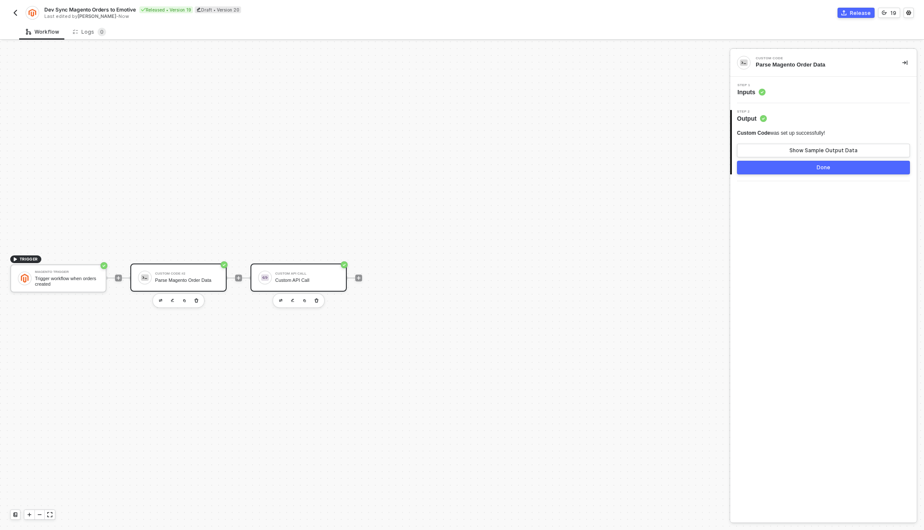
click at [289, 280] on div "Custom API Call" at bounding box center [307, 280] width 64 height 6
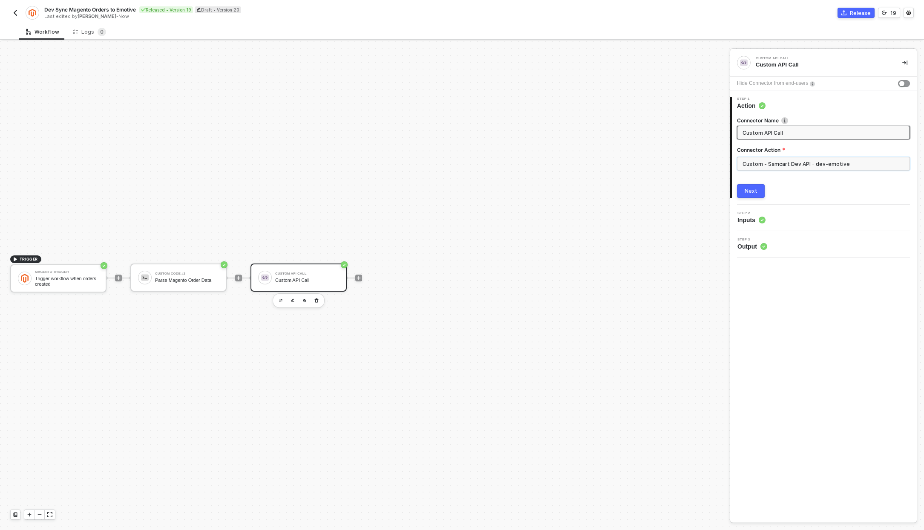
click at [801, 164] on input "Custom - Samcart Dev API - dev-emotive" at bounding box center [823, 164] width 173 height 14
click at [720, 103] on icon at bounding box center [721, 103] width 4 height 0
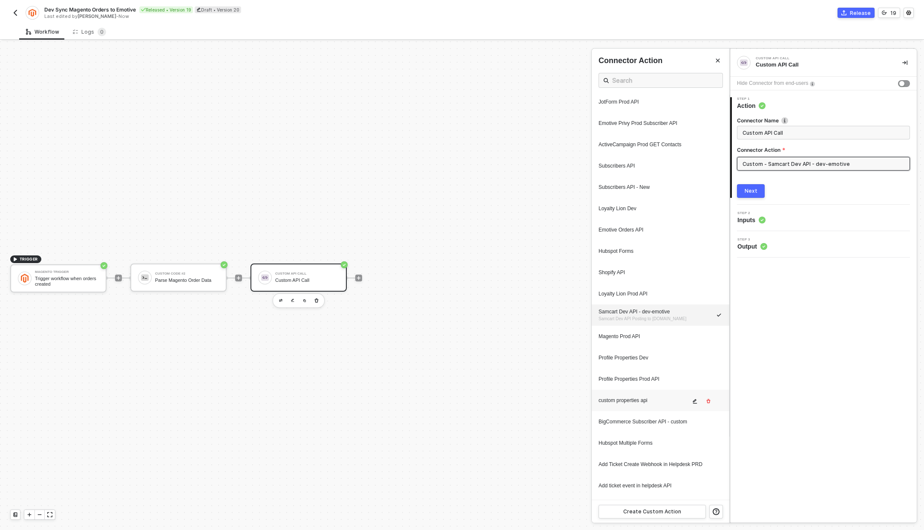
scroll to position [34, 0]
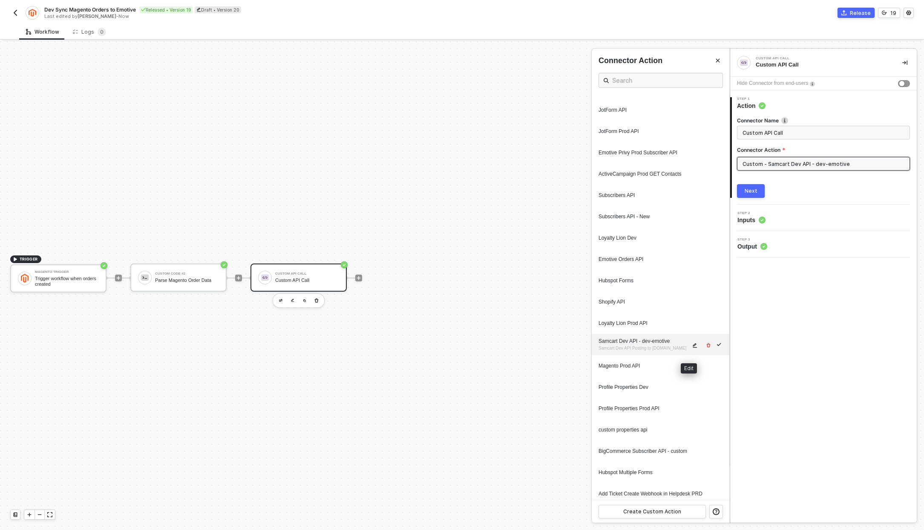
click at [693, 346] on button "button" at bounding box center [695, 345] width 10 height 10
type textarea "HTTP/1.1 400 Bad Request { "message": "Error: Error : {\"message\":\"Request fa…"
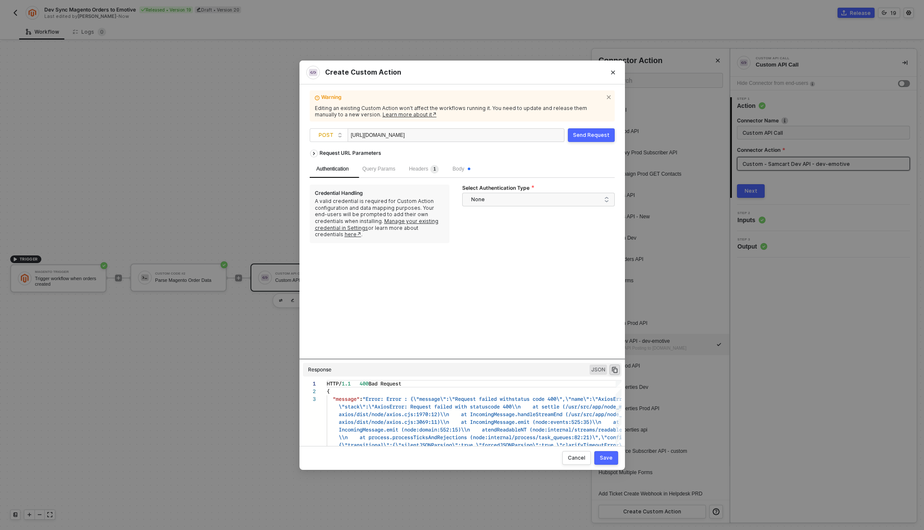
click at [613, 457] on button "Save" at bounding box center [606, 458] width 24 height 14
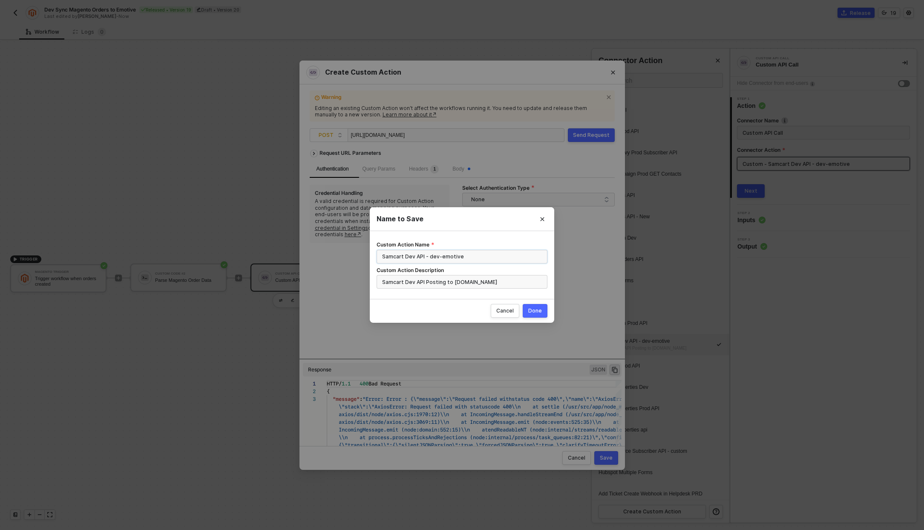
click at [394, 256] on input "Samcart Dev API - dev-emotive" at bounding box center [462, 257] width 171 height 14
type input "Magento Dev API - dev-emotive"
type input "Magento Dev API Posting to Dev-emotive.com"
click at [528, 310] on button "Done" at bounding box center [535, 311] width 25 height 14
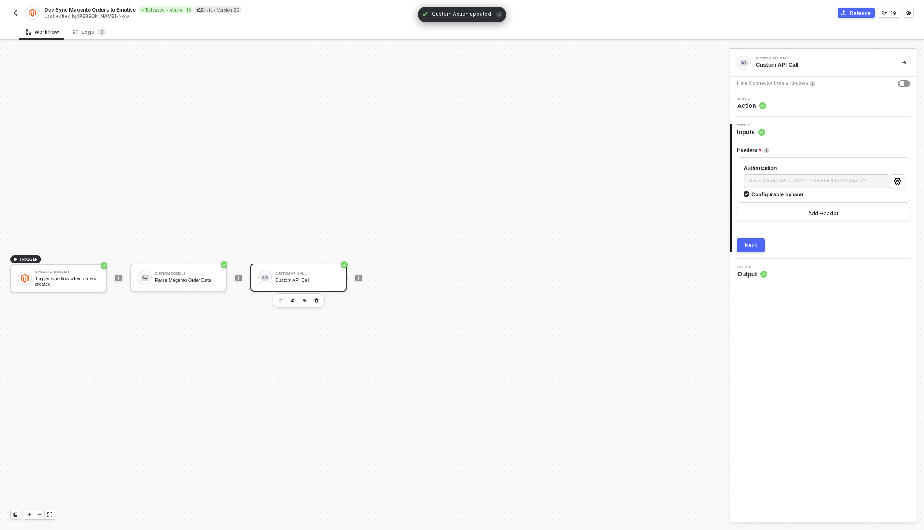
click at [755, 249] on button "Next" at bounding box center [751, 245] width 28 height 14
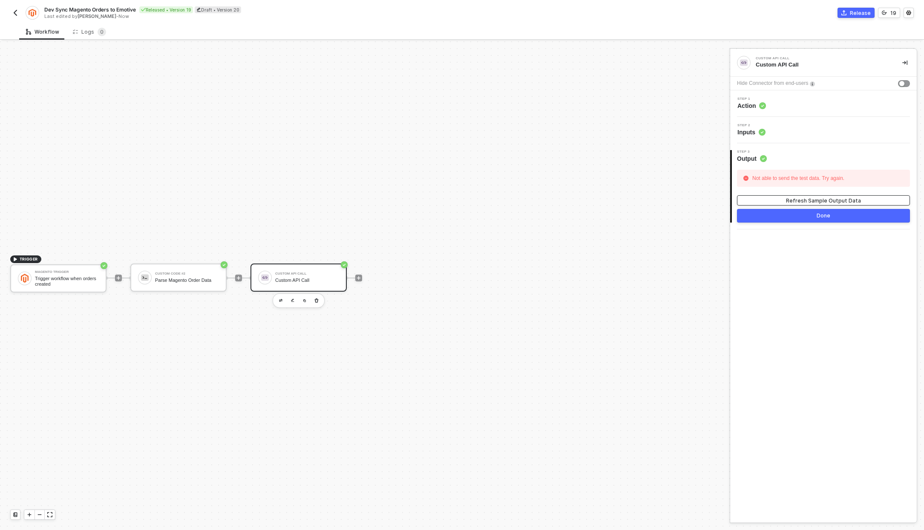
click at [822, 197] on div "Refresh Sample Output Data" at bounding box center [823, 200] width 75 height 7
click at [290, 301] on button "button" at bounding box center [293, 300] width 10 height 10
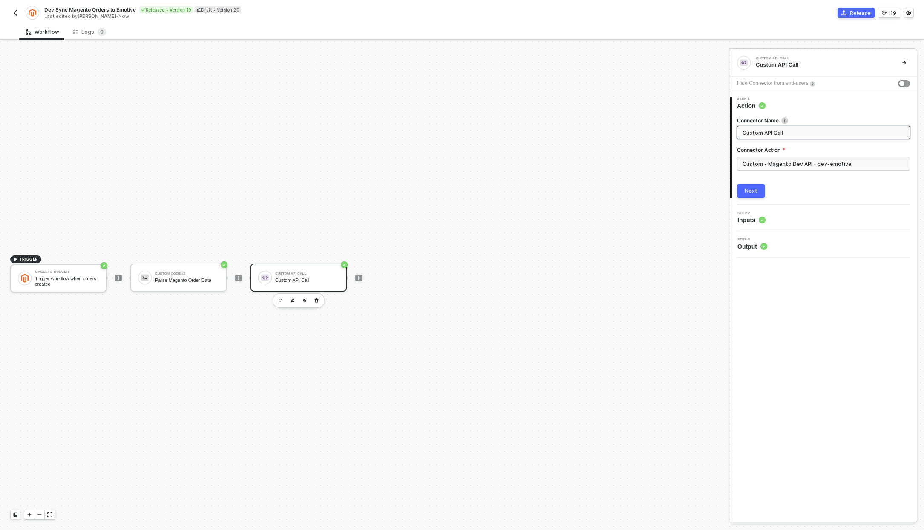
click at [745, 189] on div "Next" at bounding box center [751, 191] width 13 height 7
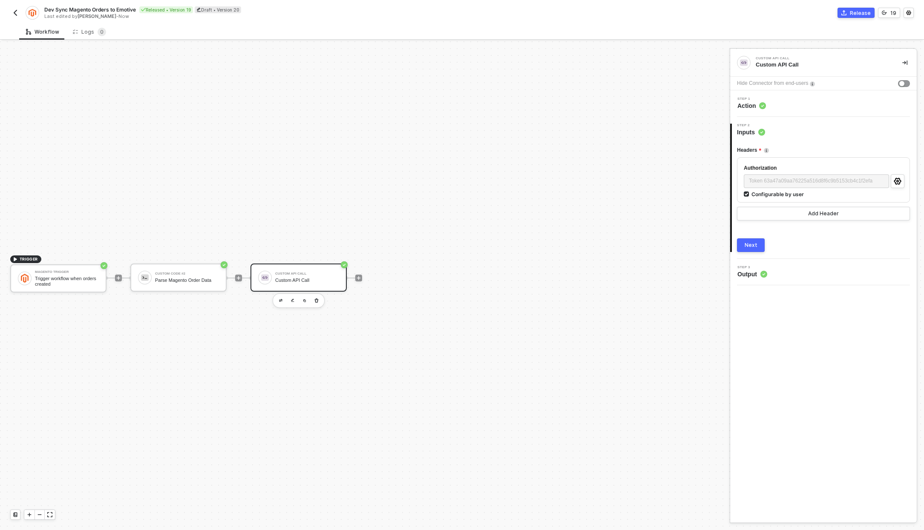
click at [753, 96] on div "Step 1 Action" at bounding box center [823, 103] width 187 height 26
click at [752, 103] on span "Action" at bounding box center [752, 105] width 29 height 9
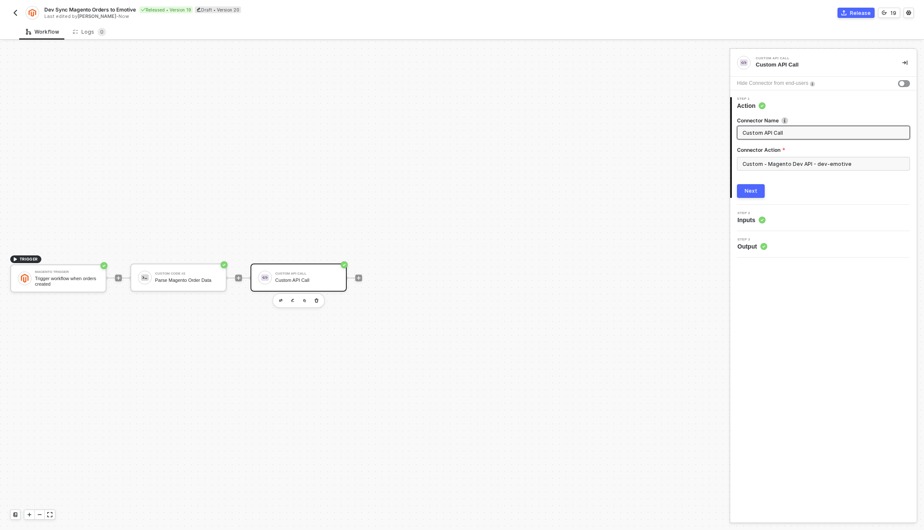
drag, startPoint x: 785, startPoint y: 153, endPoint x: 784, endPoint y: 159, distance: 5.2
click at [785, 156] on div "Connector Action" at bounding box center [823, 151] width 173 height 11
click at [784, 159] on input "Custom - Magento Dev API - dev-emotive" at bounding box center [823, 164] width 173 height 14
click at [710, 107] on div "Custom Actions" at bounding box center [661, 103] width 138 height 17
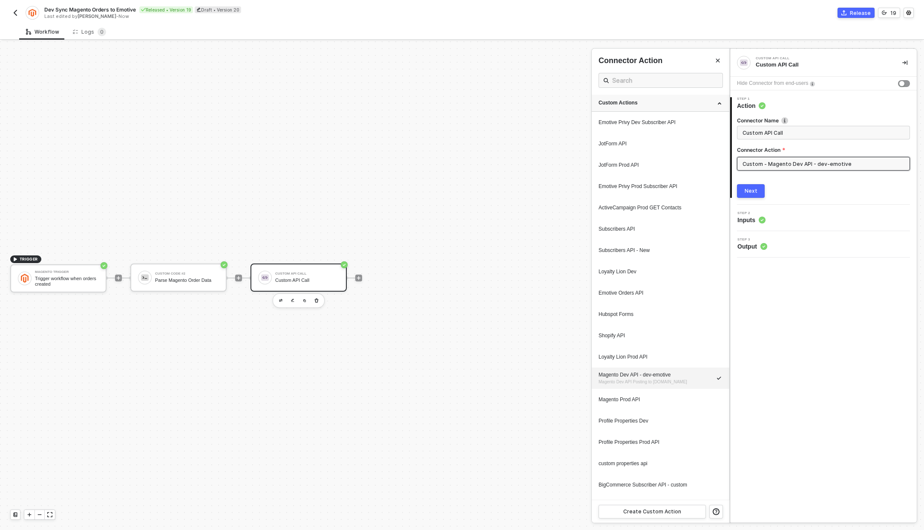
click at [718, 102] on div "Custom Actions" at bounding box center [661, 103] width 138 height 17
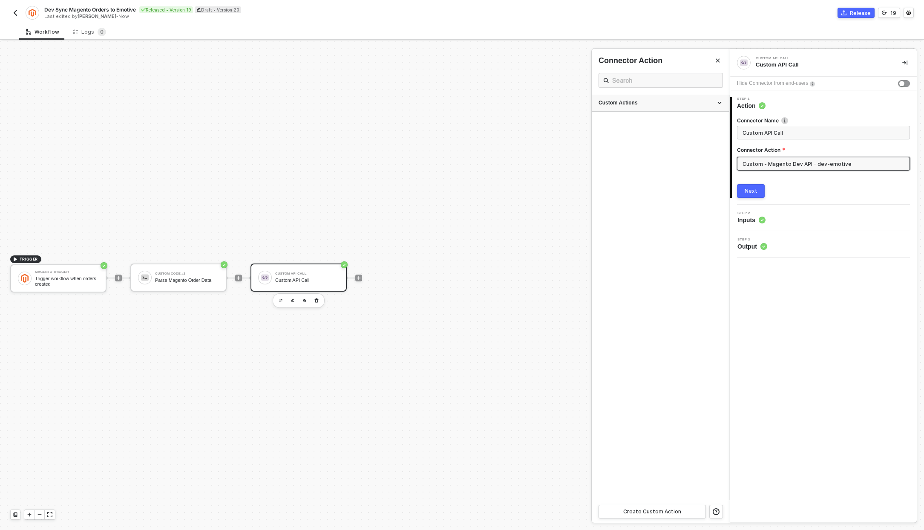
click at [717, 103] on div "Custom Actions" at bounding box center [661, 102] width 124 height 7
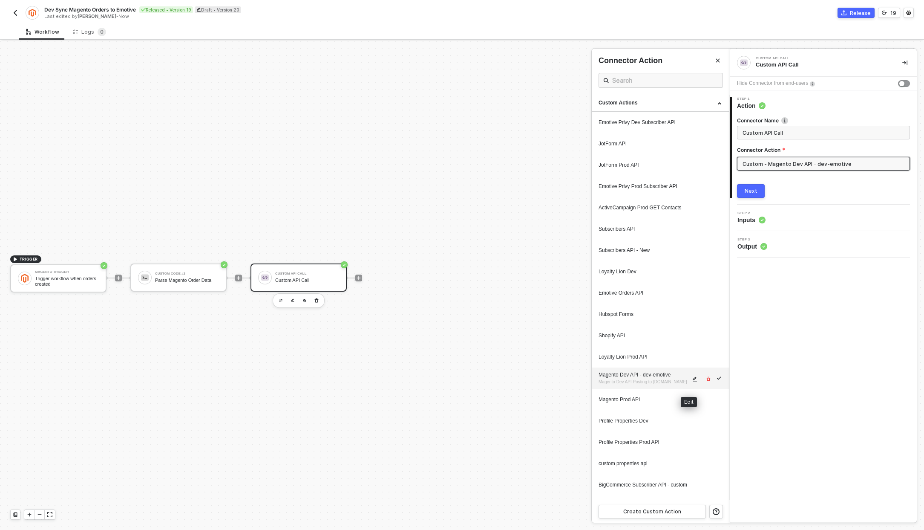
click at [693, 381] on icon "icon-edit" at bounding box center [695, 378] width 5 height 5
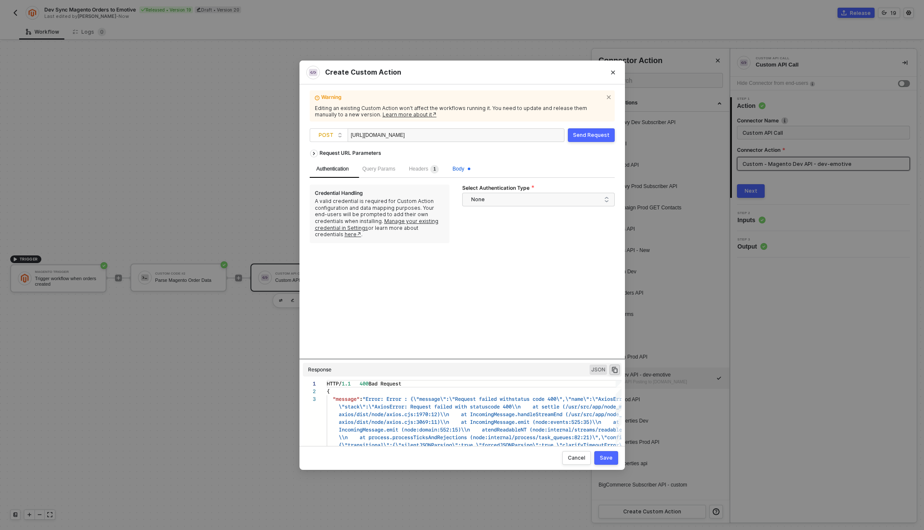
click at [467, 168] on span "Body" at bounding box center [461, 169] width 17 height 6
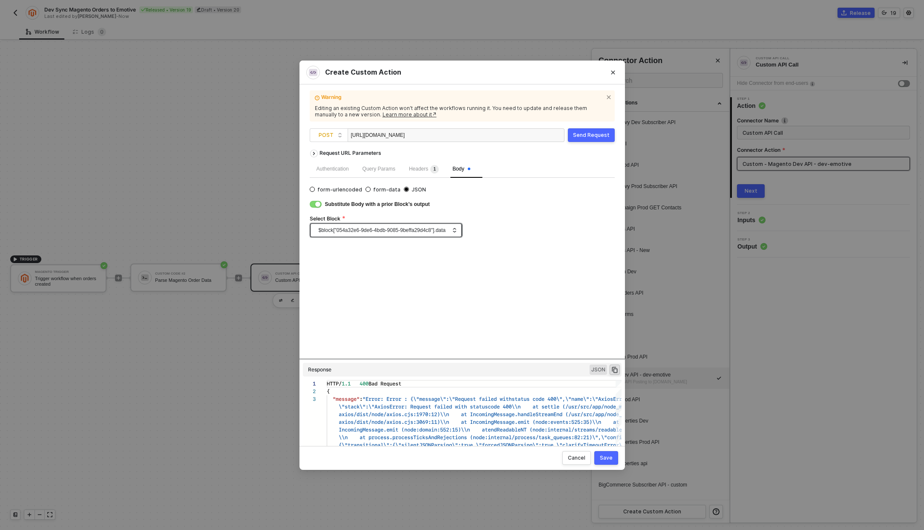
click at [453, 228] on icon "icon-dropdown" at bounding box center [454, 230] width 5 height 5
click at [458, 230] on div "$block["054a32e6-9de6-4bdb-9085-9beffa29d4c8"].data" at bounding box center [386, 230] width 152 height 14
click at [377, 262] on div "Custom Code #2" at bounding box center [386, 260] width 138 height 9
click at [605, 460] on div "Save" at bounding box center [606, 457] width 13 height 7
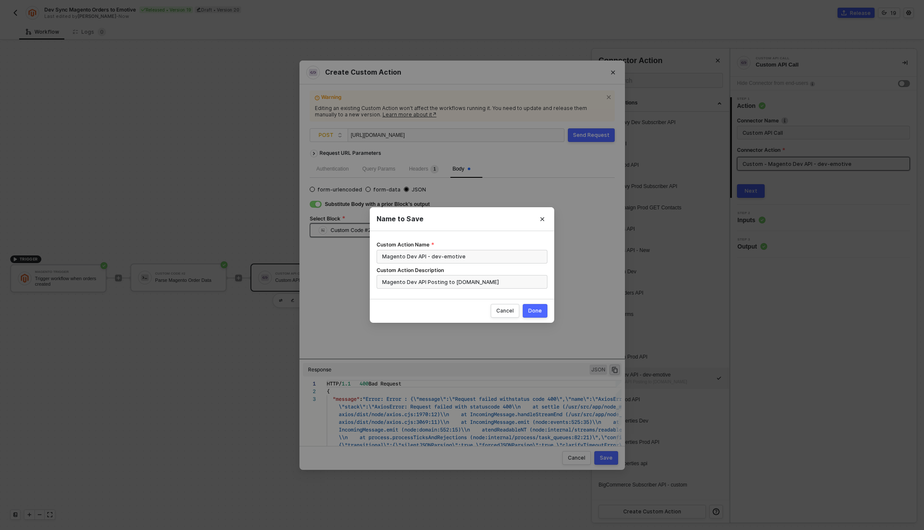
click at [528, 306] on button "Done" at bounding box center [535, 311] width 25 height 14
radio input "true"
radio input "false"
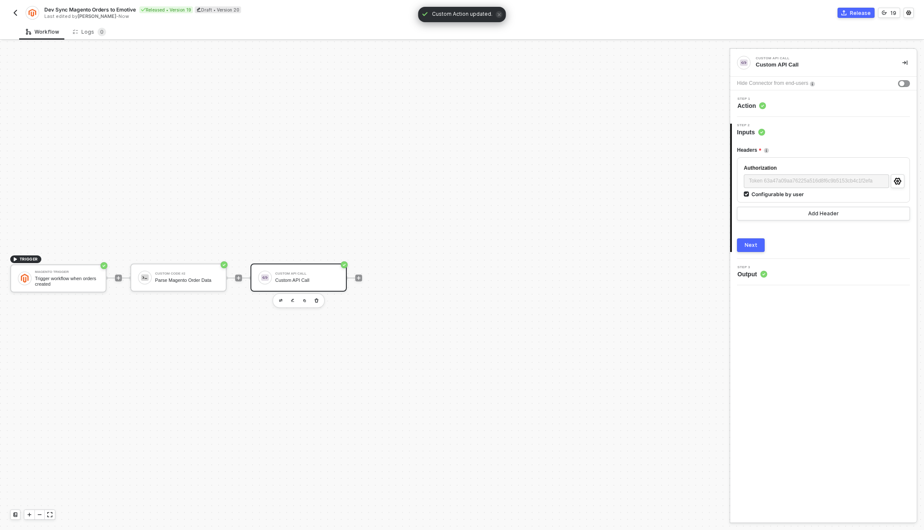
click at [756, 248] on button "Next" at bounding box center [751, 245] width 28 height 14
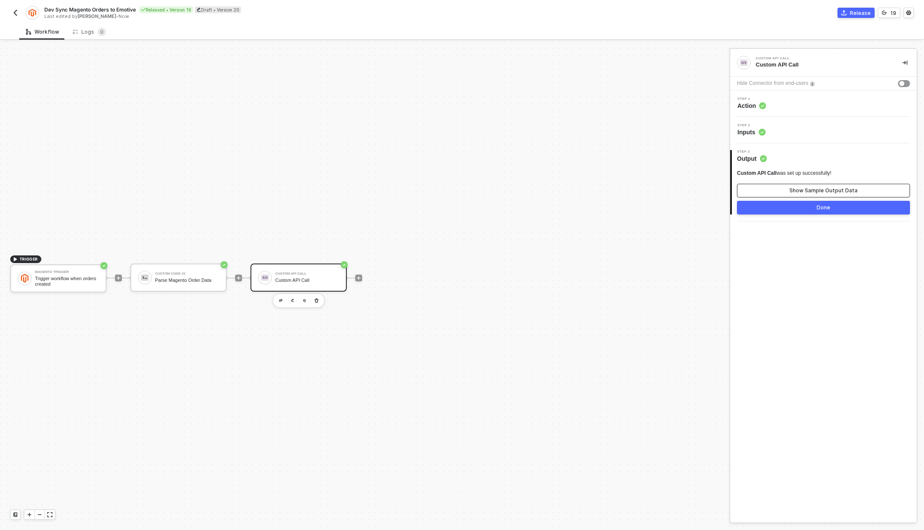
click at [810, 192] on div "Show Sample Output Data" at bounding box center [824, 190] width 68 height 7
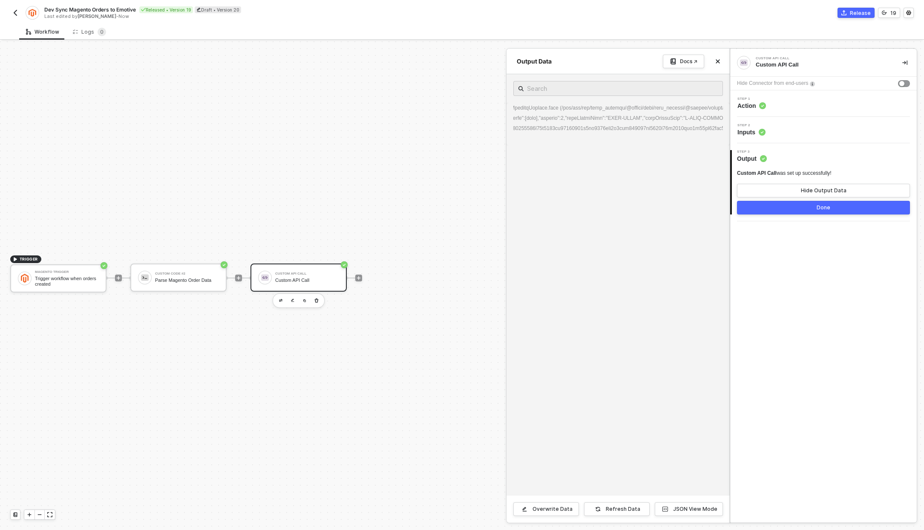
scroll to position [0, 0]
click at [17, 13] on img "button" at bounding box center [15, 12] width 7 height 7
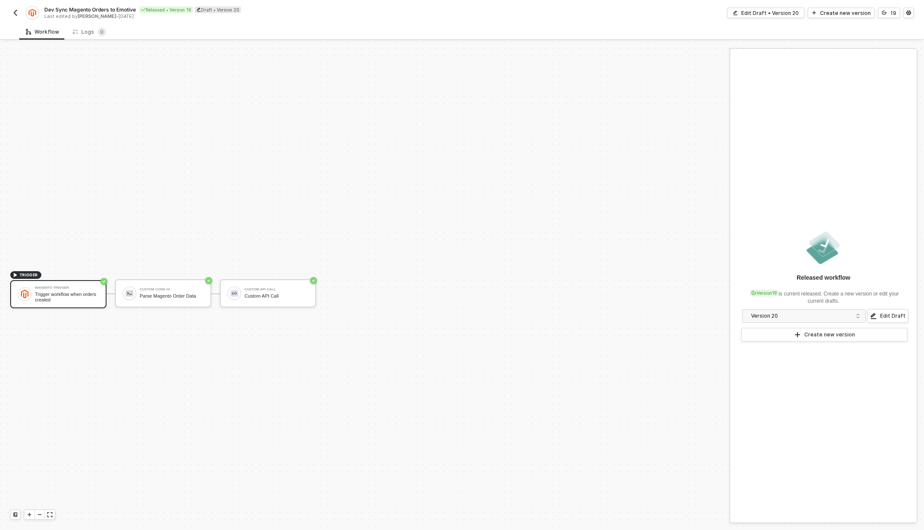
scroll to position [16, 0]
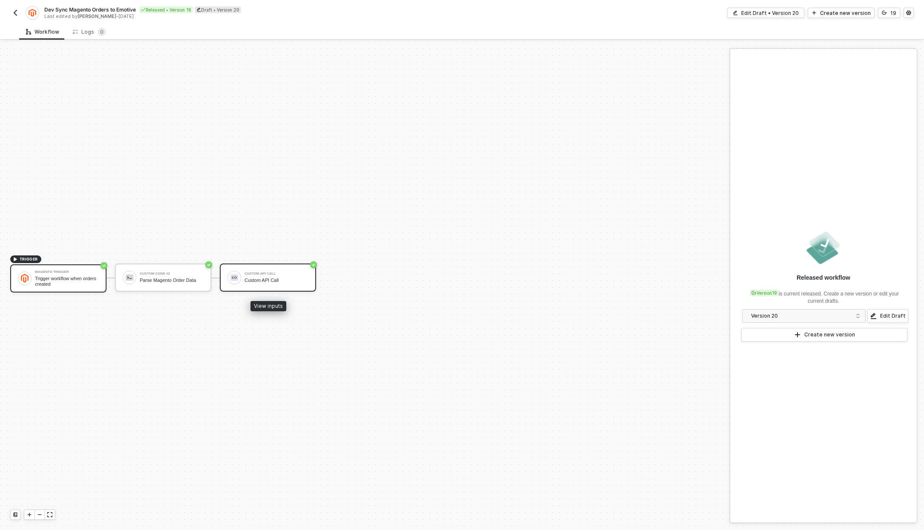
click at [249, 283] on div "Custom API Call" at bounding box center [277, 280] width 64 height 6
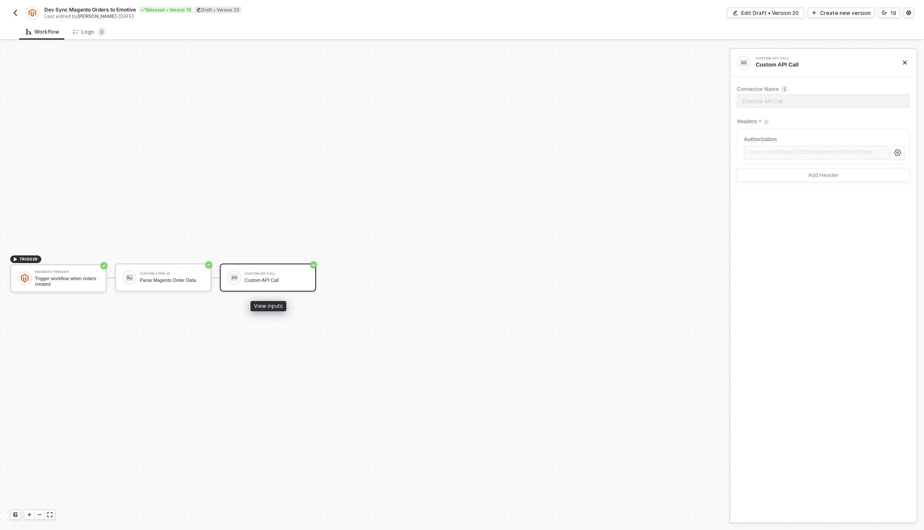
click at [276, 272] on div "Custom API Call" at bounding box center [277, 273] width 64 height 3
click at [788, 9] on div "Edit Draft • Version 20" at bounding box center [771, 12] width 58 height 7
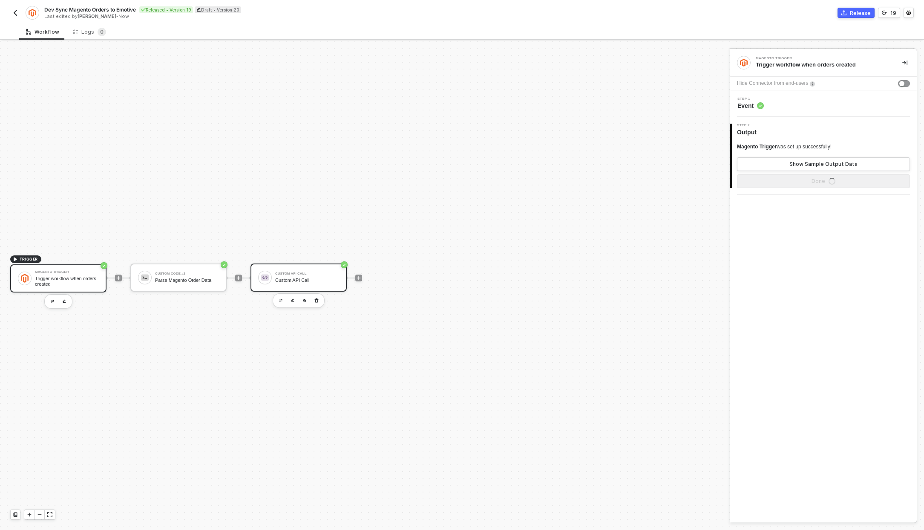
click at [312, 272] on div "Custom API Call" at bounding box center [307, 273] width 64 height 3
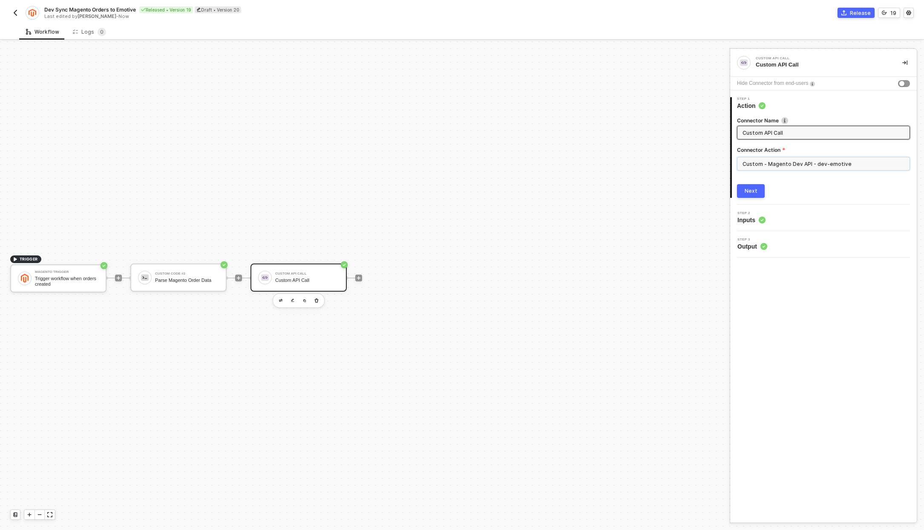
click at [780, 161] on input "Custom - Magento Dev API - dev-emotive" at bounding box center [823, 164] width 173 height 14
click at [719, 99] on div "Custom Actions" at bounding box center [661, 102] width 124 height 7
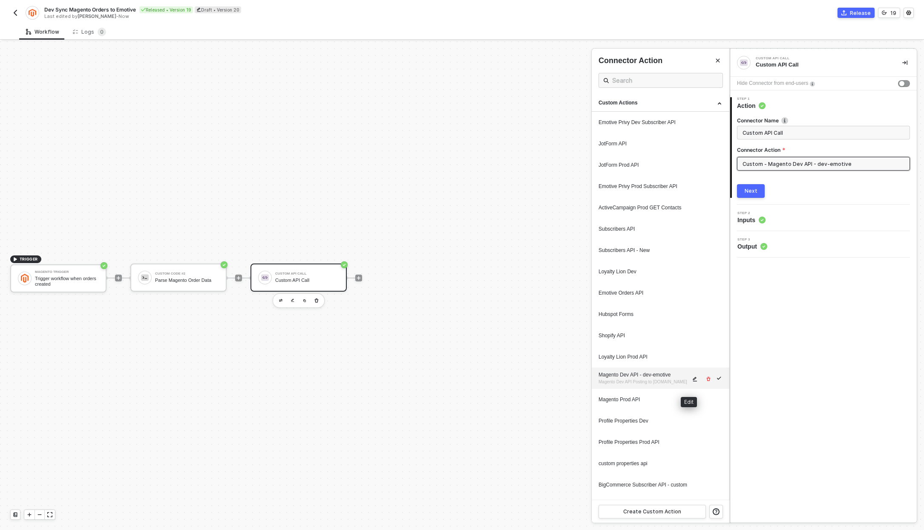
click at [693, 381] on span "icon-edit" at bounding box center [696, 378] width 6 height 5
type textarea "HTTP/1.1 400 Bad Request { "message": "Error: Error : {\"message\":\"Request fa…"
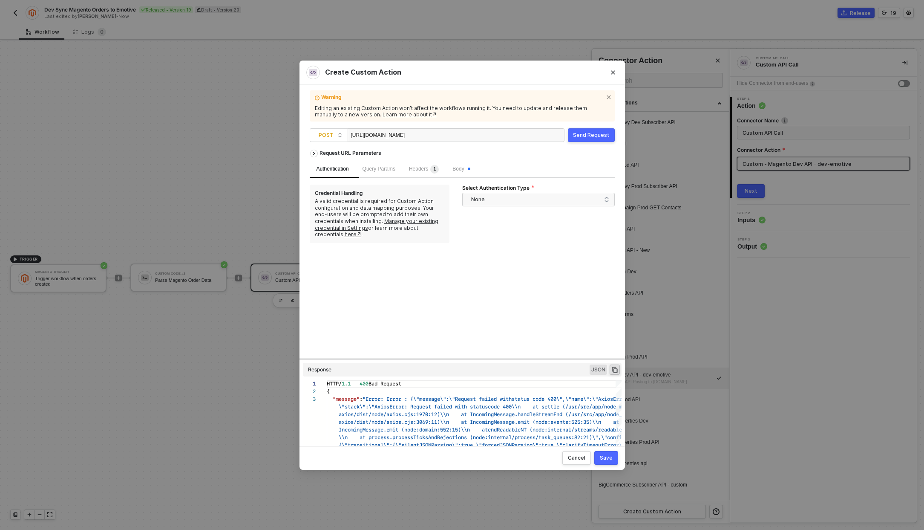
click at [436, 131] on div "https://webhooks-public.dev-emotive.com/ecommerce/v1/orders/" at bounding box center [393, 136] width 85 height 14
copy div "https://webhooks-public.dev-emotive.com/ecommerce/v1/orders/"
click at [388, 171] on span "Query Params" at bounding box center [379, 169] width 33 height 6
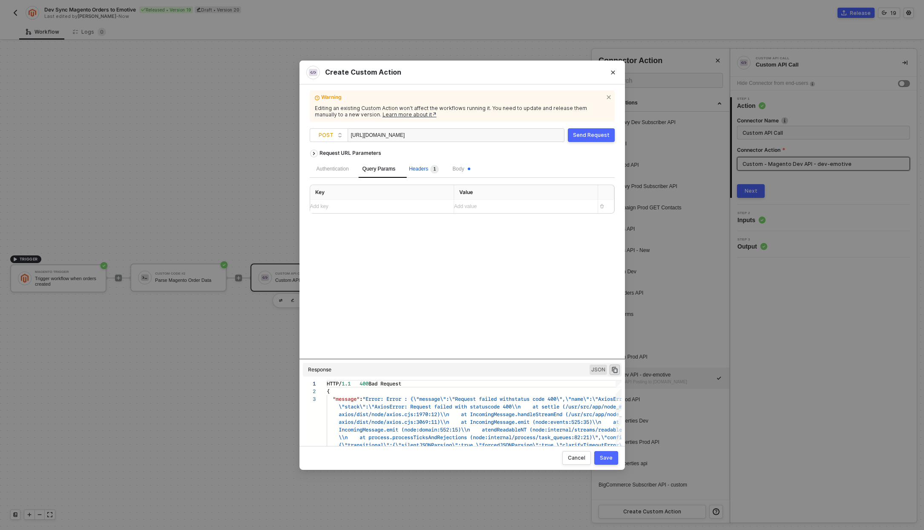
click at [422, 171] on span "Headers 1" at bounding box center [424, 169] width 30 height 6
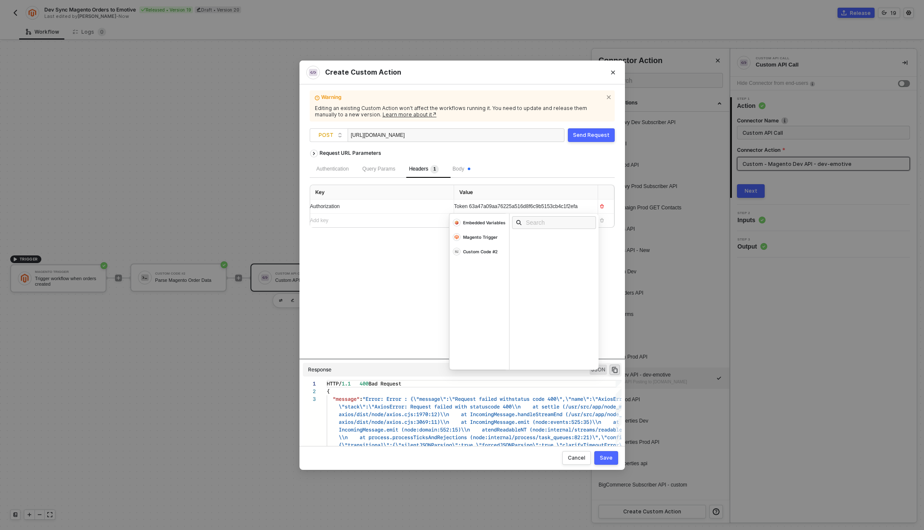
click at [472, 207] on div "Token 63a47a09aa76225a516d8f6c9b5153cb4c1f2efa" at bounding box center [518, 206] width 128 height 8
copy span "Token 63a47a09aa76225a516d8f6c9b5153cb4c1f2efa"
click at [467, 169] on span "Body" at bounding box center [461, 169] width 17 height 6
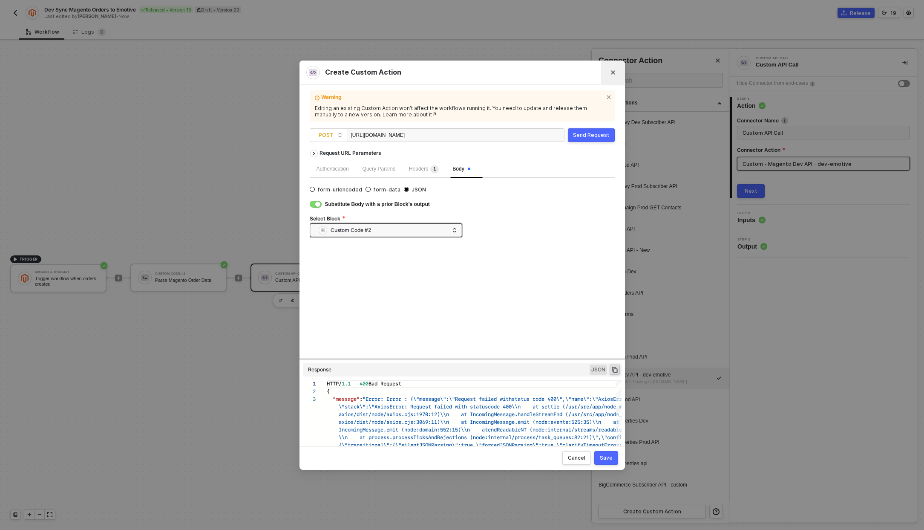
click at [618, 69] on button "Close" at bounding box center [613, 73] width 14 height 14
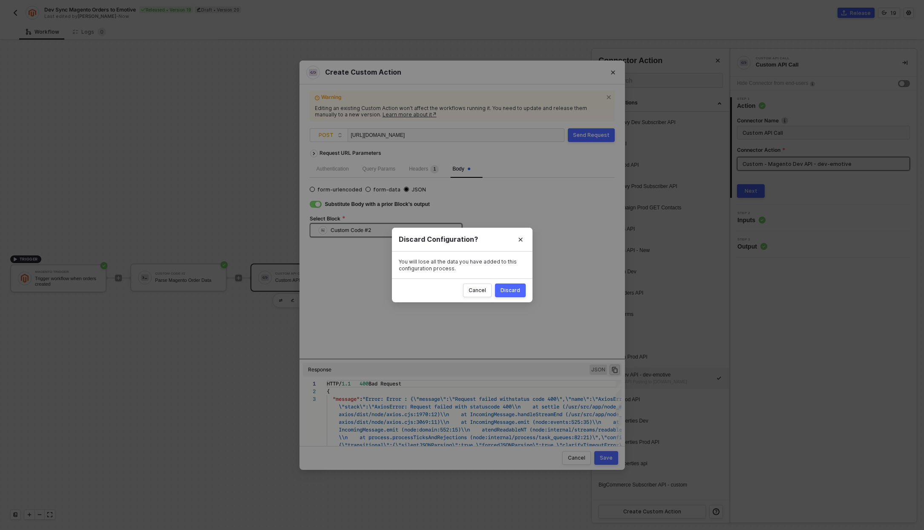
click at [520, 288] on button "Discard" at bounding box center [510, 290] width 31 height 14
radio input "true"
radio input "false"
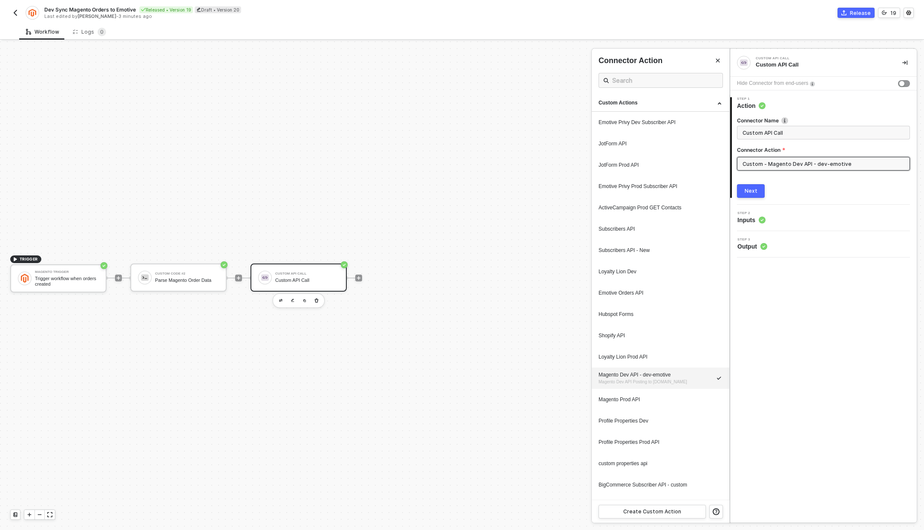
click at [156, 279] on div at bounding box center [462, 285] width 924 height 488
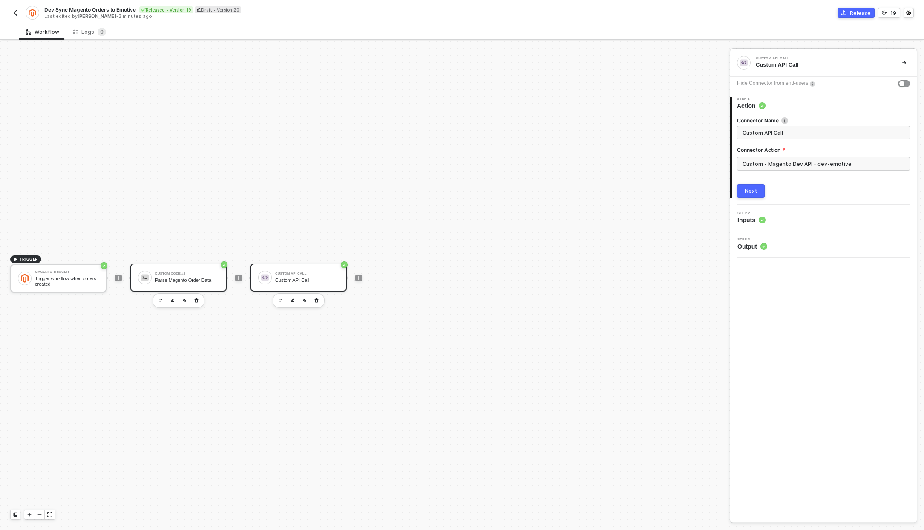
click at [195, 279] on div "Parse Magento Order Data" at bounding box center [187, 280] width 64 height 6
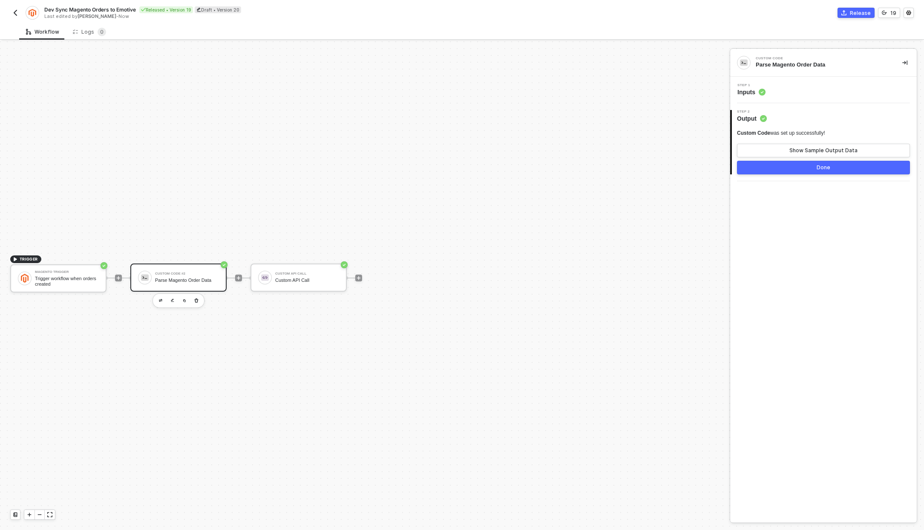
click at [767, 90] on div "Step 1 Inputs" at bounding box center [825, 90] width 185 height 13
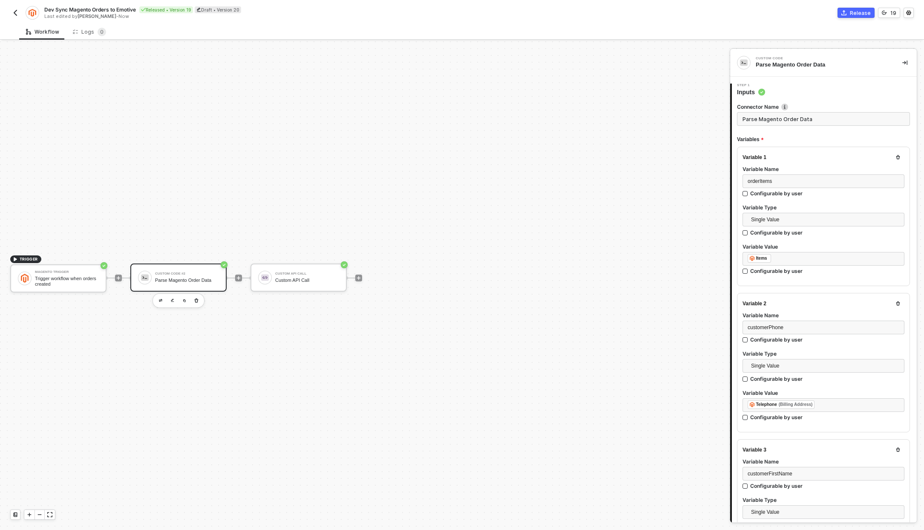
type textarea "/* You can access variables on the inputData object. ex: const myVariable = inp…"
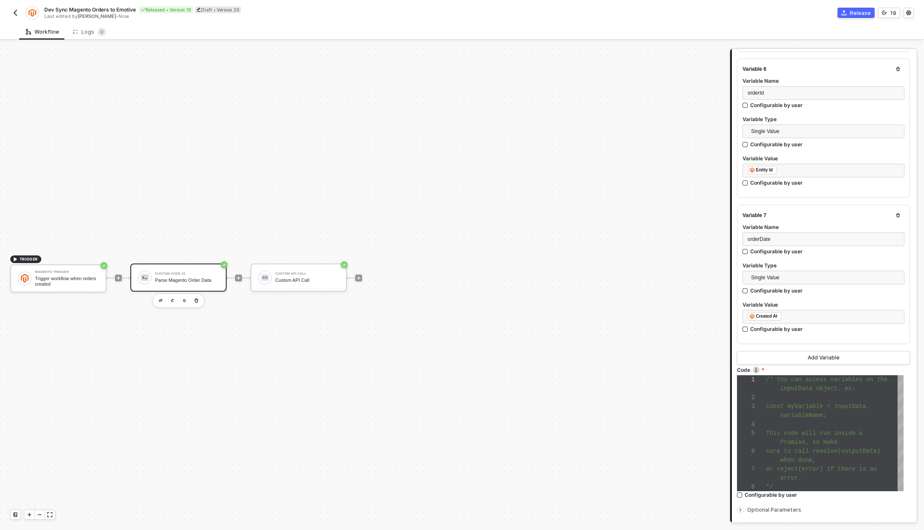
scroll to position [892, 0]
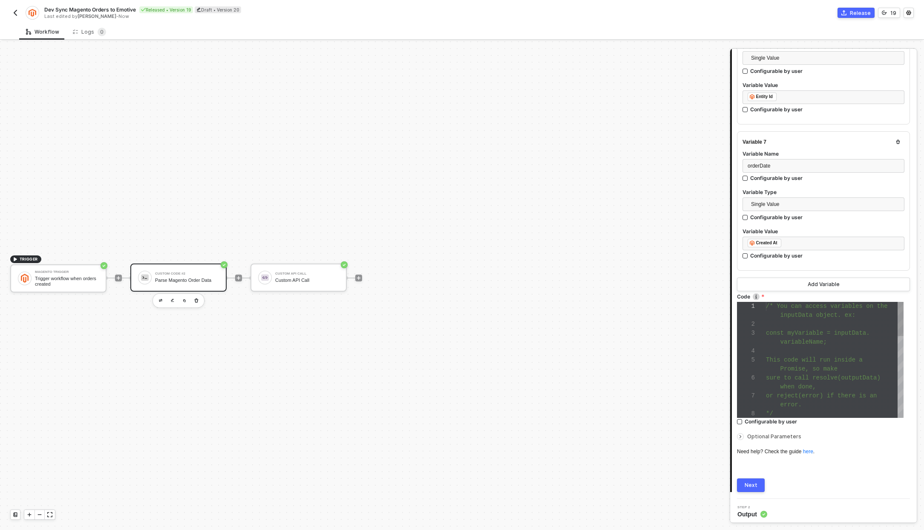
click at [813, 330] on div "1 2 3 4 5 6 7 8 /* You can access variables on the inputData object. ex: const …" at bounding box center [820, 360] width 167 height 116
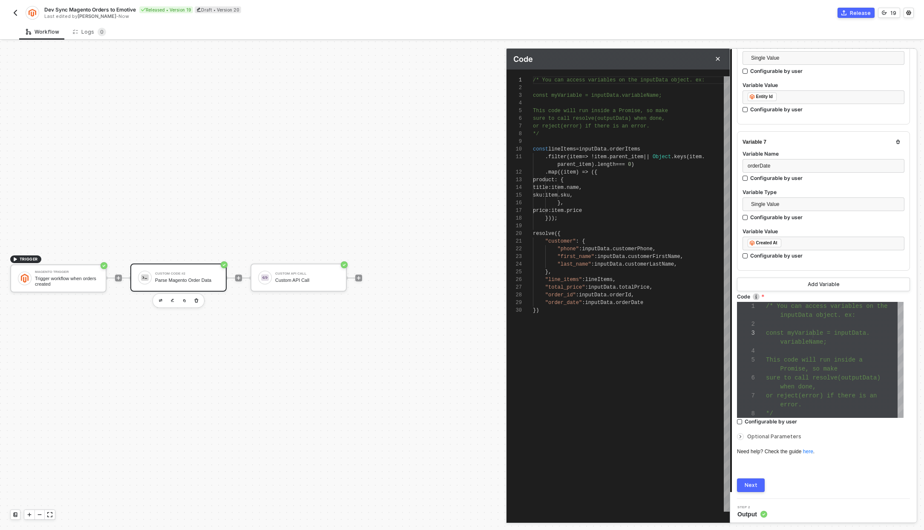
scroll to position [0, 6]
type textarea "resolve({ "customer": { "phone": inputData.customerPhone, "first_name": inputDa…"
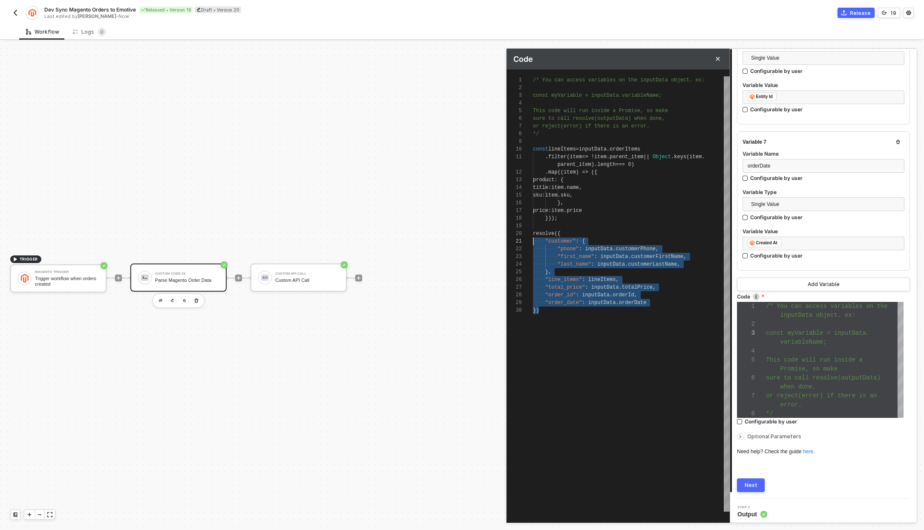
scroll to position [0, 3]
drag, startPoint x: 570, startPoint y: 309, endPoint x: 535, endPoint y: 231, distance: 85.3
click at [13, 13] on img "button" at bounding box center [15, 12] width 7 height 7
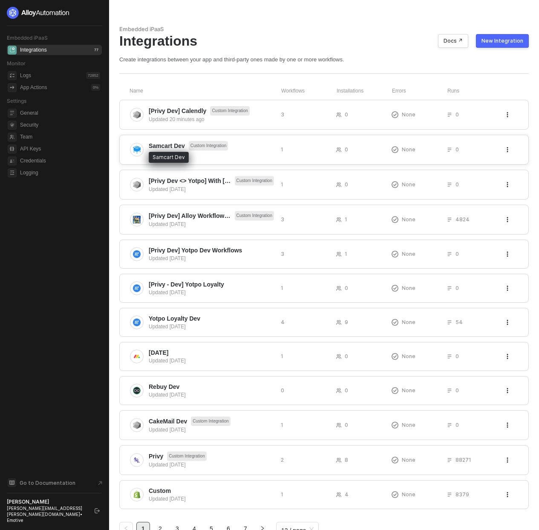
click at [177, 150] on span "Samcart Dev" at bounding box center [167, 145] width 36 height 9
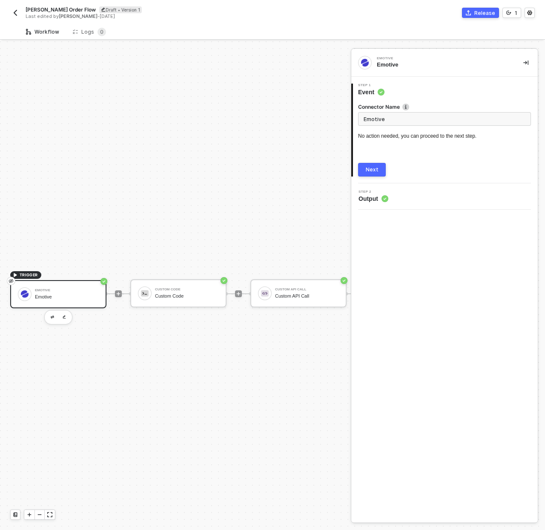
scroll to position [22, 0]
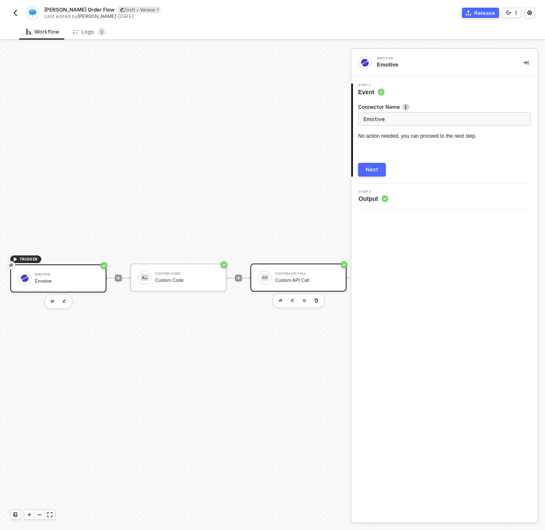
click at [286, 270] on div "Custom API Call Custom API Call" at bounding box center [307, 277] width 64 height 16
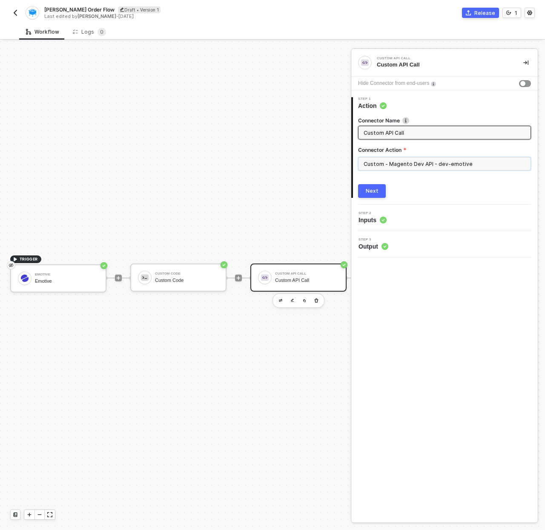
click at [397, 163] on input "Custom - Magento Dev API - dev-emotive" at bounding box center [444, 164] width 173 height 14
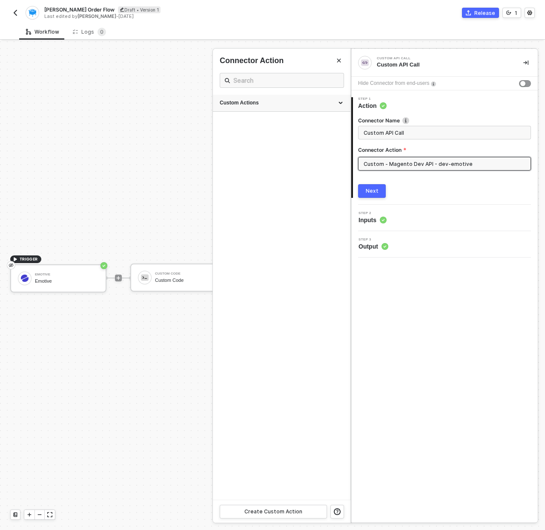
click at [344, 102] on div "Custom Actions" at bounding box center [282, 103] width 138 height 17
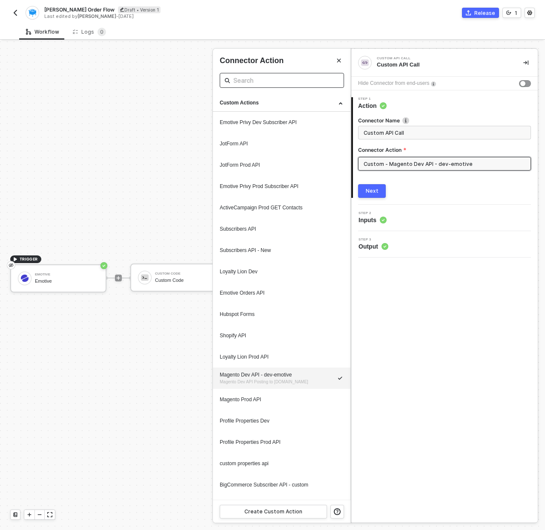
click at [290, 74] on span at bounding box center [282, 80] width 124 height 15
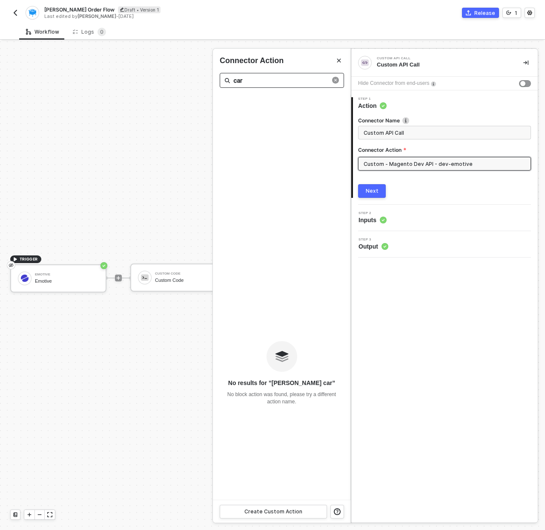
type input "cart"
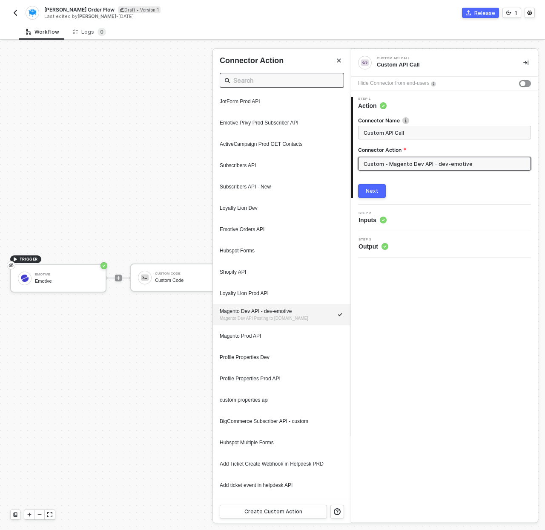
scroll to position [0, 0]
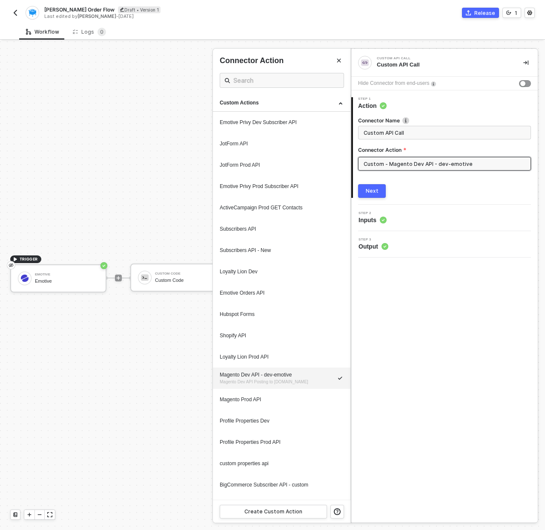
click at [287, 119] on div "Emotive Privy Dev Subscriber API" at bounding box center [282, 122] width 124 height 7
type input "Custom - Emotive Privy Dev Subscriber API"
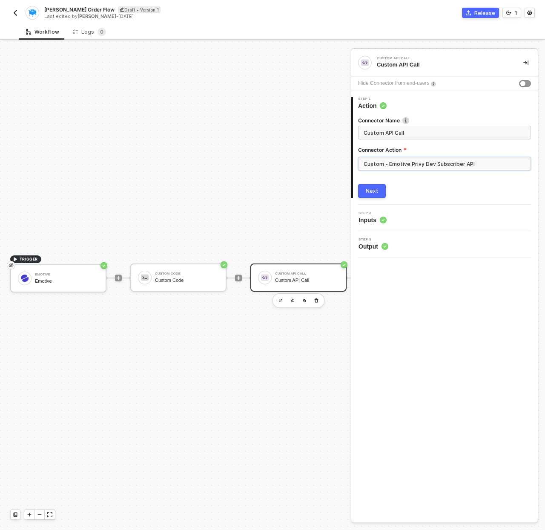
click at [365, 161] on input "Custom - Emotive Privy Dev Subscriber API" at bounding box center [444, 164] width 173 height 14
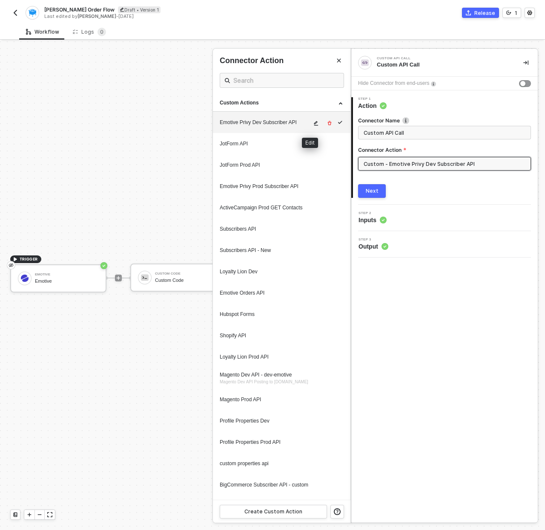
click at [314, 121] on icon "icon-edit" at bounding box center [316, 123] width 5 height 5
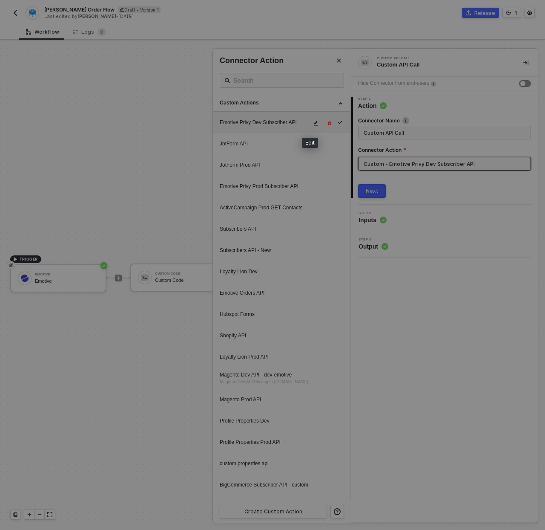
type textarea "HTTP/1.1 202 Accepted { "data": { "message": "Accepted" }, "headers": { "date":…"
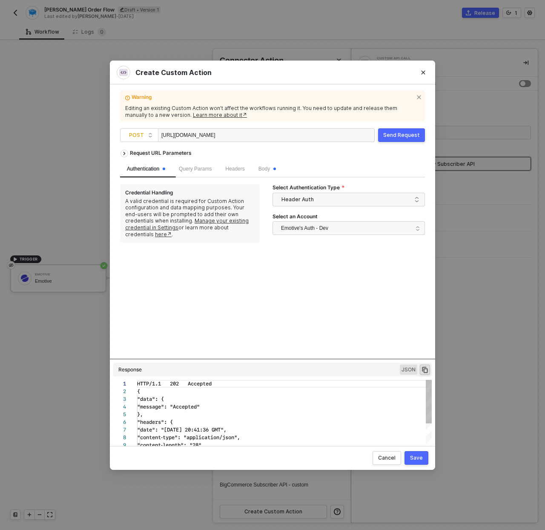
scroll to position [77, 0]
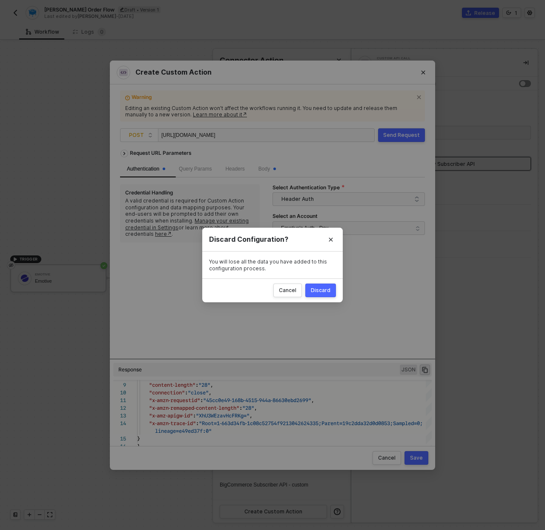
click at [318, 285] on button "Discard" at bounding box center [321, 290] width 31 height 14
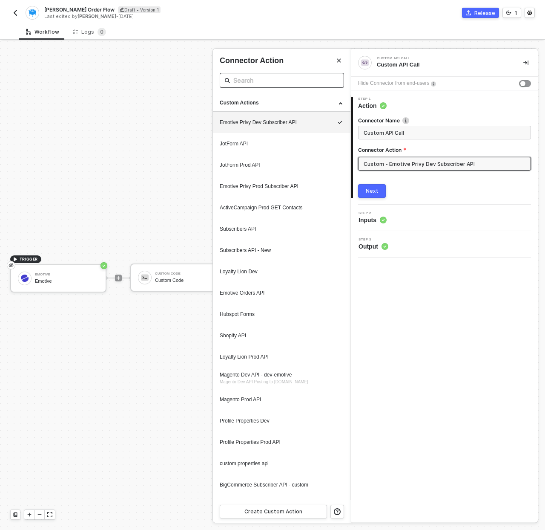
click at [294, 81] on input "text" at bounding box center [282, 80] width 97 height 11
click at [335, 101] on div "Custom Actions" at bounding box center [282, 102] width 124 height 7
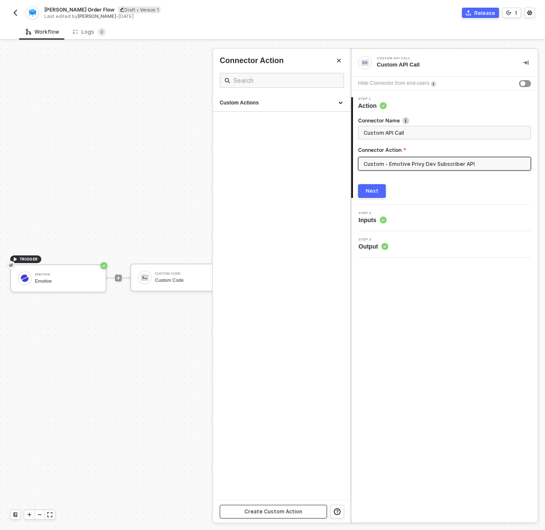
click at [295, 511] on div "Create Custom Action" at bounding box center [274, 511] width 58 height 7
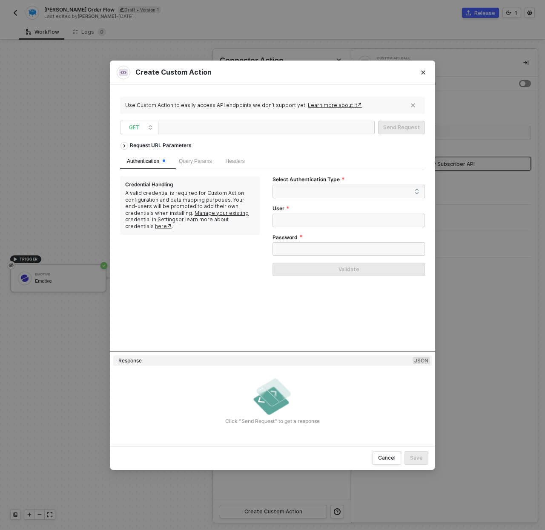
click at [224, 133] on div at bounding box center [204, 128] width 85 height 14
click at [295, 132] on div at bounding box center [266, 128] width 217 height 14
click at [147, 128] on span "GET" at bounding box center [141, 127] width 24 height 13
click at [139, 158] on div "POST" at bounding box center [140, 158] width 32 height 10
click at [172, 127] on div at bounding box center [204, 128] width 85 height 14
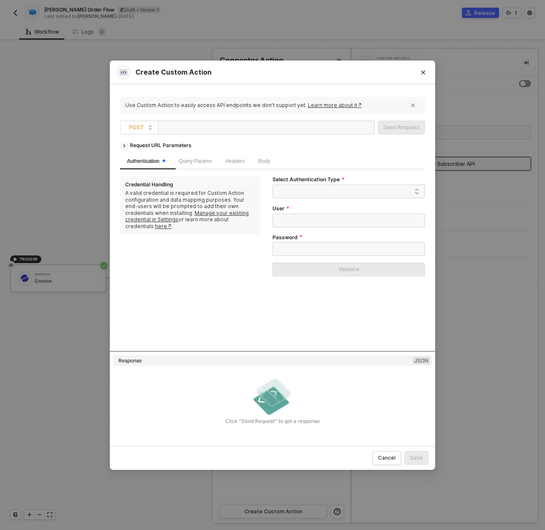
paste div
click at [197, 160] on span "Query Params" at bounding box center [195, 161] width 33 height 6
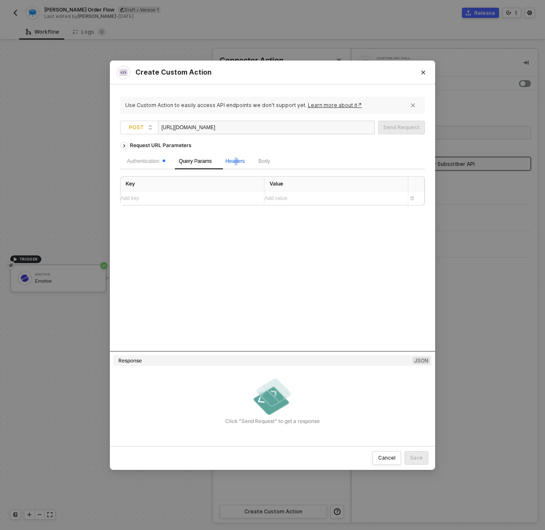
click at [242, 159] on span "Headers" at bounding box center [234, 161] width 19 height 6
click at [228, 196] on div "Add key ﻿" at bounding box center [185, 198] width 128 height 8
click at [199, 258] on div "Request URL Parameters Authentication Query Params Headers 1 Body Key Value Aut…" at bounding box center [272, 244] width 305 height 213
click at [279, 159] on span "Body" at bounding box center [275, 161] width 12 height 6
click at [219, 180] on span "JSON" at bounding box center [227, 182] width 17 height 7
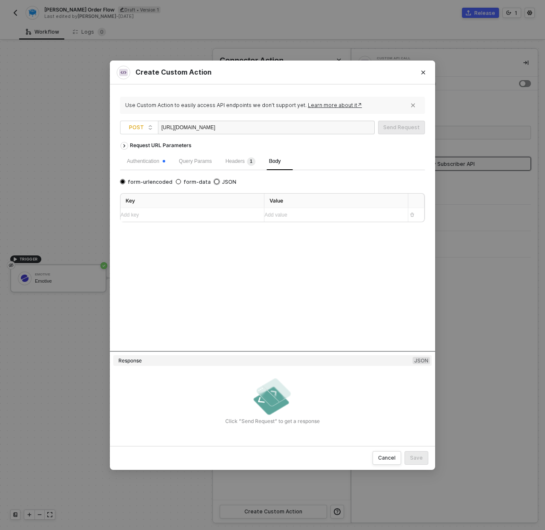
click at [216, 180] on input "JSON" at bounding box center [216, 181] width 5 height 5
radio input "true"
radio input "false"
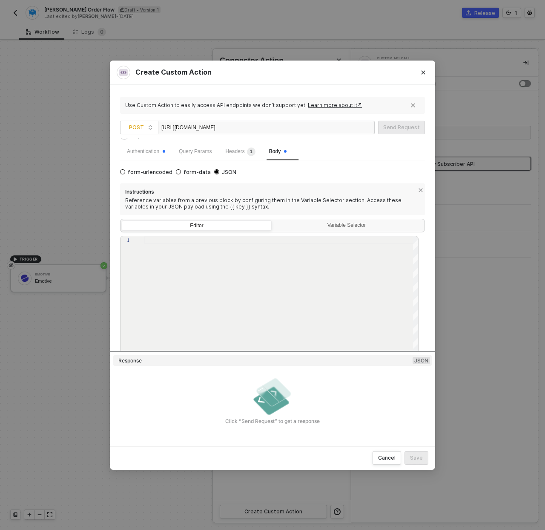
scroll to position [27, 0]
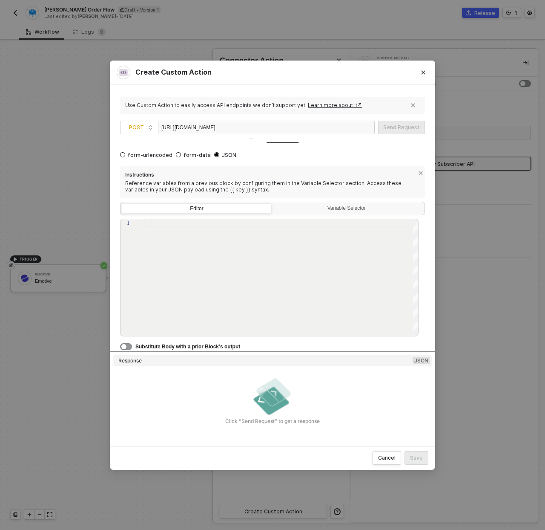
click at [201, 341] on div "Substitute Body with a prior Block’s output" at bounding box center [272, 345] width 305 height 9
click at [201, 342] on div "Substitute Body with a prior Block’s output" at bounding box center [272, 345] width 305 height 9
click at [127, 348] on button "button" at bounding box center [126, 346] width 12 height 7
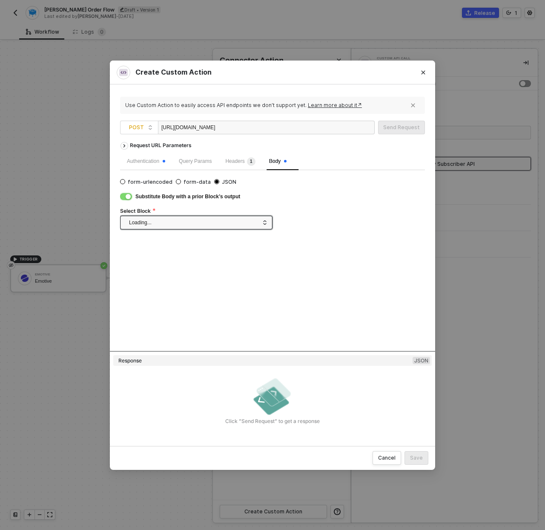
scroll to position [0, 0]
click at [187, 216] on span at bounding box center [198, 222] width 138 height 13
click at [177, 251] on div "Custom Code" at bounding box center [196, 252] width 138 height 9
click at [354, 256] on div "Request URL Parameters Authentication Query Params Headers 1 Body form-urlencod…" at bounding box center [272, 244] width 305 height 213
click at [355, 121] on span "POST https://webhooks-public.dev-emotive.com/ecommerce/v1/orders/" at bounding box center [249, 128] width 258 height 14
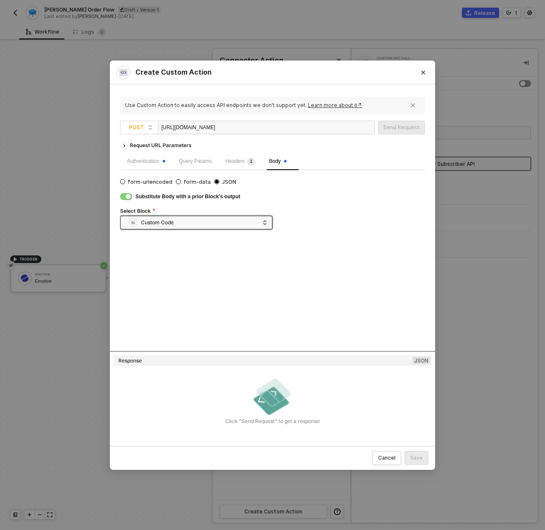
click at [361, 125] on div "[URL][DOMAIN_NAME]" at bounding box center [266, 128] width 217 height 14
click at [155, 147] on div "Request URL Parameters" at bounding box center [161, 145] width 70 height 15
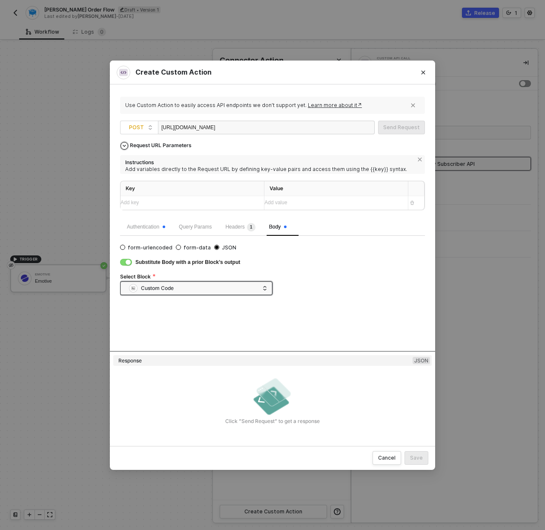
click at [167, 147] on div "Request URL Parameters" at bounding box center [161, 145] width 70 height 15
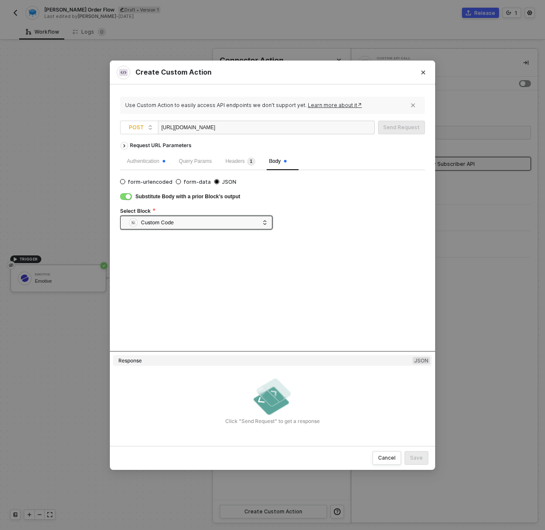
click at [237, 128] on div "[URL][DOMAIN_NAME]" at bounding box center [204, 128] width 85 height 14
click at [152, 164] on div "Authentication" at bounding box center [146, 161] width 38 height 8
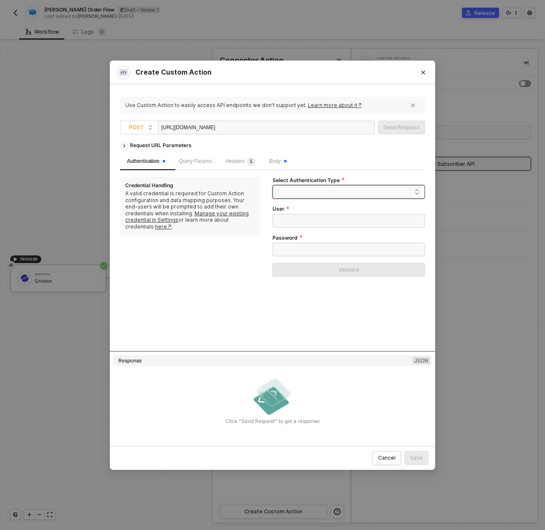
click at [333, 189] on span at bounding box center [351, 191] width 138 height 13
click at [310, 233] on div "None" at bounding box center [349, 235] width 139 height 9
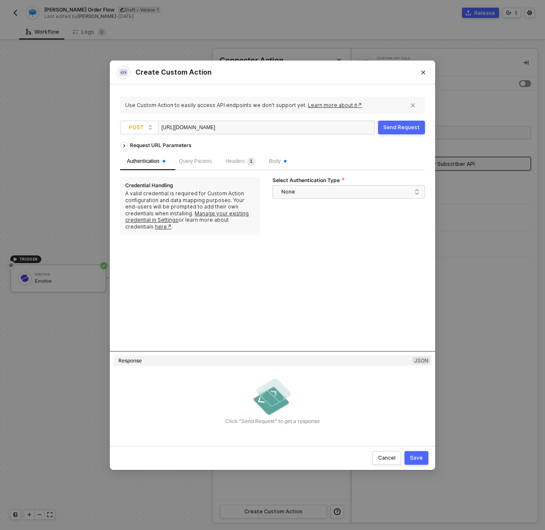
click at [399, 128] on div "Send Request" at bounding box center [402, 127] width 37 height 7
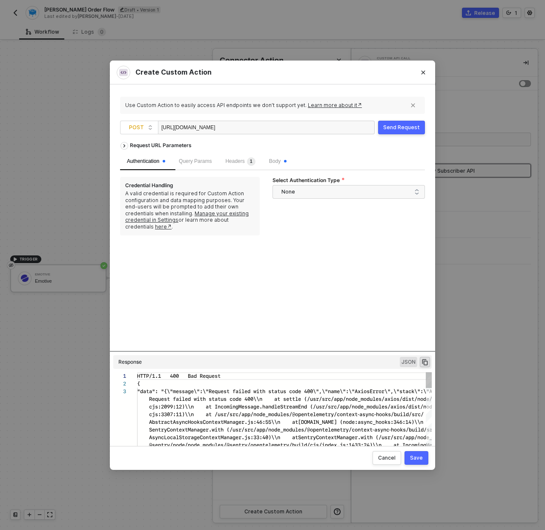
scroll to position [15, 0]
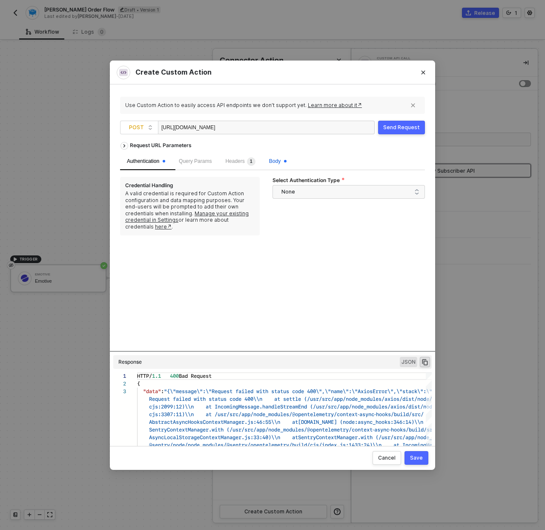
click at [280, 158] on span "Body" at bounding box center [277, 161] width 17 height 6
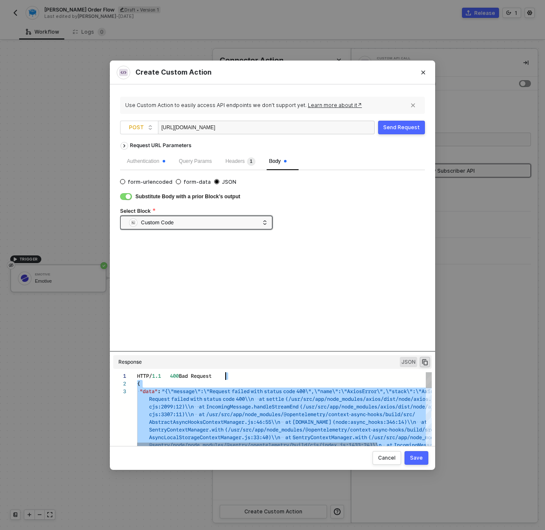
scroll to position [8, 0]
type textarea "HTTP/1.1 400 Bad Request { "data": "{\"message\":\"Request failed with status c…"
drag, startPoint x: 301, startPoint y: 436, endPoint x: 138, endPoint y: 372, distance: 175.8
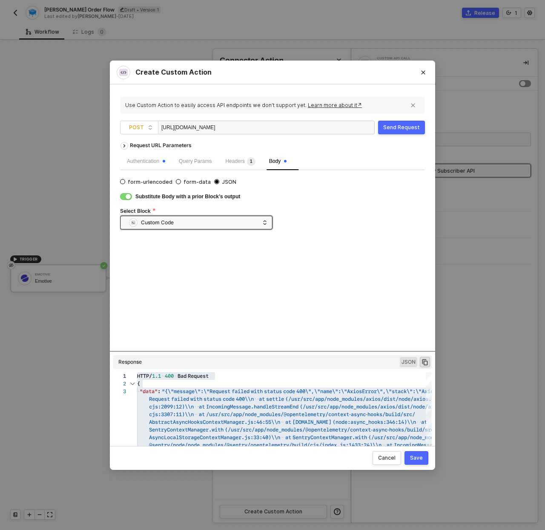
click at [421, 458] on div "Save" at bounding box center [416, 457] width 13 height 7
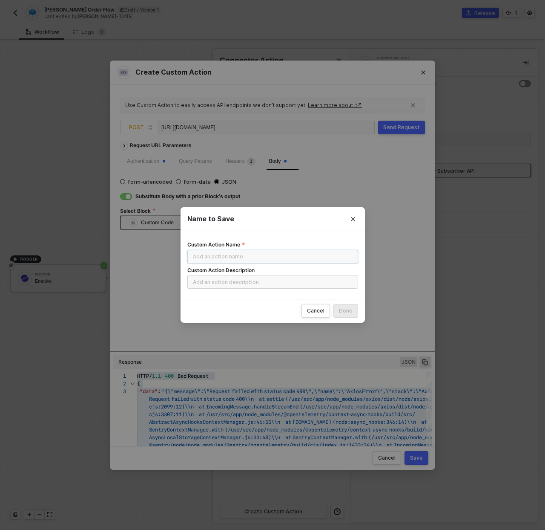
click at [265, 260] on input "Custom Action Name" at bounding box center [273, 257] width 171 height 14
type input "SamCart Dev API"
type input "A"
type input "S"
type input "A"
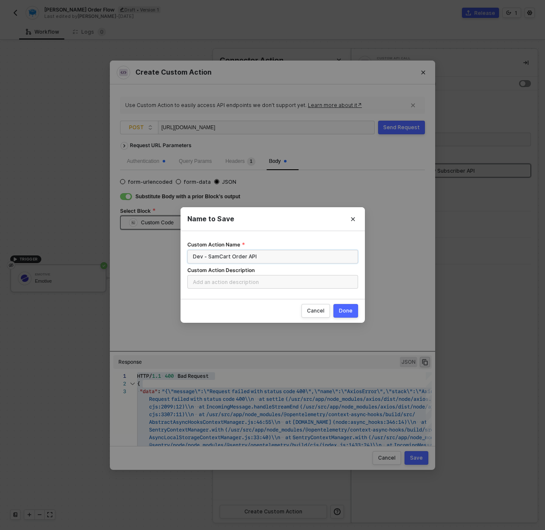
type input "Dev - SamCart Order API"
type input "Dev environment samcart order API"
click at [345, 313] on div "Done" at bounding box center [346, 310] width 14 height 7
radio input "true"
radio input "false"
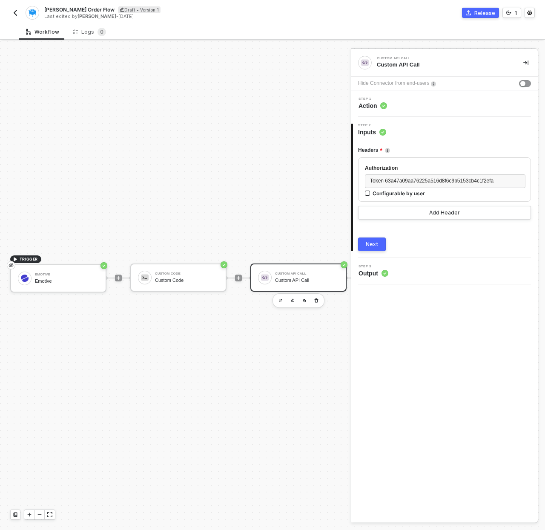
click at [20, 12] on button "button" at bounding box center [15, 13] width 10 height 10
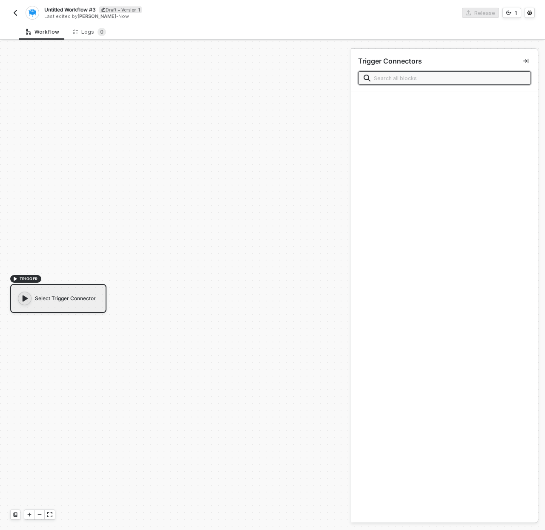
scroll to position [16, 0]
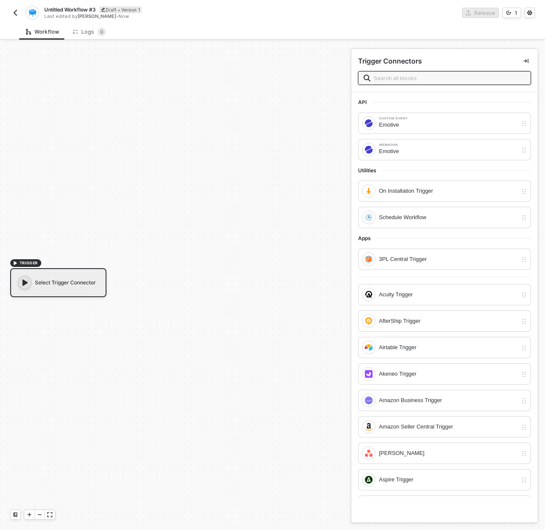
click at [78, 7] on span "Untitled Workflow #3" at bounding box center [70, 9] width 52 height 7
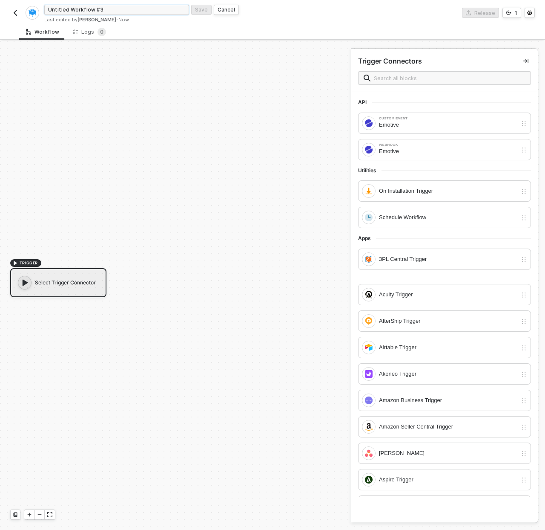
click at [78, 7] on input "Untitled Workflow #3" at bounding box center [116, 10] width 145 height 10
type input "Samcart Tag Refunded Customers"
click at [36, 292] on div "Select Trigger Connector" at bounding box center [58, 282] width 96 height 29
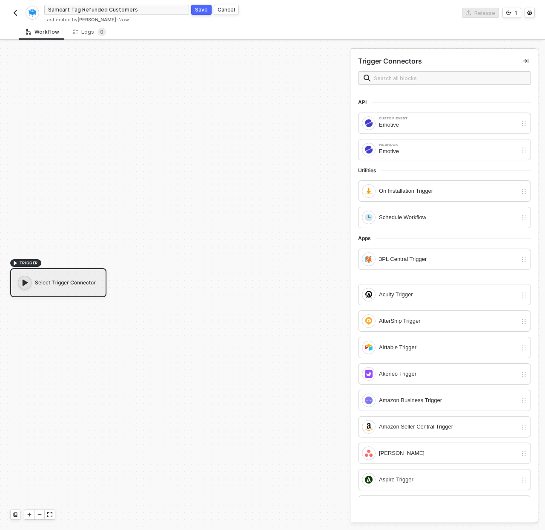
click at [42, 283] on div "Select Trigger Connector" at bounding box center [58, 282] width 96 height 29
click at [413, 156] on div "Webhook Emotive" at bounding box center [440, 150] width 156 height 14
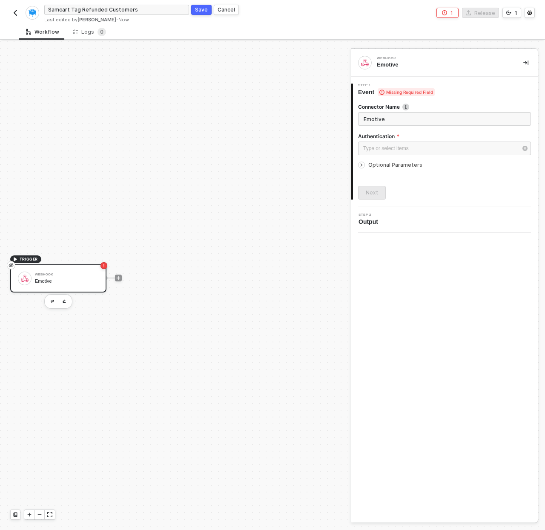
click at [362, 163] on icon "icon-arrow-right-small" at bounding box center [361, 164] width 5 height 5
click at [394, 117] on input "Emotive" at bounding box center [444, 119] width 173 height 14
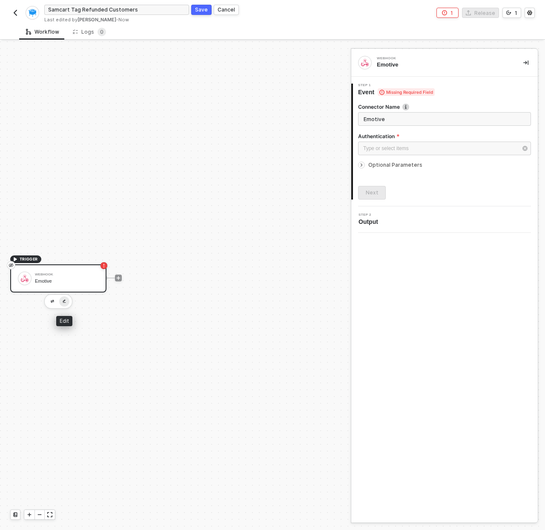
click at [65, 297] on button "button" at bounding box center [64, 301] width 10 height 10
click at [383, 66] on div "Emotive" at bounding box center [443, 65] width 133 height 8
click at [52, 301] on img "button" at bounding box center [52, 301] width 3 height 3
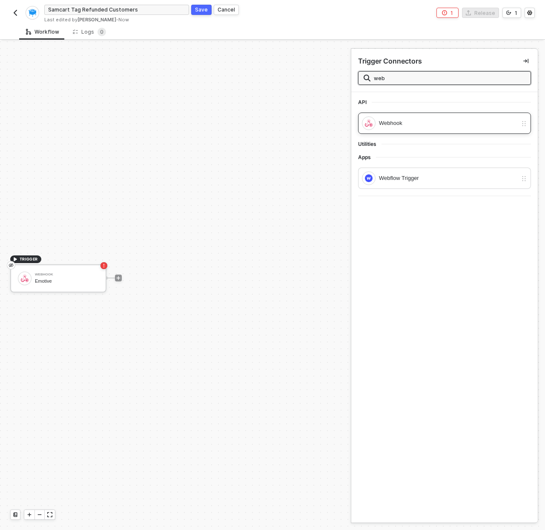
type input "web"
click at [391, 128] on div "Webhook" at bounding box center [440, 123] width 156 height 14
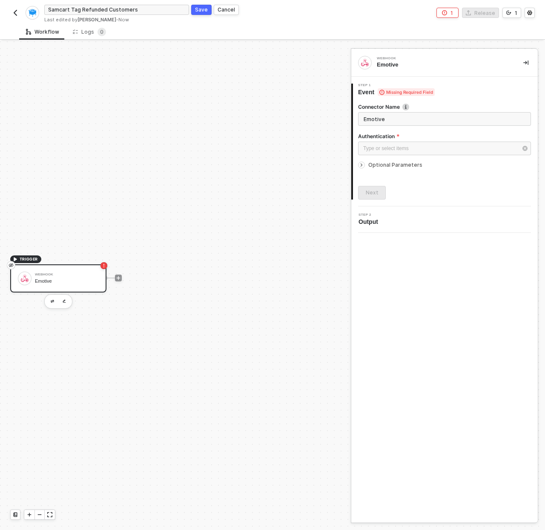
drag, startPoint x: 395, startPoint y: 119, endPoint x: 300, endPoint y: 123, distance: 95.5
click at [300, 123] on div "TRIGGER Webhook Emotive Webhook Emotive 1 Step 1 Event Missing Required Field C…" at bounding box center [272, 285] width 545 height 488
type input "Webhook from Samcart for Refund"
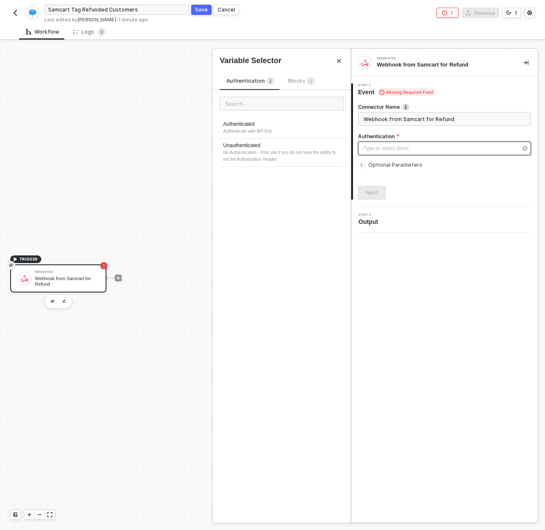
click at [495, 147] on div "Type or select items ﻿" at bounding box center [441, 148] width 154 height 8
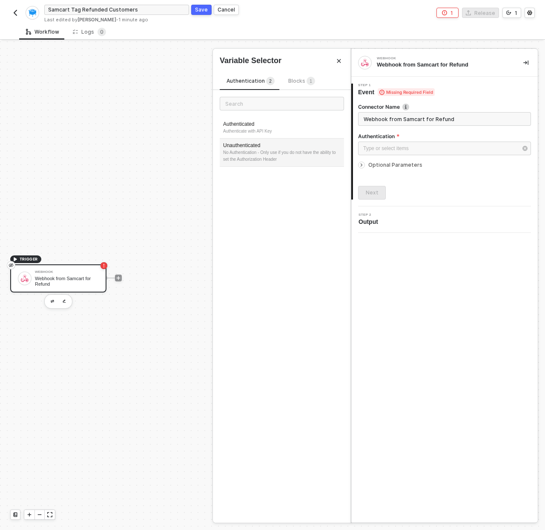
click at [255, 151] on div "No Authentication - Only use if you do not have the ability to set the Authoriz…" at bounding box center [282, 156] width 118 height 14
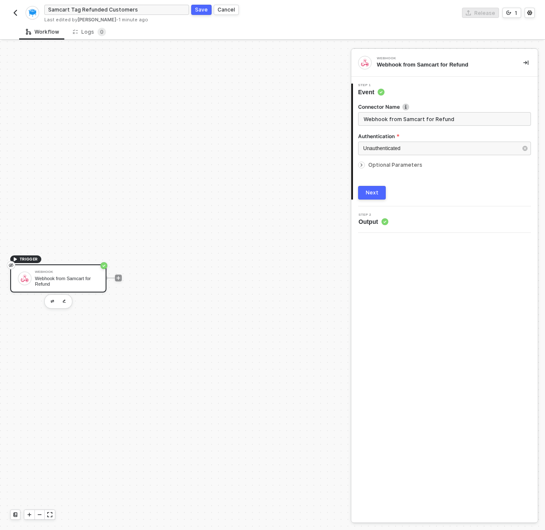
click at [376, 190] on div "Next" at bounding box center [372, 192] width 13 height 7
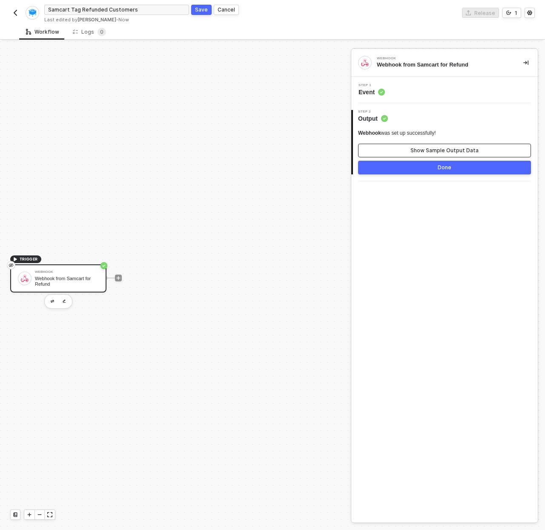
click at [439, 151] on div "Show Sample Output Data" at bounding box center [445, 150] width 68 height 7
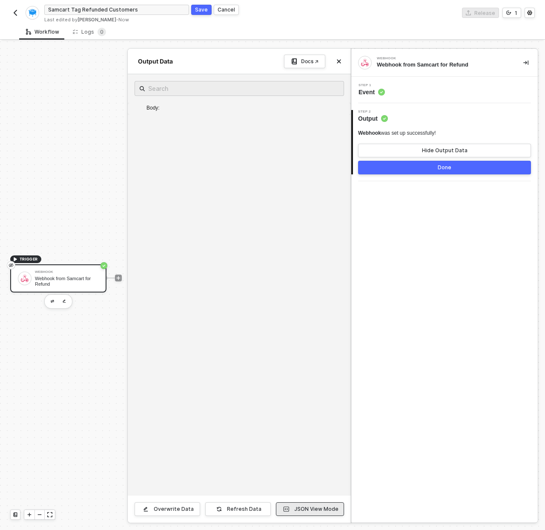
click at [299, 511] on div "JSON View Mode" at bounding box center [316, 508] width 44 height 7
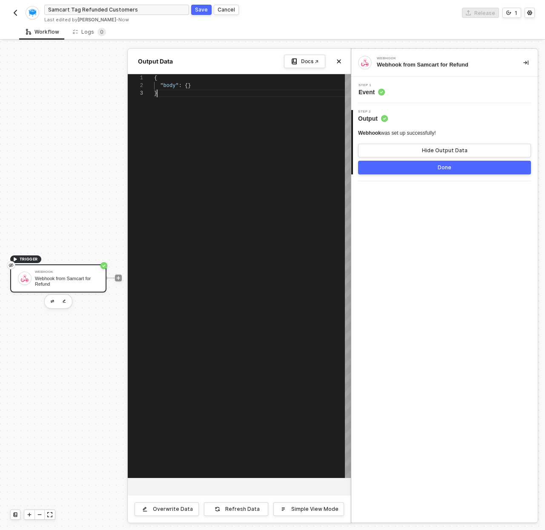
scroll to position [15, 3]
click at [279, 330] on div "{ "body" : {} }" at bounding box center [252, 276] width 197 height 404
click at [254, 188] on div "{ ·· "body" : · {} }" at bounding box center [252, 276] width 197 height 404
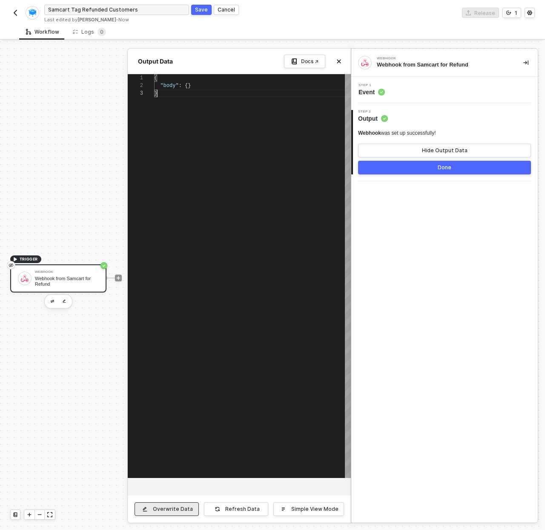
click at [184, 510] on div "Overwrite Data" at bounding box center [173, 508] width 40 height 7
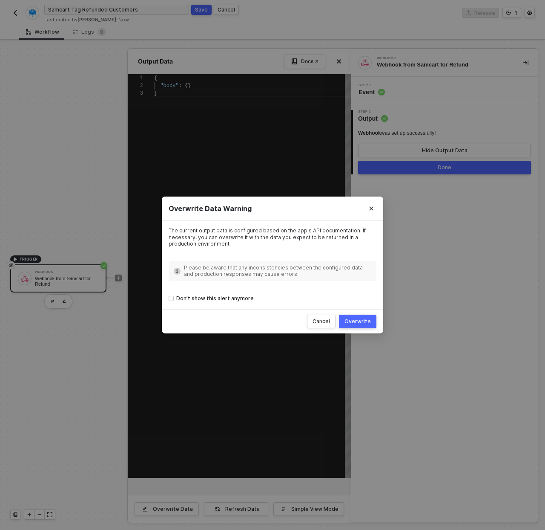
click at [365, 323] on div "Overwrite" at bounding box center [358, 321] width 26 height 7
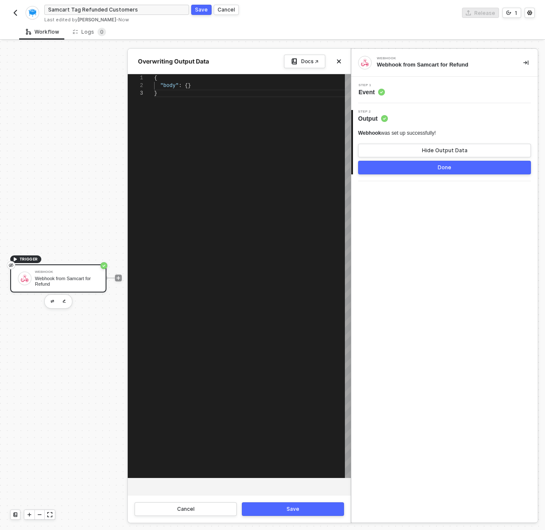
click at [269, 221] on div "{ "body" : {} }" at bounding box center [252, 276] width 197 height 404
paste textarea "Editor content;Press Alt+F1 for Accessibility Options."
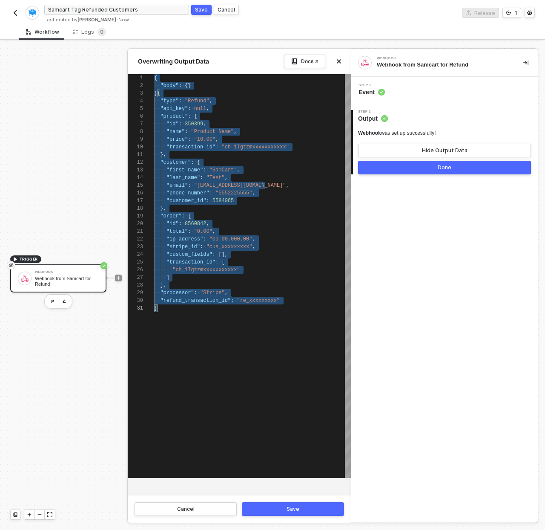
scroll to position [0, 3]
paste textarea ""stripe_id": "cus_xxxxxxxxx", "custom_fields": [], "transaction_id": [ "ch_1Igt…"
type textarea ""stripe_id": "cus_xxxxxxxxx", "custom_fields": [], "transaction_id": [ "ch_1Igt…"
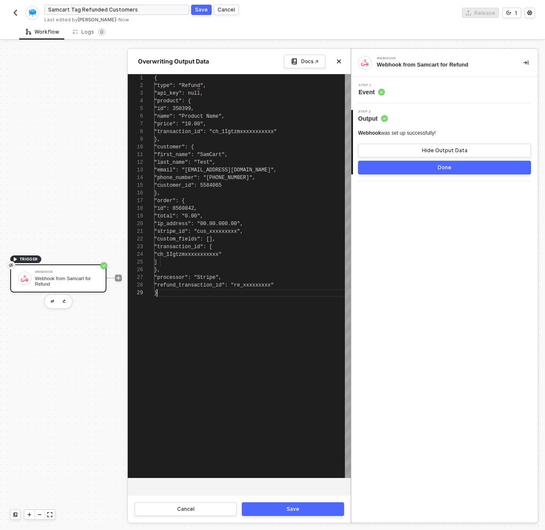
scroll to position [61, 3]
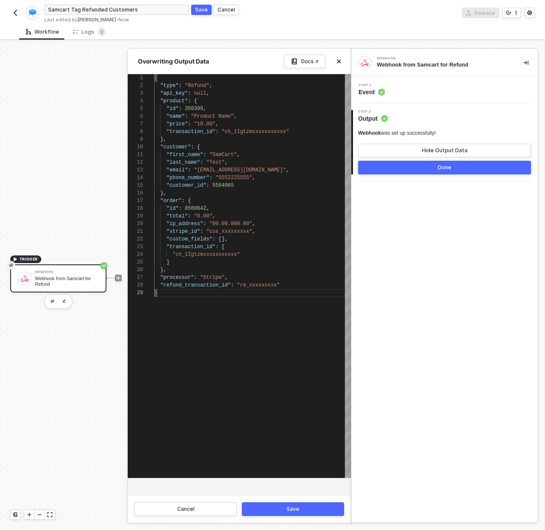
click at [317, 506] on button "Save" at bounding box center [293, 509] width 102 height 14
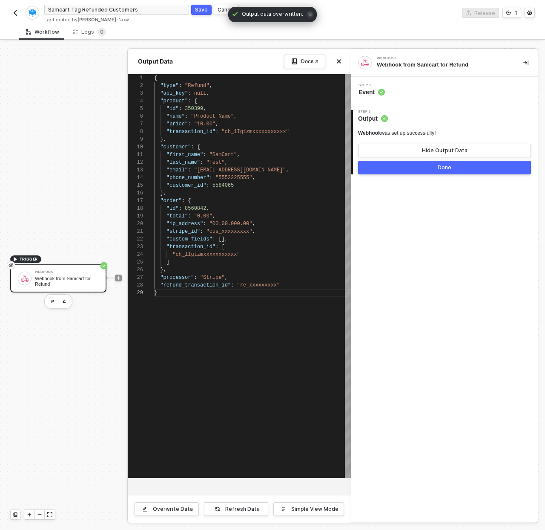
click at [450, 170] on div "Done" at bounding box center [445, 167] width 14 height 7
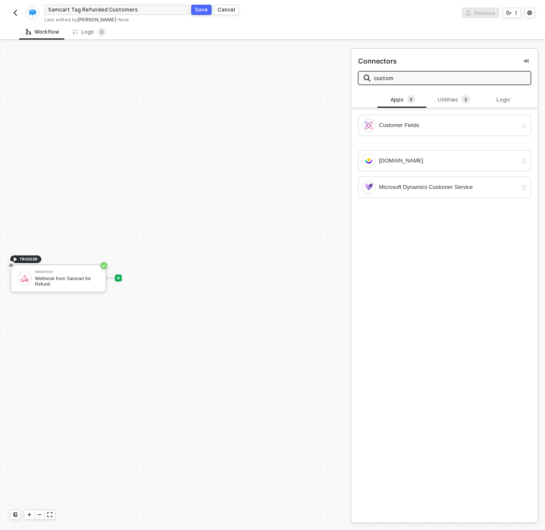
type input "custom"
click at [445, 113] on div "Customer Fields Customer.io Microsoft Dynamics Customer Service" at bounding box center [445, 155] width 187 height 95
click at [447, 103] on div "Utilities 2" at bounding box center [455, 99] width 38 height 9
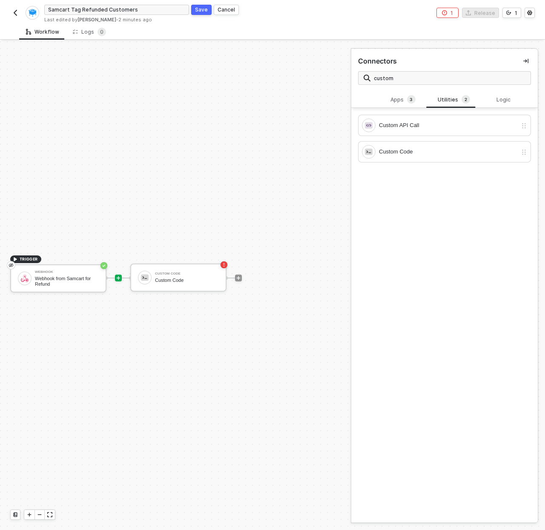
click at [116, 277] on icon "icon-play" at bounding box center [118, 277] width 5 height 5
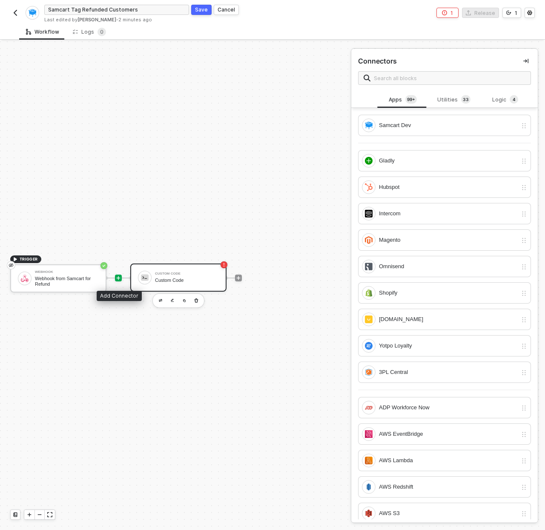
click at [167, 272] on div "Custom Code" at bounding box center [187, 273] width 64 height 3
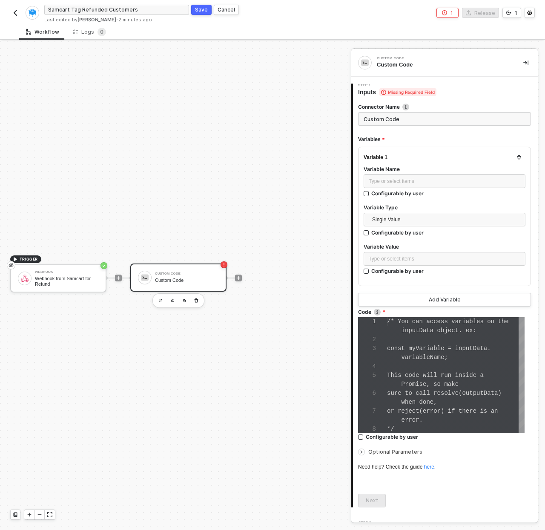
scroll to position [54, 0]
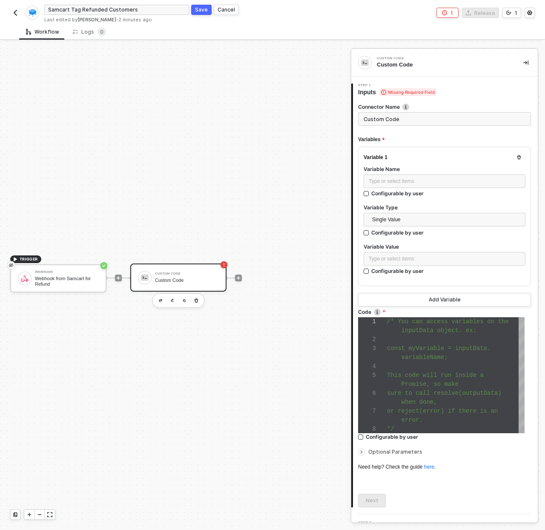
drag, startPoint x: 404, startPoint y: 112, endPoint x: 368, endPoint y: 115, distance: 36.4
click at [368, 115] on input "Custom Code" at bounding box center [444, 119] width 173 height 14
click at [370, 116] on input "Custom Code" at bounding box center [444, 119] width 173 height 14
type input "Process Refund"
click at [416, 174] on div "Type or select items ﻿" at bounding box center [445, 181] width 162 height 14
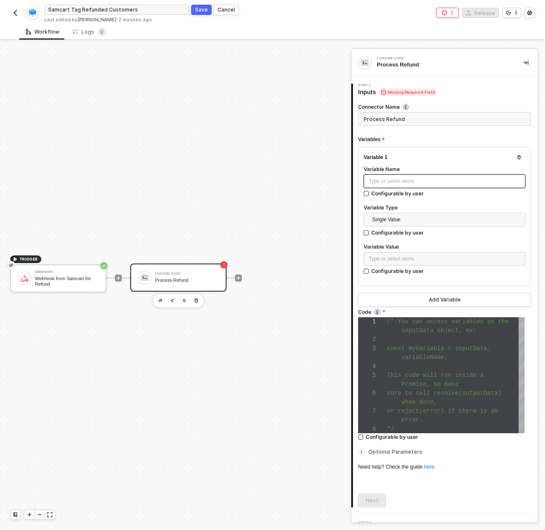
click at [413, 186] on div "Type or select items ﻿" at bounding box center [445, 181] width 162 height 14
click at [405, 252] on div "Type or select items ﻿" at bounding box center [445, 259] width 162 height 14
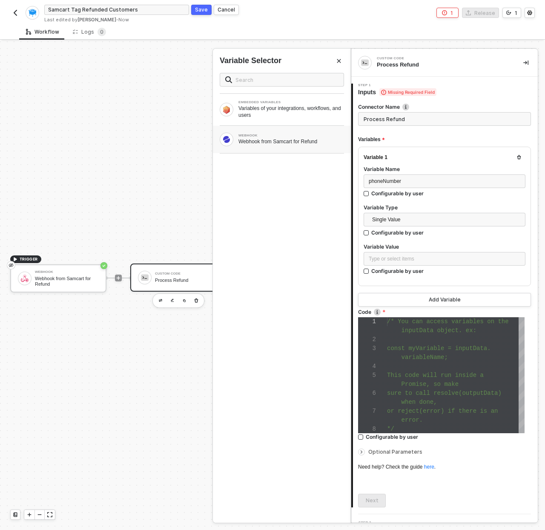
click at [269, 137] on div "WEBHOOK" at bounding box center [292, 135] width 106 height 3
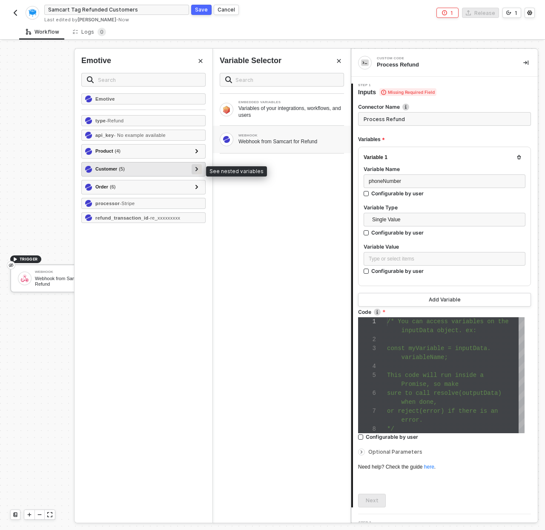
click at [196, 167] on icon at bounding box center [197, 169] width 3 height 4
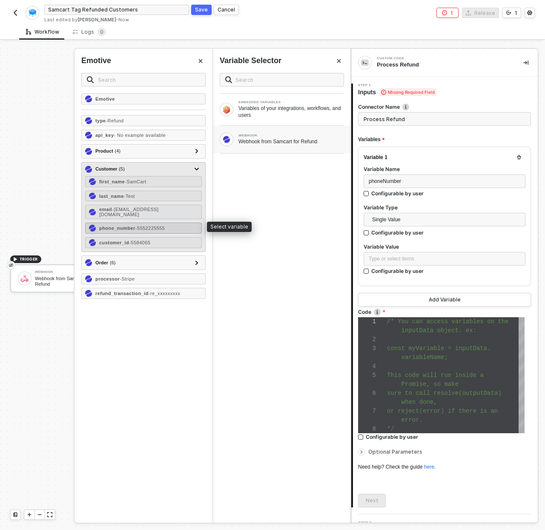
click at [142, 225] on span "- 5552225555" at bounding box center [151, 227] width 30 height 5
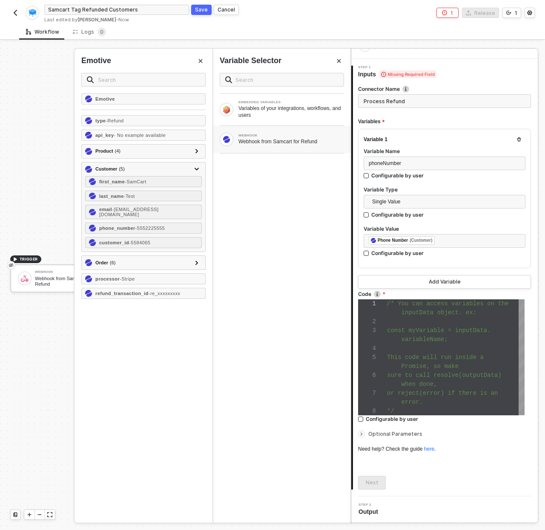
scroll to position [36, 72]
click at [466, 362] on div "Promise, so make" at bounding box center [456, 366] width 138 height 9
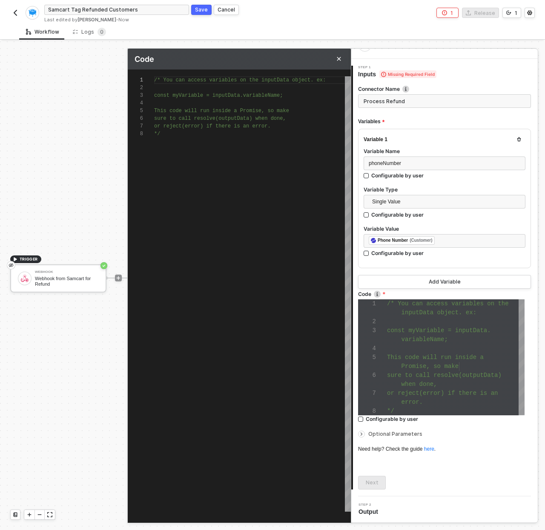
scroll to position [54, 0]
click at [340, 188] on div "/* You can access variables on the inputData objec t. ex: const myVariable = in…" at bounding box center [252, 293] width 197 height 435
paste textarea ""customer": { "phone": inputData.customerPhone, "first_name": inputData.custome…"
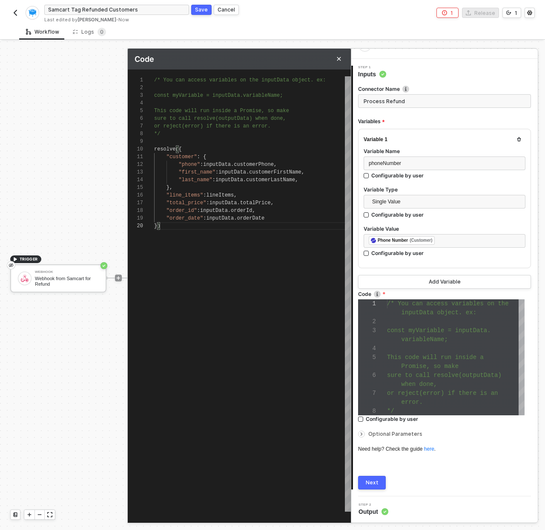
click at [185, 155] on div "1 2 3 4 5 6 7 8 9 10 11 12 13 14 15 16 17 18 19 20 /* You can access variables …" at bounding box center [239, 293] width 223 height 435
type textarea ""customer": { "phone": inputData.customerPhone, "first_name": inputData.custome…"
click at [234, 270] on div "/* You can access variables on the inputData objec t. ex: const myVariable = in…" at bounding box center [252, 293] width 197 height 435
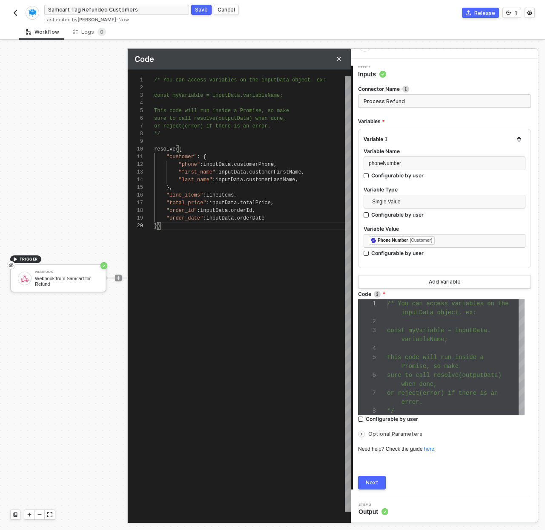
scroll to position [0, 0]
paste textarea "}"
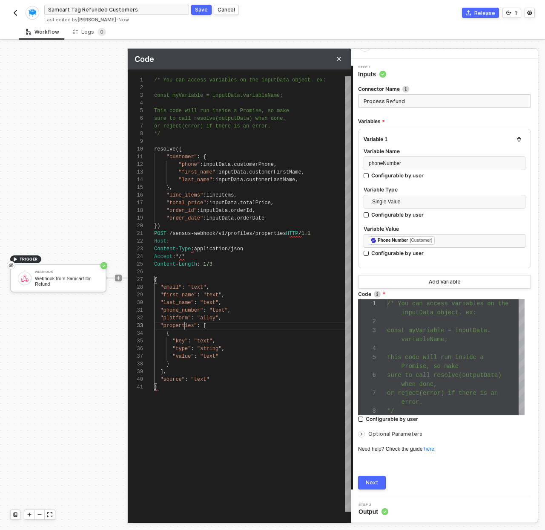
click at [186, 329] on div "{" at bounding box center [252, 333] width 197 height 8
click at [280, 216] on div ""order_date" : inputData . orderDate" at bounding box center [252, 218] width 197 height 8
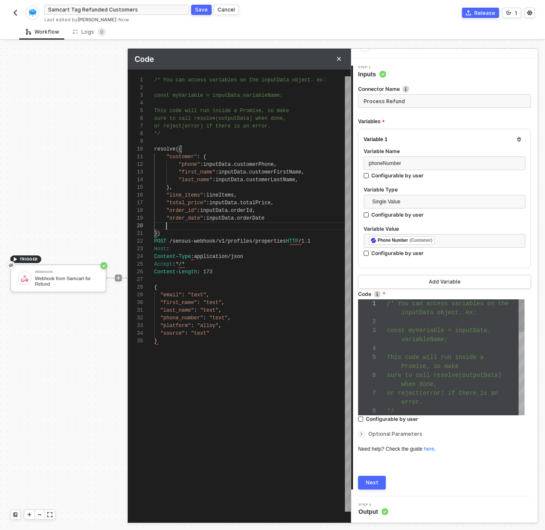
scroll to position [69, 12]
paste textarea "{ "key": "text", "type": "string", "value": "text" } ], }) POST /sensus-webhook…"
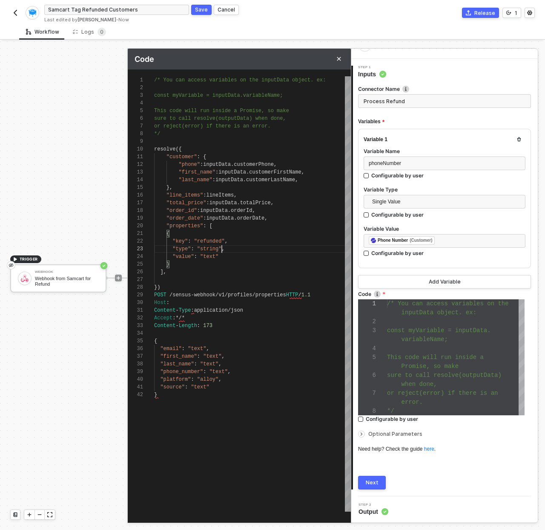
scroll to position [15, 65]
paste textarea "boolean"
click at [214, 251] on span ""stringboolean"" at bounding box center [220, 249] width 46 height 6
paste textarea "Editor content;Press Alt+F1 for Accessibility Options."
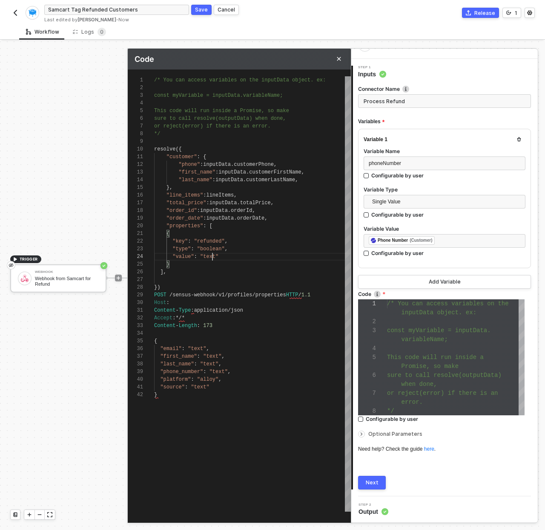
click at [211, 257] on span ""text"" at bounding box center [209, 257] width 18 height 6
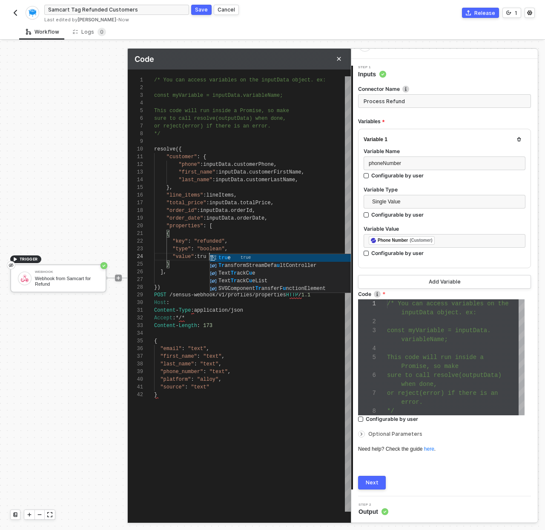
scroll to position [23, 58]
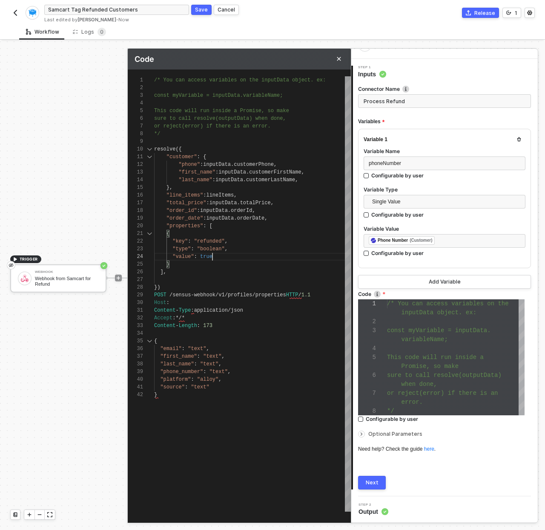
click at [131, 208] on div "18" at bounding box center [135, 211] width 15 height 8
click at [185, 372] on div "1 2 3 4 5 6 7 8 9 10 11 12 13 14 15 16 17 18 19 28 29 30 31 32 33 34 35 20 21 2…" at bounding box center [239, 293] width 223 height 435
click at [176, 224] on div "1 2 3 4 5 6 7 8 9 10 11 12 13 14 15 16 17 18 19 28 29 30 31 32 33 34 35 20 21 2…" at bounding box center [239, 293] width 223 height 435
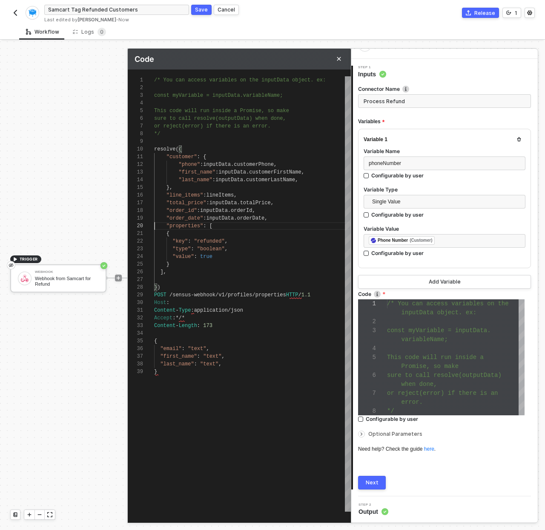
paste textarea ""platform": "alloy", "source": "text" "properties": [ { "key": "refunded", "typ…"
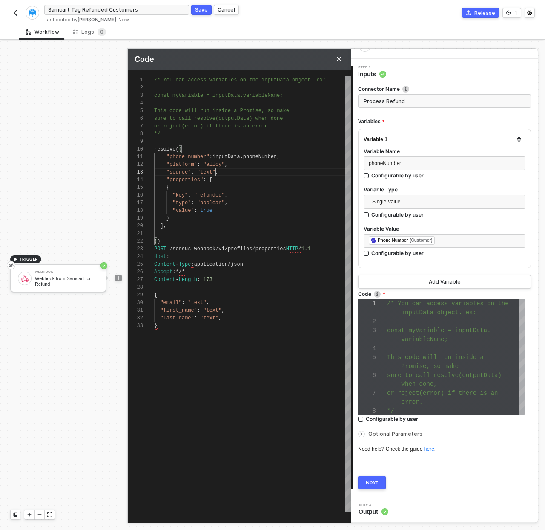
scroll to position [23, 58]
click at [205, 173] on span ""text"" at bounding box center [206, 172] width 18 height 6
drag, startPoint x: 170, startPoint y: 337, endPoint x: 150, endPoint y: 289, distance: 52.7
click at [150, 289] on div "1 2 3 4 5 6 7 8 9 10 11 22 23 24 25 26 27 28 29 15 16 17 18 19 20 21 30 12 13 1…" at bounding box center [239, 293] width 223 height 435
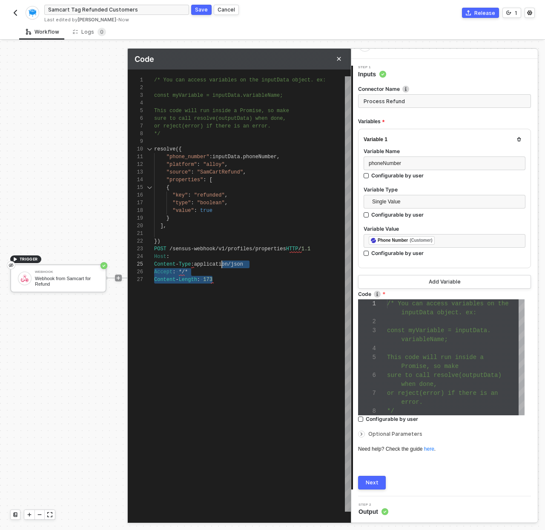
scroll to position [15, 65]
drag, startPoint x: 232, startPoint y: 286, endPoint x: 218, endPoint y: 247, distance: 41.1
type textarea "})"
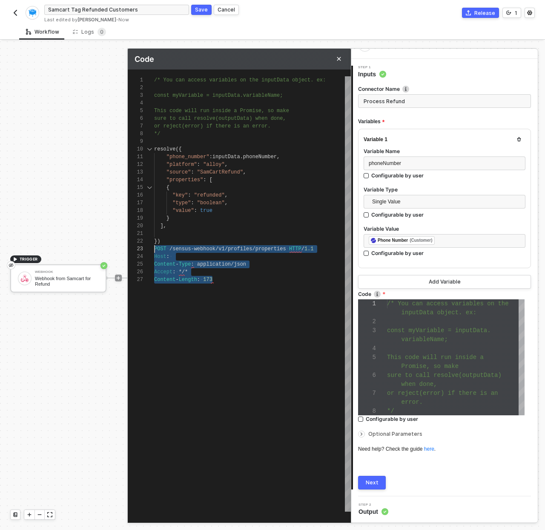
scroll to position [8, 6]
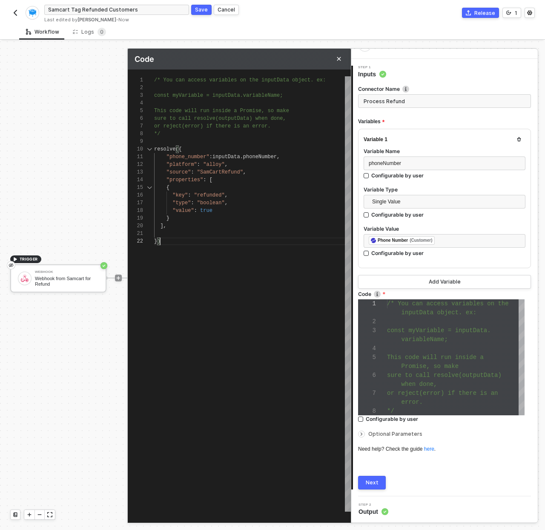
click at [364, 482] on button "Next" at bounding box center [372, 483] width 28 height 14
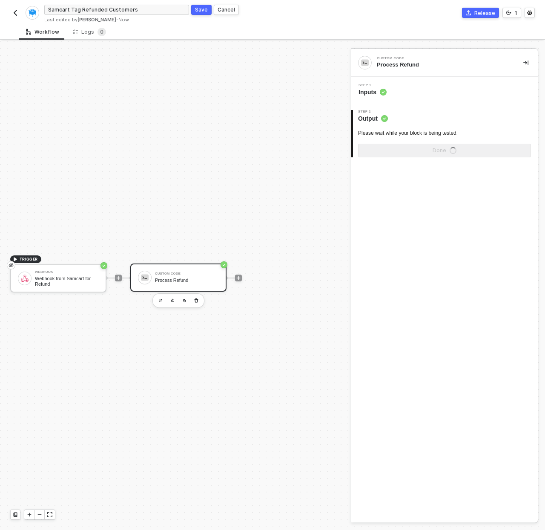
scroll to position [0, 0]
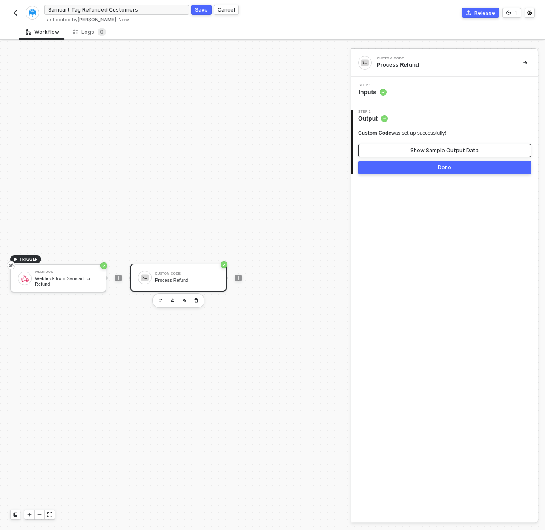
click at [442, 152] on div "Show Sample Output Data" at bounding box center [445, 150] width 68 height 7
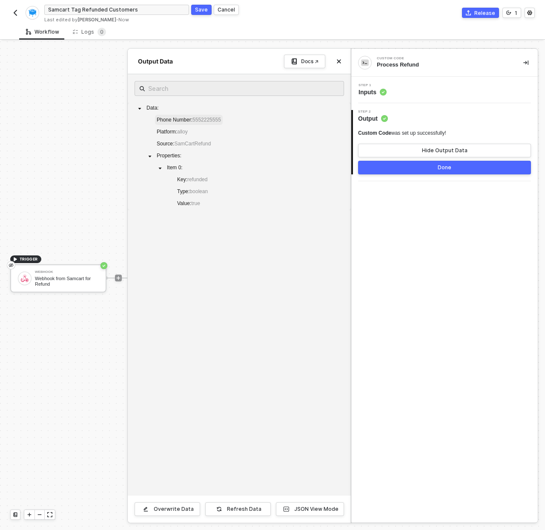
click at [221, 123] on span "Phone Number : 5552225555" at bounding box center [189, 120] width 68 height 10
click at [326, 510] on div "JSON View Mode" at bounding box center [316, 508] width 44 height 7
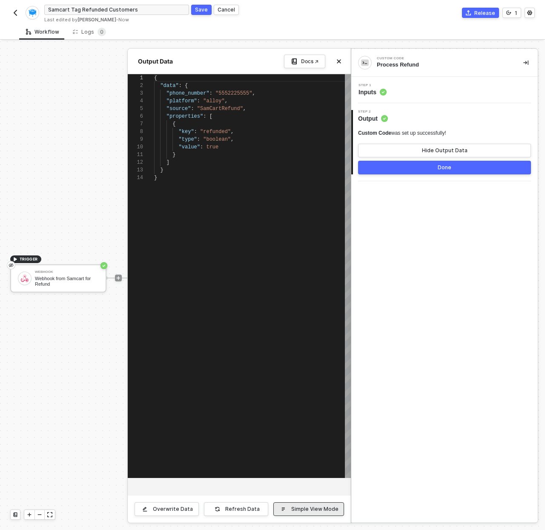
scroll to position [77, 0]
click at [468, 166] on button "Done" at bounding box center [444, 168] width 173 height 14
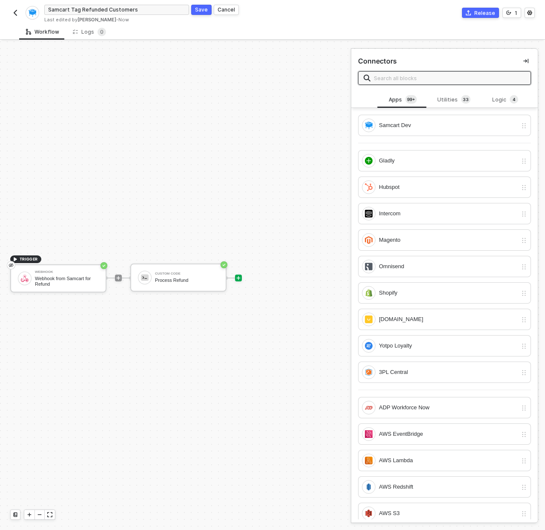
click at [401, 80] on input "text" at bounding box center [450, 77] width 152 height 9
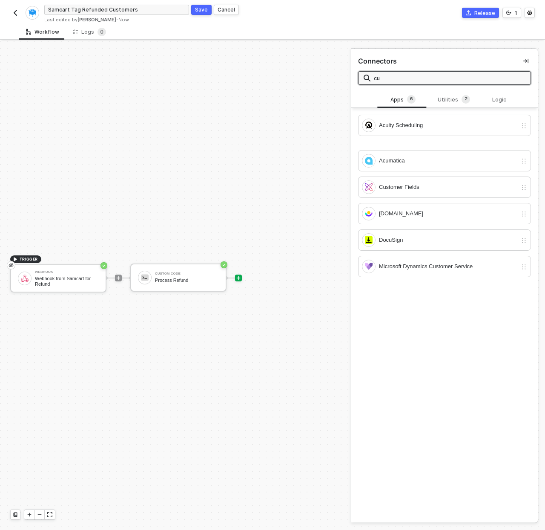
type input "c"
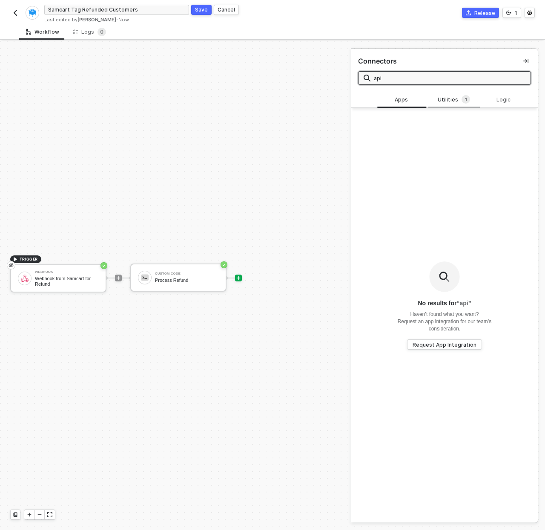
type input "api"
click at [448, 107] on div "Utilities 1" at bounding box center [454, 100] width 51 height 16
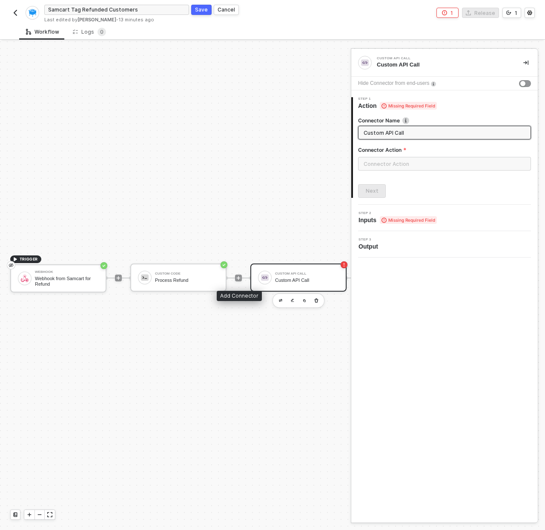
click at [278, 276] on div "Custom API Call Custom API Call" at bounding box center [307, 277] width 64 height 16
click at [389, 165] on input "text" at bounding box center [444, 164] width 173 height 14
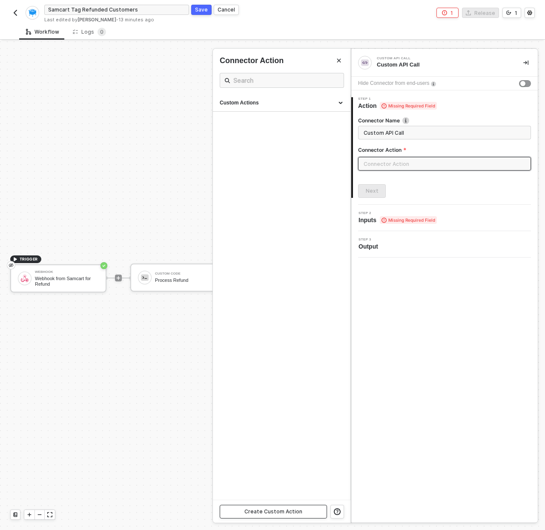
click at [311, 513] on button "Create Custom Action" at bounding box center [273, 512] width 107 height 14
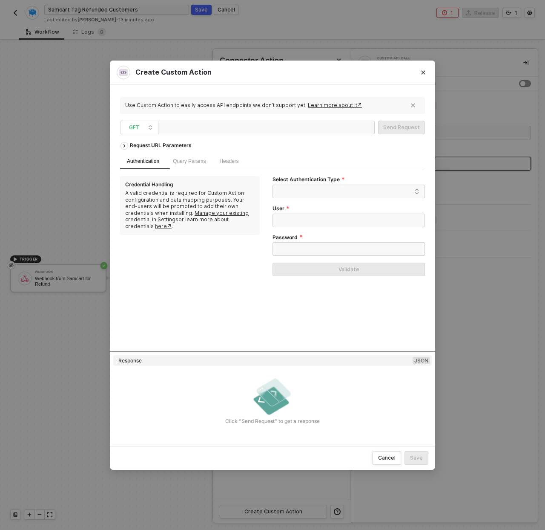
click at [271, 131] on div at bounding box center [266, 128] width 217 height 14
click at [138, 125] on span "GET" at bounding box center [141, 127] width 24 height 13
click at [141, 160] on div "POST" at bounding box center [140, 158] width 32 height 10
click at [172, 126] on div at bounding box center [204, 128] width 85 height 14
paste div
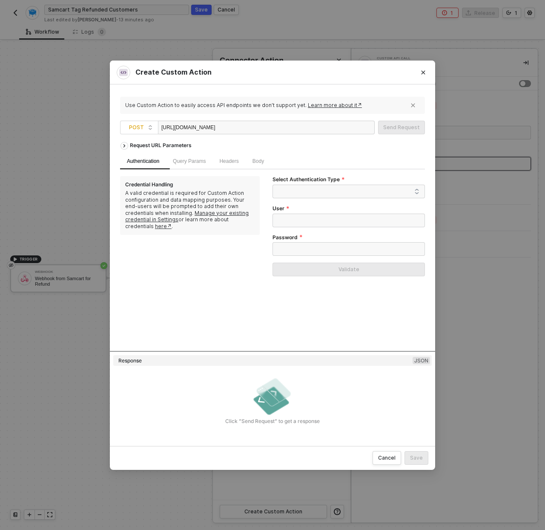
scroll to position [0, 8]
click at [175, 127] on div "https://webhooks-public.dev-emotive.com/ecommerce/v1/orders/" at bounding box center [204, 128] width 85 height 14
click at [242, 130] on div "https://api-gw.dev-emotive.com/ecommerce/v1/orders/" at bounding box center [204, 128] width 85 height 14
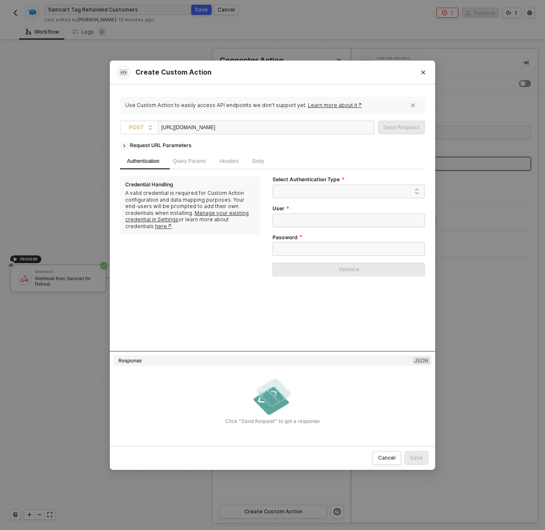
copy div "api-gw.dev-emotive.com/"
click at [246, 127] on div "https://api-gw.dev-emotive.com/ecommerce/v1/orders/" at bounding box center [204, 128] width 85 height 14
click at [314, 186] on span at bounding box center [351, 191] width 138 height 13
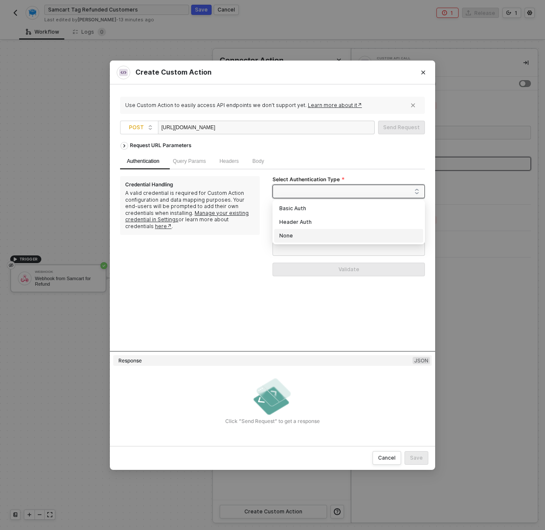
click at [301, 234] on div "None" at bounding box center [349, 235] width 139 height 9
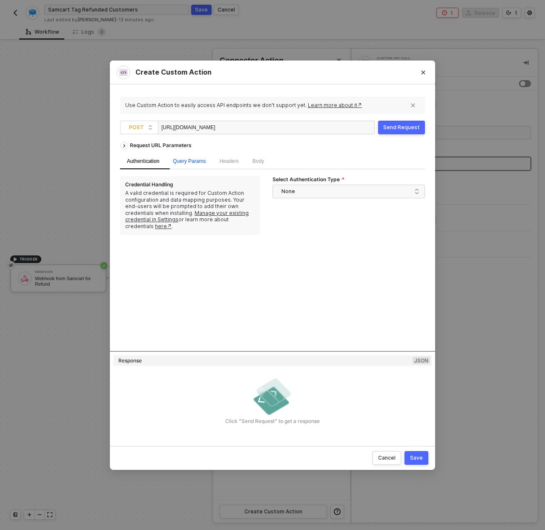
click at [190, 161] on span "Query Params" at bounding box center [189, 161] width 33 height 6
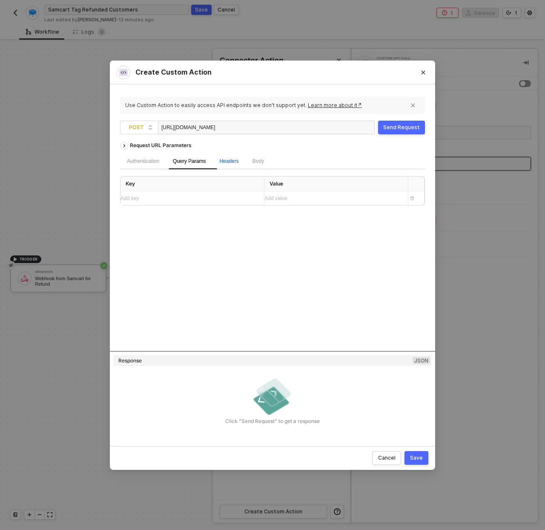
click at [224, 159] on span "Headers" at bounding box center [228, 161] width 19 height 6
click at [275, 196] on div "Add value ﻿" at bounding box center [329, 198] width 128 height 8
click at [196, 200] on div "Add key ﻿" at bounding box center [185, 198] width 128 height 8
click at [296, 196] on div "Add value ﻿" at bounding box center [333, 199] width 137 height 8
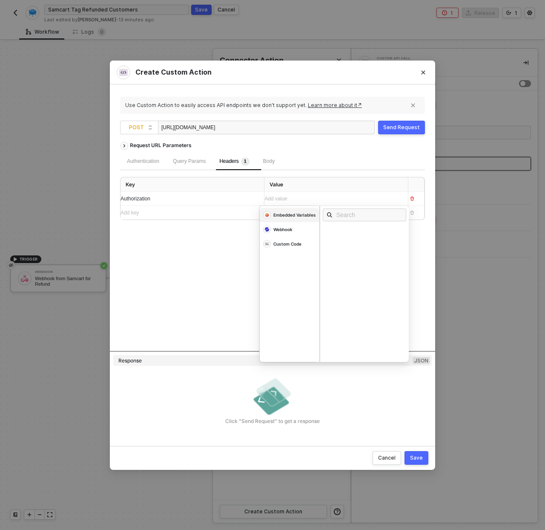
click at [292, 214] on div "Embedded Variables" at bounding box center [295, 215] width 43 height 6
click at [355, 199] on div "Add value ﻿" at bounding box center [329, 199] width 128 height 8
click at [293, 196] on div "Add value ﻿" at bounding box center [329, 199] width 128 height 8
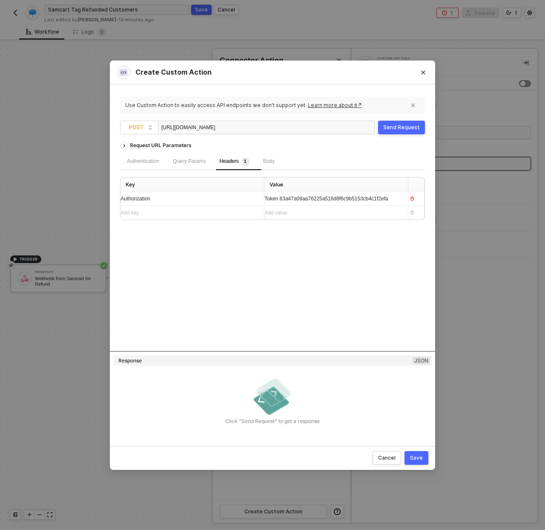
click at [273, 166] on div "Body" at bounding box center [269, 161] width 25 height 17
click at [224, 179] on span "JSON" at bounding box center [227, 182] width 17 height 7
click at [219, 179] on input "JSON" at bounding box center [216, 181] width 5 height 5
radio input "true"
radio input "false"
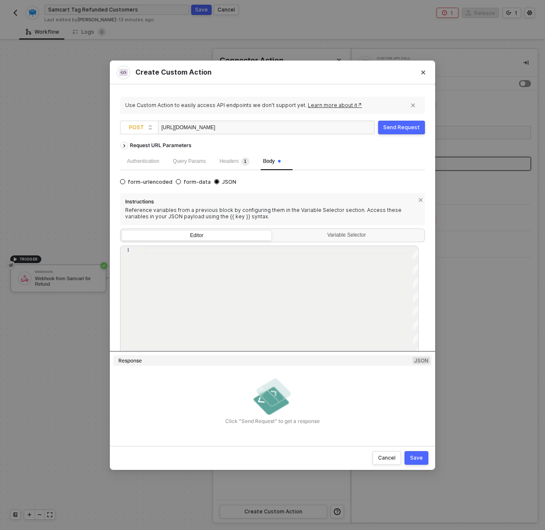
scroll to position [27, 0]
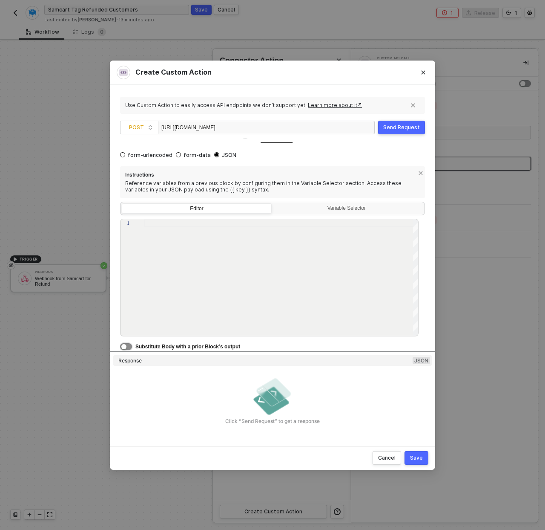
click at [120, 344] on button "button" at bounding box center [126, 346] width 12 height 7
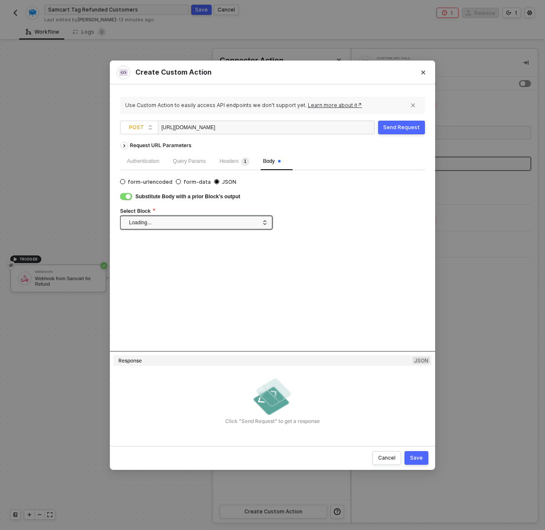
scroll to position [0, 0]
click at [169, 223] on span at bounding box center [198, 222] width 138 height 13
click at [162, 251] on div "Custom Code" at bounding box center [155, 253] width 33 height 8
click at [394, 126] on div "Send Request" at bounding box center [402, 127] width 37 height 7
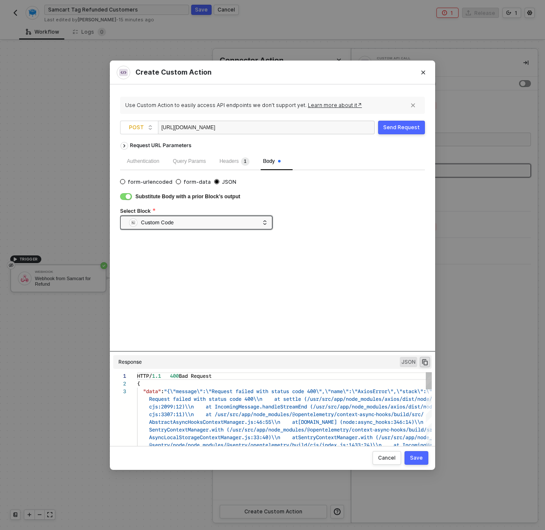
scroll to position [15, 0]
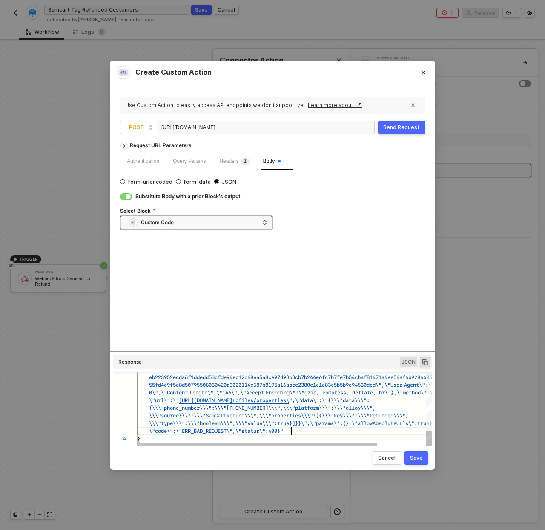
type textarea "ec12c48ea5a8ce97d98b8cb7b244e6fc7b7fe7b54cbaf81471a4ee54af4b9284605e864b3863782…"
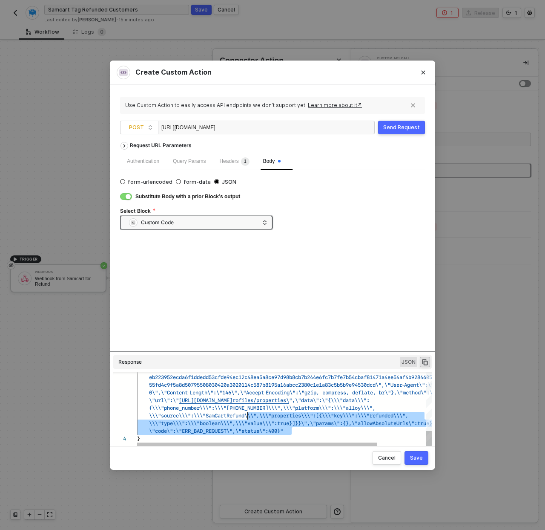
drag, startPoint x: 375, startPoint y: 434, endPoint x: 248, endPoint y: 417, distance: 128.6
click at [248, 417] on div "4 0bcdbb463dcbf08bdffe3e72b98aad25255fac1eeaa8667d90 b5876567b98a11b18527b2deab…" at bounding box center [272, 409] width 319 height 75
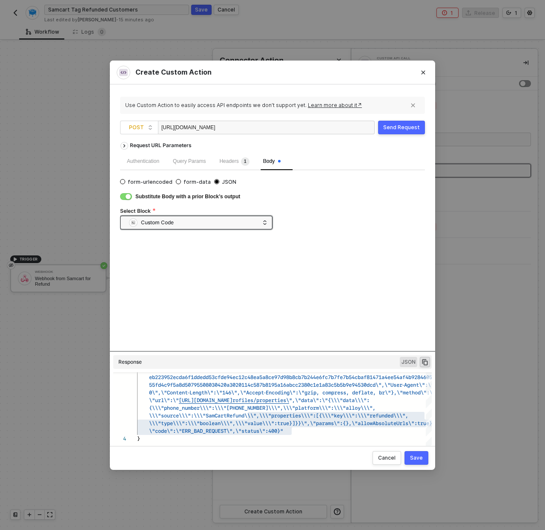
click at [420, 455] on div "Save" at bounding box center [416, 457] width 13 height 7
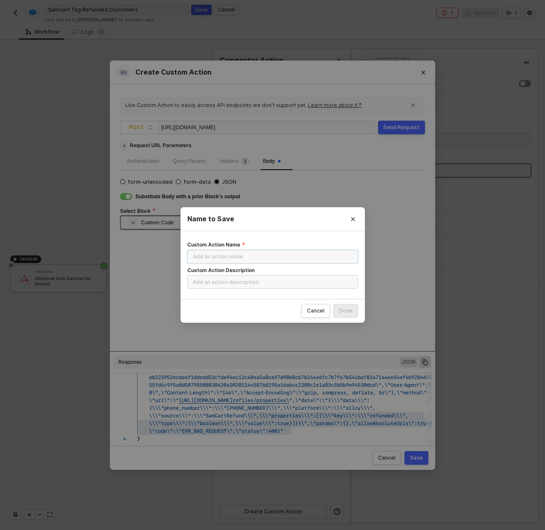
click at [296, 259] on input "Custom Action Name" at bounding box center [273, 257] width 171 height 14
type input "Dev - SamCart - Tag Refunded Customer"
click at [335, 285] on input "Dev Sam Cart integration to add a tag refunded to customers." at bounding box center [273, 282] width 171 height 14
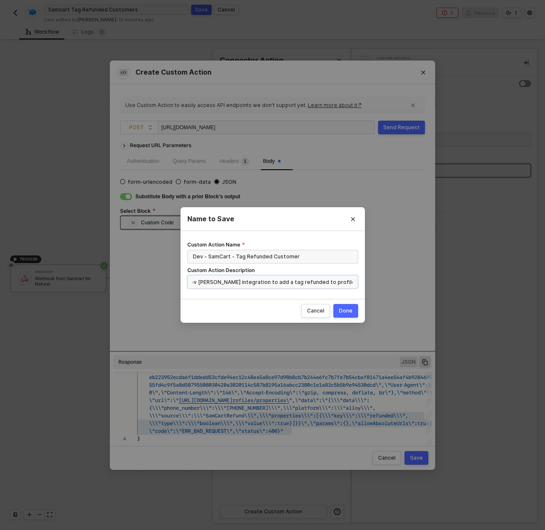
type input "Dev Sam Cart integration to add a tag refunded to profile properties."
click at [349, 311] on div "Done" at bounding box center [346, 310] width 14 height 7
radio input "true"
radio input "false"
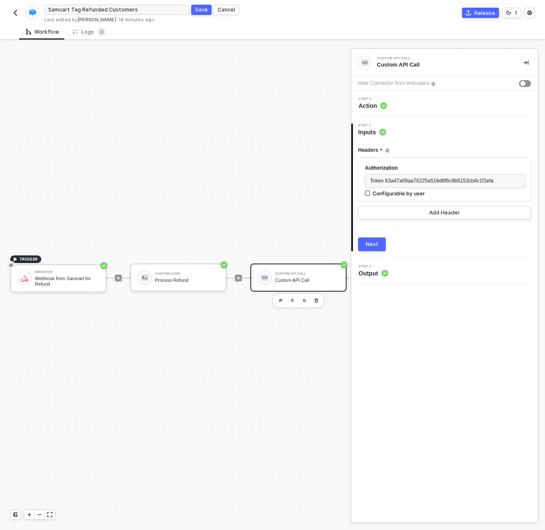
click at [208, 10] on button "Save" at bounding box center [201, 10] width 20 height 10
click at [383, 193] on div "Configurable by user" at bounding box center [399, 193] width 52 height 7
click at [371, 193] on input "Configurable by user" at bounding box center [368, 193] width 6 height 6
checkbox input "true"
click at [372, 250] on button "Next" at bounding box center [372, 245] width 28 height 14
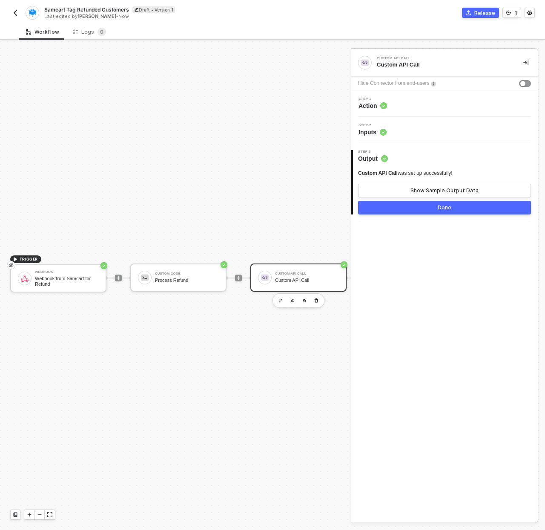
click at [11, 9] on button "button" at bounding box center [15, 13] width 10 height 10
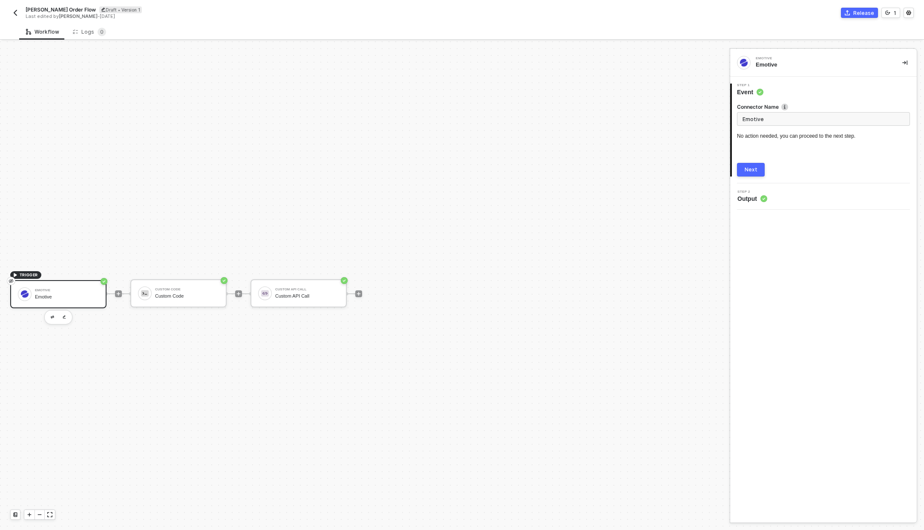
scroll to position [16, 0]
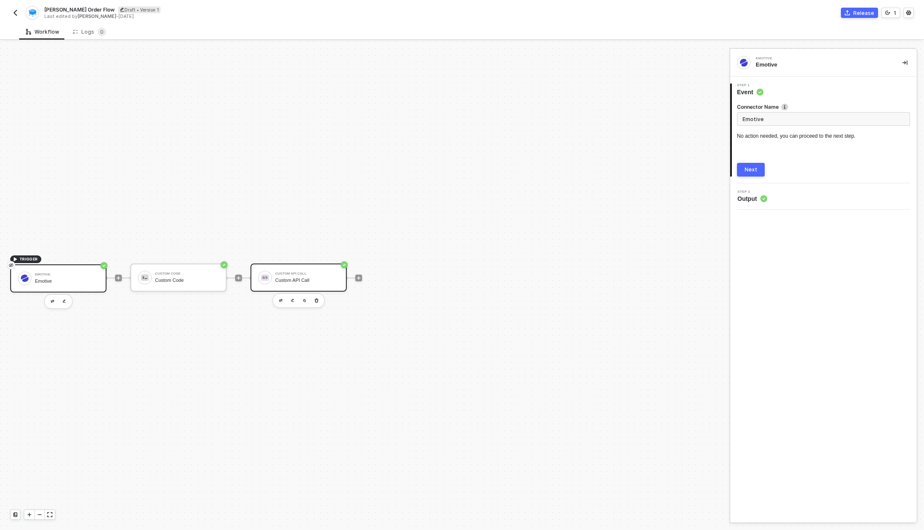
click at [291, 283] on div "Custom API Call" at bounding box center [307, 280] width 64 height 6
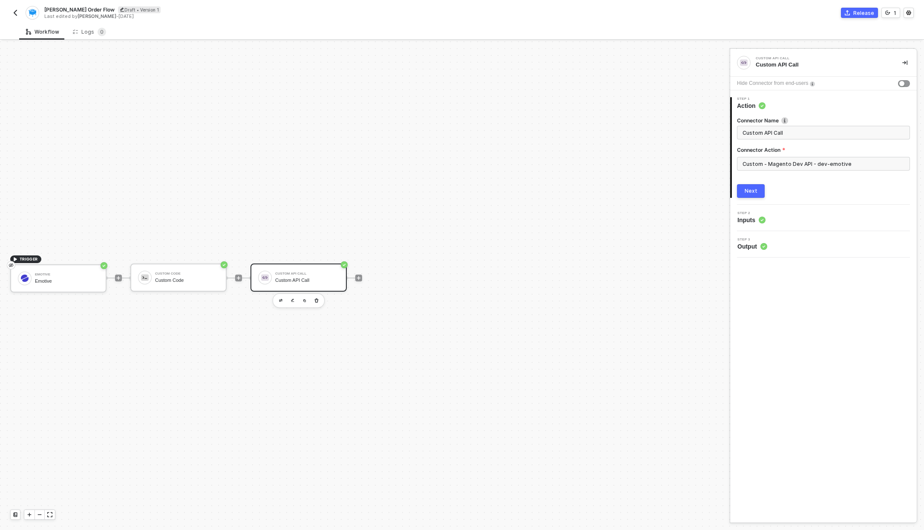
click at [760, 174] on div "Custom - Magento Dev API - dev-emotive" at bounding box center [823, 167] width 173 height 20
click at [763, 161] on input "Custom - Magento Dev API - dev-emotive" at bounding box center [823, 164] width 173 height 14
click at [718, 101] on div "Custom Actions" at bounding box center [661, 102] width 124 height 7
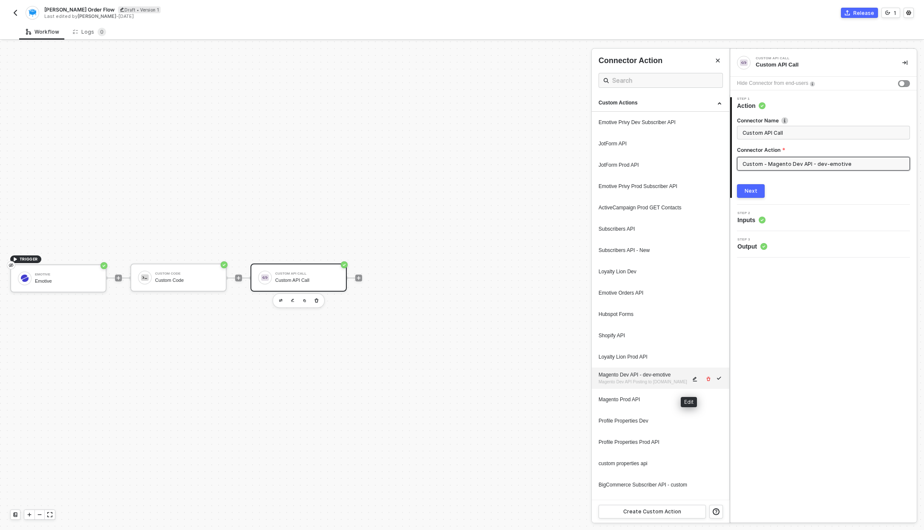
click at [693, 381] on icon "icon-edit" at bounding box center [695, 378] width 5 height 5
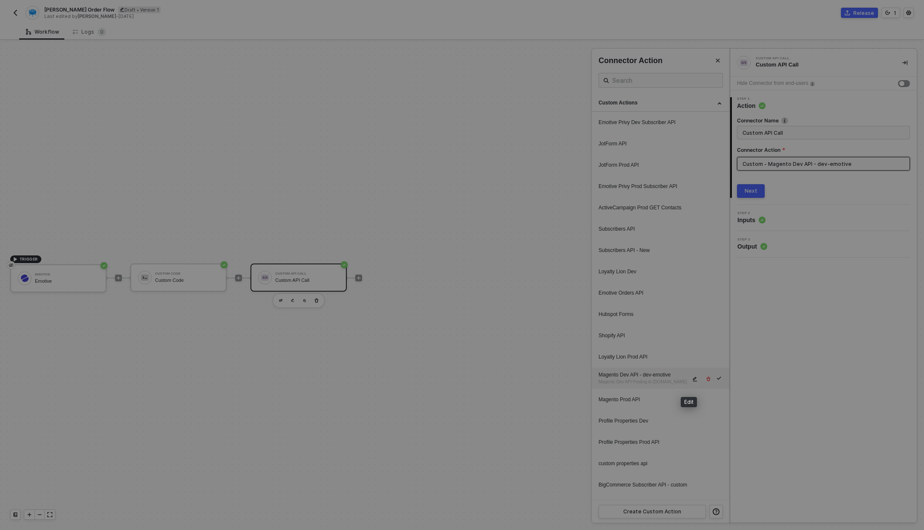
type textarea "HTTP/1.1 400 Bad Request { "message": "Error: Error : {\"message\":\"Request fa…"
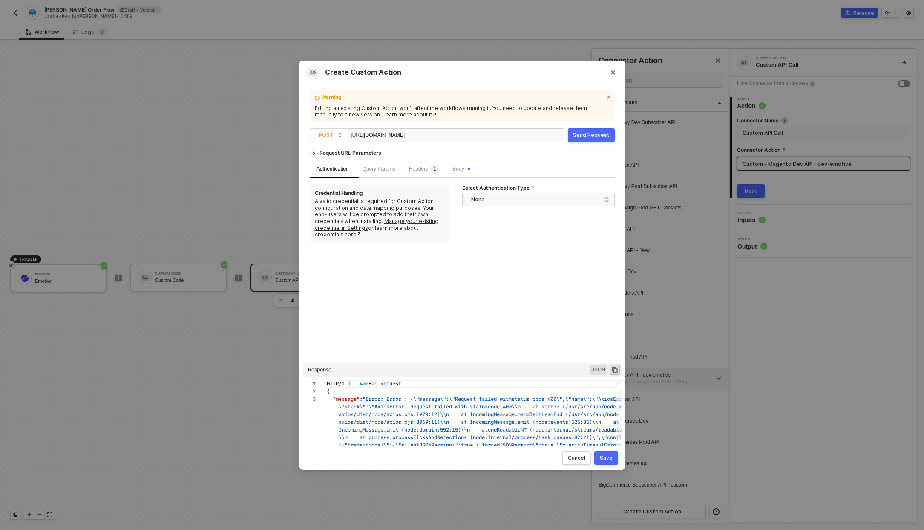
click at [436, 136] on div "[URL][DOMAIN_NAME]" at bounding box center [393, 136] width 85 height 14
copy div "[URL][DOMAIN_NAME]"
click at [473, 202] on span "None" at bounding box center [540, 199] width 138 height 13
click at [472, 227] on div "Header Auth" at bounding box center [538, 229] width 139 height 9
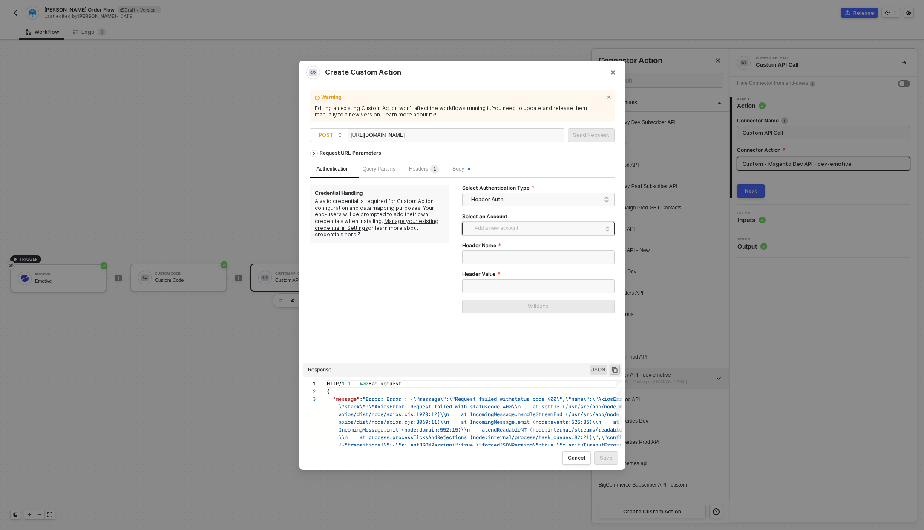
click at [498, 226] on span "+ Add a new account" at bounding box center [540, 229] width 139 height 14
click at [403, 288] on div "Credential Handling A valid credential is required for Custom Action configurat…" at bounding box center [386, 253] width 153 height 136
click at [525, 190] on label "Select Authentication Type" at bounding box center [498, 188] width 72 height 7
click at [525, 193] on input "Select Authentication Type" at bounding box center [538, 200] width 142 height 14
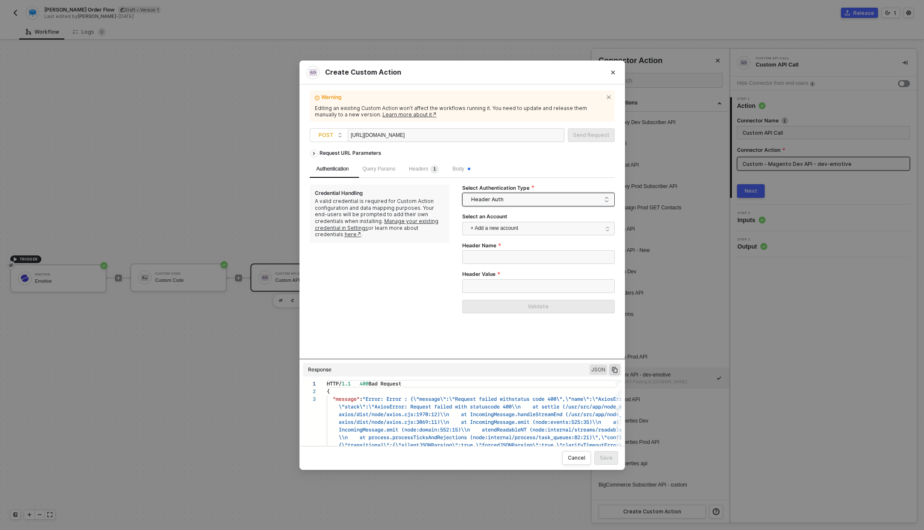
click at [524, 198] on span "Header Auth" at bounding box center [540, 199] width 138 height 13
click at [496, 237] on div "None" at bounding box center [538, 244] width 149 height 14
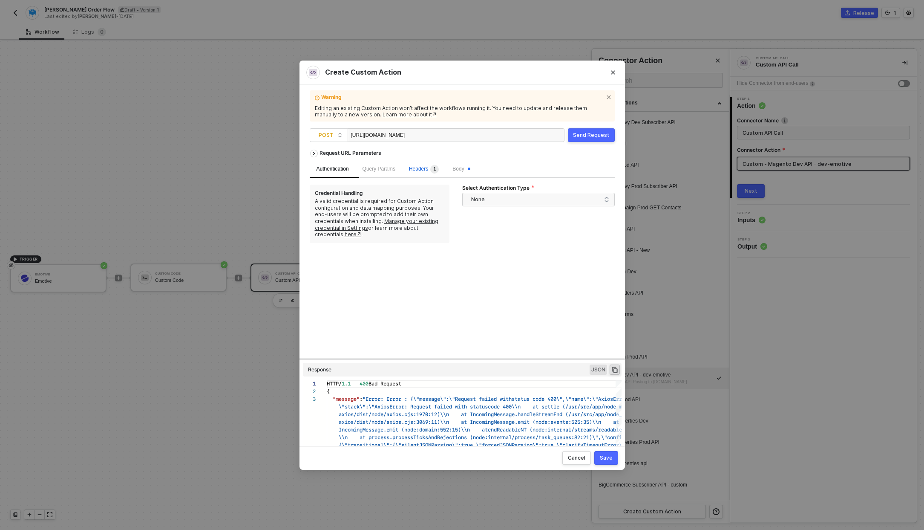
click at [417, 171] on span "Headers 1" at bounding box center [424, 169] width 30 height 6
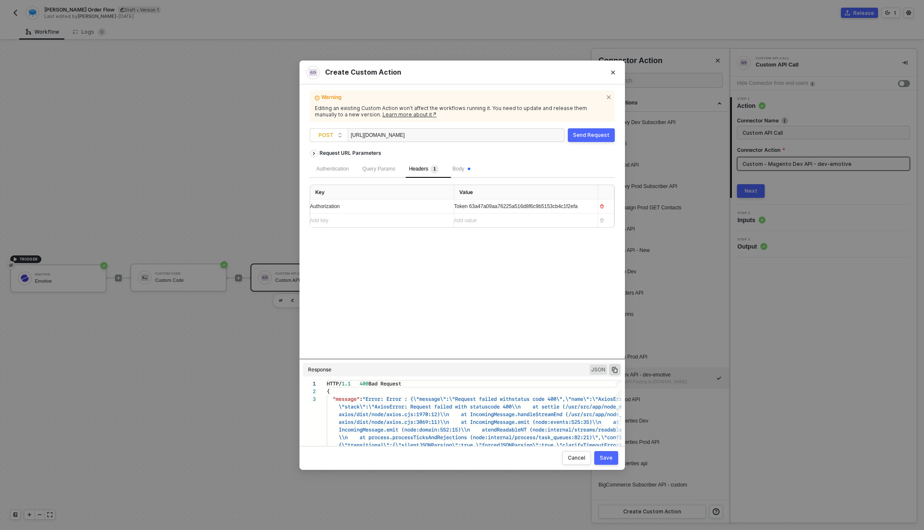
click at [495, 209] on span "Token 63a47a09aa76225a516d8f6c9b5153cb4c1f2efa" at bounding box center [516, 206] width 124 height 6
copy span "Token 63a47a09aa76225a516d8f6c9b5153cb4c1f2efa"
click at [455, 164] on div "Body" at bounding box center [461, 169] width 31 height 17
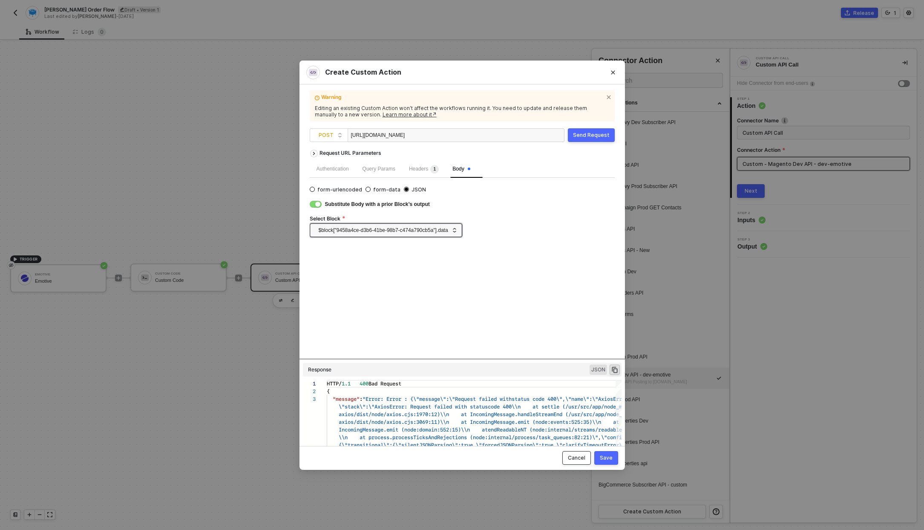
click at [579, 460] on div "Cancel" at bounding box center [576, 457] width 17 height 7
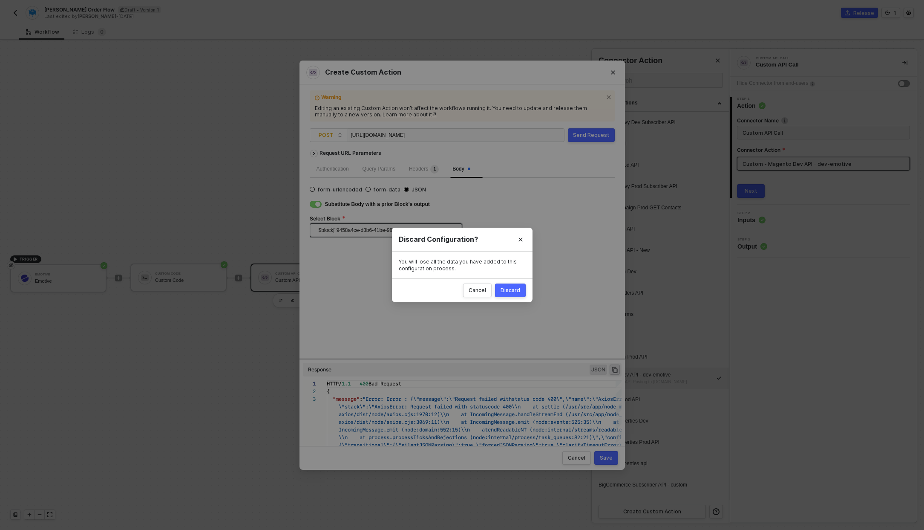
click at [522, 295] on button "Discard" at bounding box center [510, 290] width 31 height 14
radio input "true"
radio input "false"
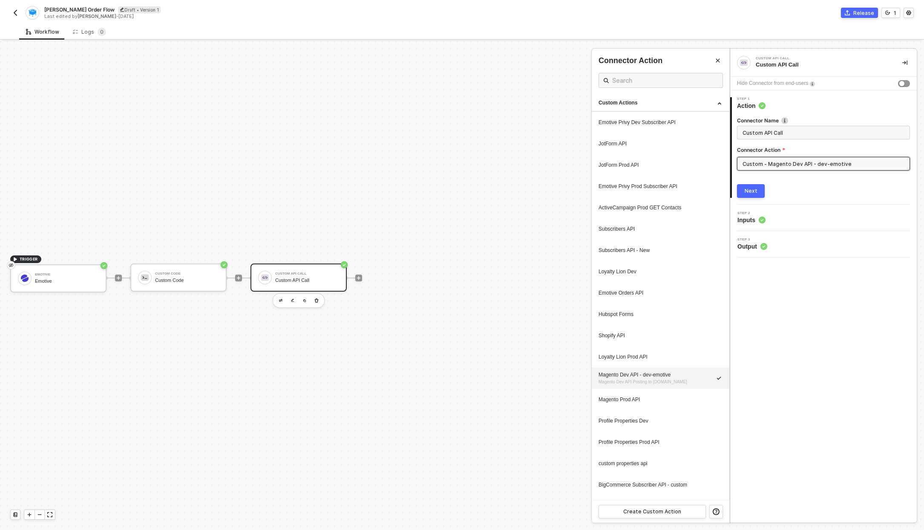
click at [12, 11] on img "button" at bounding box center [15, 12] width 7 height 7
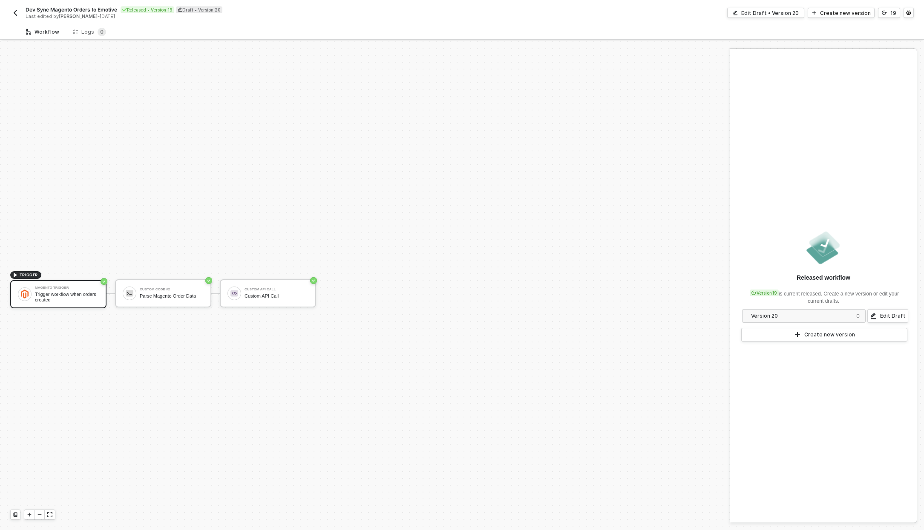
scroll to position [16, 0]
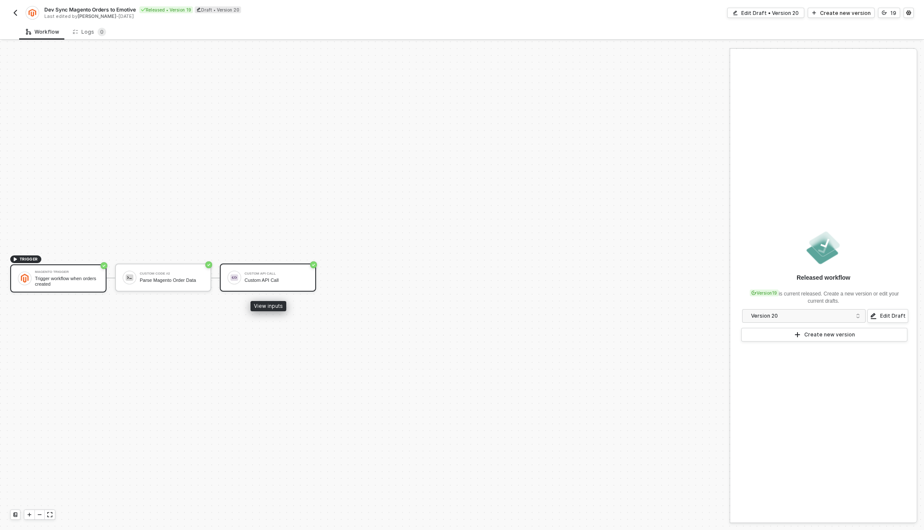
click at [263, 280] on div "Custom API Call" at bounding box center [277, 280] width 64 height 6
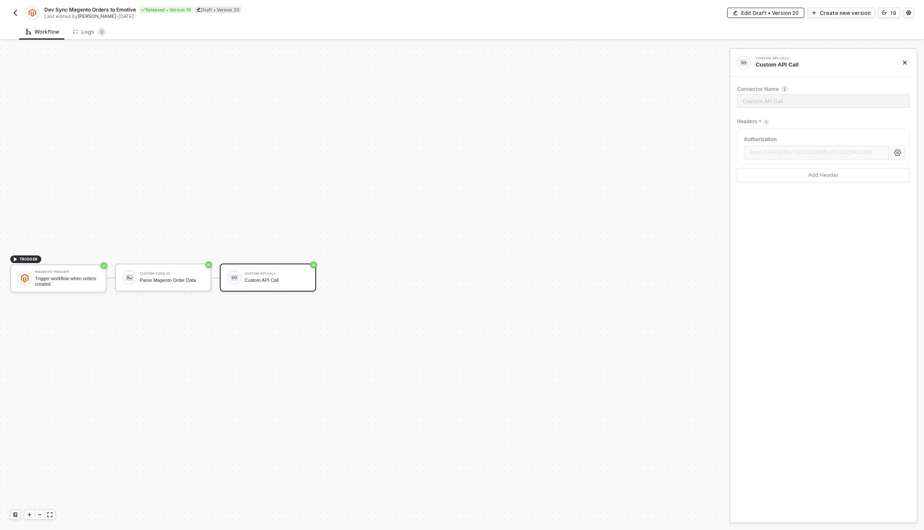
click at [791, 13] on div "Edit Draft • Version 20" at bounding box center [771, 12] width 58 height 7
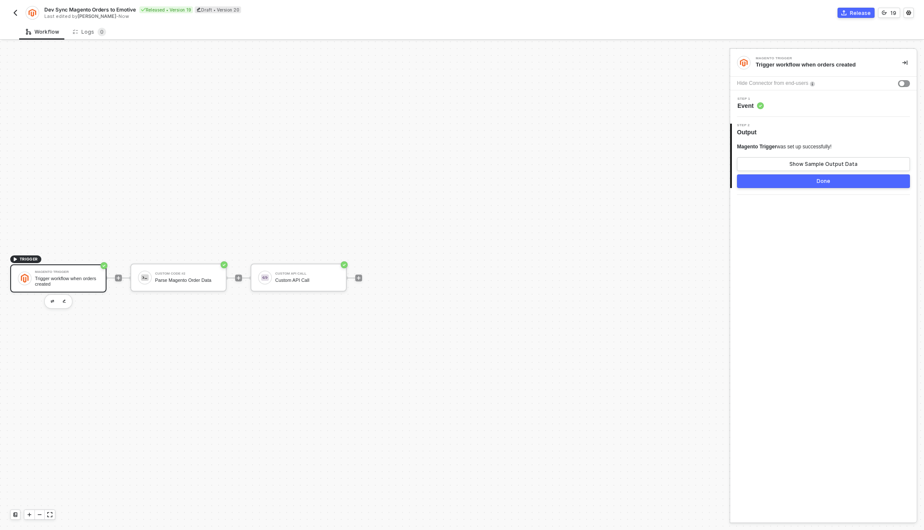
click at [787, 109] on div "Step 1 Event" at bounding box center [825, 103] width 185 height 13
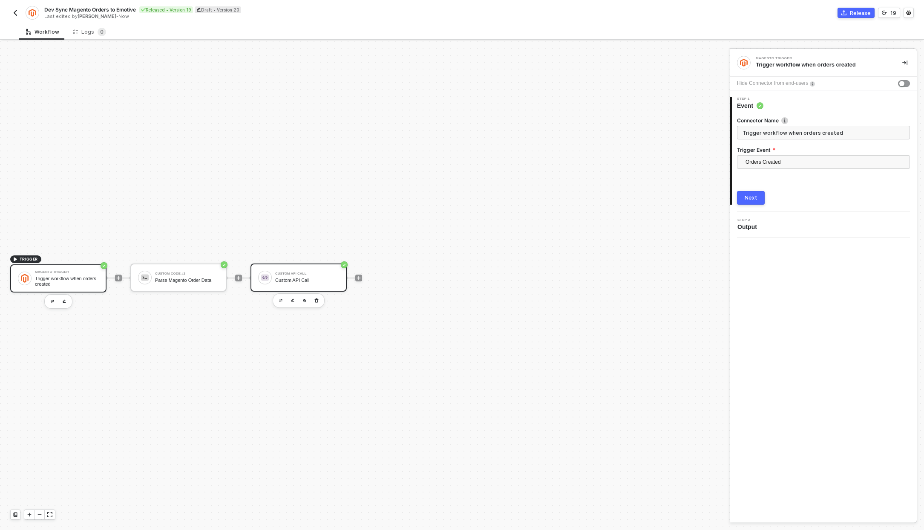
click at [322, 280] on div "Custom API Call" at bounding box center [307, 280] width 64 height 6
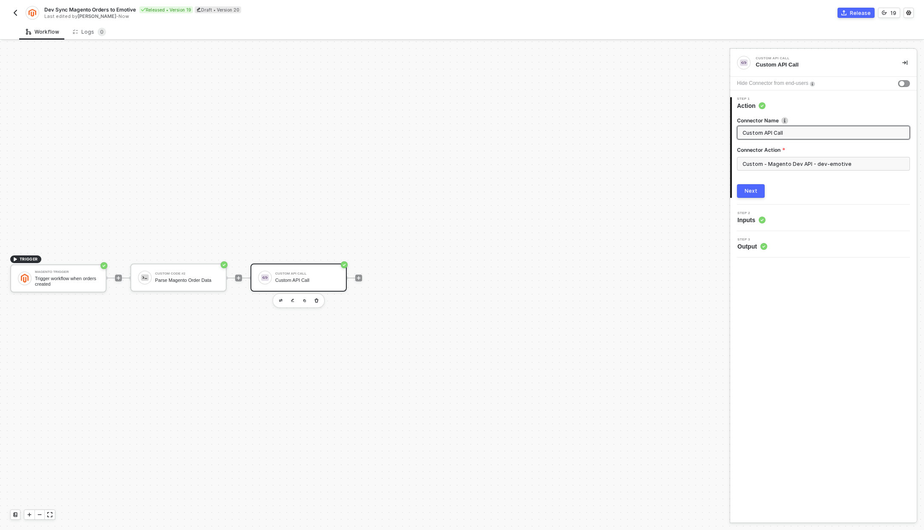
click at [752, 218] on span "Inputs" at bounding box center [752, 220] width 28 height 9
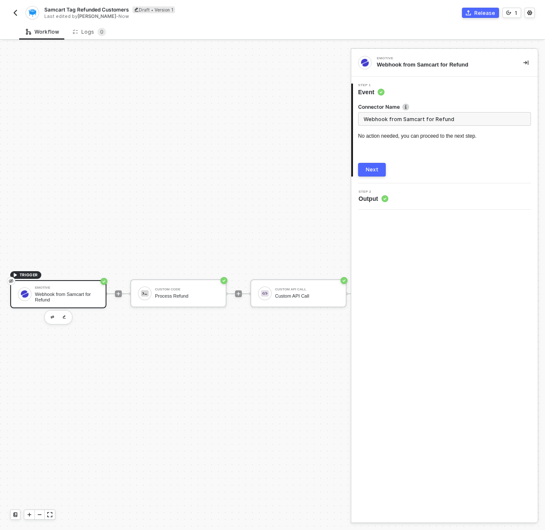
scroll to position [22, 0]
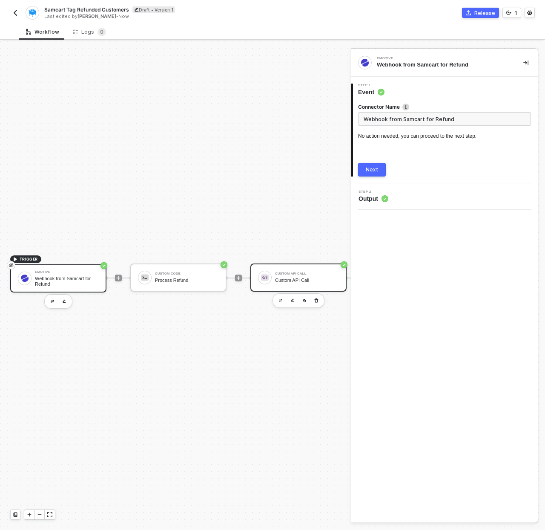
click at [309, 269] on div "Custom API Call Custom API Call" at bounding box center [307, 277] width 64 height 16
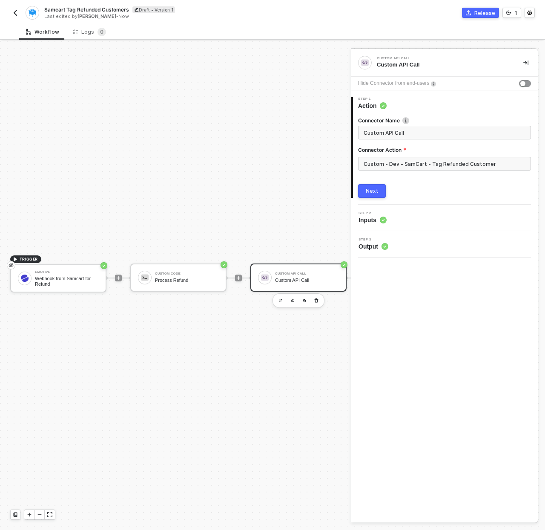
click at [372, 219] on span "Inputs" at bounding box center [373, 220] width 28 height 9
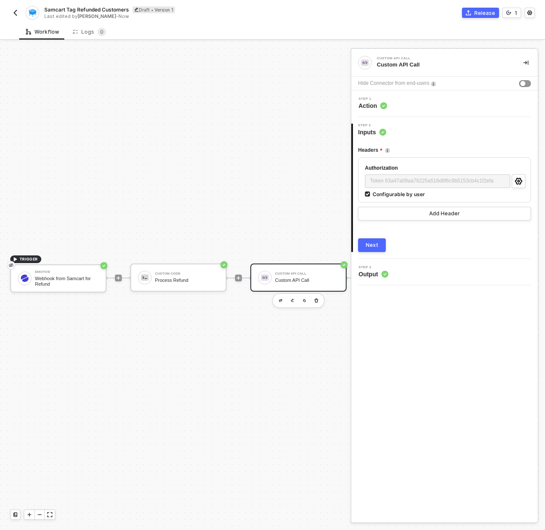
click at [17, 14] on img "button" at bounding box center [15, 12] width 7 height 7
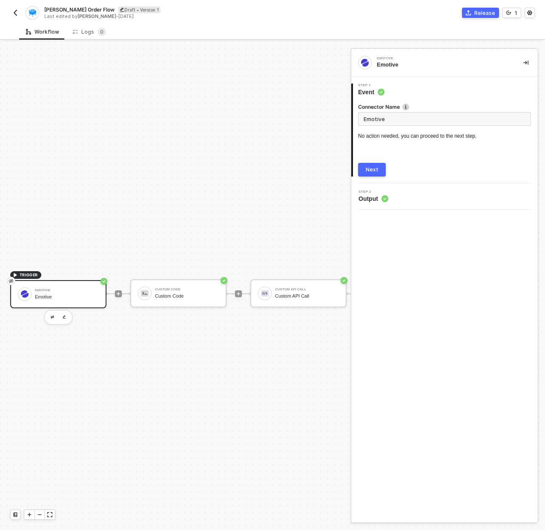
scroll to position [22, 0]
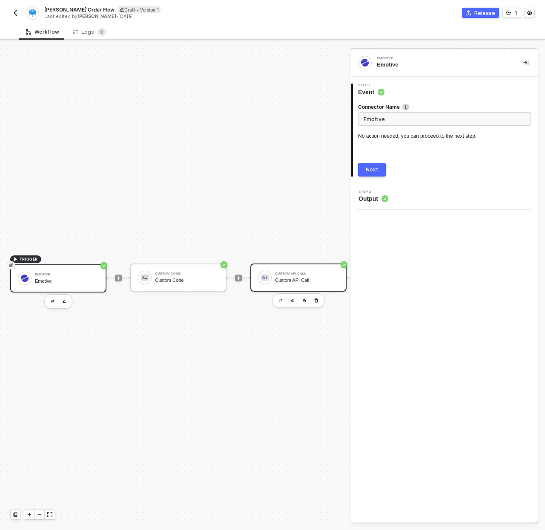
click at [290, 277] on div "Custom API Call" at bounding box center [307, 280] width 64 height 6
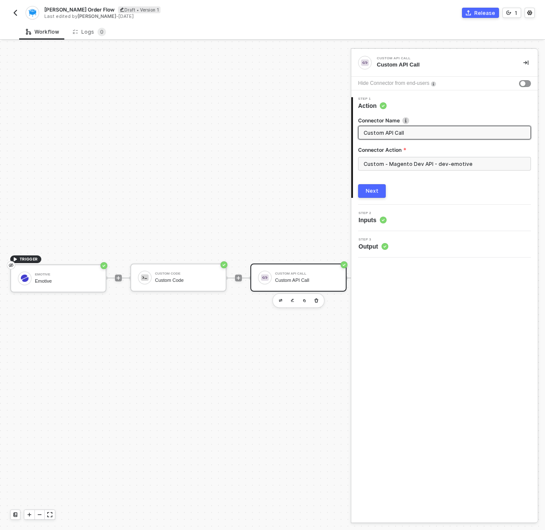
click at [371, 223] on span "Inputs" at bounding box center [373, 220] width 28 height 9
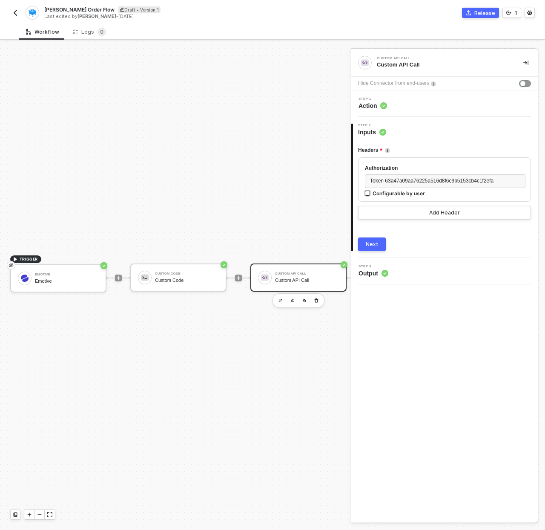
click at [391, 191] on div "Configurable by user" at bounding box center [399, 193] width 52 height 7
click at [371, 191] on input "Configurable by user" at bounding box center [368, 193] width 6 height 6
checkbox input "true"
click at [375, 248] on button "Next" at bounding box center [372, 245] width 28 height 14
